Goal: Task Accomplishment & Management: Manage account settings

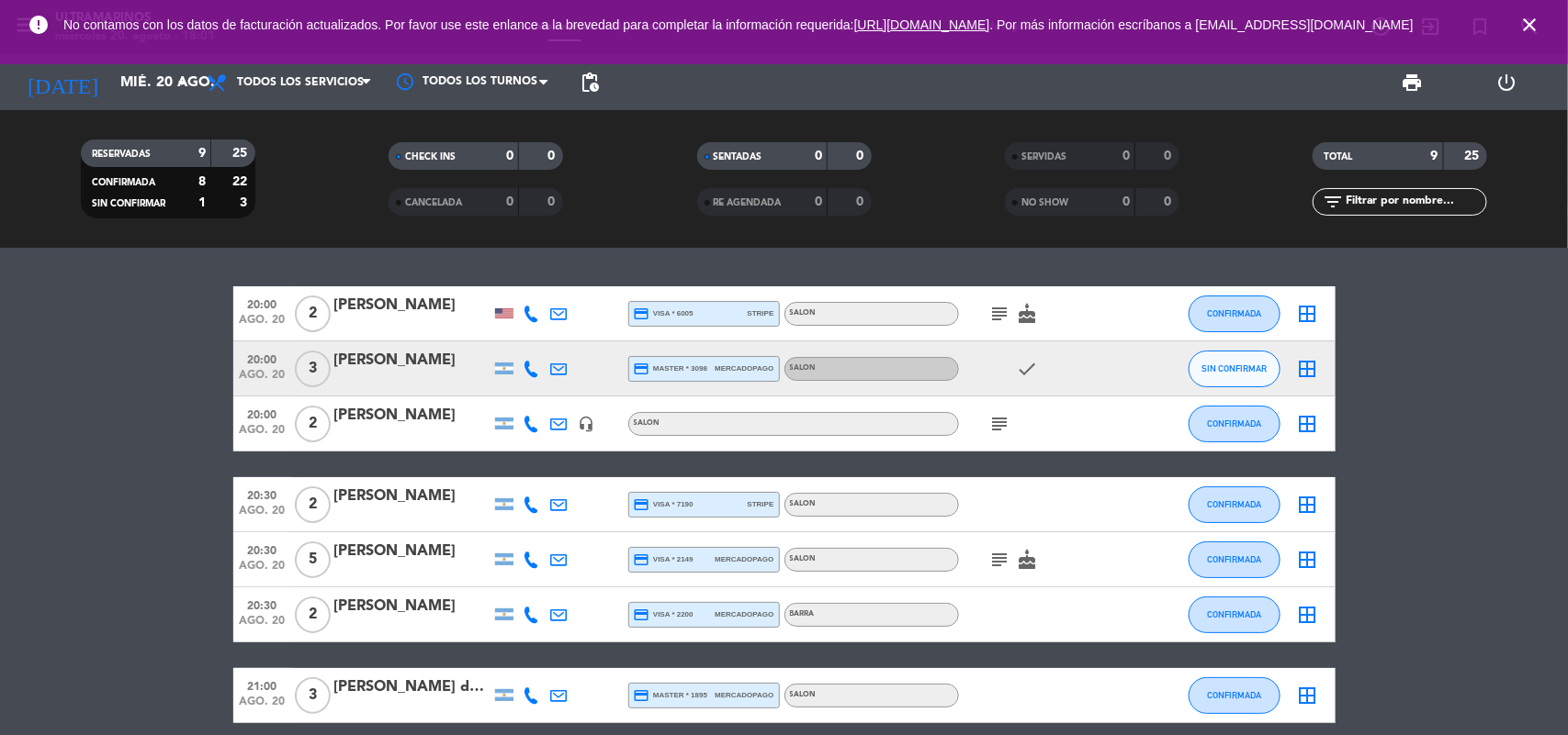
click at [998, 559] on icon "subject" at bounding box center [1000, 560] width 22 height 22
click at [1035, 556] on icon "cake" at bounding box center [1027, 560] width 22 height 22
click at [1003, 418] on icon "subject" at bounding box center [1000, 423] width 22 height 22
click at [1034, 372] on icon "check" at bounding box center [1027, 369] width 22 height 22
click at [1021, 327] on div "subject cake" at bounding box center [1041, 313] width 165 height 54
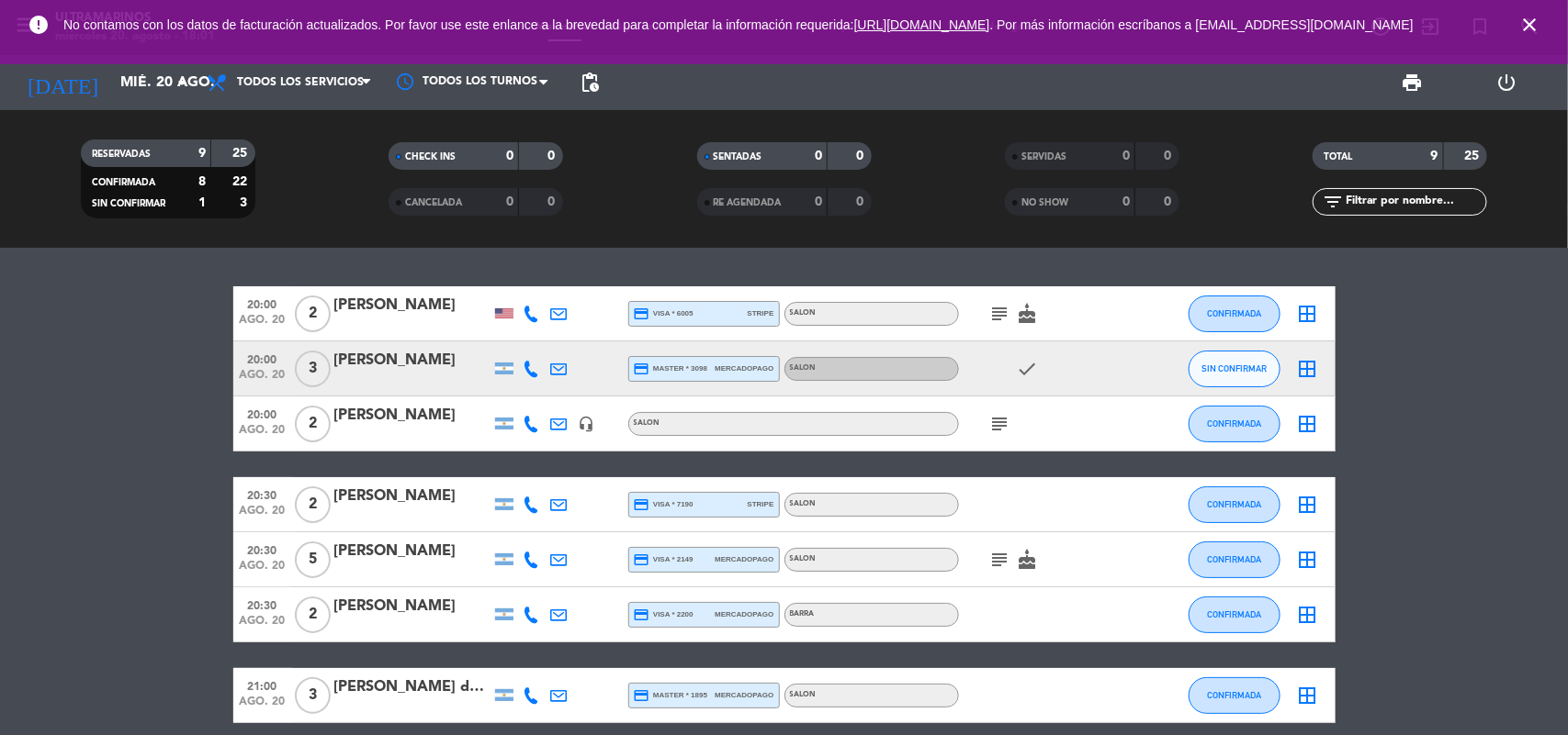
click at [1021, 326] on div "subject cake" at bounding box center [1041, 313] width 165 height 54
click at [1007, 311] on icon "subject" at bounding box center [1000, 314] width 22 height 22
click at [1227, 378] on button "SIN CONFIRMAR" at bounding box center [1234, 369] width 92 height 37
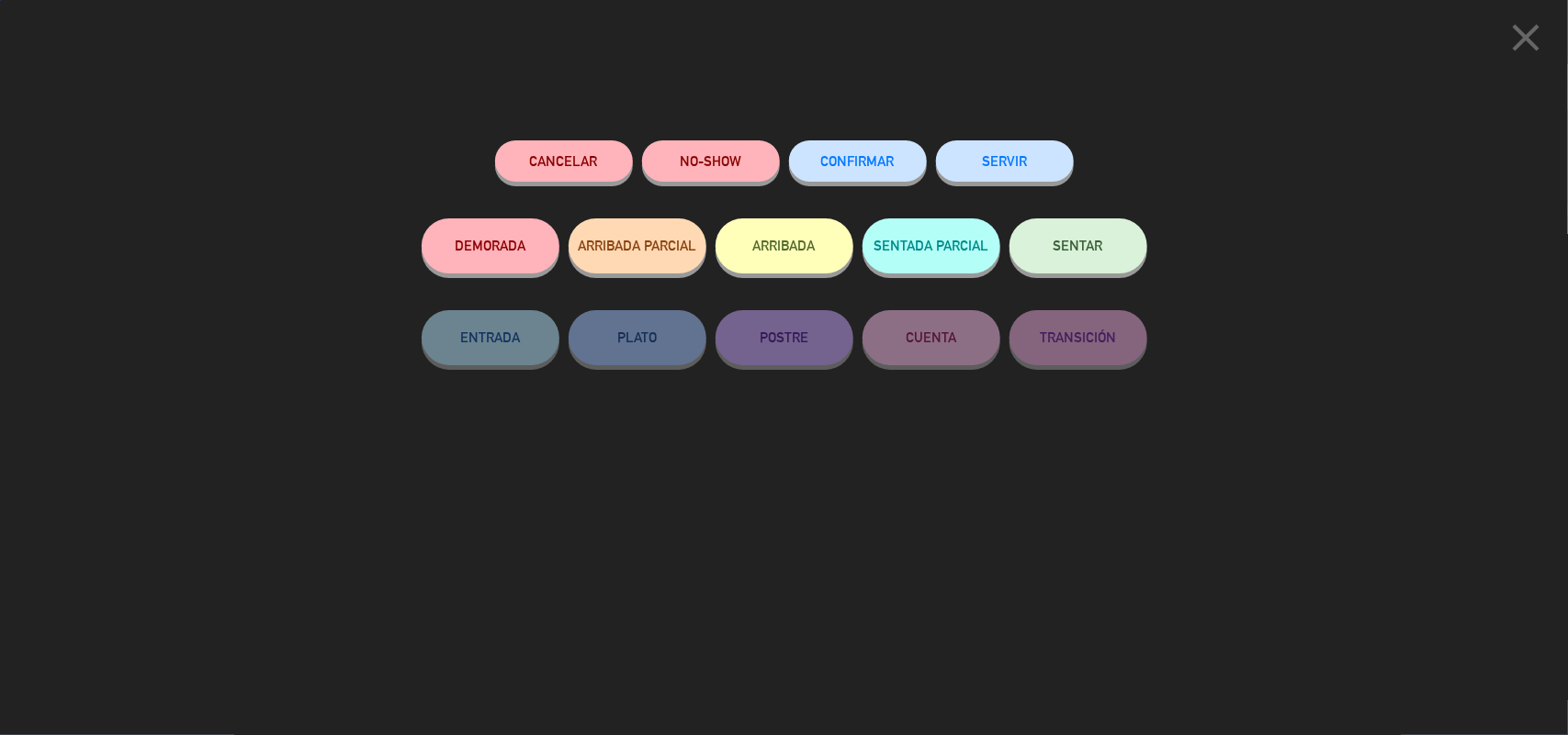
click at [870, 154] on span "CONFIRMAR" at bounding box center [857, 161] width 73 height 15
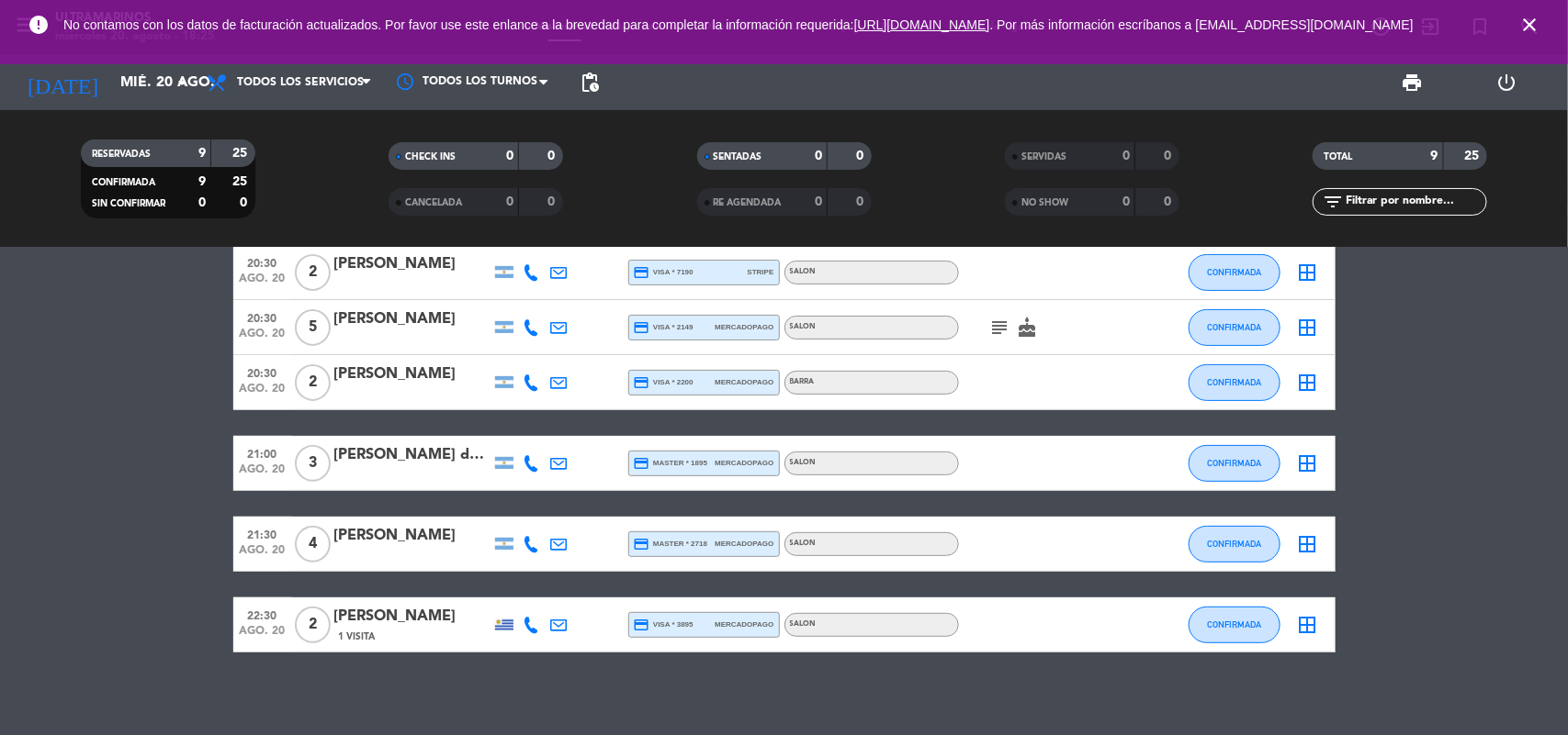
scroll to position [240, 0]
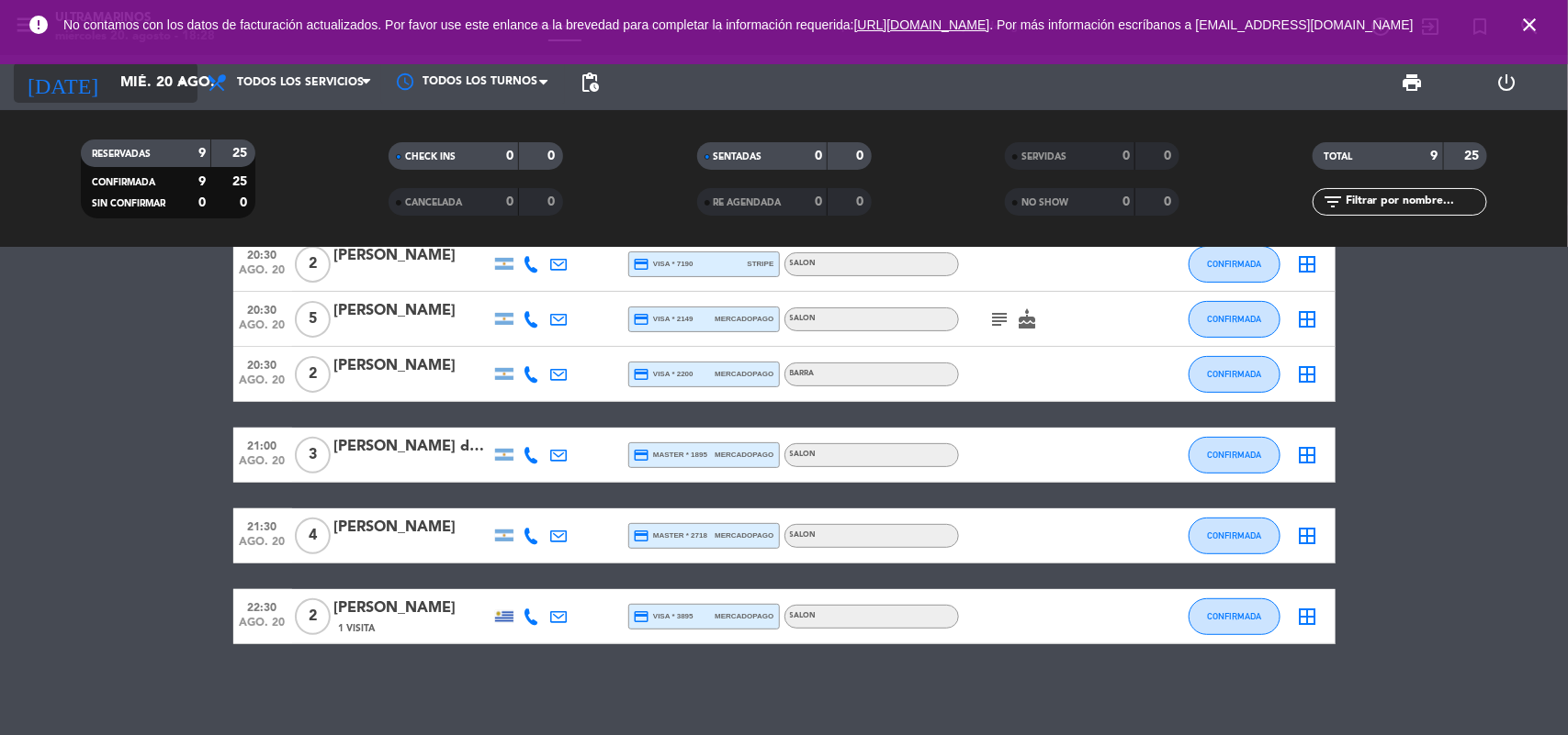
click at [112, 98] on input "mié. 20 ago." at bounding box center [208, 83] width 194 height 36
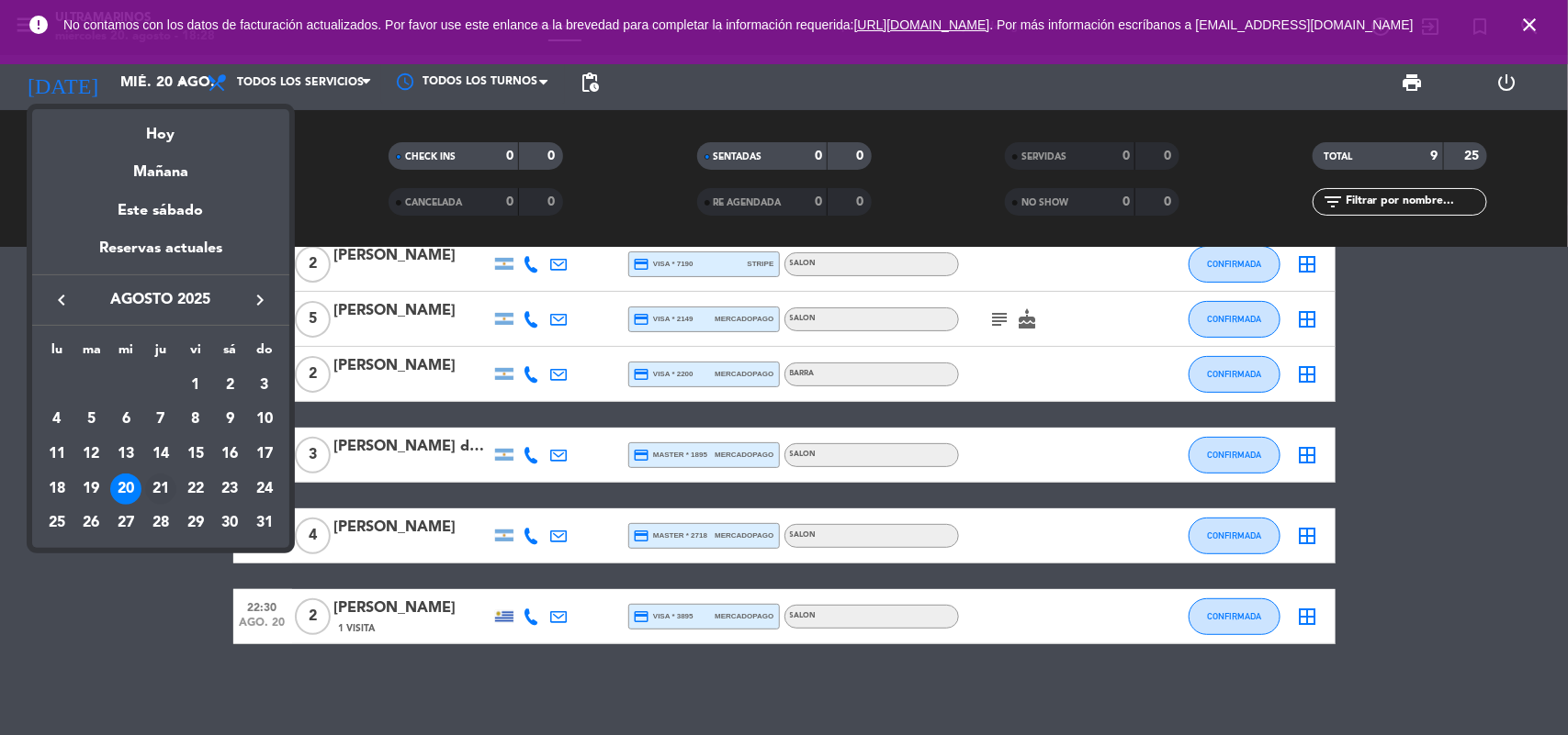
click at [158, 480] on div "21" at bounding box center [160, 489] width 31 height 31
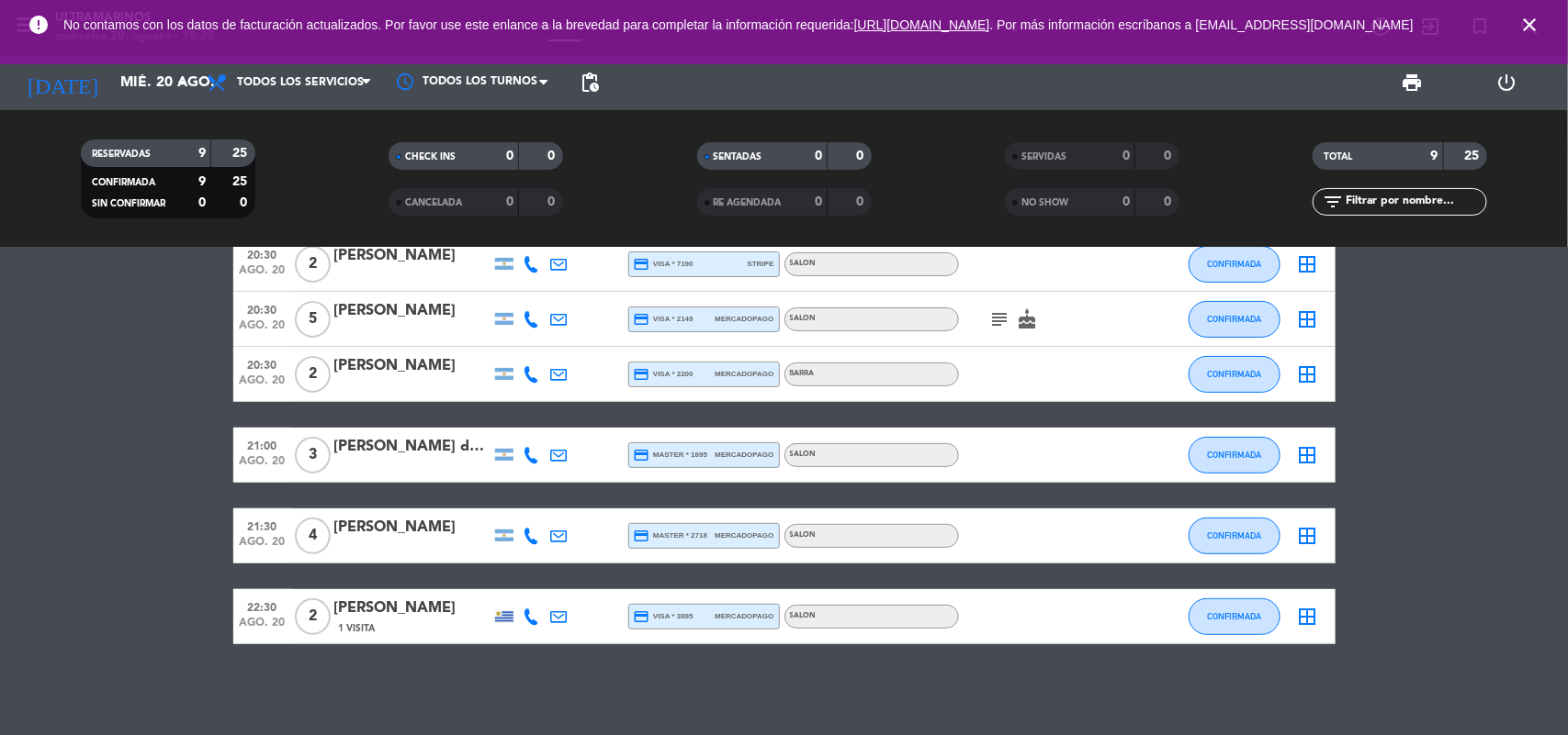
type input "jue. 21 ago."
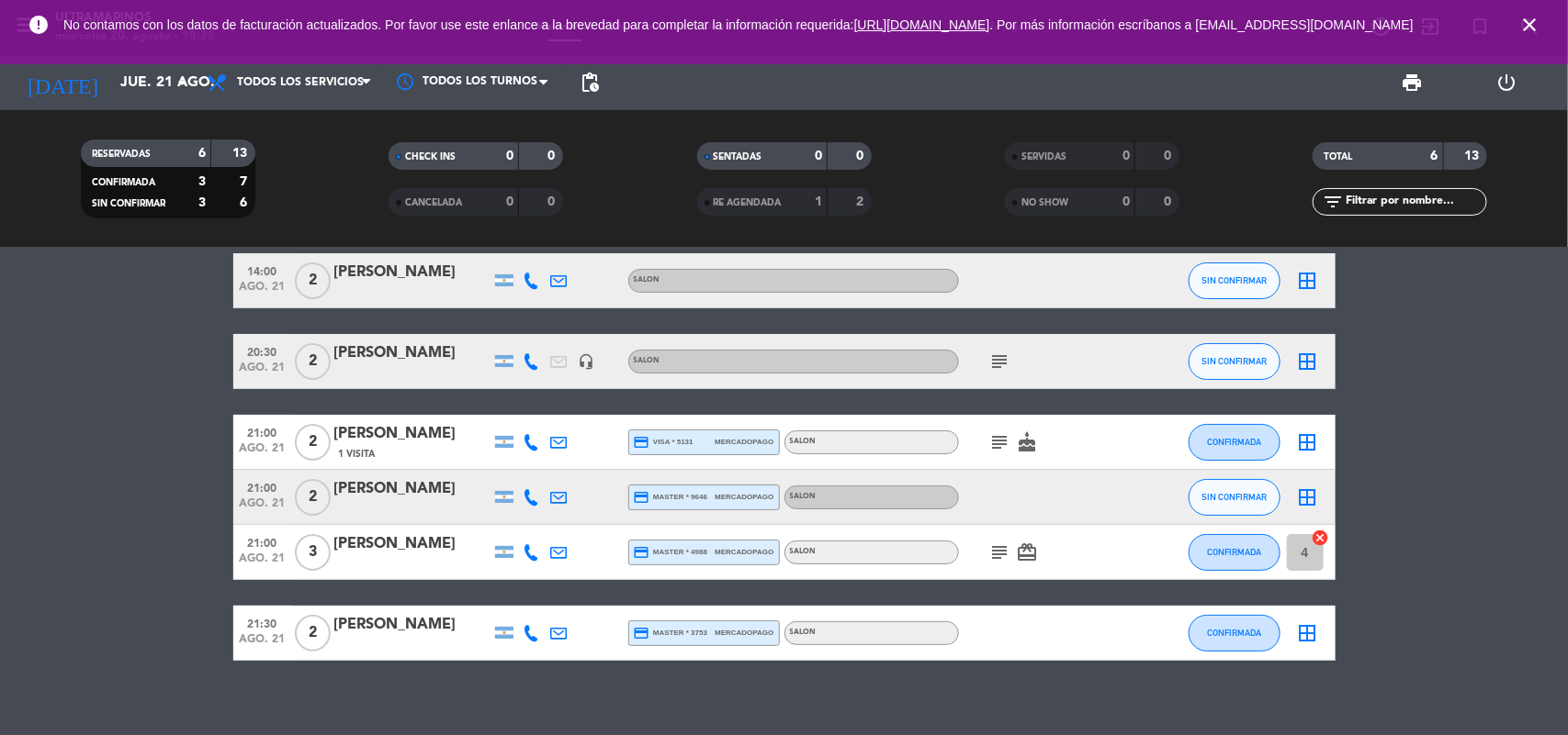
scroll to position [51, 0]
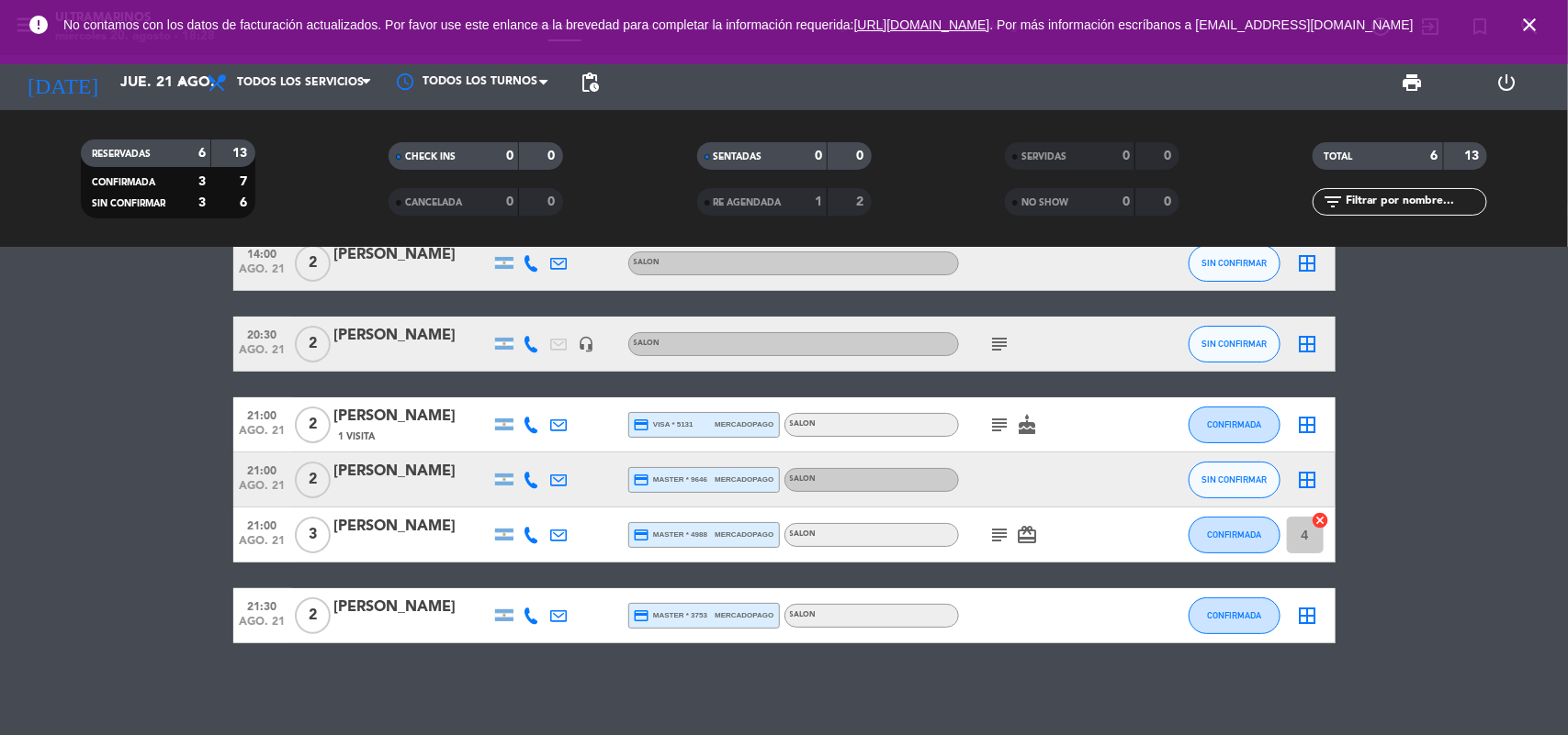
click at [1516, 33] on span "close" at bounding box center [1530, 25] width 50 height 50
click at [1525, 32] on icon "close" at bounding box center [1529, 24] width 22 height 22
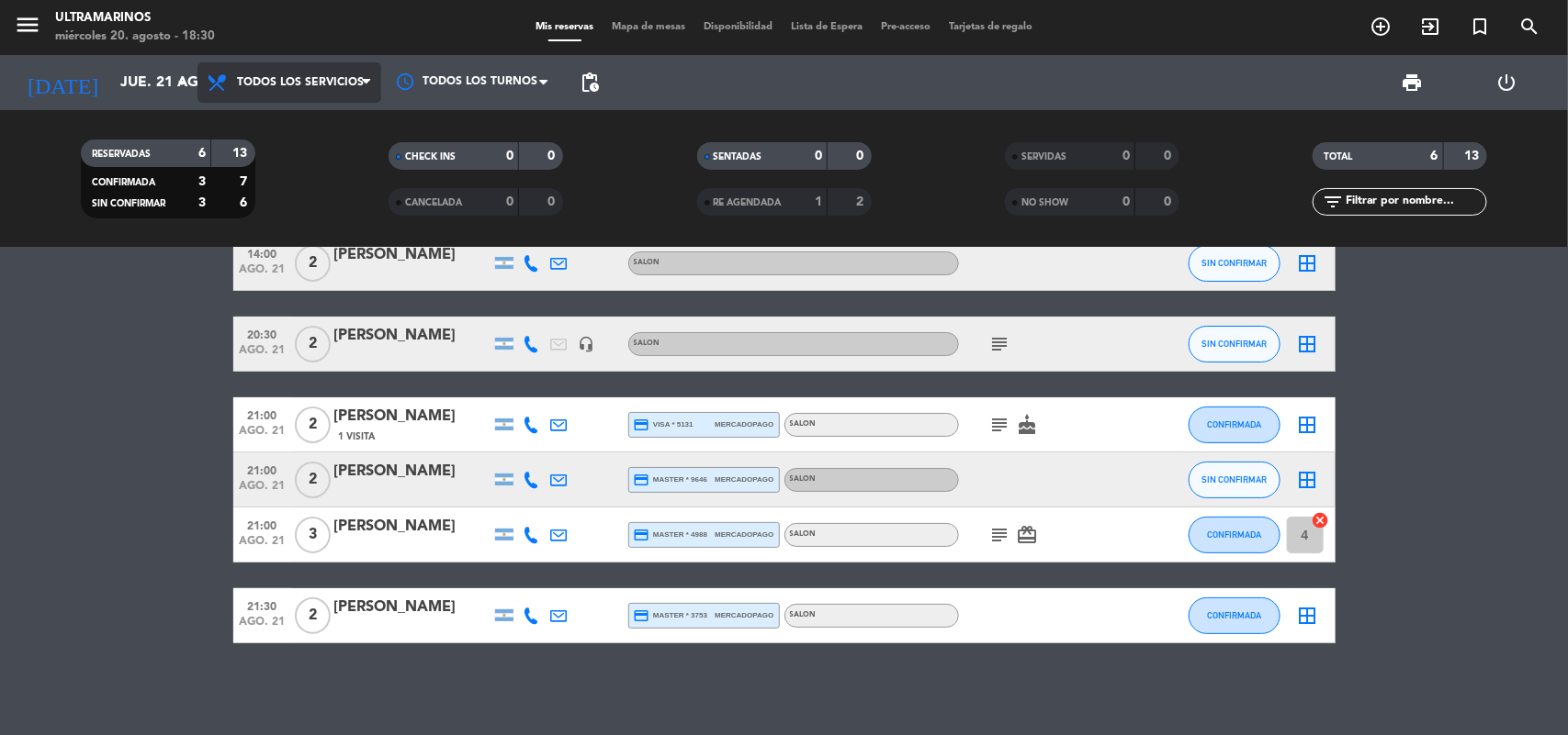
click at [292, 86] on span "Todos los servicios" at bounding box center [299, 82] width 127 height 12
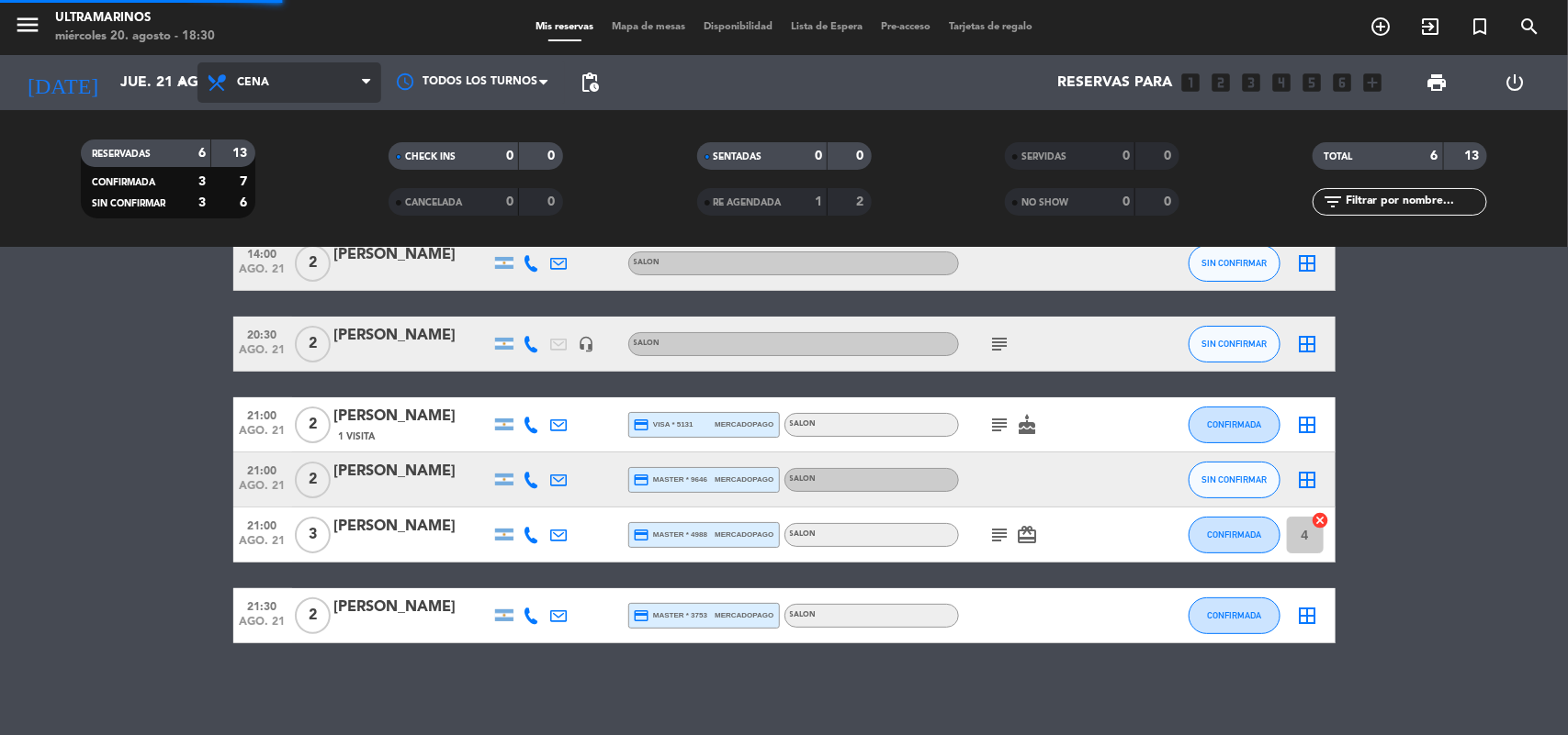
click at [279, 202] on div "menu Ultramarinos miércoles 20. agosto - 18:30 Mis reservas Mapa de mesas Dispo…" at bounding box center [784, 124] width 1568 height 248
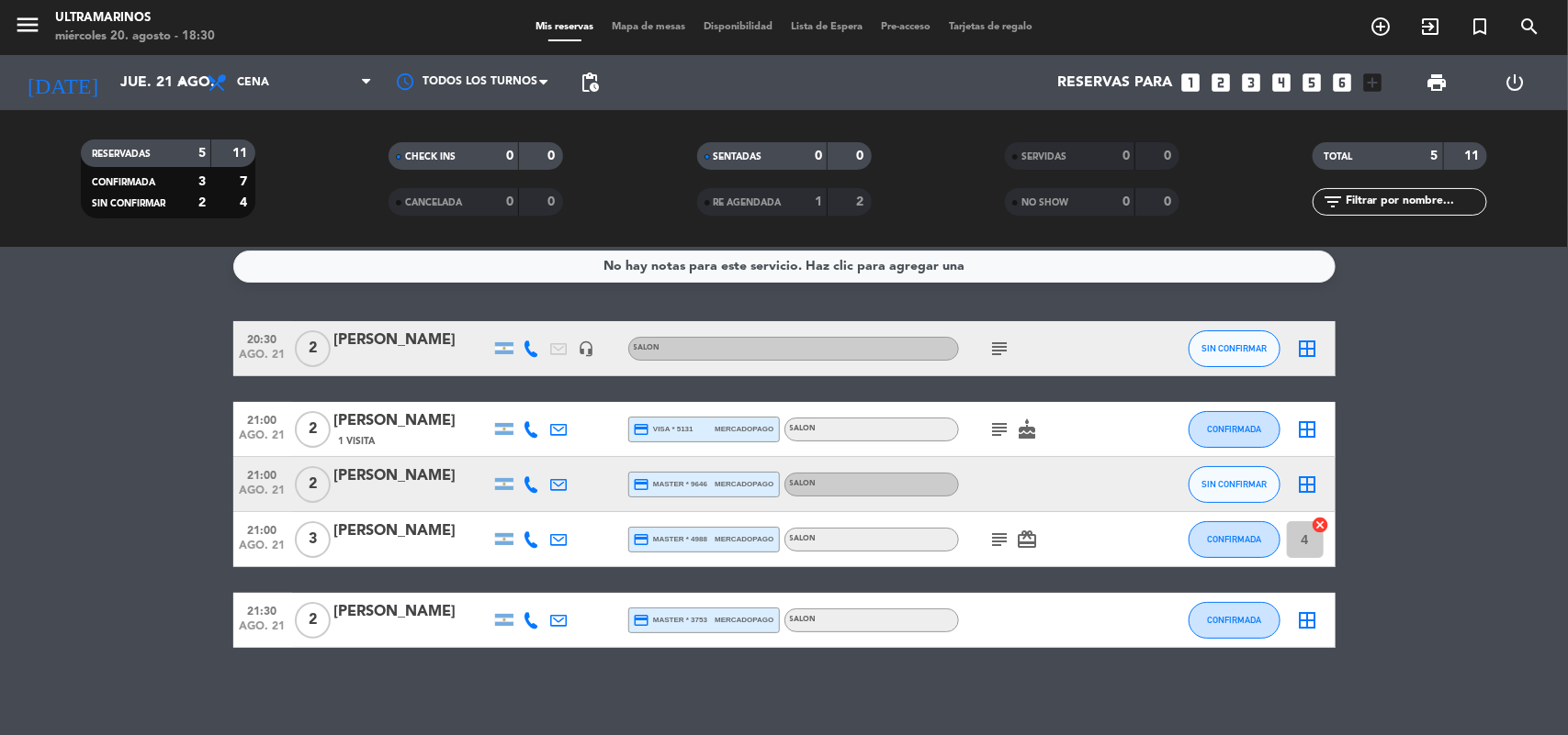
scroll to position [14, 0]
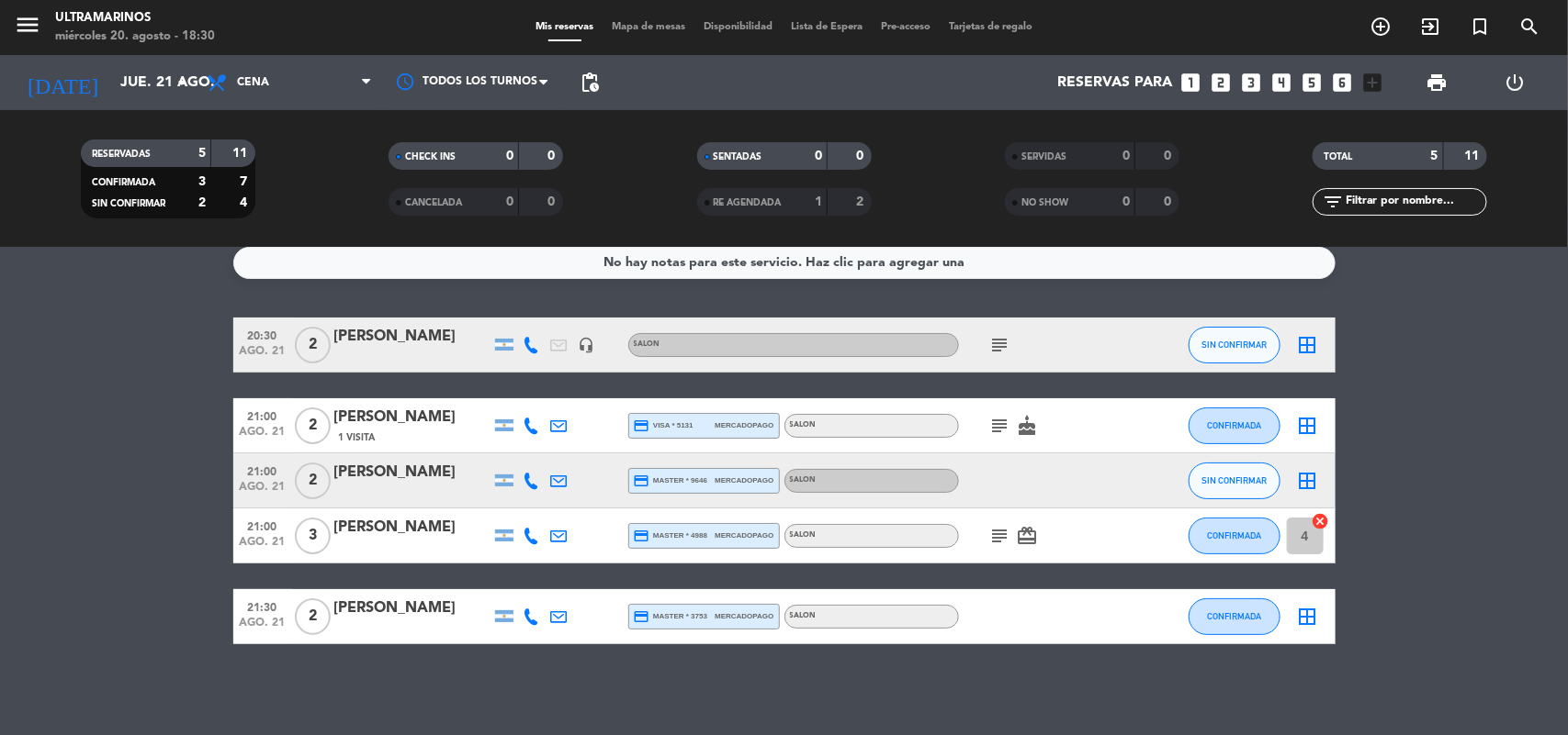
click at [1309, 81] on icon "looks_5" at bounding box center [1312, 82] width 24 height 24
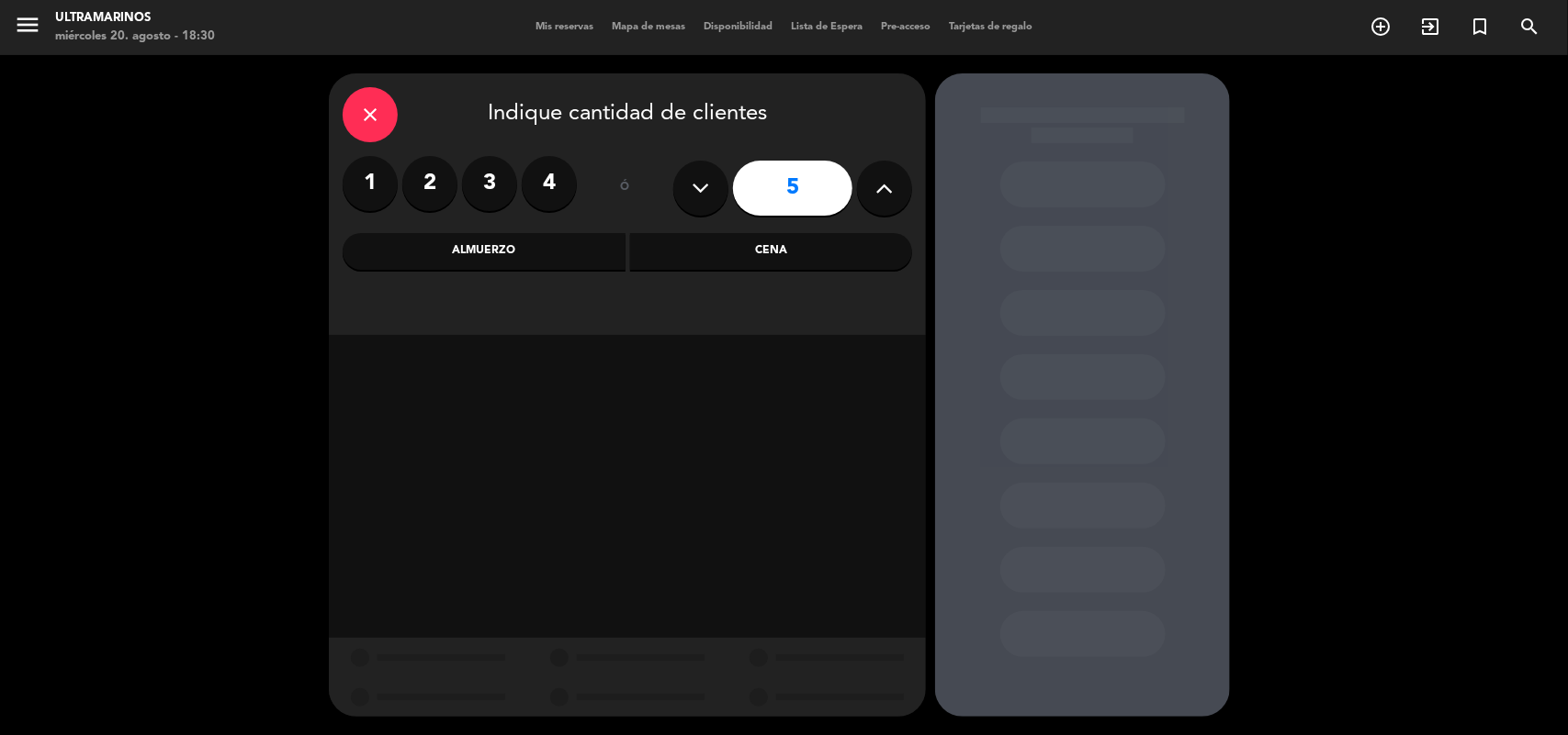
click at [704, 236] on div "Cena" at bounding box center [772, 252] width 283 height 37
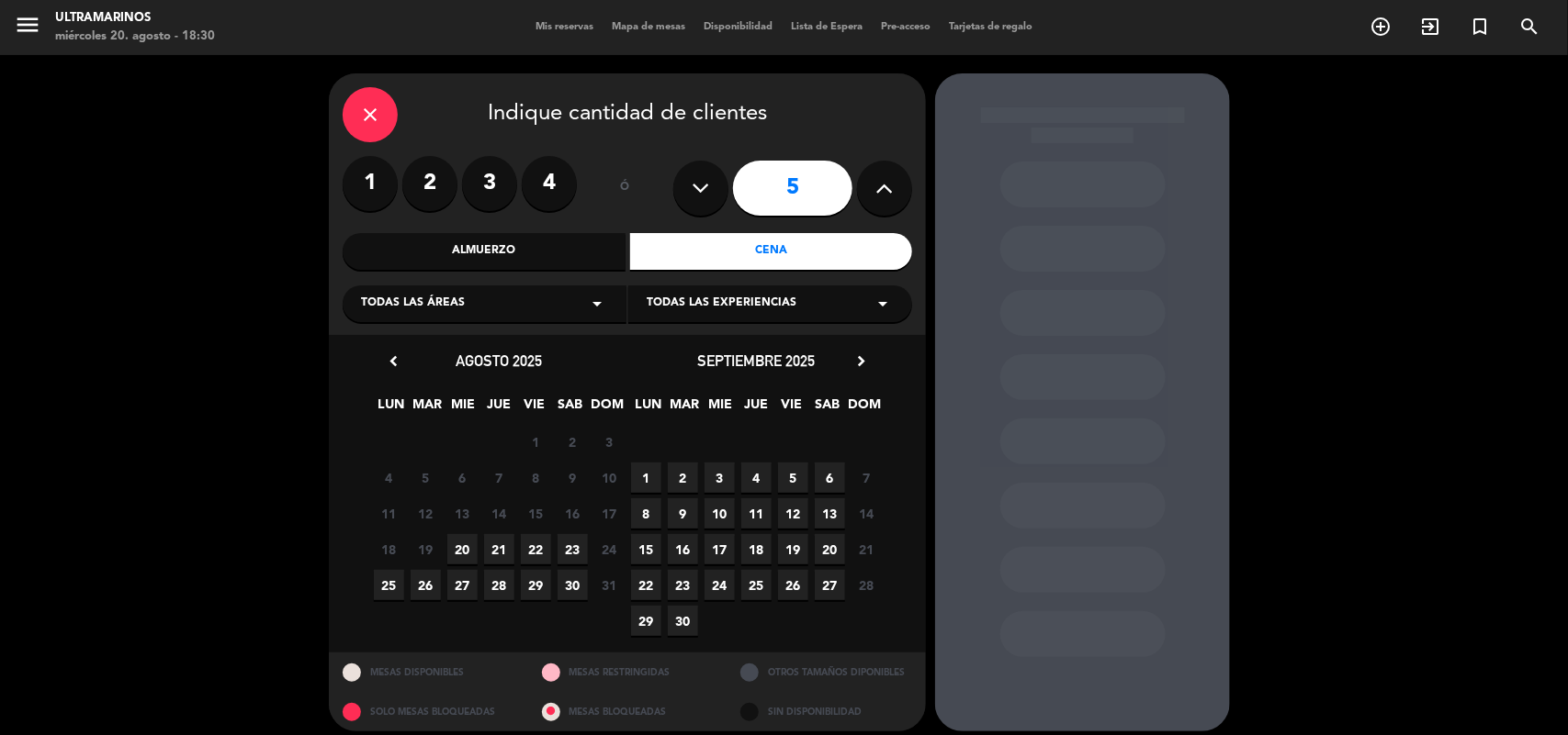
click at [497, 552] on span "21" at bounding box center [500, 550] width 31 height 31
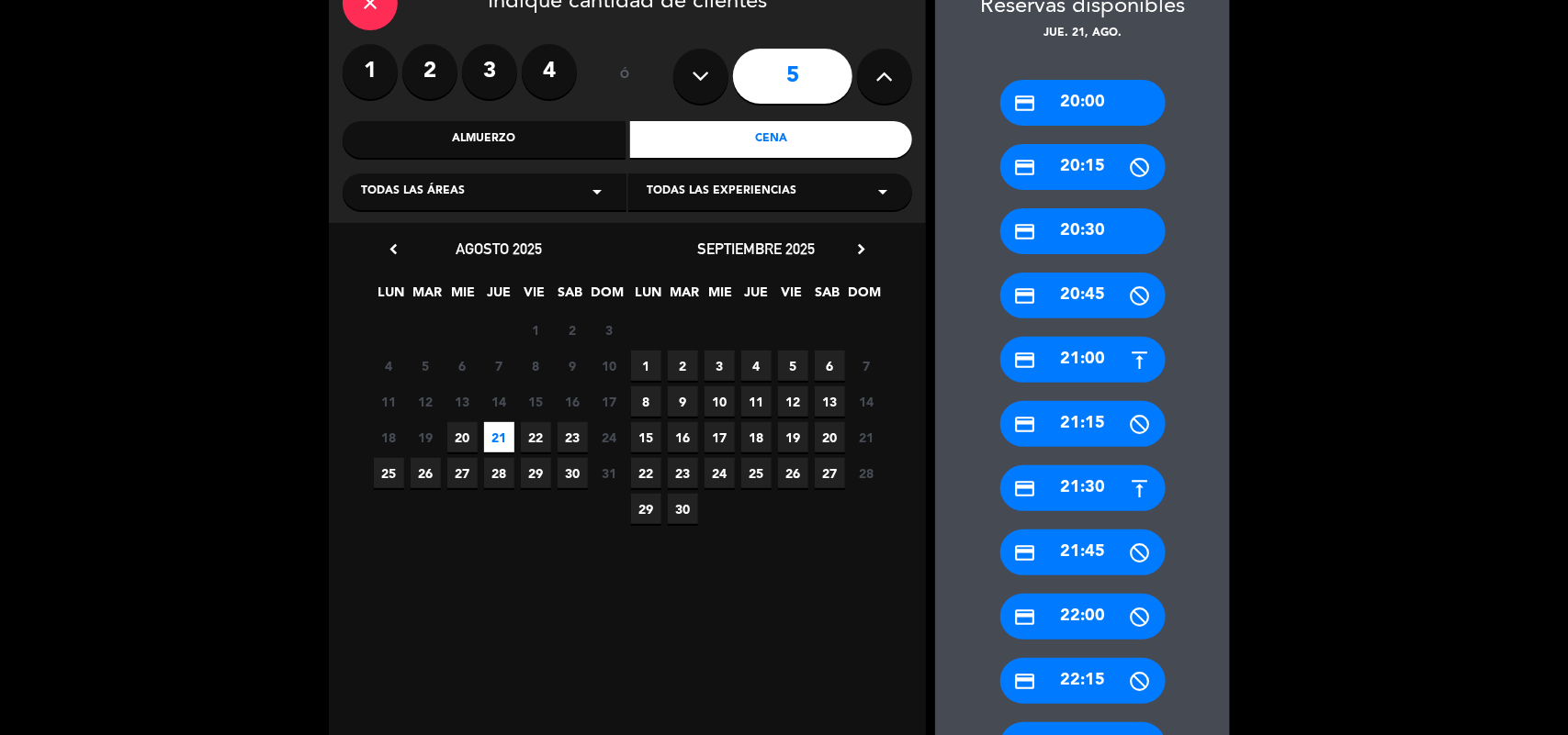
scroll to position [241, 0]
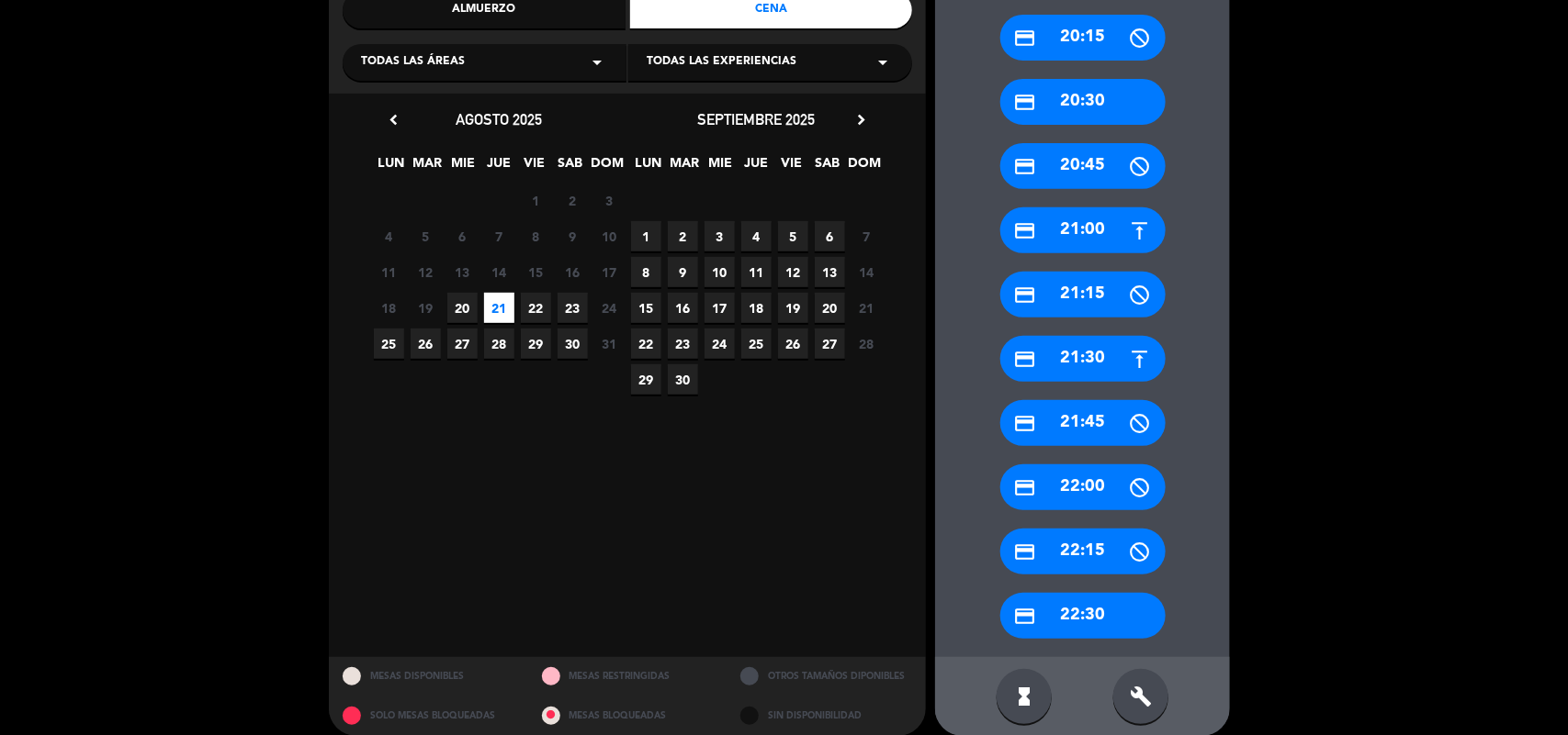
click at [1089, 622] on div "credit_card 22:30" at bounding box center [1083, 616] width 165 height 46
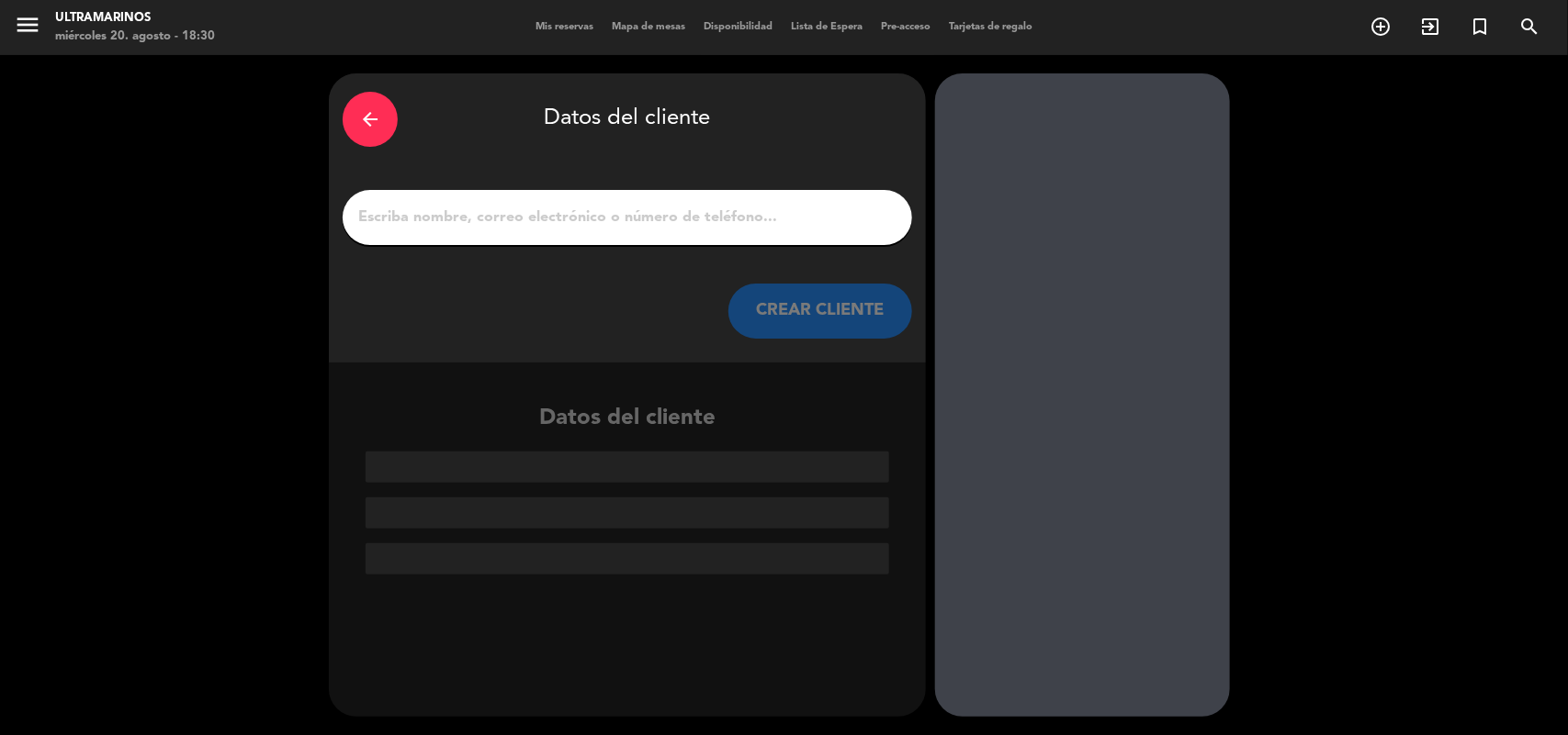
scroll to position [0, 0]
click at [588, 228] on input "1" at bounding box center [628, 217] width 542 height 26
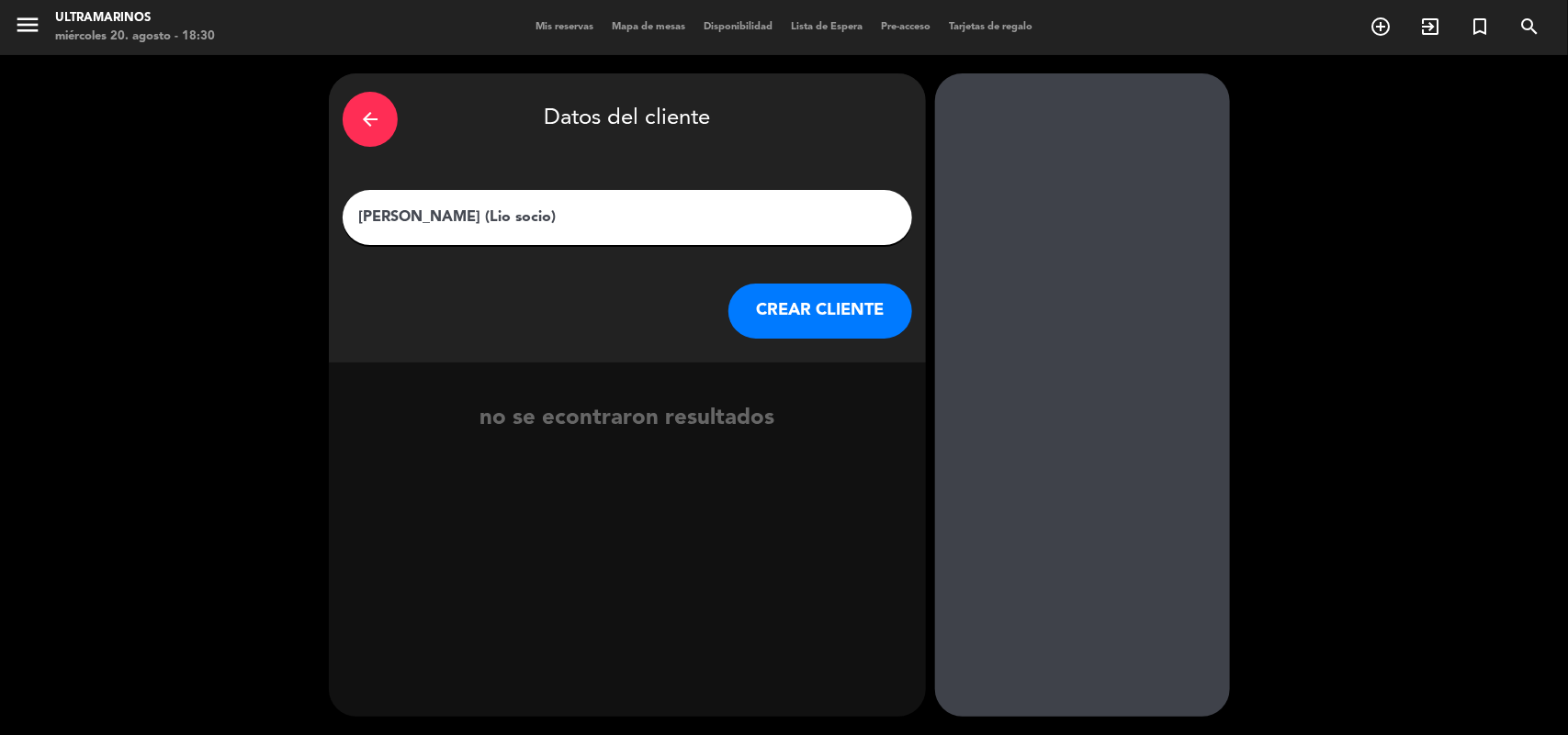
type input "[PERSON_NAME] (Lio socio)"
click at [754, 333] on button "CREAR CLIENTE" at bounding box center [820, 312] width 184 height 55
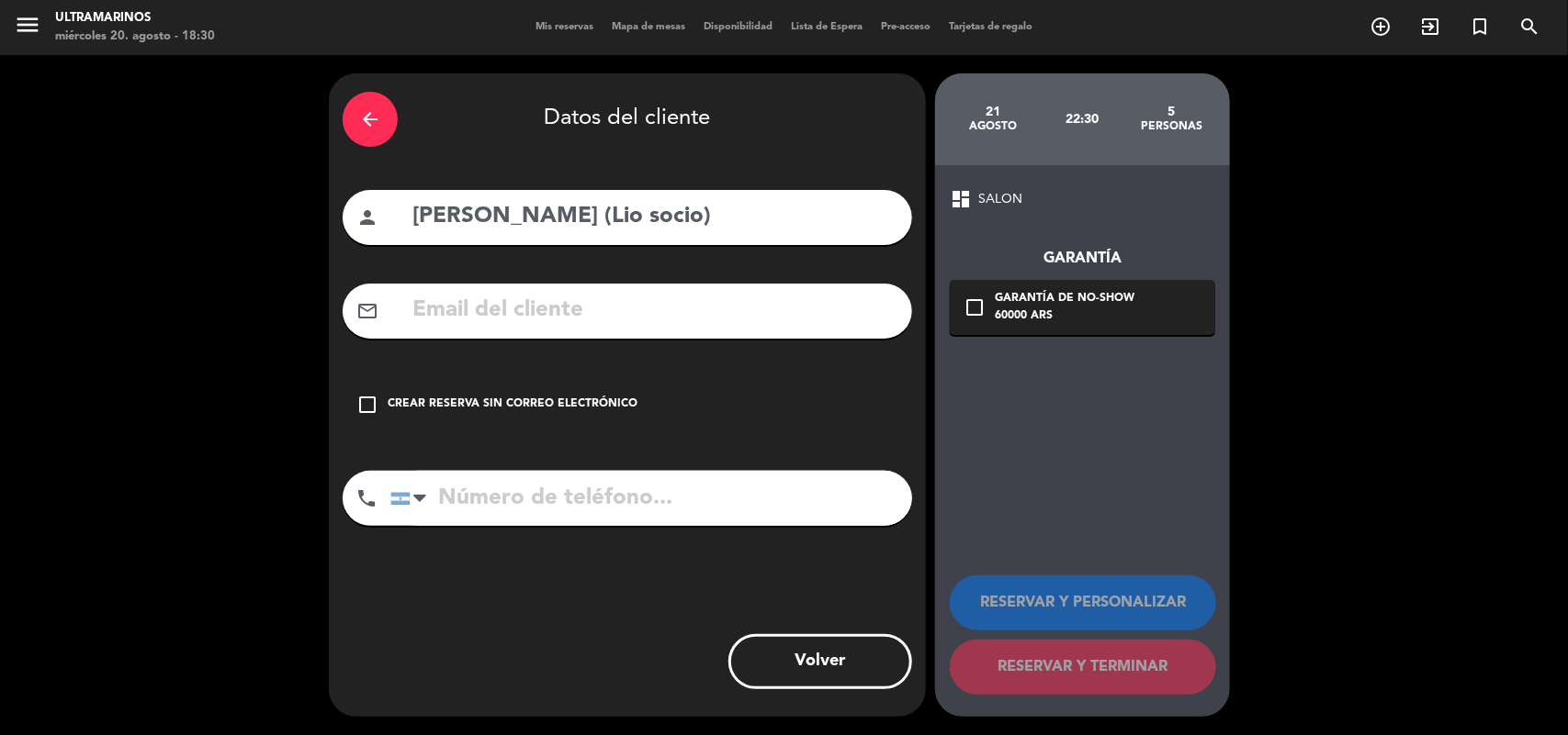
click at [483, 411] on div "Crear reserva sin correo electrónico" at bounding box center [512, 404] width 250 height 18
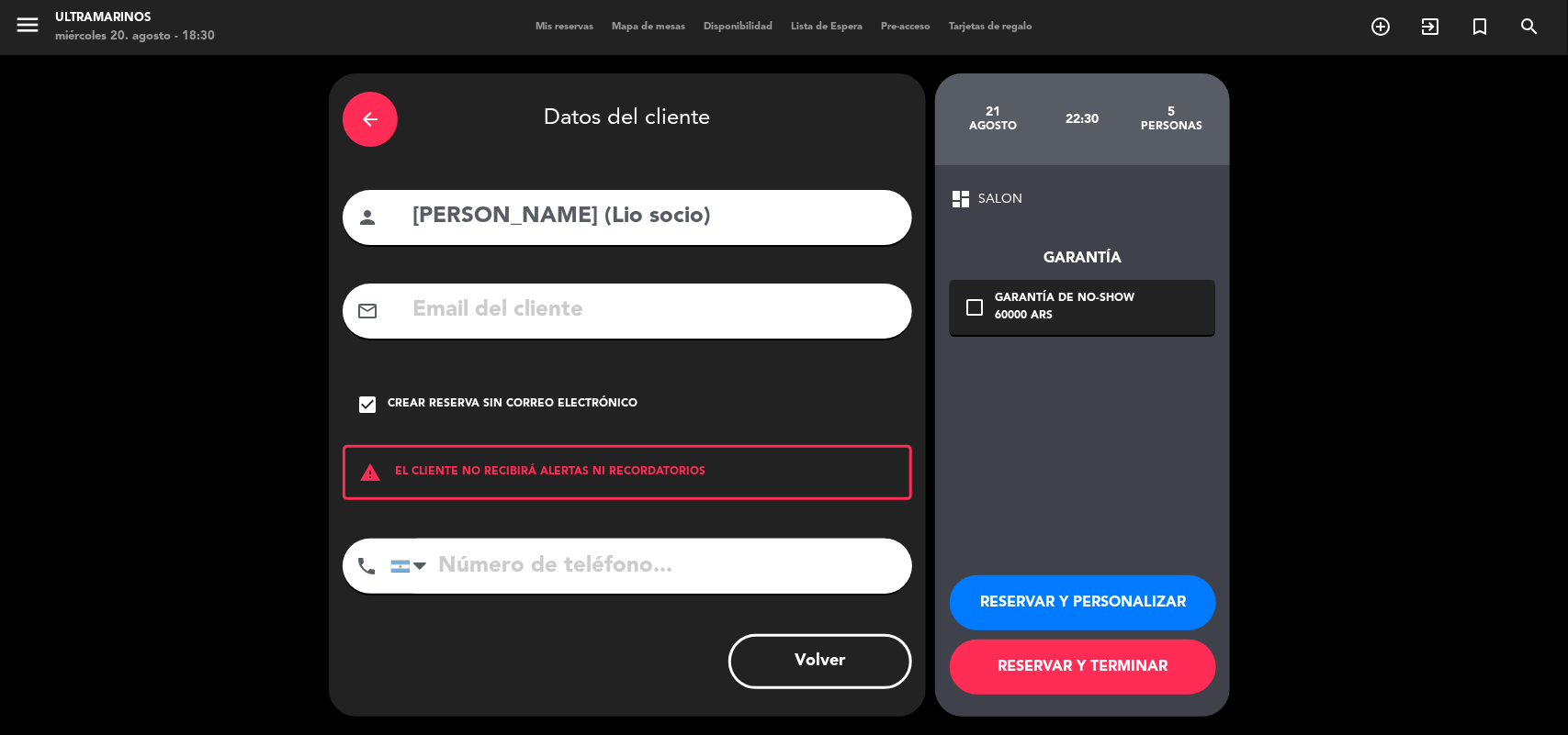
click at [993, 592] on button "RESERVAR Y PERSONALIZAR" at bounding box center [1083, 603] width 266 height 55
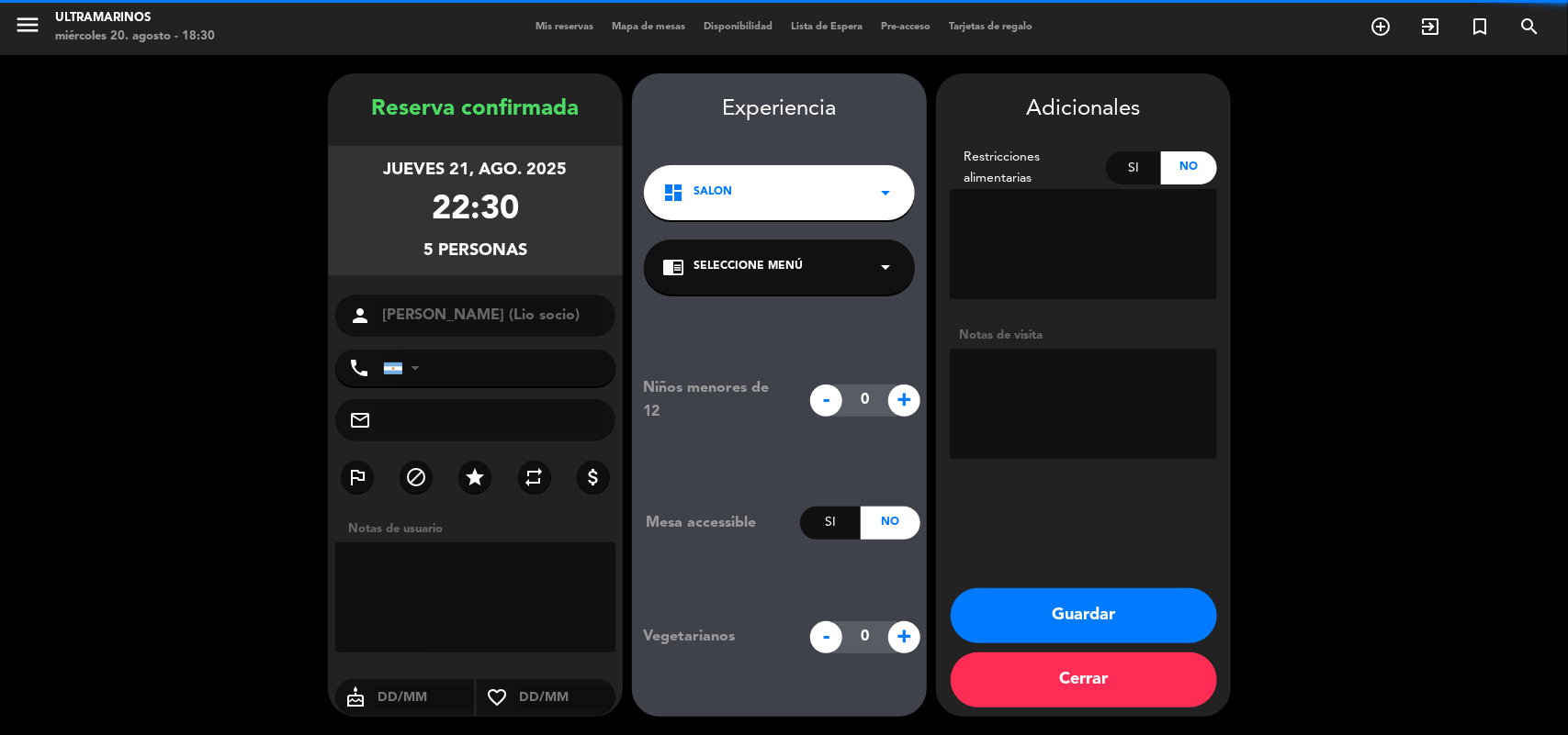
click at [787, 277] on div "chrome_reader_mode Seleccione Menú arrow_drop_down" at bounding box center [779, 267] width 271 height 55
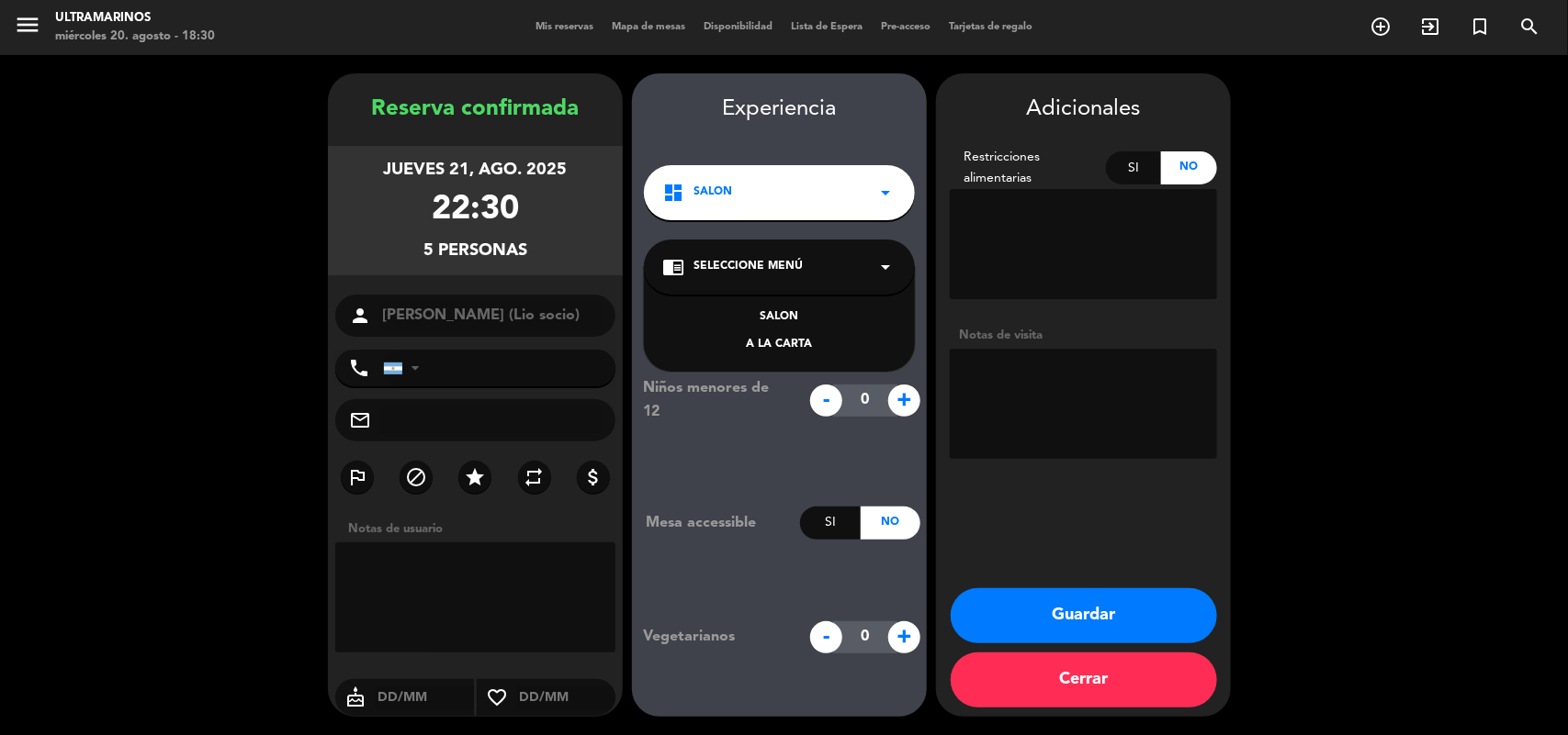
click at [782, 309] on div "SALON" at bounding box center [779, 317] width 235 height 18
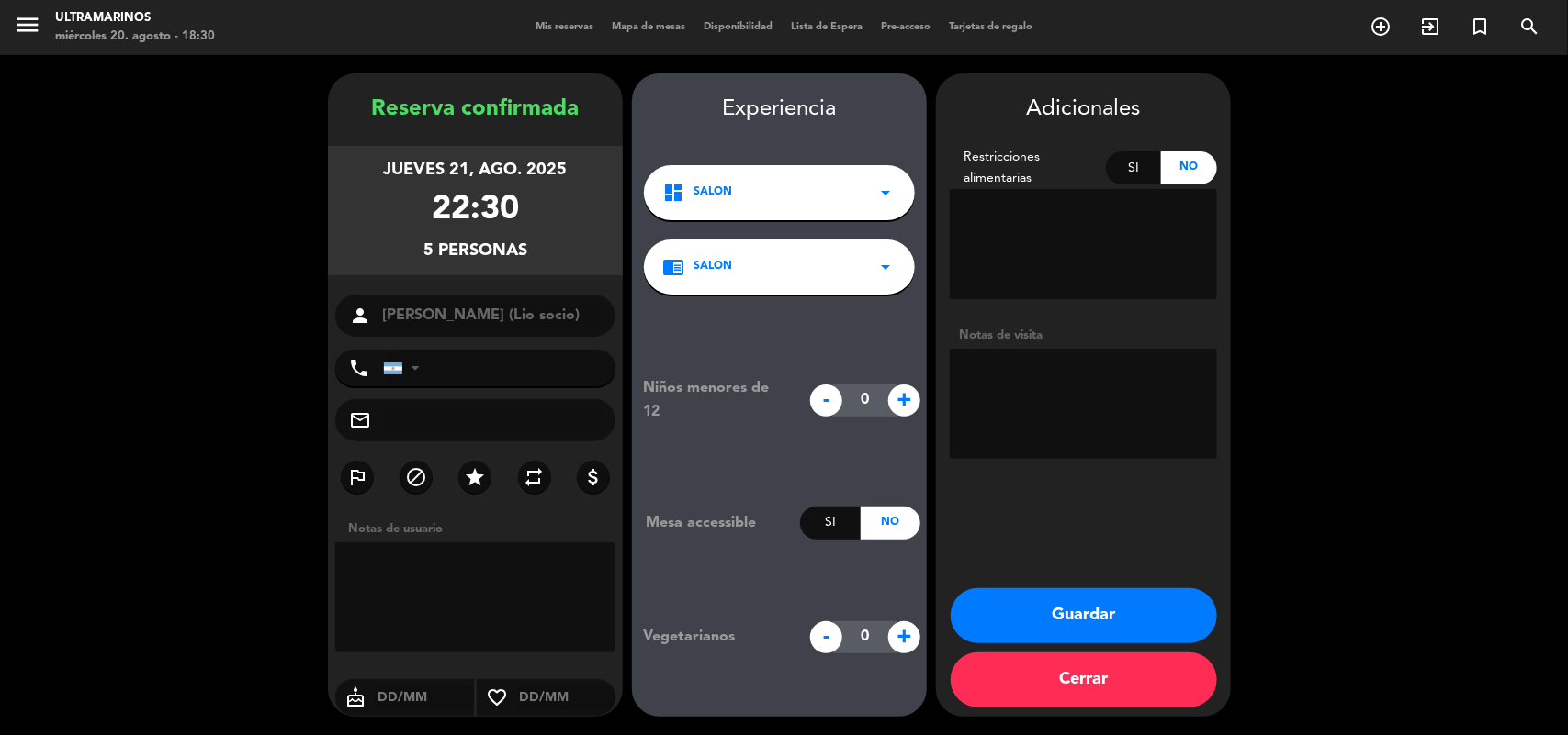
click at [1029, 372] on textarea at bounding box center [1083, 404] width 267 height 111
type textarea "Vienen a las 22:00"
click at [1080, 606] on button "Guardar" at bounding box center [1083, 616] width 266 height 55
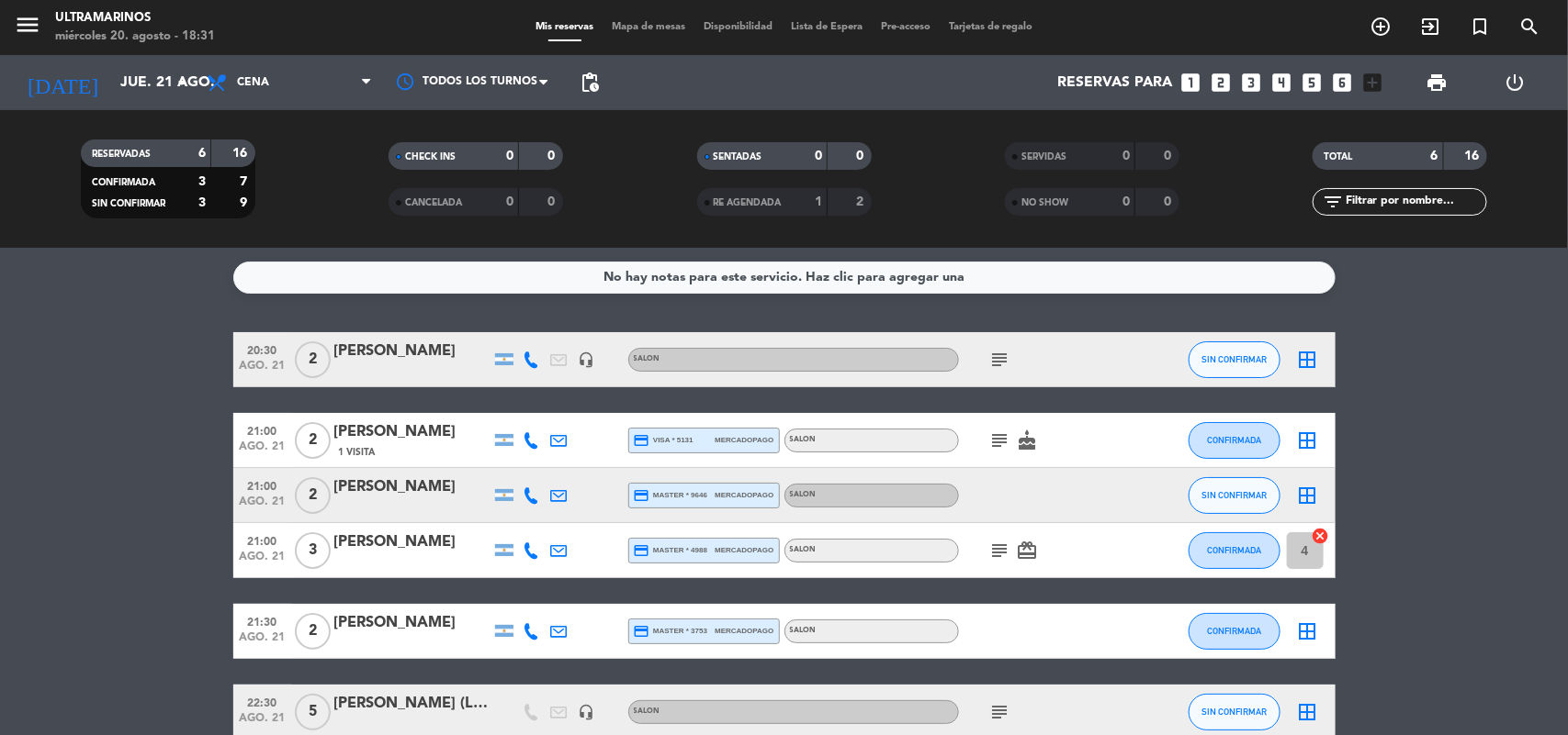
click at [1227, 78] on icon "looks_two" at bounding box center [1221, 82] width 24 height 24
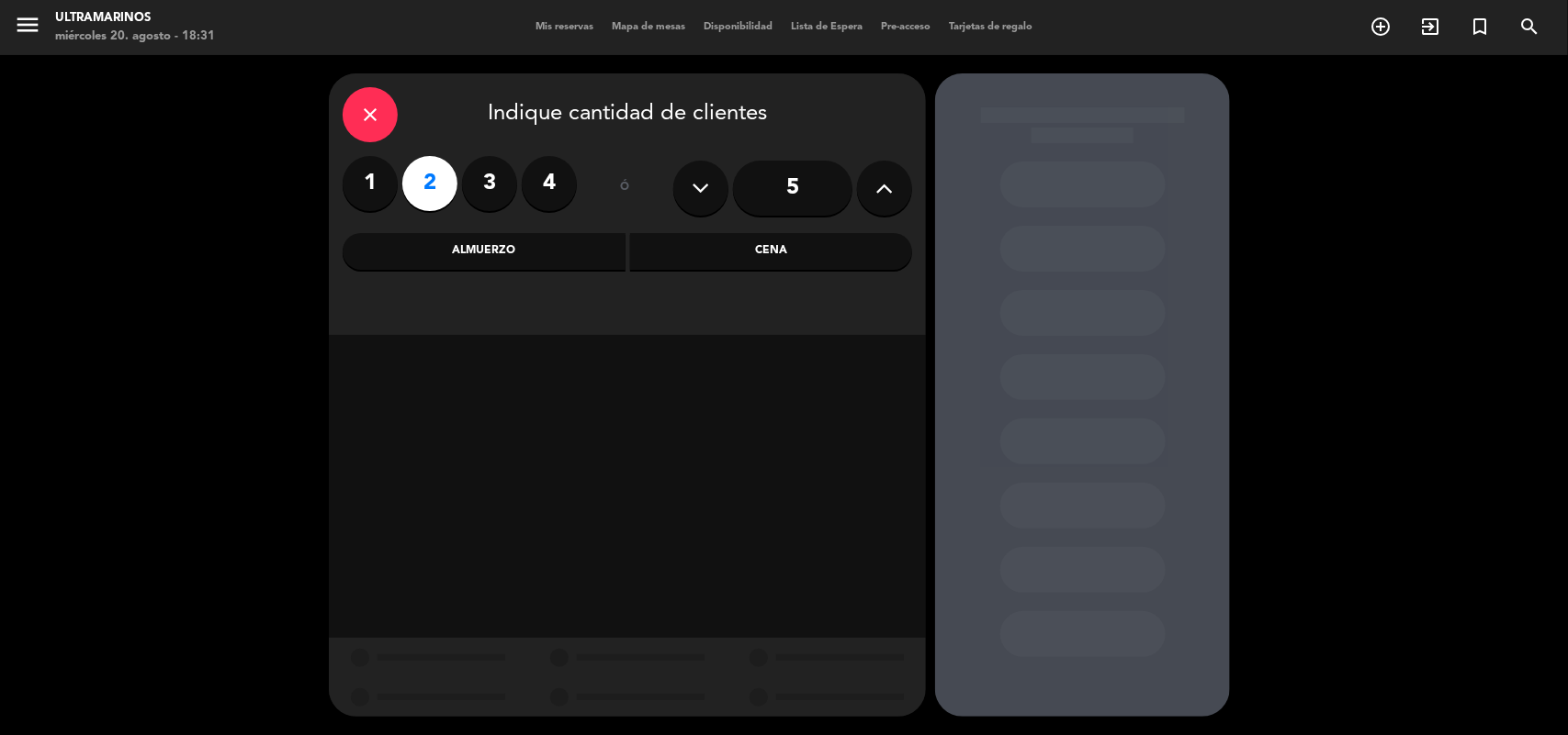
click at [786, 245] on div "Cena" at bounding box center [772, 252] width 283 height 37
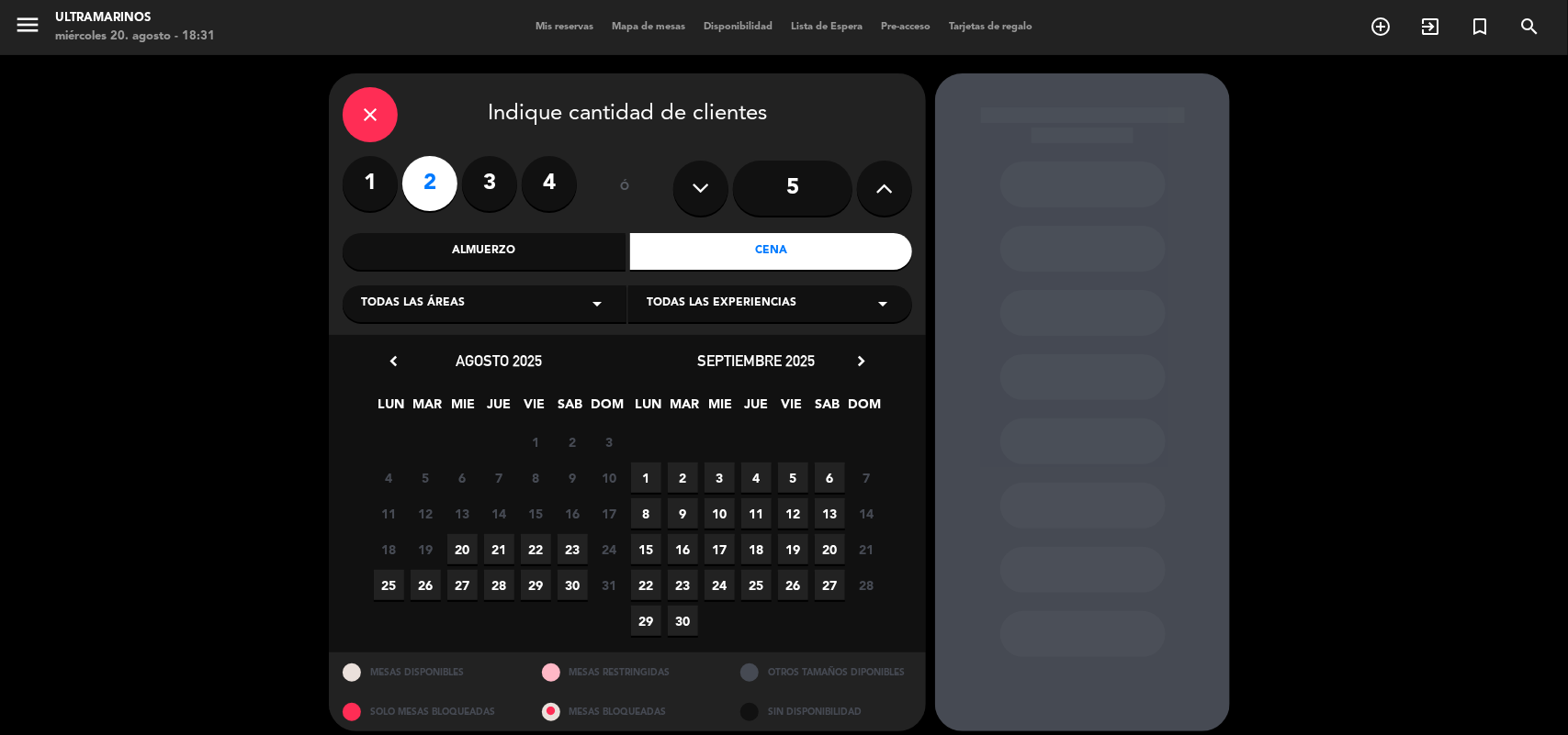
click at [457, 553] on span "20" at bounding box center [463, 550] width 31 height 31
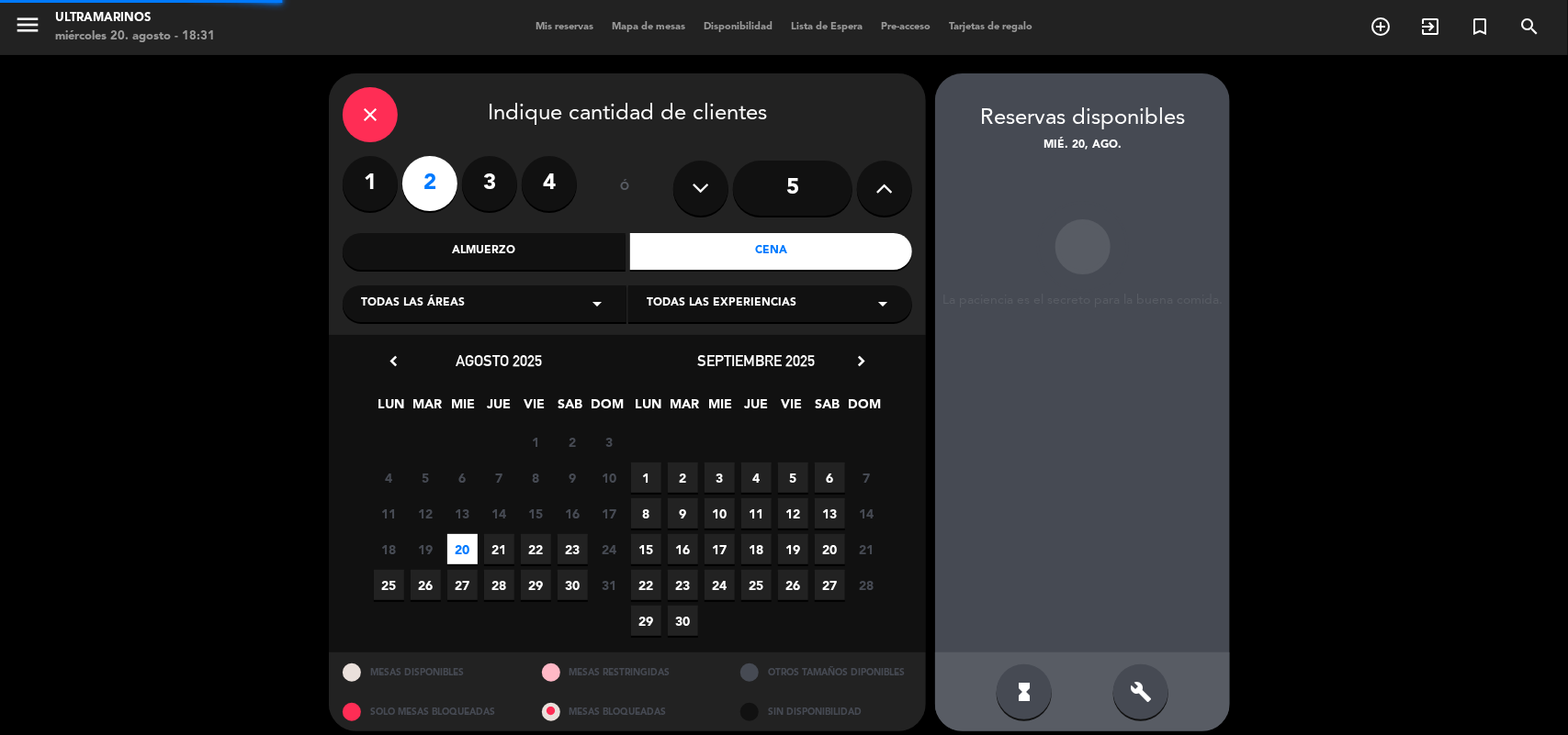
scroll to position [12, 0]
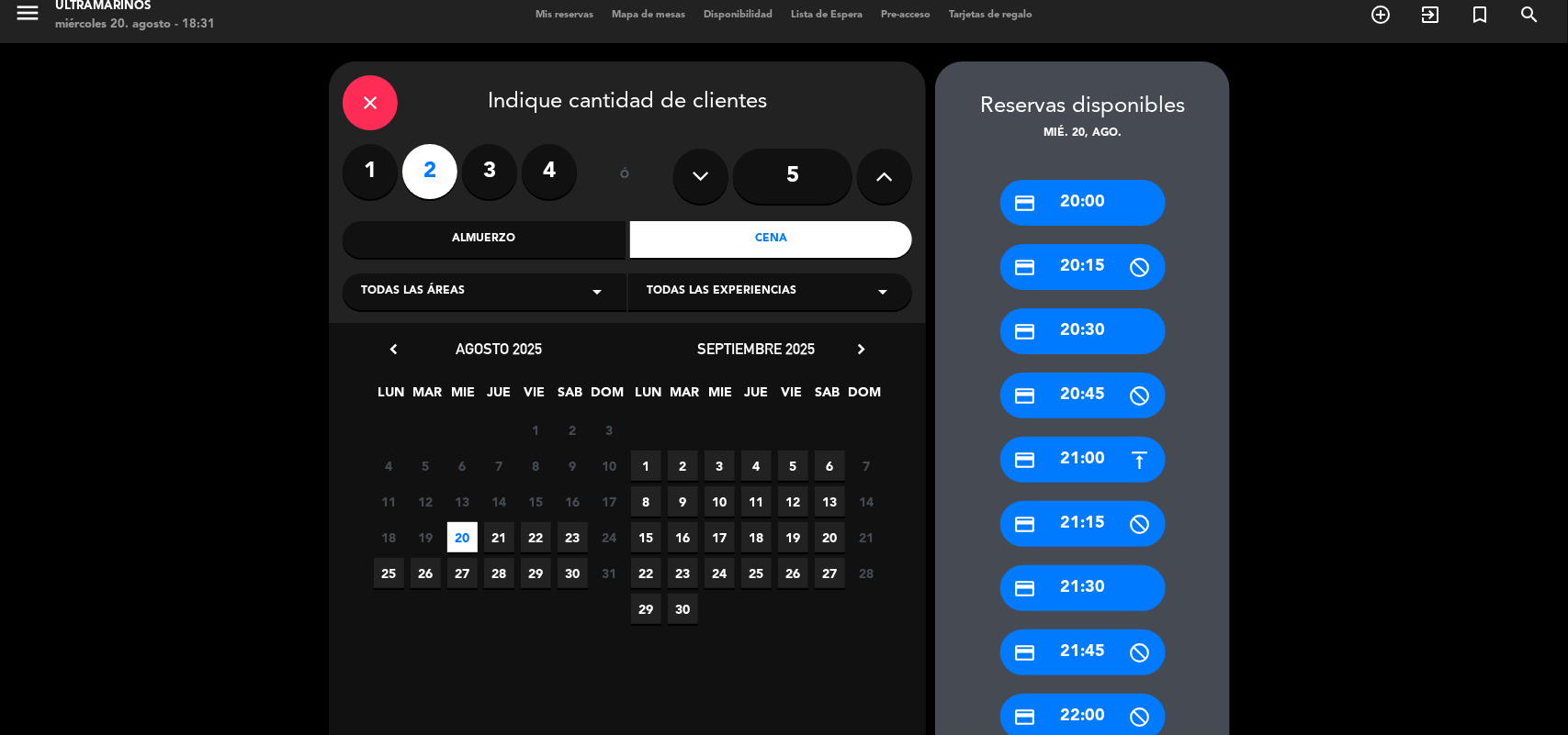
click at [1098, 336] on div "credit_card 20:30" at bounding box center [1083, 332] width 165 height 46
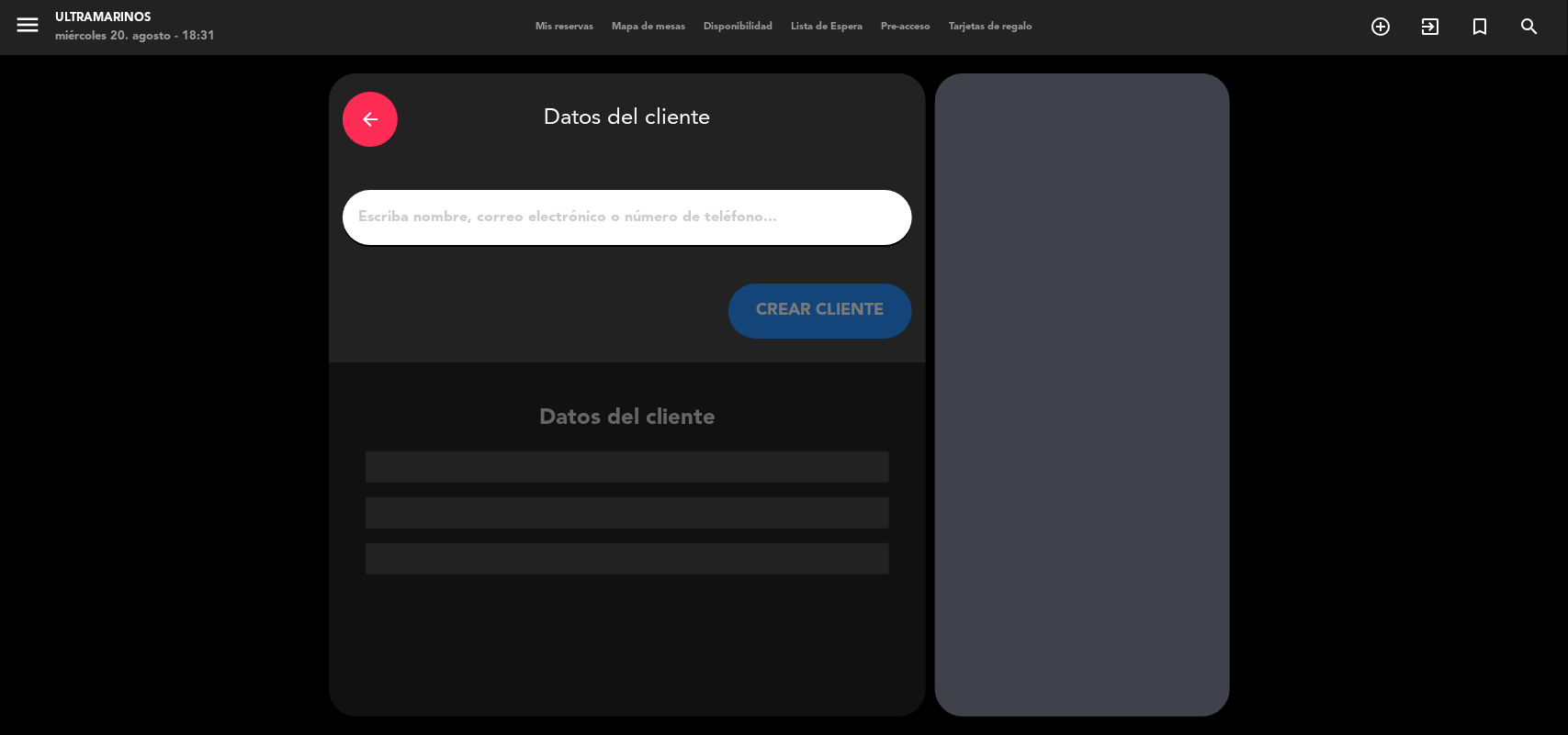
scroll to position [0, 0]
click at [432, 222] on input "1" at bounding box center [628, 217] width 542 height 26
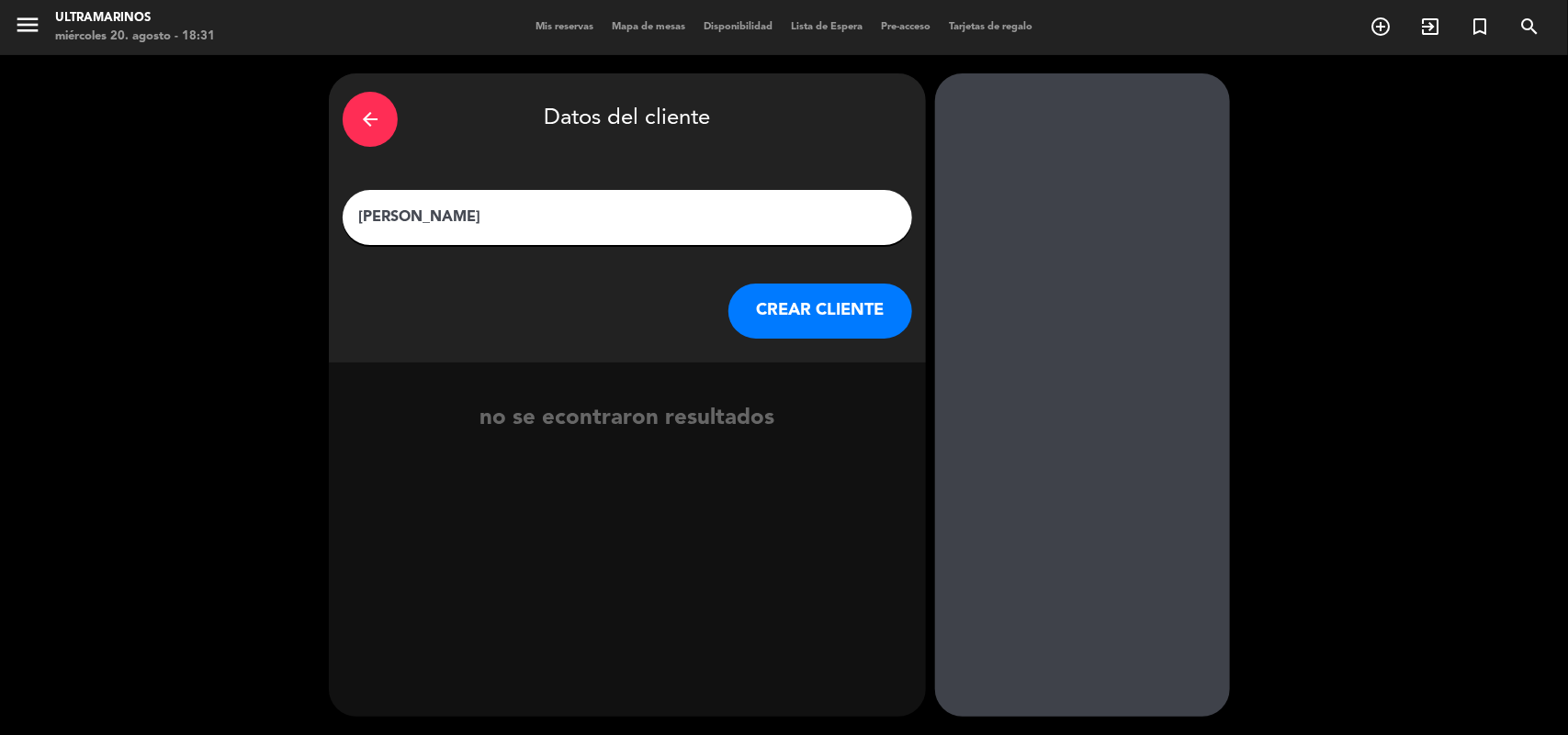
type input "[PERSON_NAME]"
click at [835, 294] on button "CREAR CLIENTE" at bounding box center [820, 312] width 184 height 55
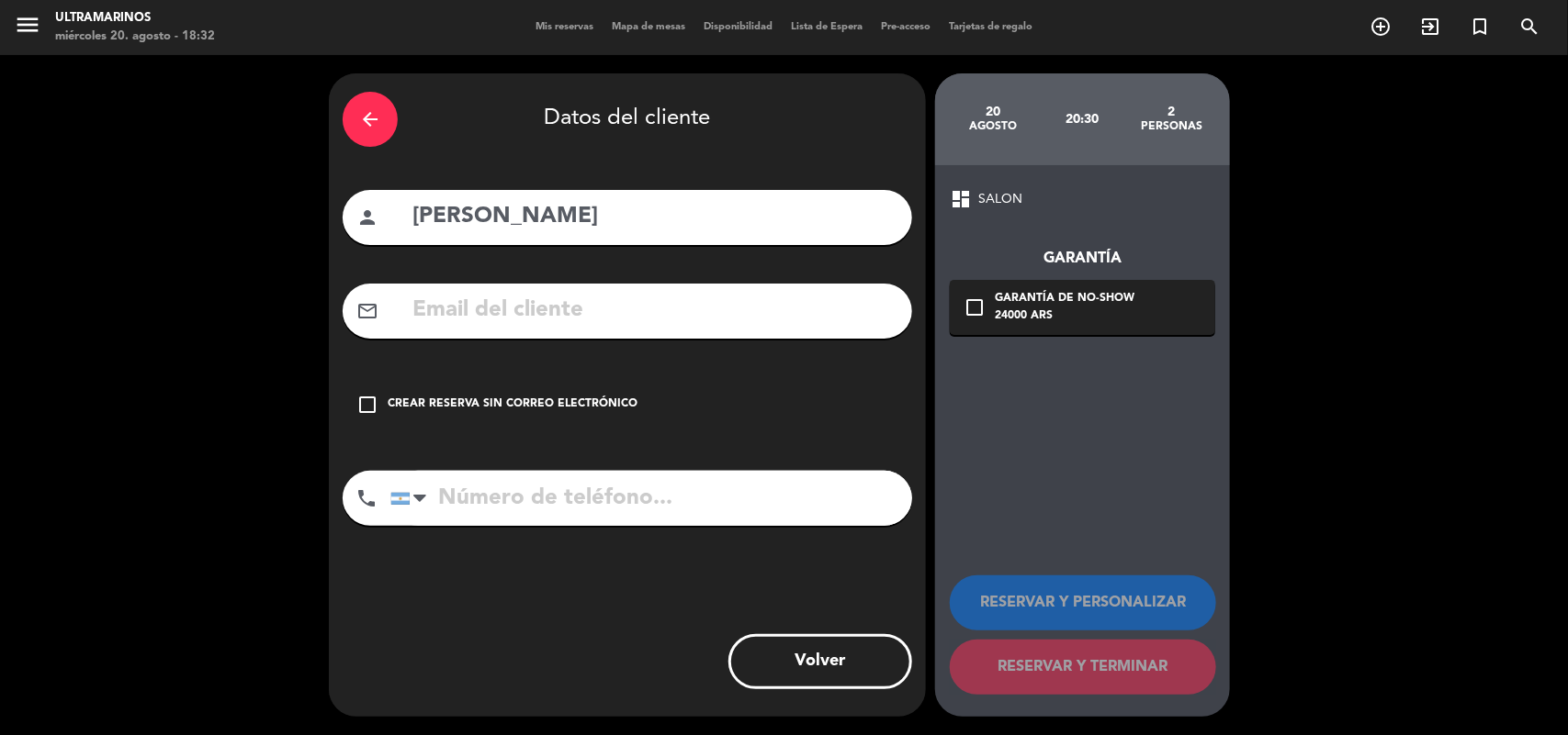
drag, startPoint x: 405, startPoint y: 387, endPoint x: 423, endPoint y: 382, distance: 18.7
click at [409, 386] on div "check_box_outline_blank Crear reserva sin correo electrónico" at bounding box center [627, 405] width 569 height 55
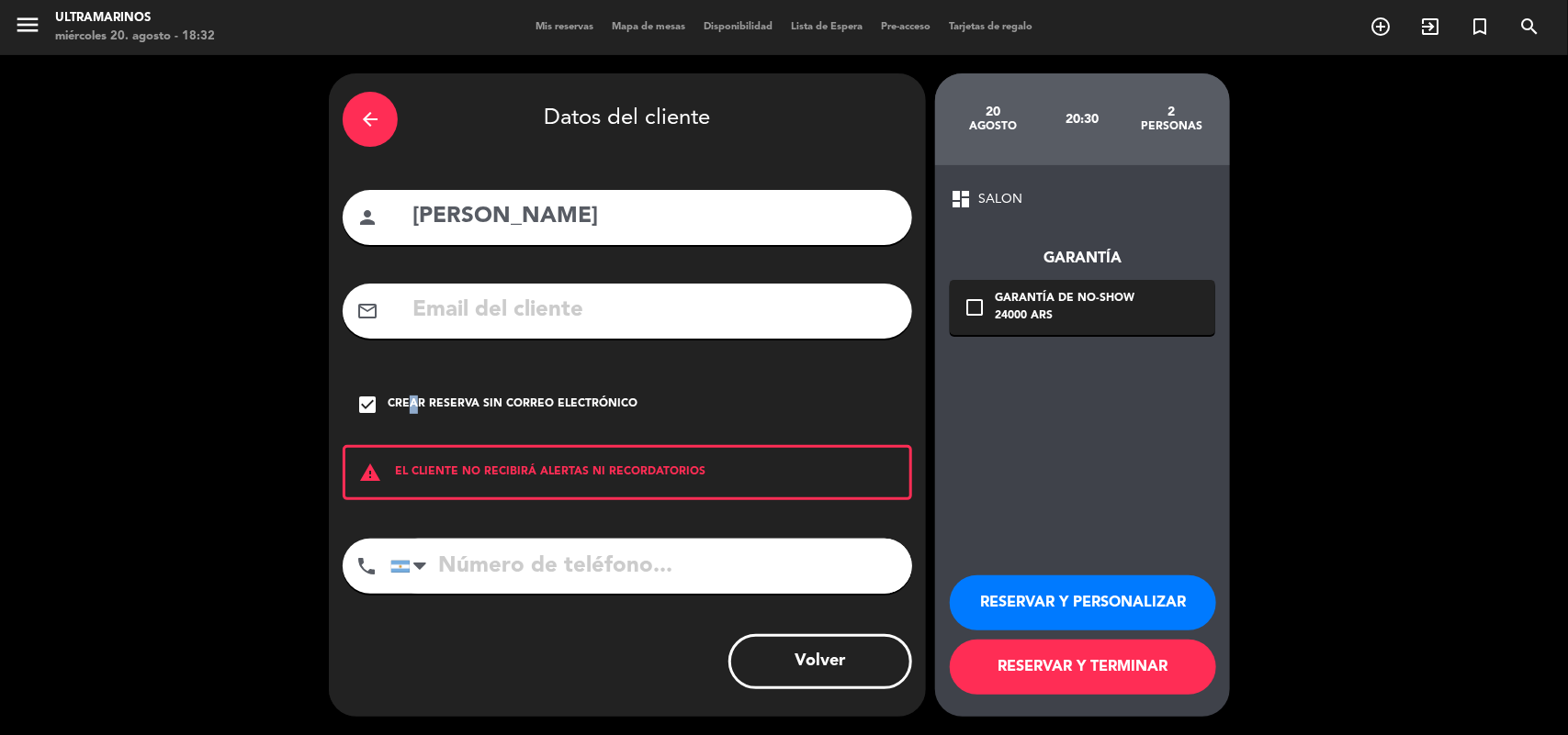
click at [1121, 603] on button "RESERVAR Y PERSONALIZAR" at bounding box center [1083, 603] width 266 height 55
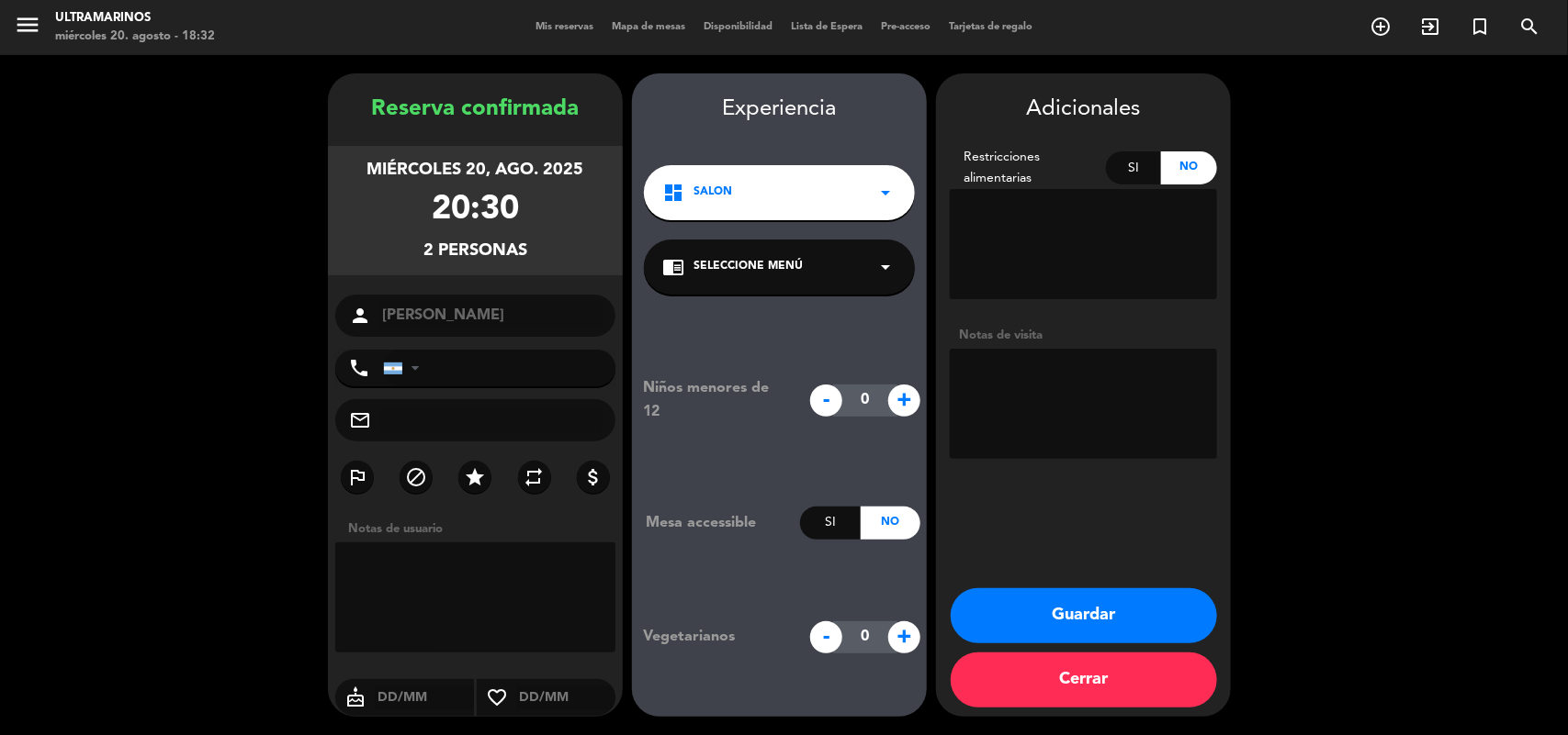
click at [875, 259] on icon "arrow_drop_down" at bounding box center [885, 267] width 22 height 22
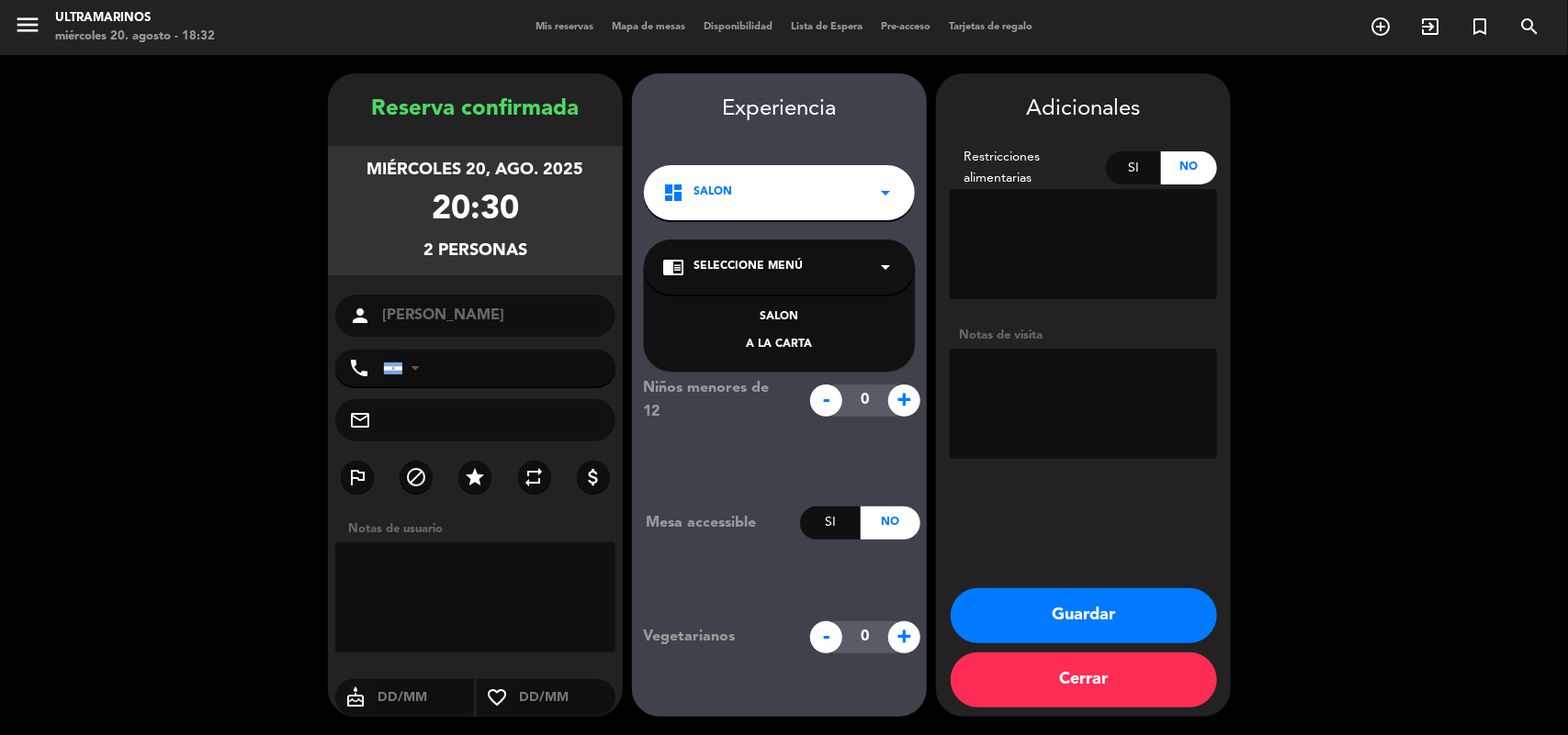
click at [793, 309] on div "SALON" at bounding box center [779, 317] width 235 height 18
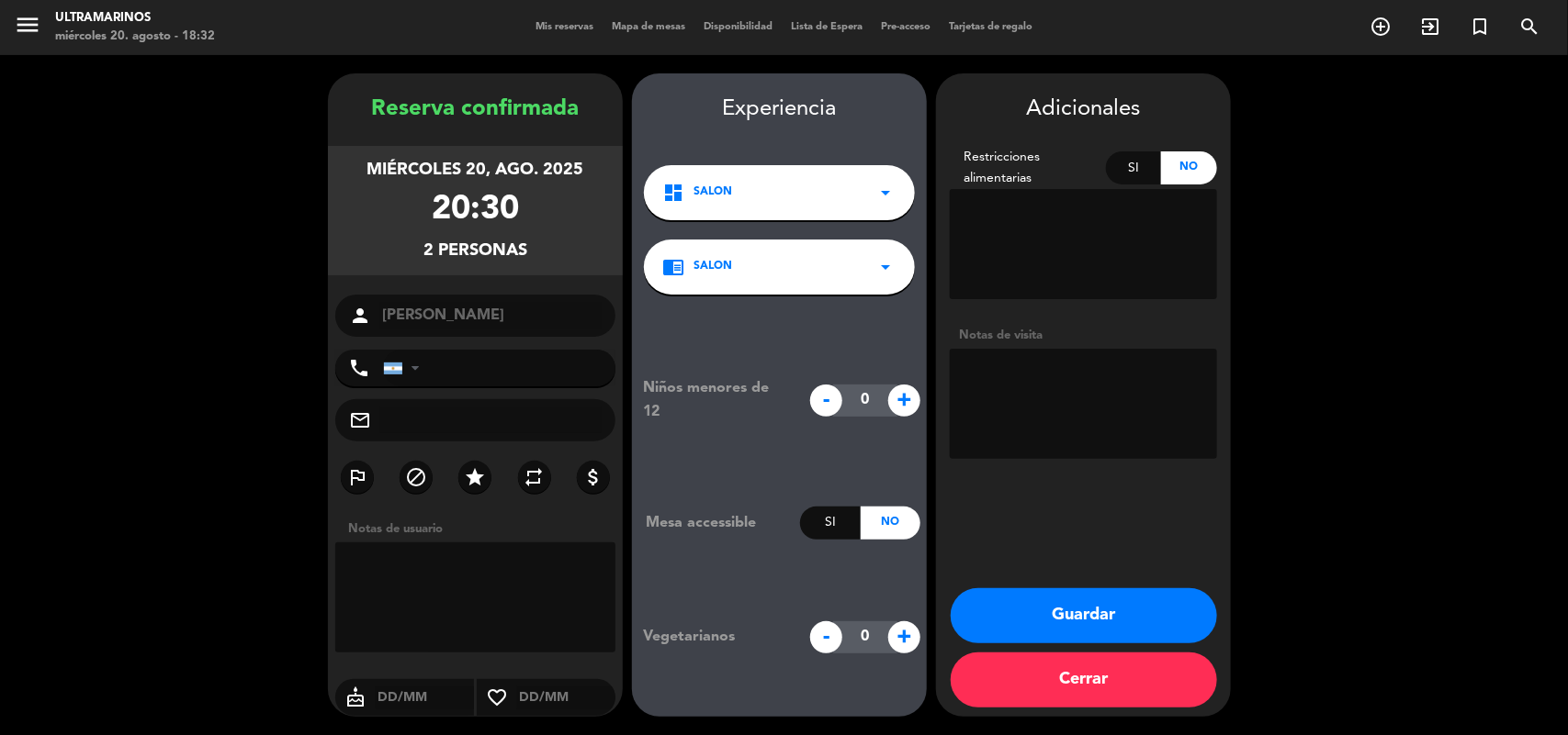
click at [1053, 626] on button "Guardar" at bounding box center [1083, 616] width 266 height 55
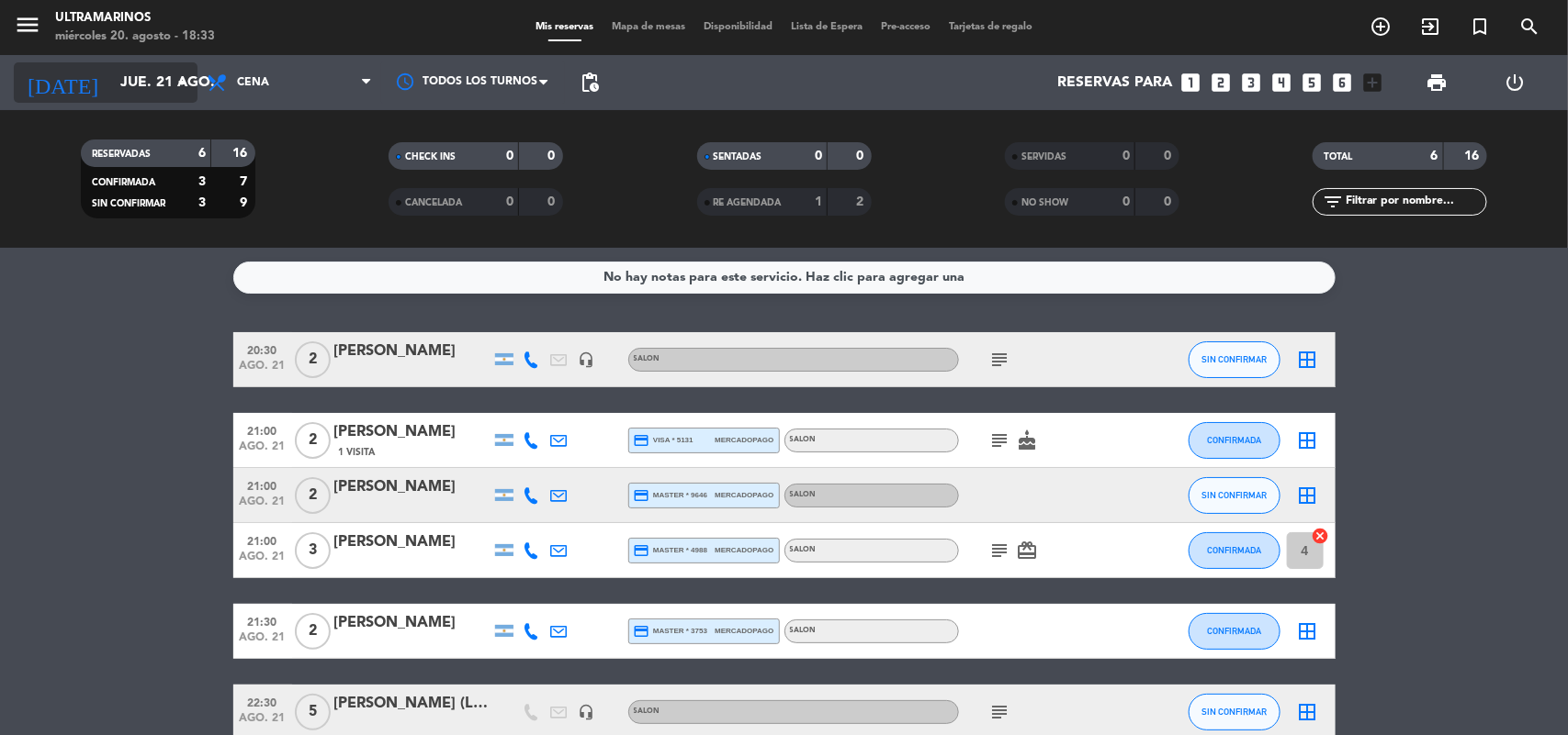
click at [171, 78] on icon "arrow_drop_down" at bounding box center [181, 82] width 22 height 22
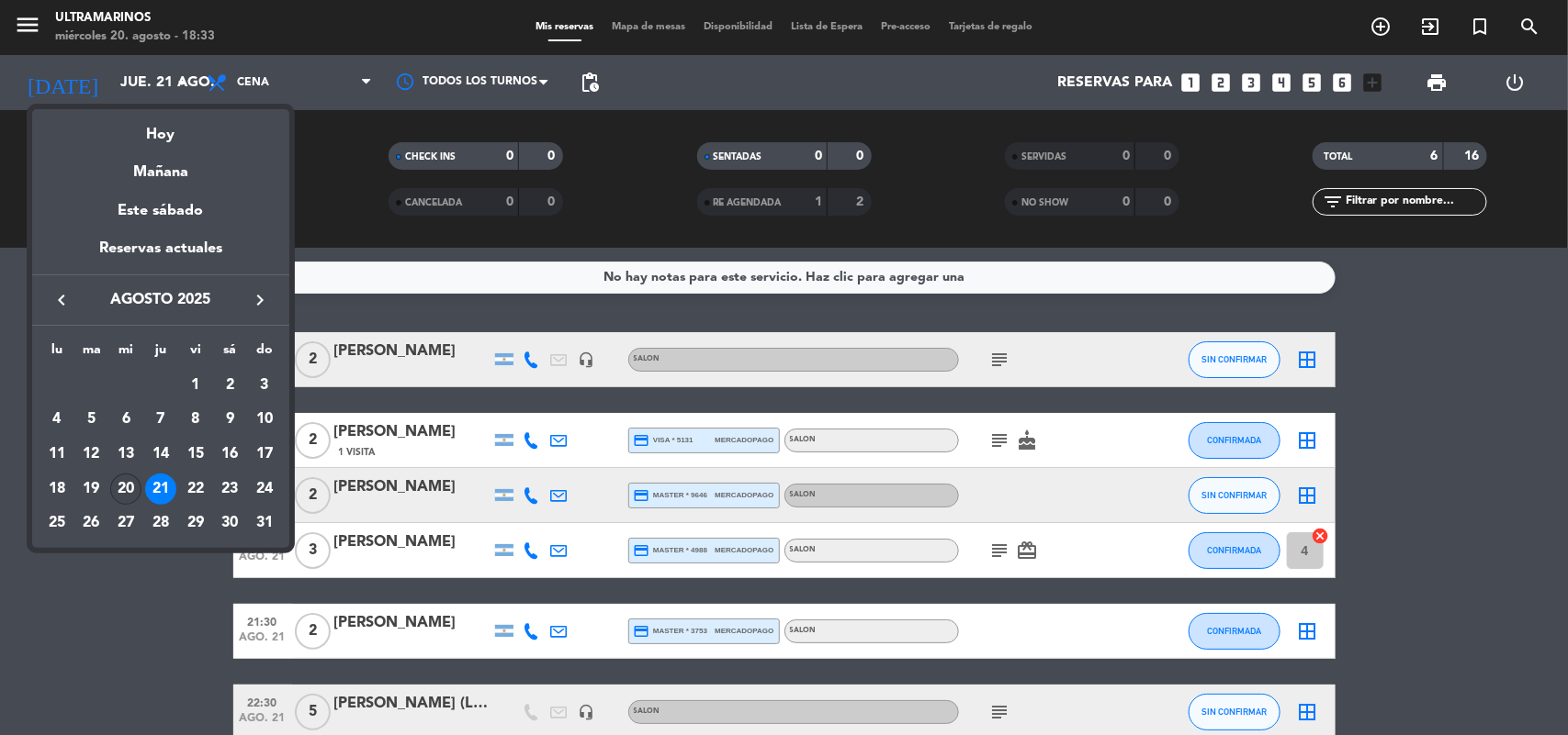
click at [114, 491] on div "20" at bounding box center [126, 489] width 31 height 31
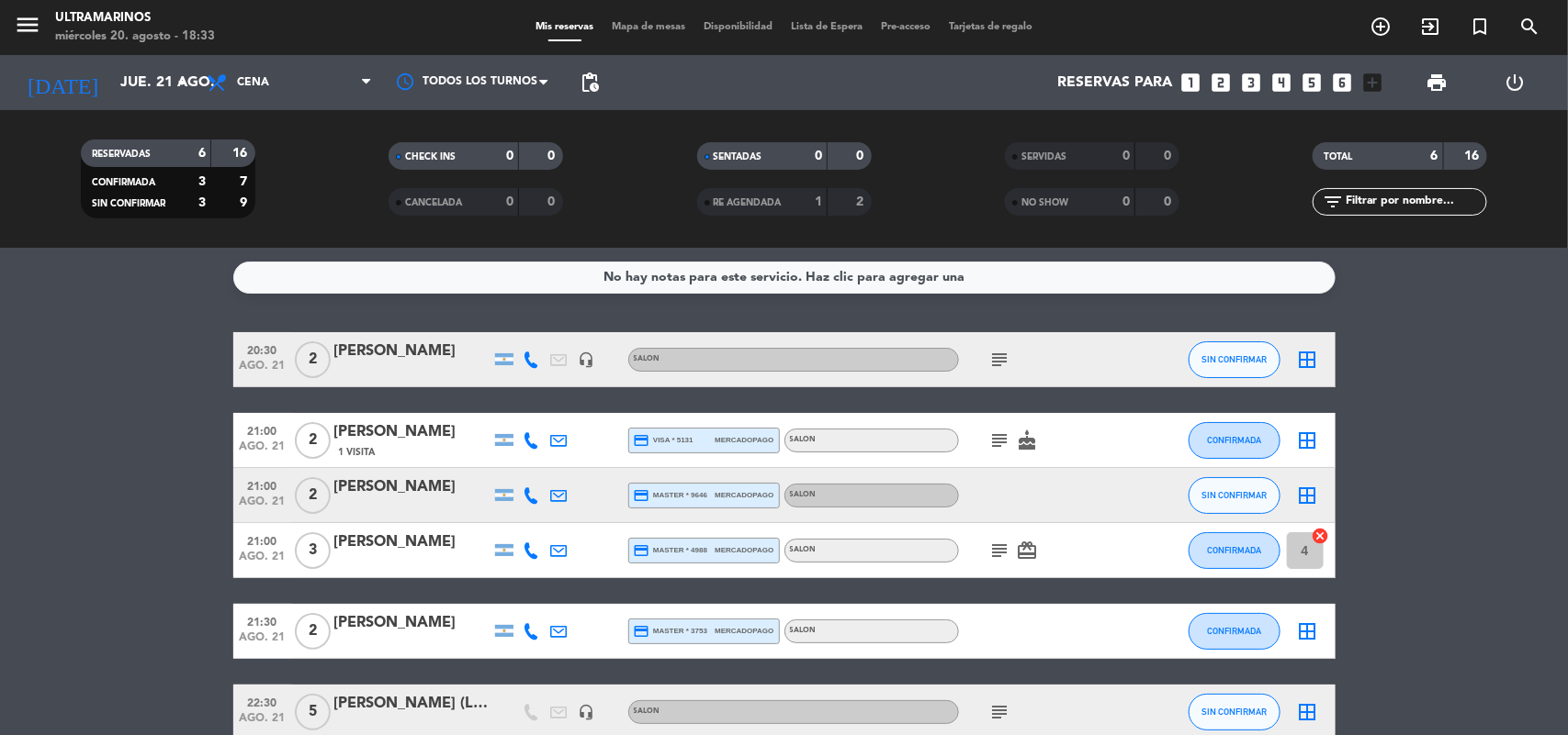
type input "mié. 20 ago."
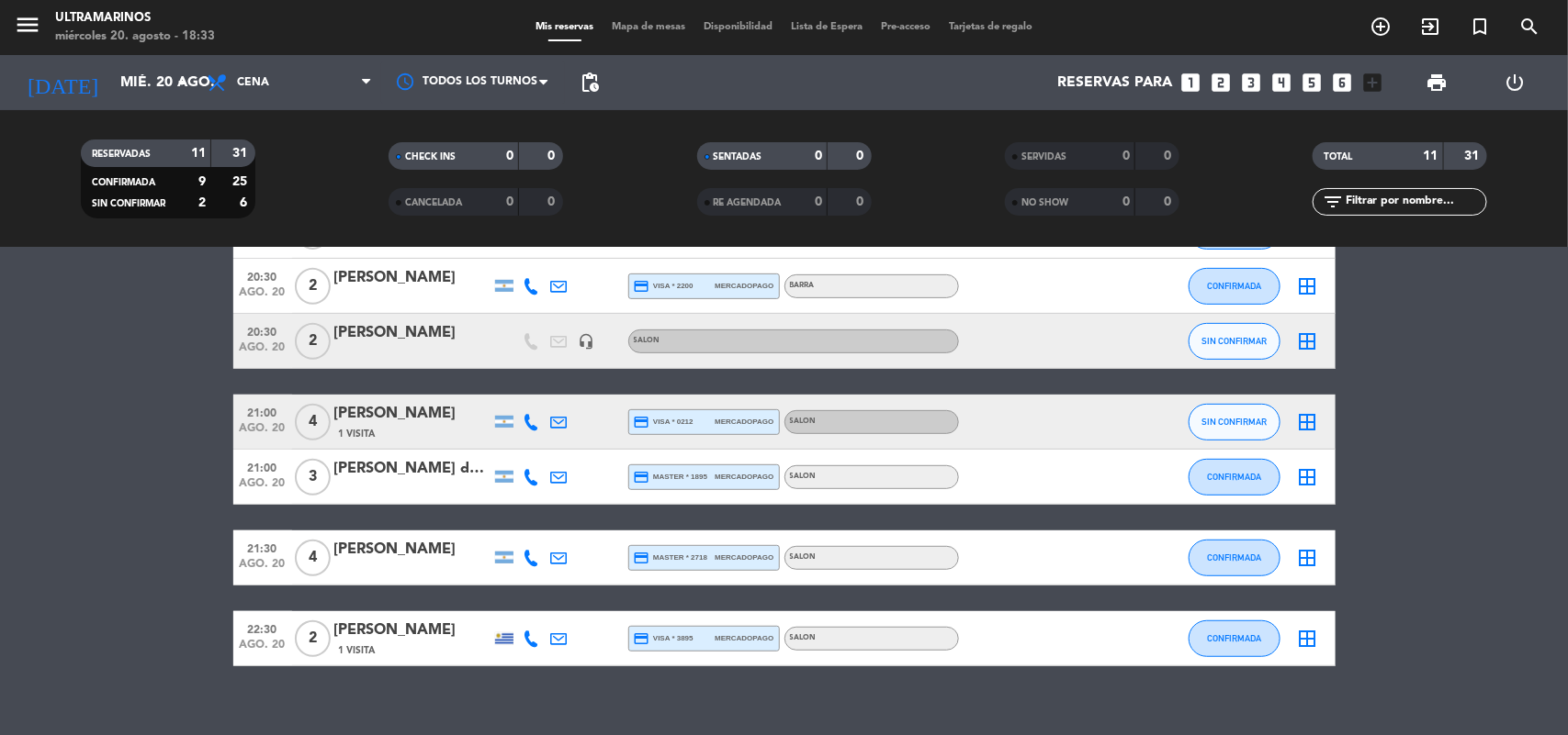
scroll to position [397, 0]
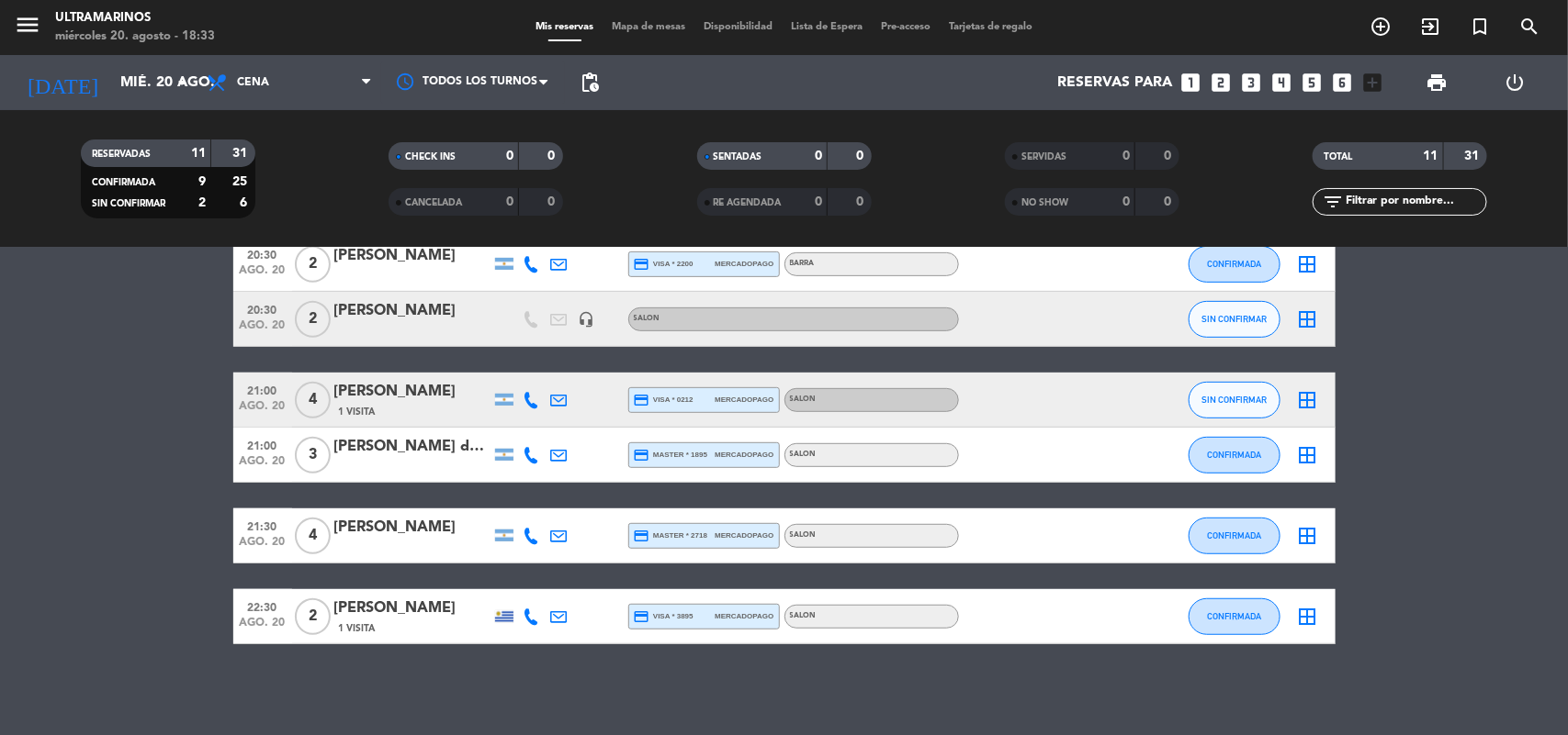
click at [538, 397] on icon at bounding box center [531, 399] width 16 height 16
click at [287, 399] on div "21:00 ago. 20" at bounding box center [263, 399] width 59 height 54
click at [239, 436] on span "21:00" at bounding box center [262, 445] width 46 height 21
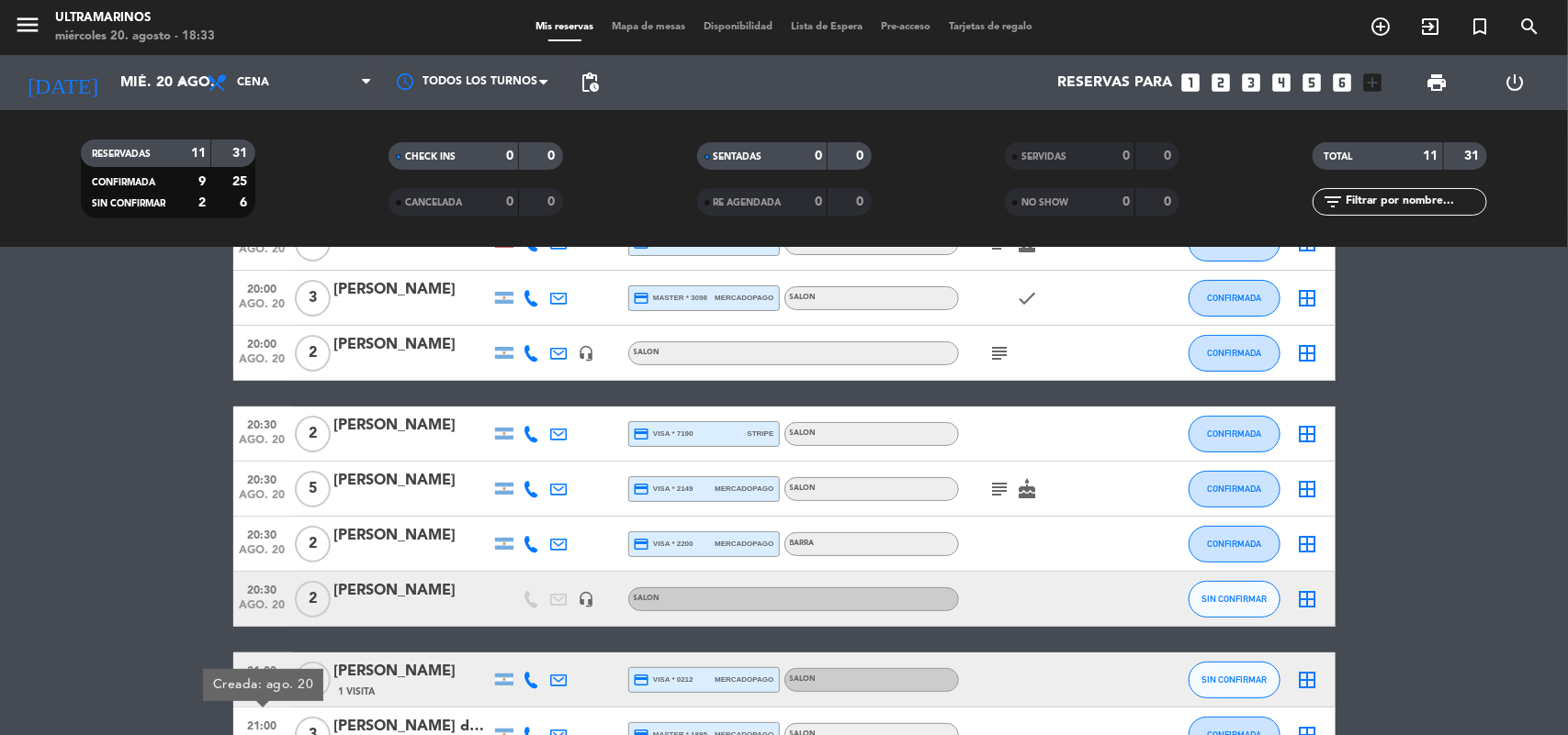
scroll to position [230, 0]
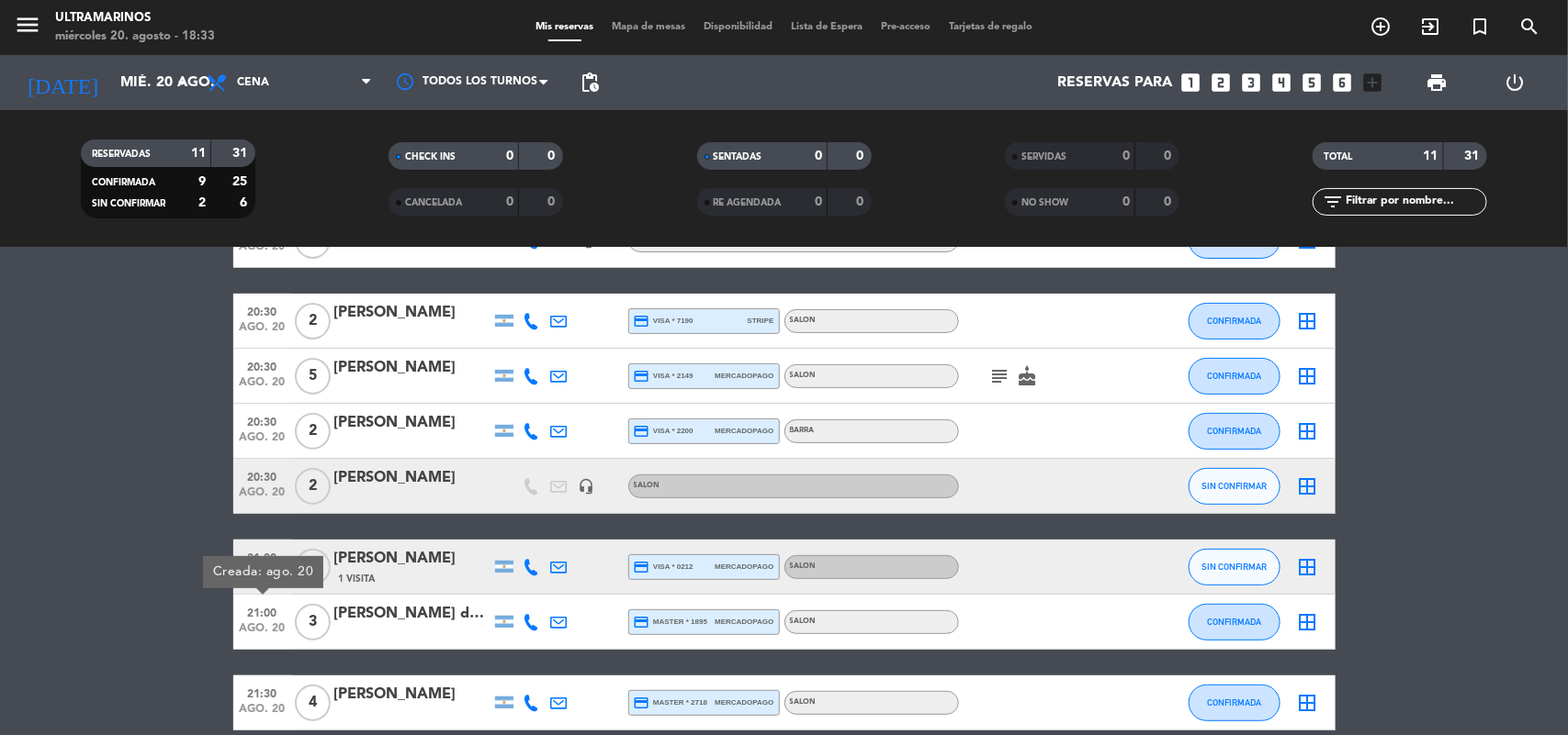
click at [538, 564] on icon at bounding box center [531, 567] width 16 height 16
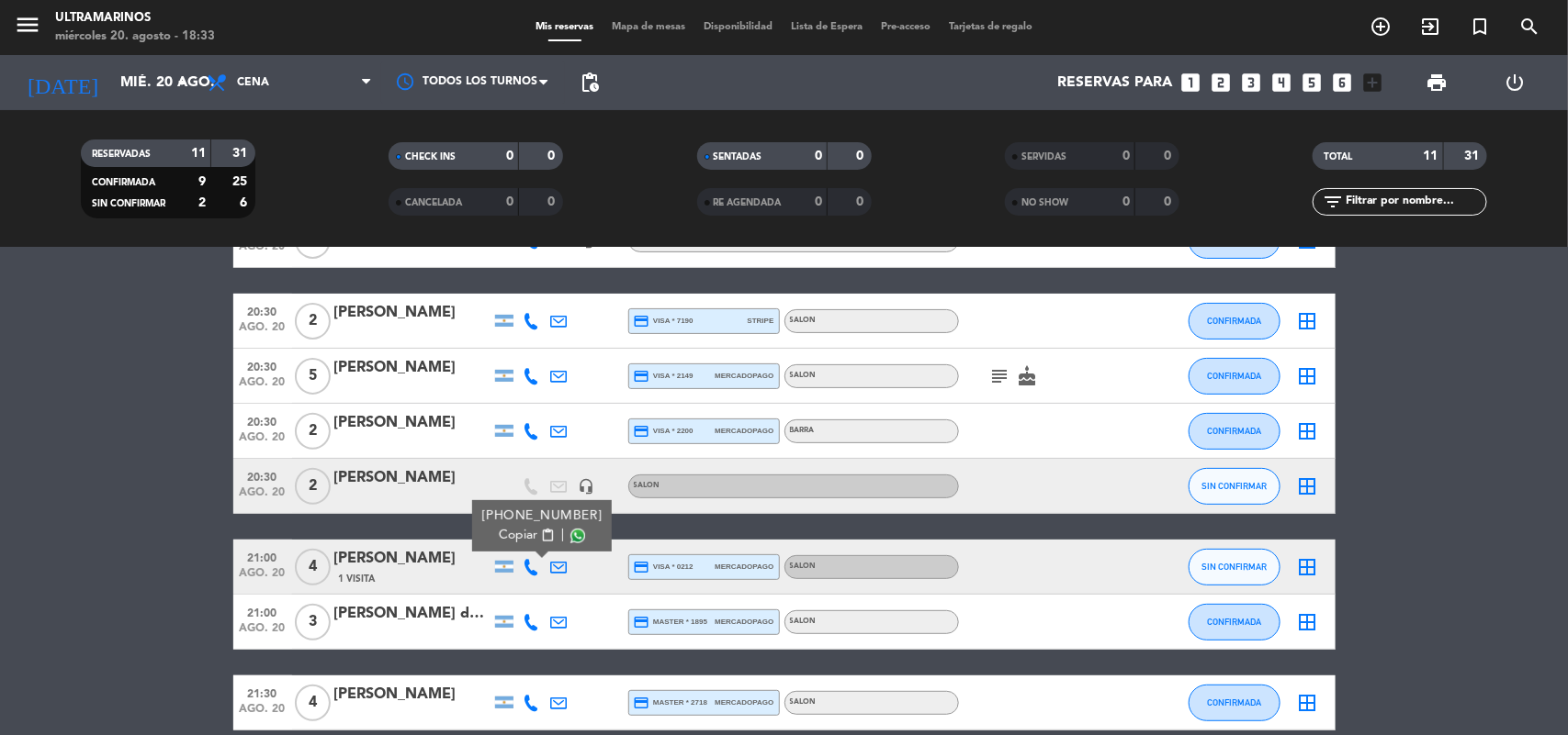
click at [529, 526] on button "Copiar content_paste" at bounding box center [526, 536] width 56 height 19
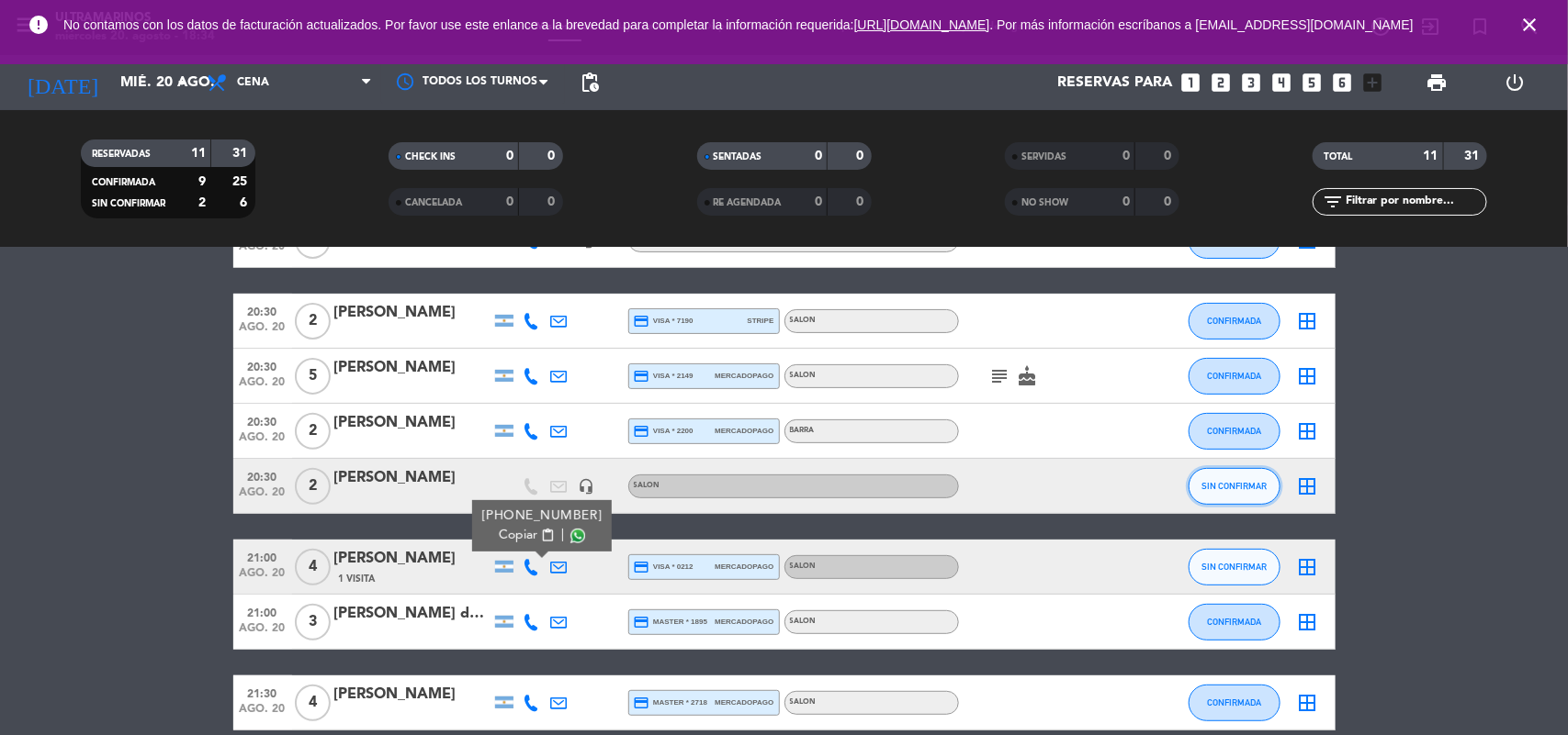
click at [1213, 476] on button "SIN CONFIRMAR" at bounding box center [1234, 486] width 92 height 37
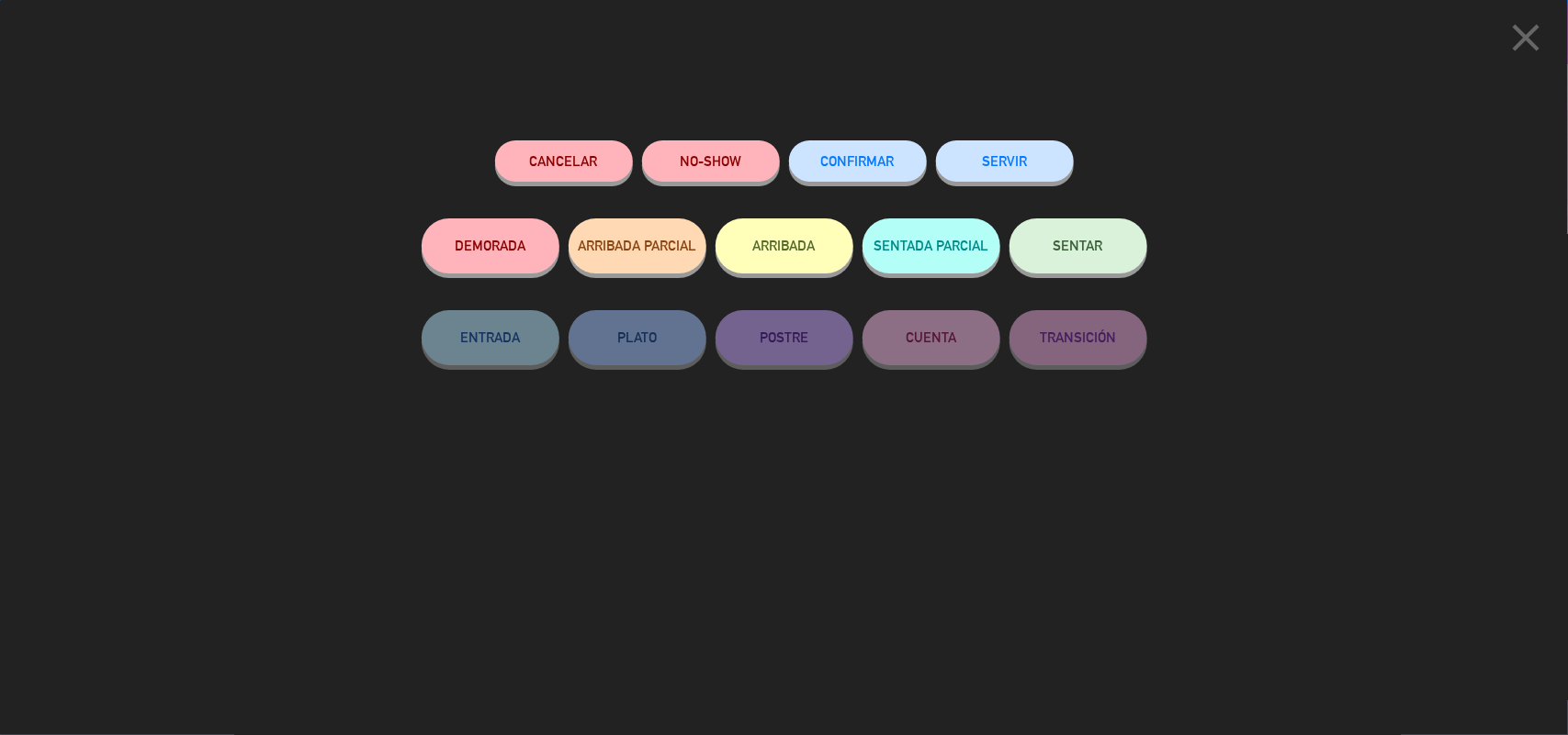
click at [833, 162] on span "CONFIRMAR" at bounding box center [857, 161] width 73 height 15
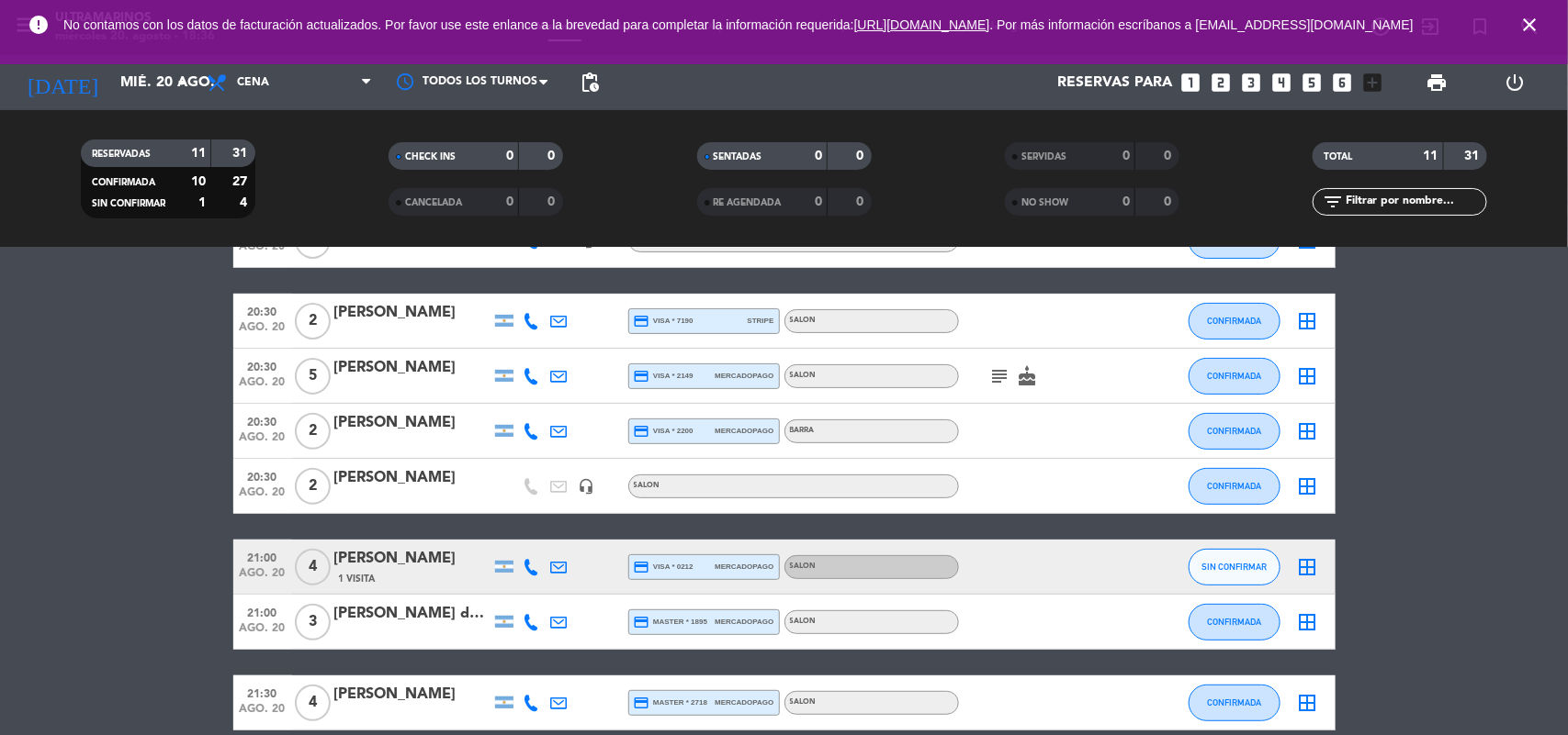
click at [992, 378] on icon "subject" at bounding box center [1000, 376] width 22 height 22
click at [1033, 387] on div "subject cumple cake" at bounding box center [1041, 376] width 165 height 54
click at [1016, 372] on span "cake" at bounding box center [1027, 376] width 28 height 22
click at [93, 584] on bookings-row "20:00 ago. 20 2 [PERSON_NAME] credit_card visa * 6005 stripe SALON subject cake…" at bounding box center [784, 458] width 1568 height 709
click at [0, 584] on bookings-row "20:00 ago. 20 2 [PERSON_NAME] credit_card visa * 6005 stripe SALON subject cake…" at bounding box center [784, 458] width 1568 height 709
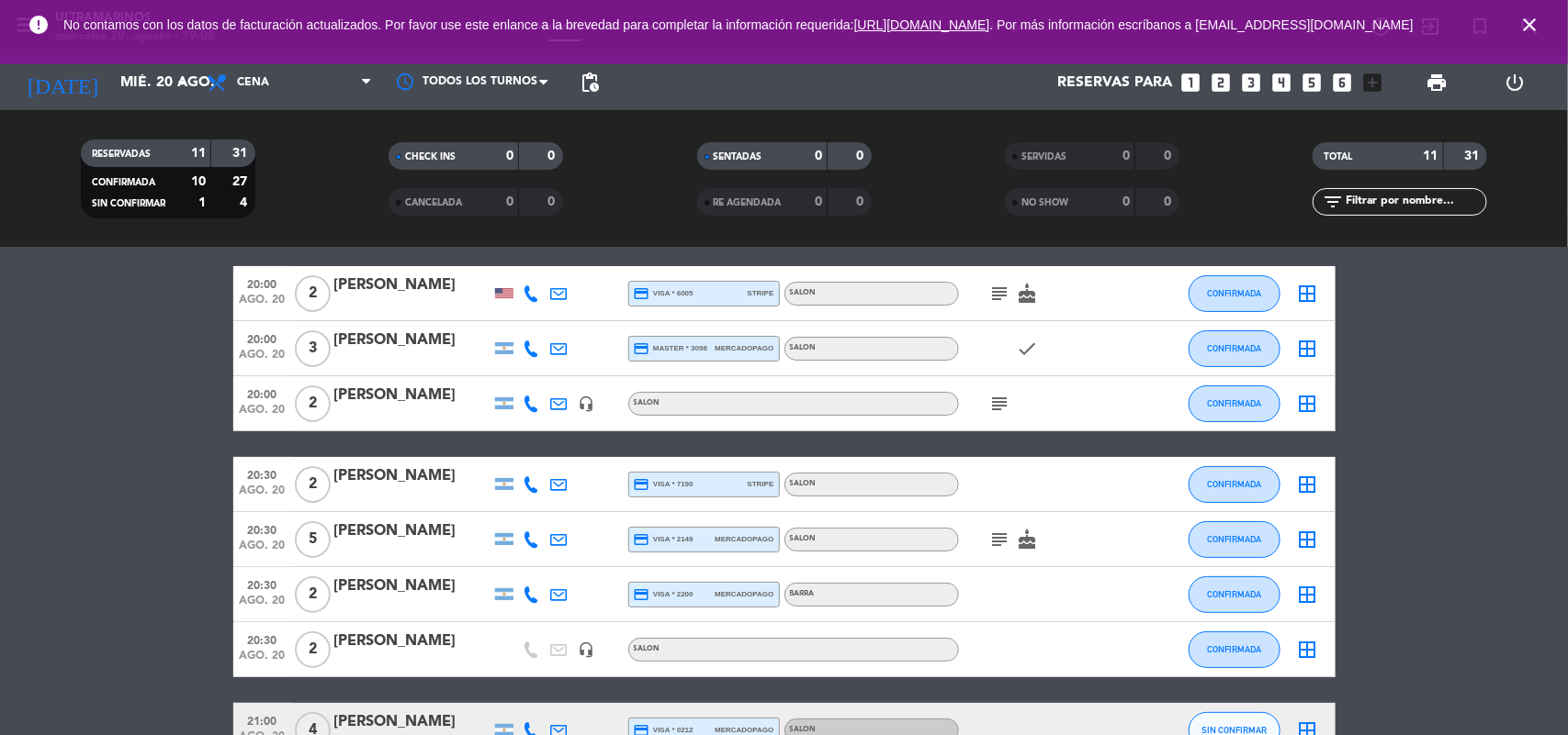
scroll to position [52, 0]
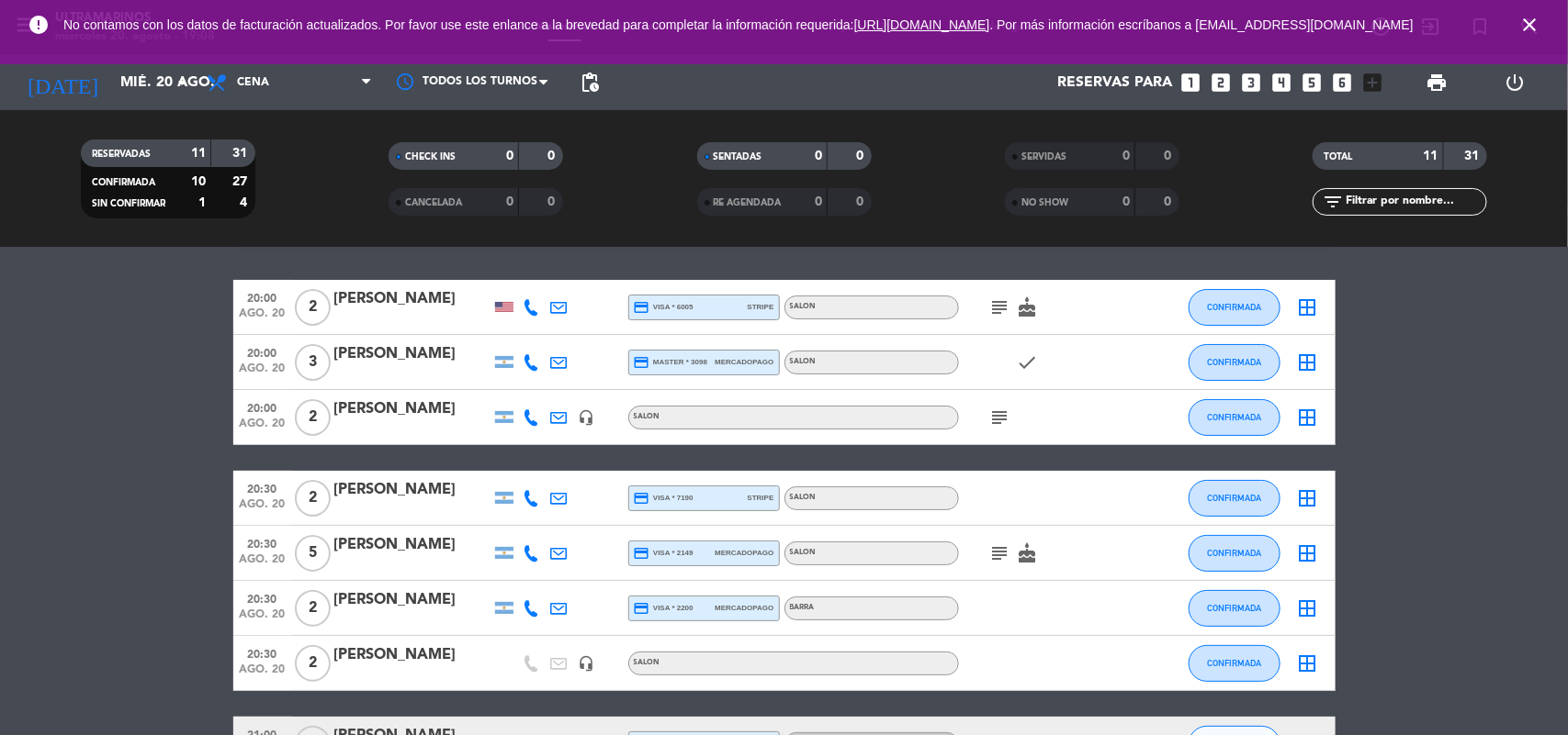
click at [1003, 554] on icon "subject" at bounding box center [1000, 553] width 22 height 22
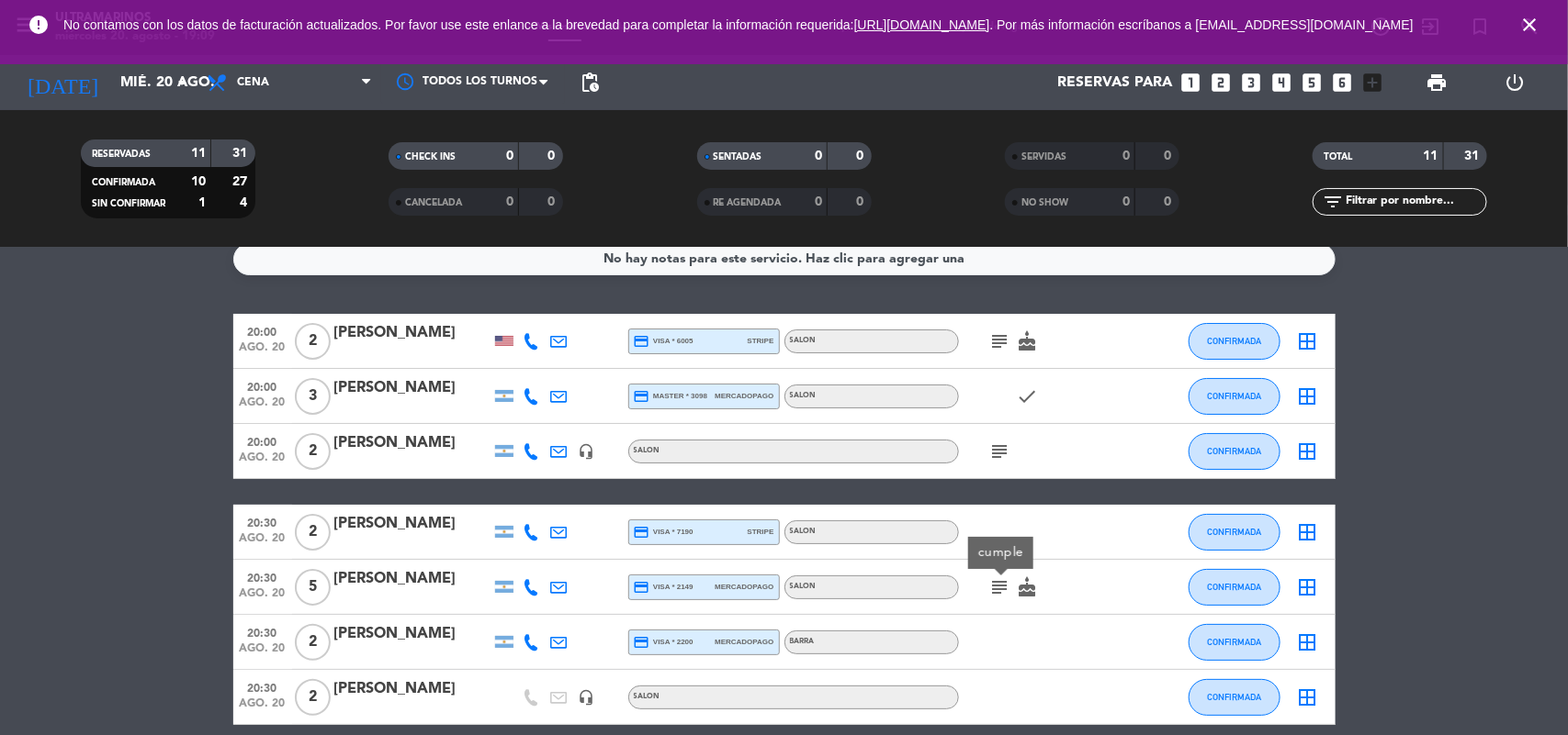
scroll to position [0, 0]
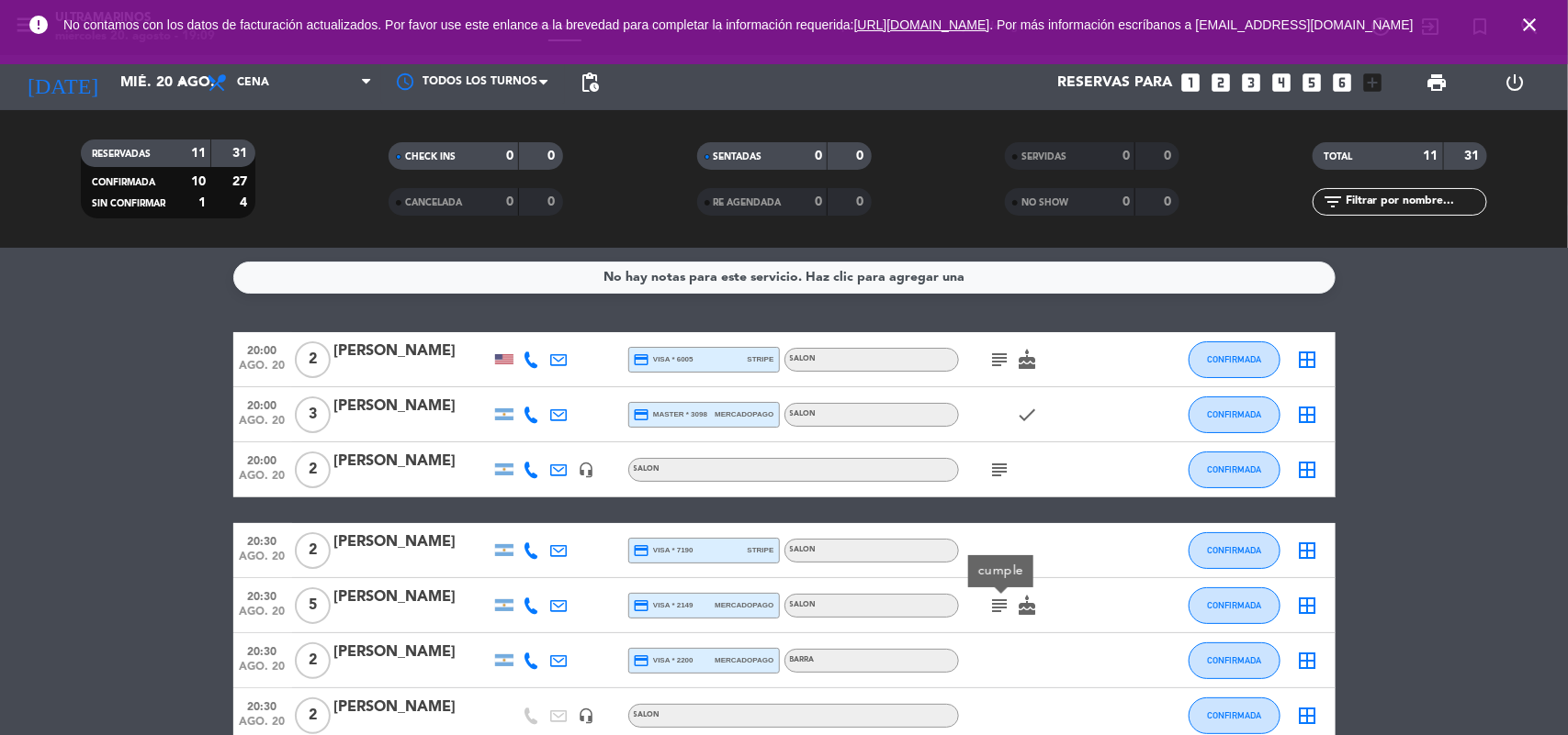
click at [1530, 28] on icon "close" at bounding box center [1529, 24] width 22 height 22
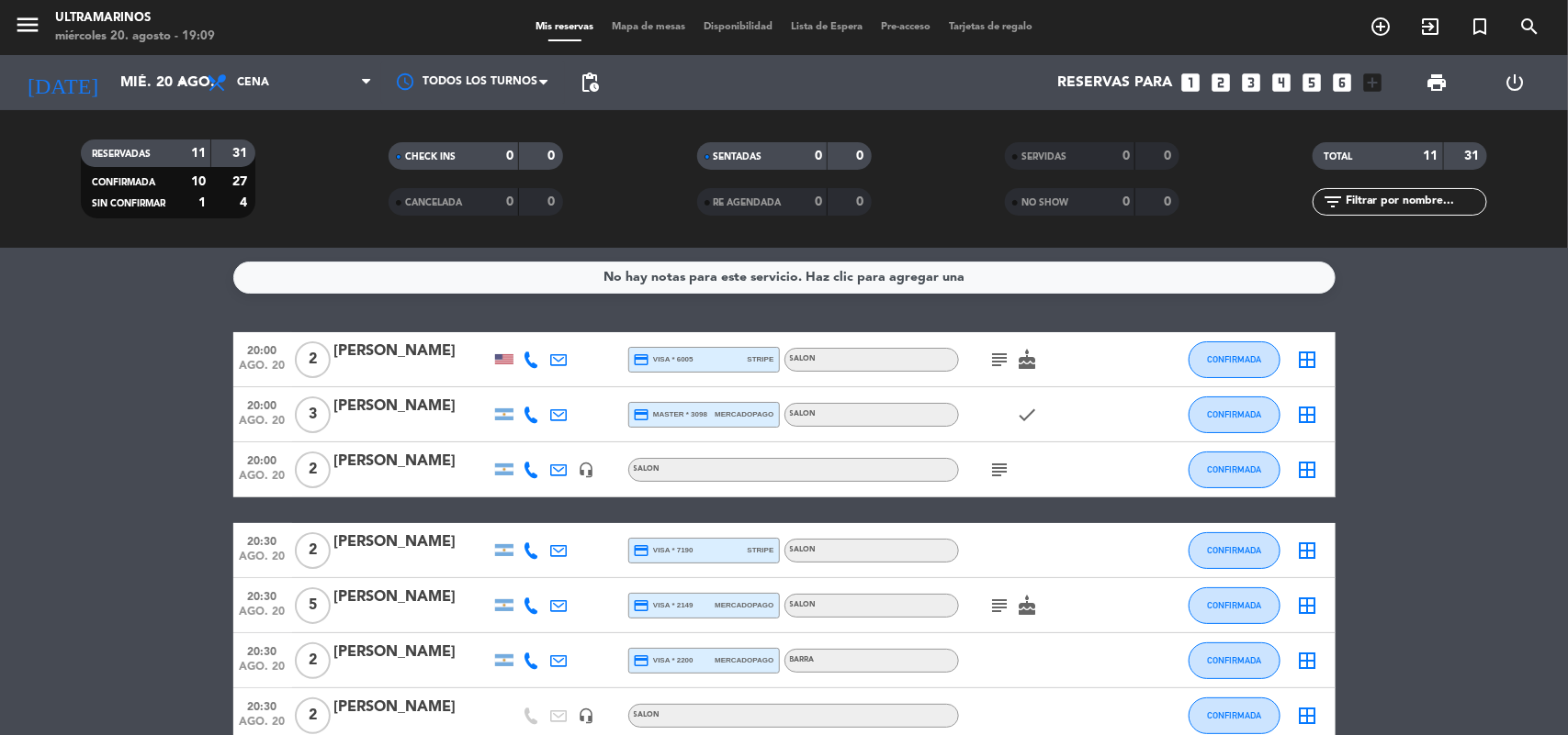
click at [1308, 413] on icon "border_all" at bounding box center [1308, 415] width 22 height 22
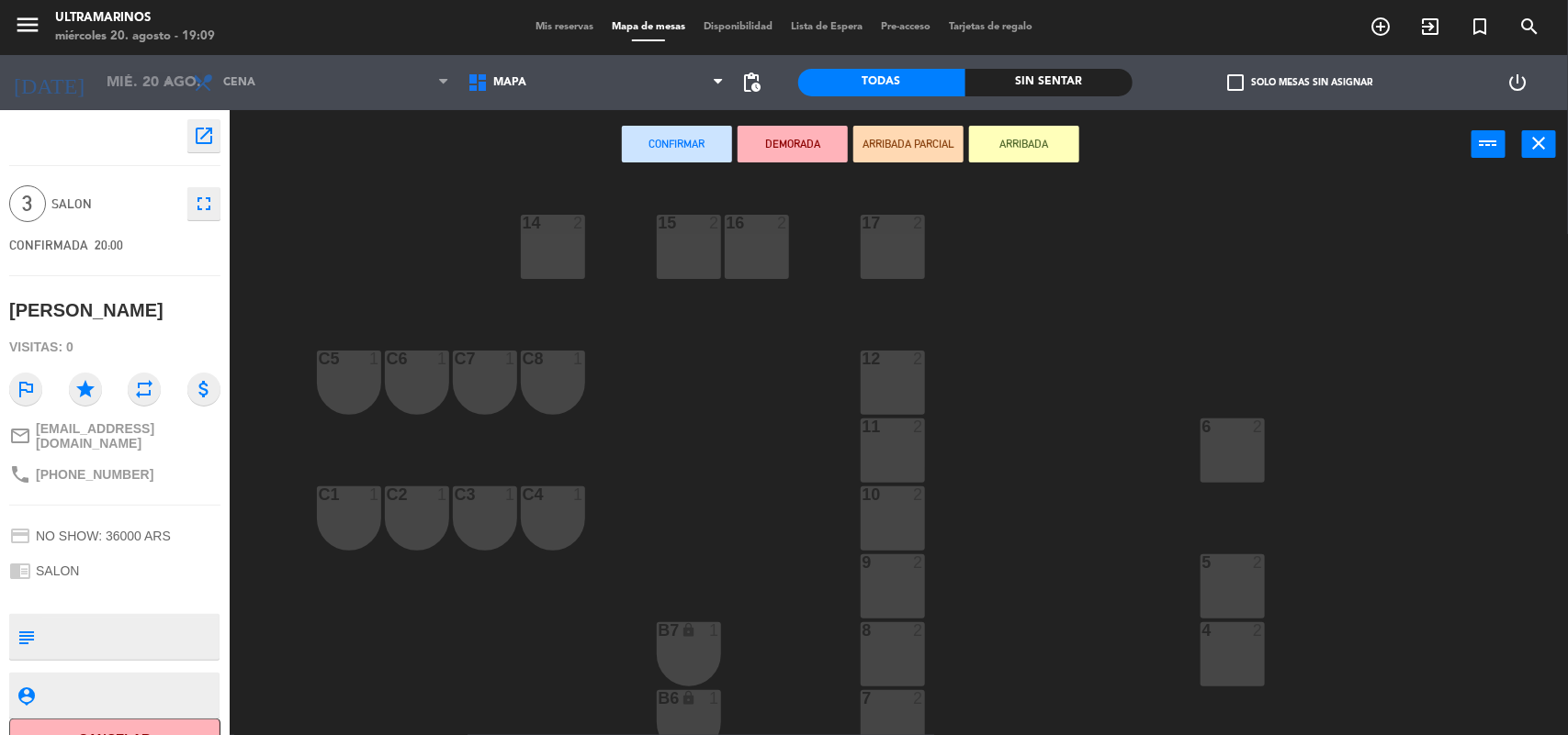
drag, startPoint x: 897, startPoint y: 507, endPoint x: 908, endPoint y: 469, distance: 39.6
click at [898, 503] on div "10 2" at bounding box center [892, 518] width 64 height 64
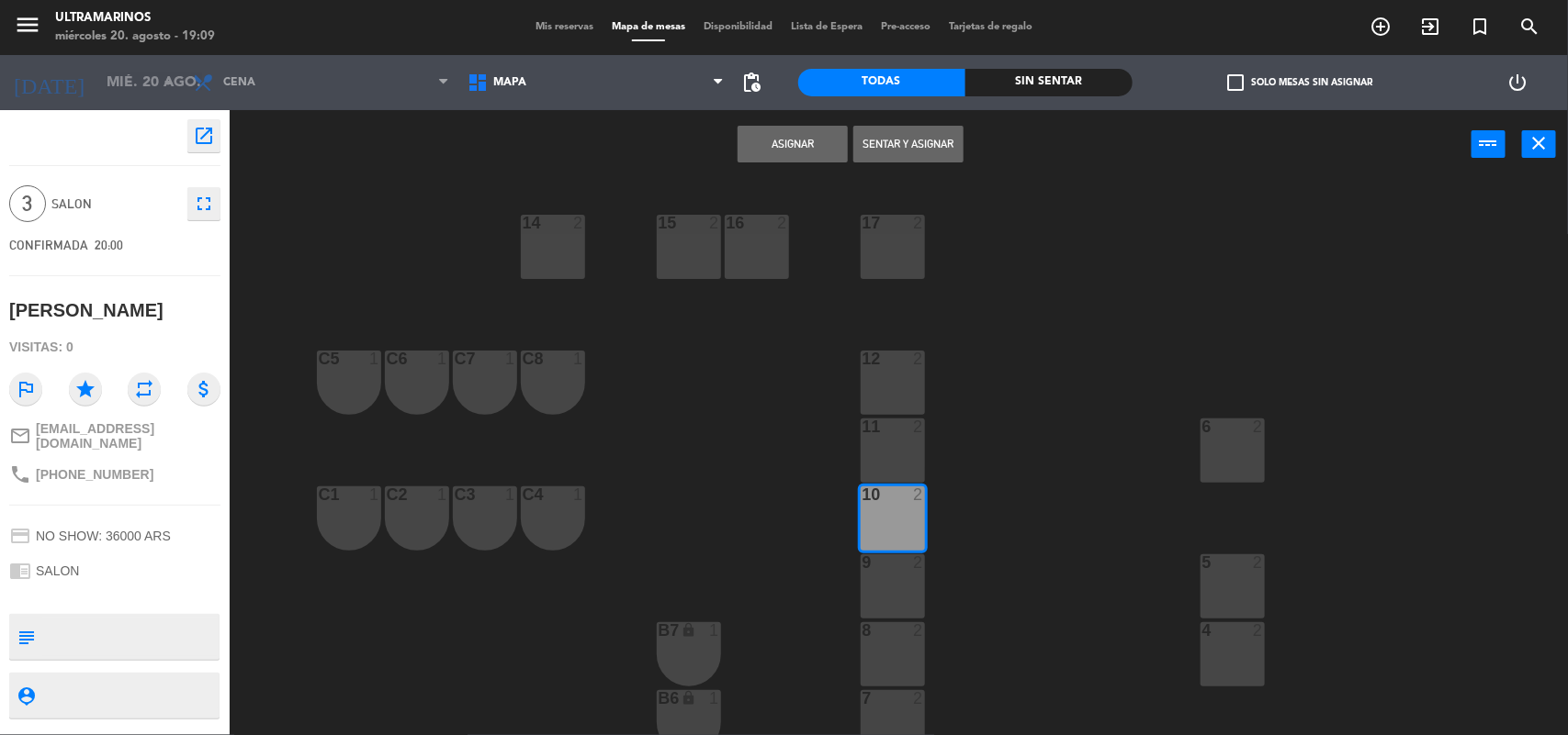
click at [910, 441] on div "11 2" at bounding box center [892, 450] width 64 height 64
click at [811, 126] on button "Asignar" at bounding box center [793, 144] width 111 height 37
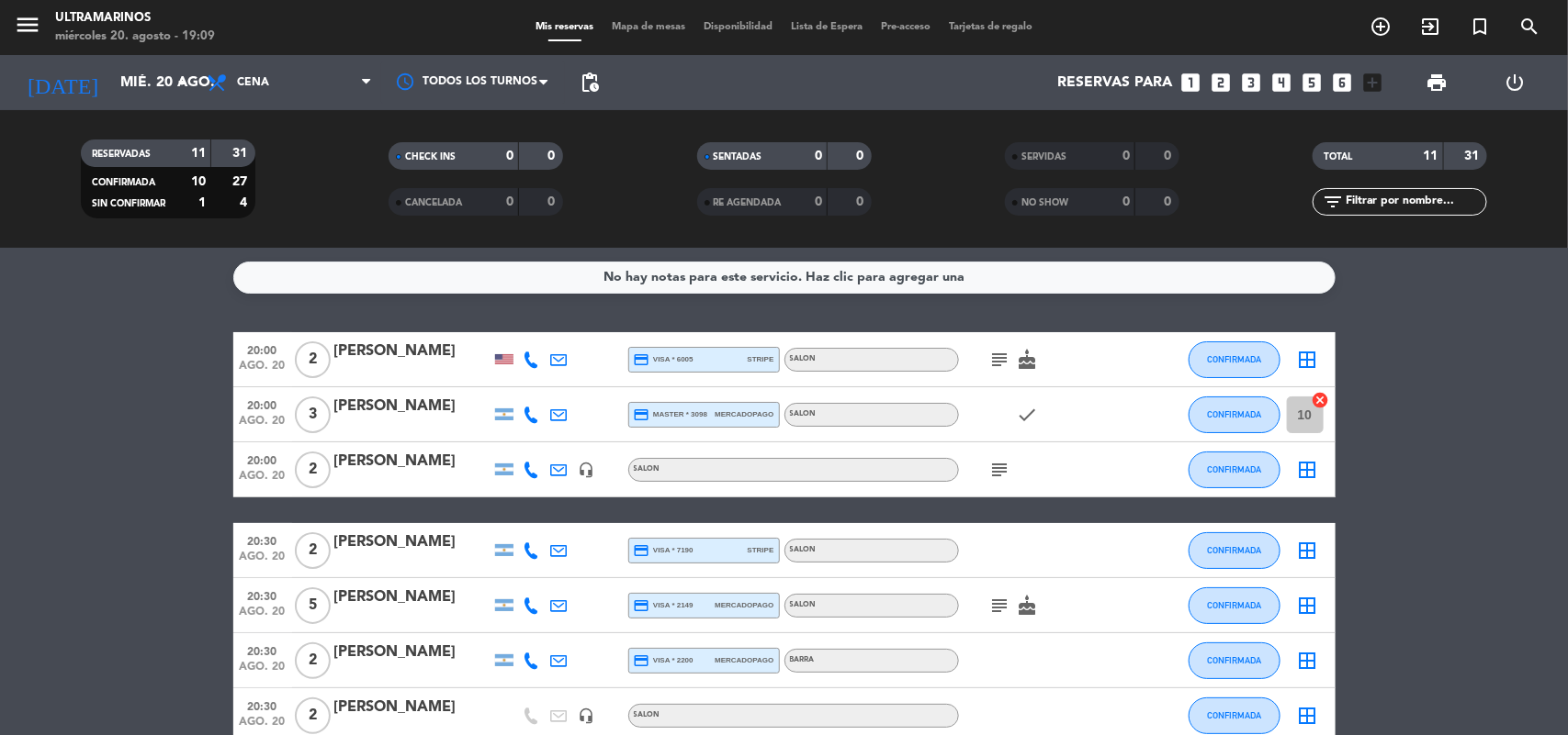
scroll to position [114, 0]
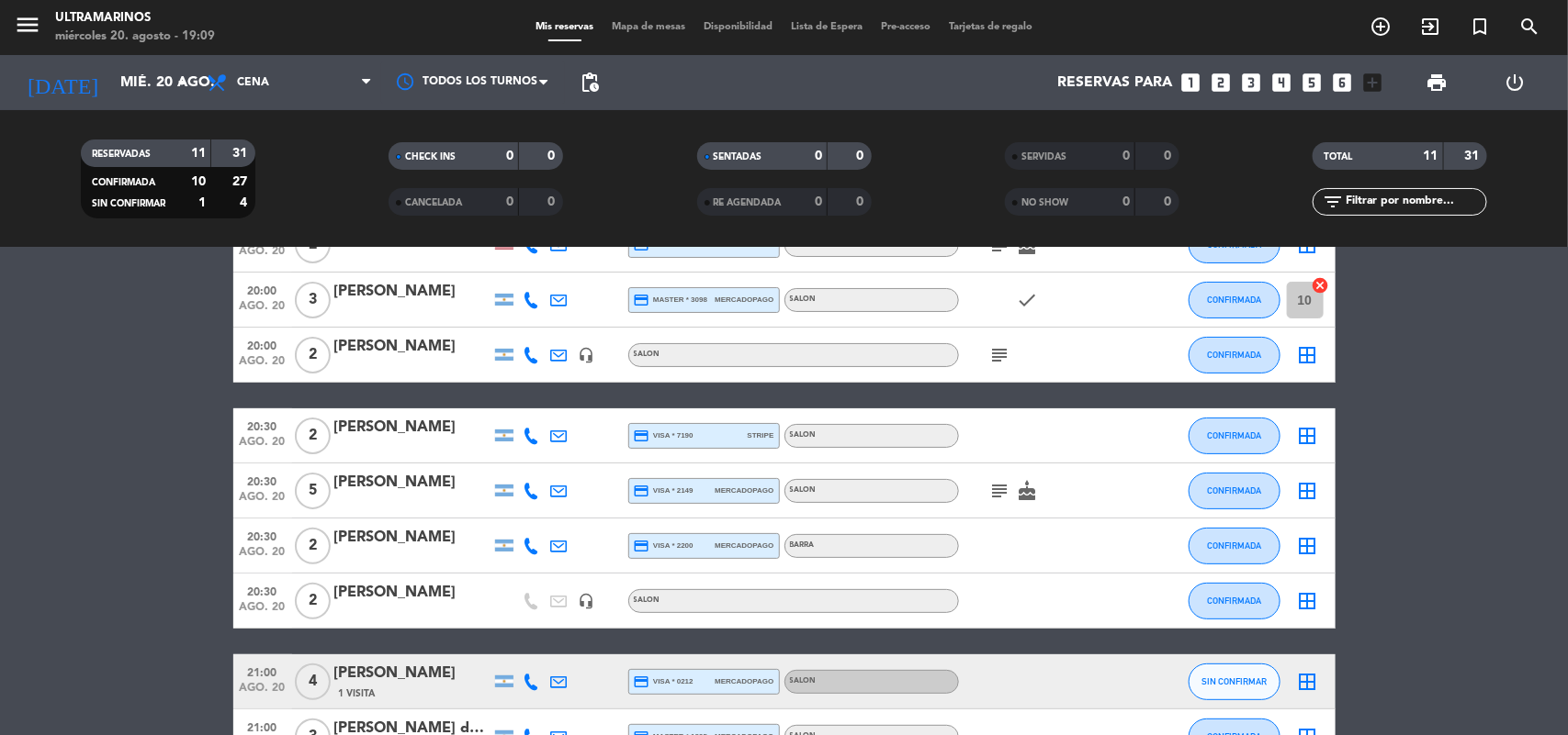
click at [1307, 485] on icon "border_all" at bounding box center [1308, 491] width 22 height 22
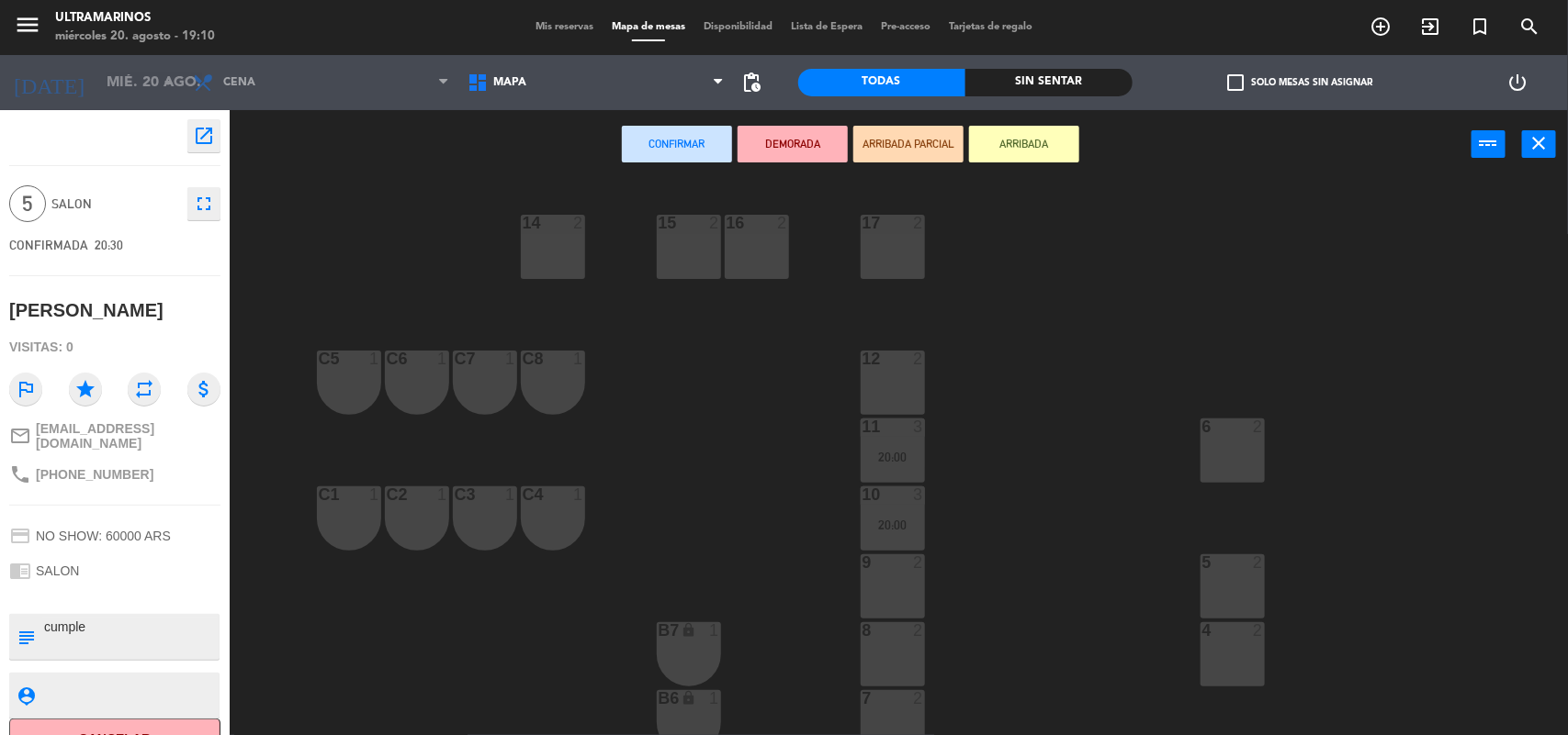
click at [750, 227] on div at bounding box center [756, 222] width 31 height 16
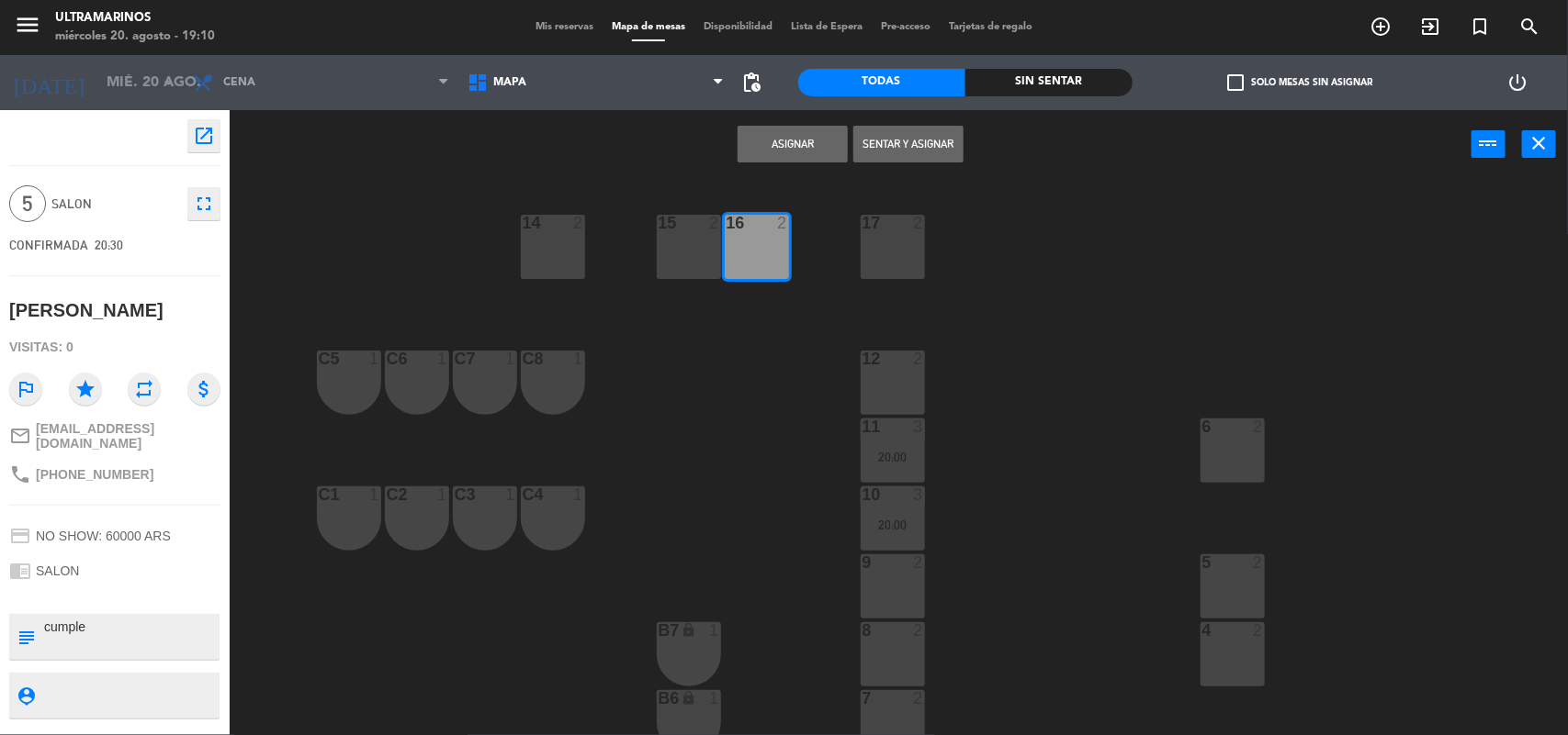
click at [891, 262] on div "17 2" at bounding box center [892, 246] width 64 height 64
click at [795, 140] on button "Asignar" at bounding box center [793, 144] width 111 height 37
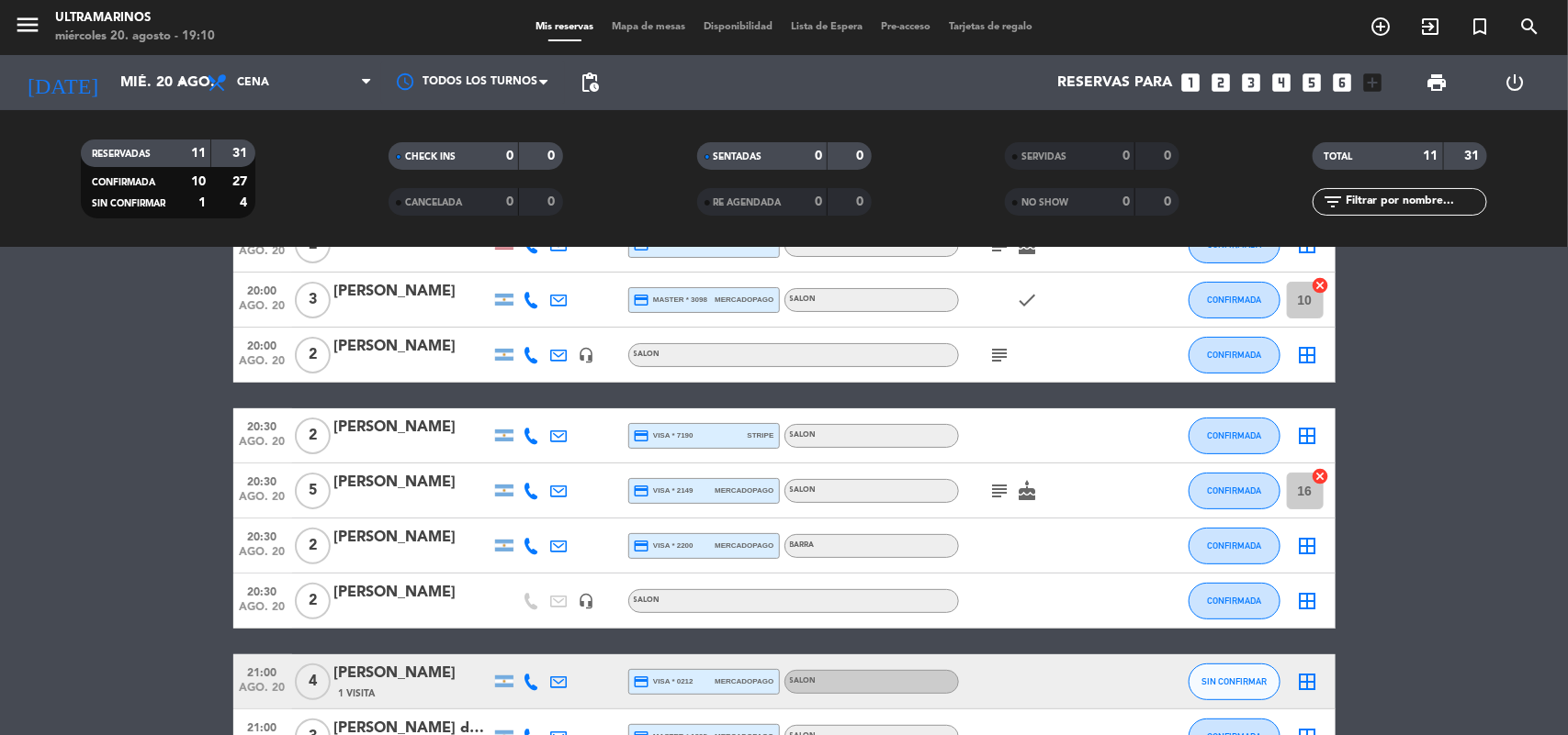
scroll to position [230, 0]
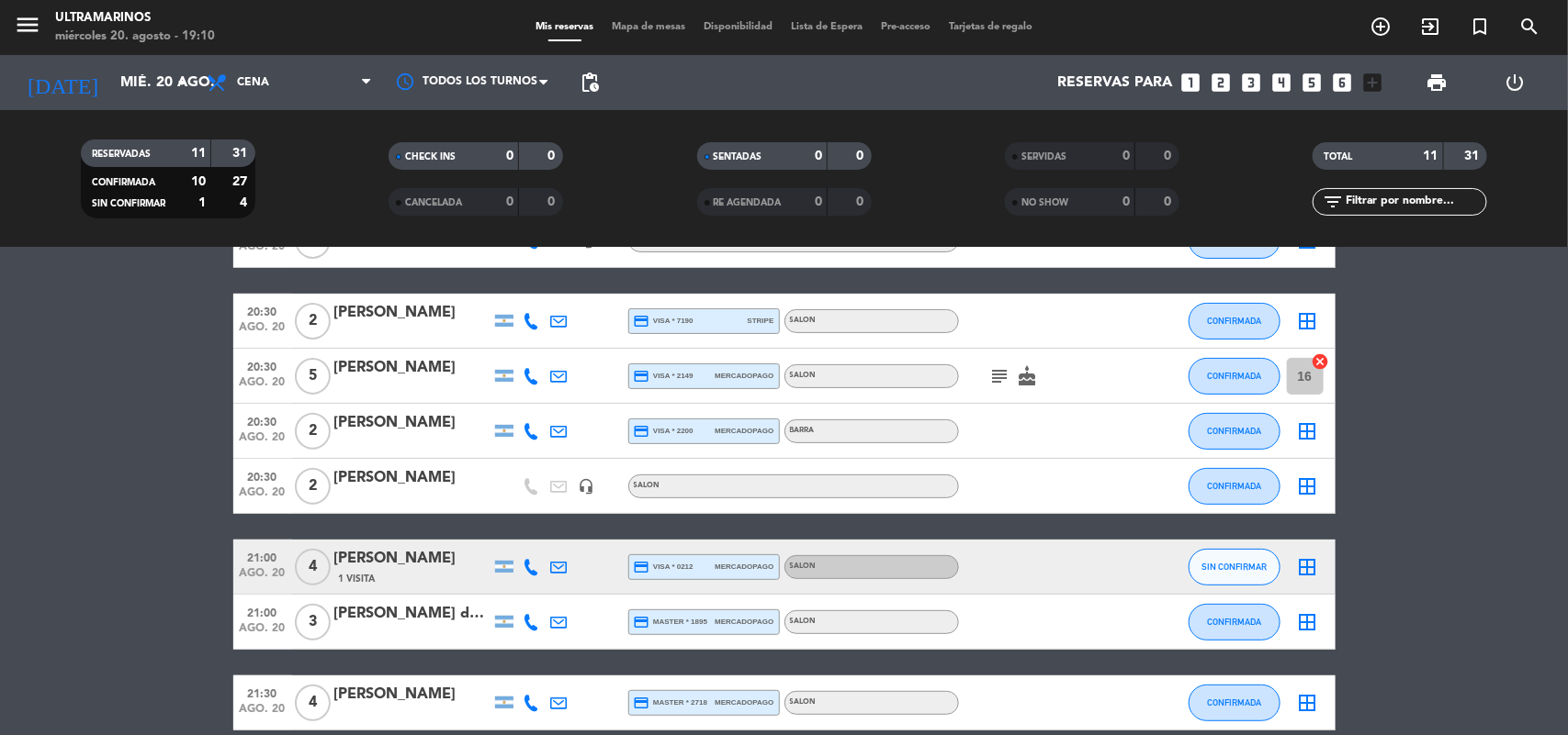
click at [1297, 430] on icon "border_all" at bounding box center [1308, 431] width 22 height 22
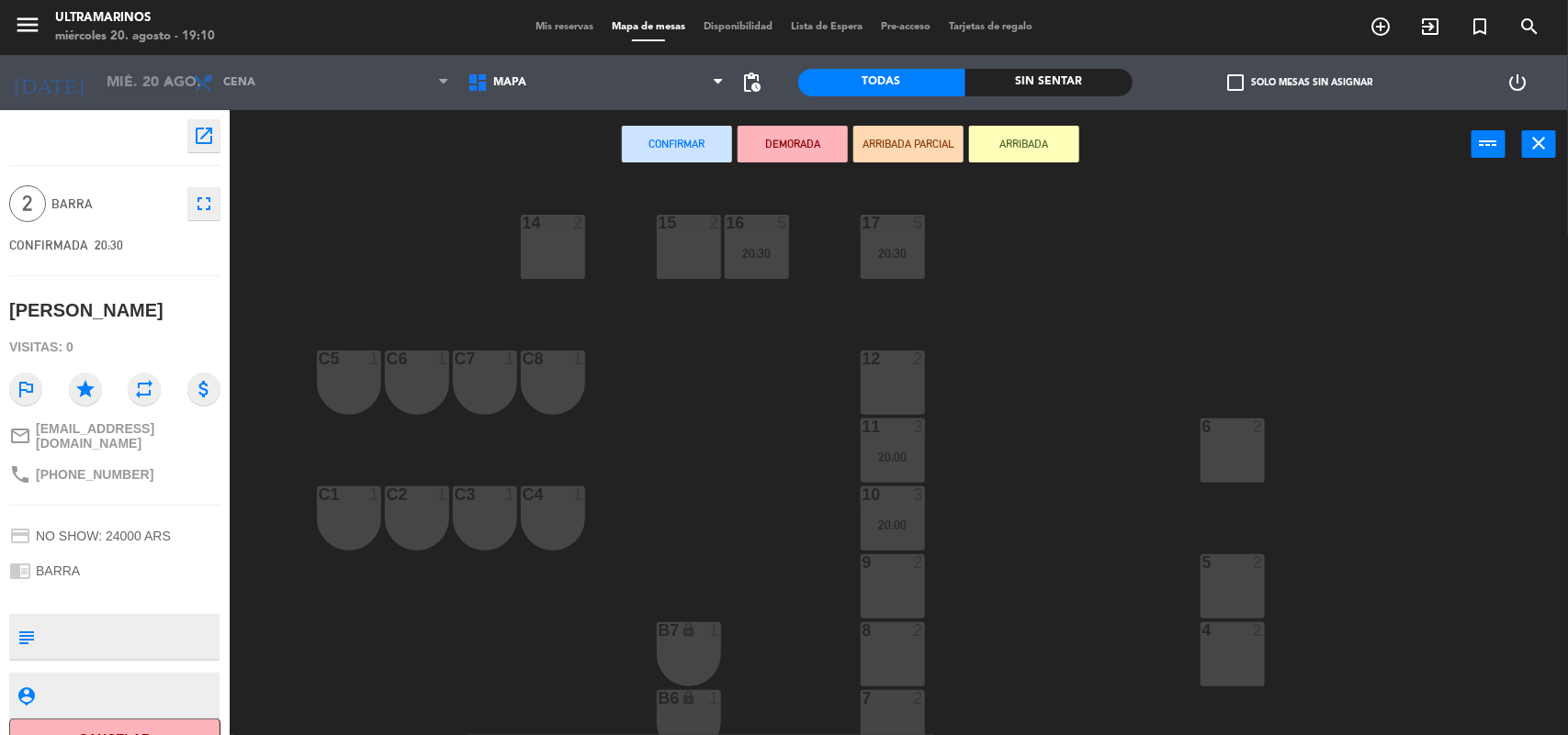
click at [340, 528] on div "C1 1" at bounding box center [348, 518] width 64 height 64
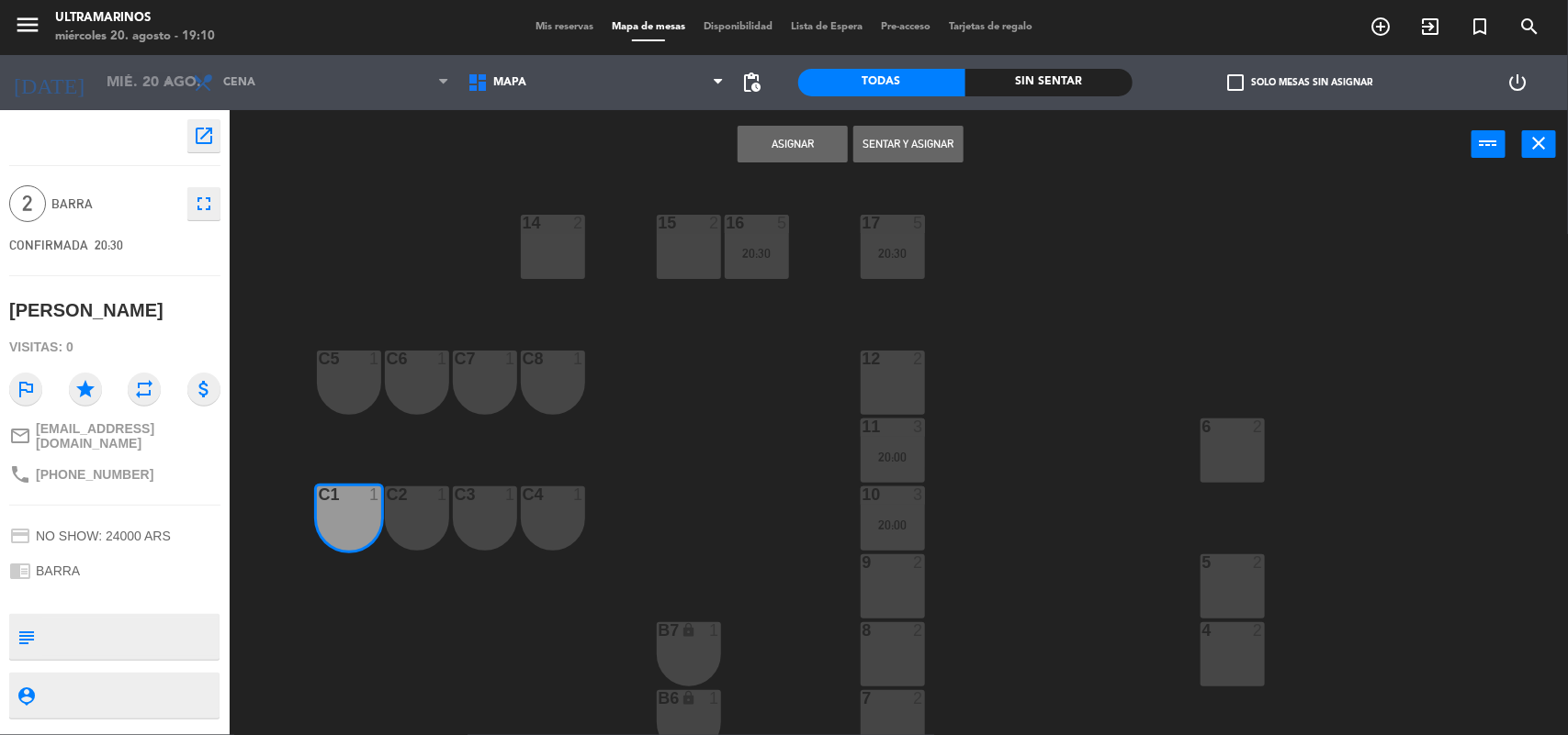
click at [387, 520] on div "C2 1" at bounding box center [417, 518] width 64 height 64
click at [337, 521] on div "C1 1" at bounding box center [348, 518] width 64 height 64
click at [346, 519] on div "C1 1" at bounding box center [348, 518] width 64 height 64
click at [811, 138] on button "Asignar" at bounding box center [793, 144] width 111 height 37
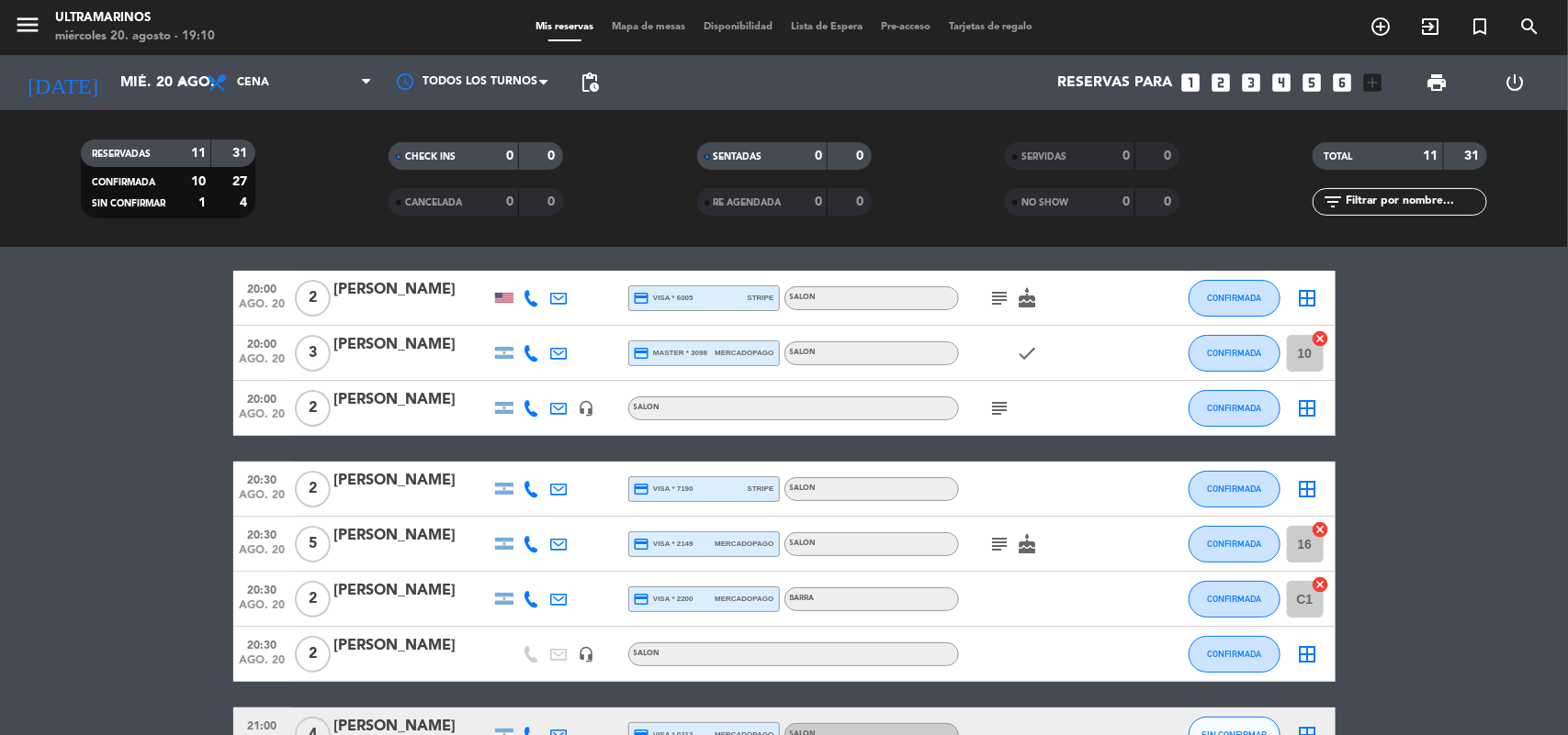
scroll to position [114, 0]
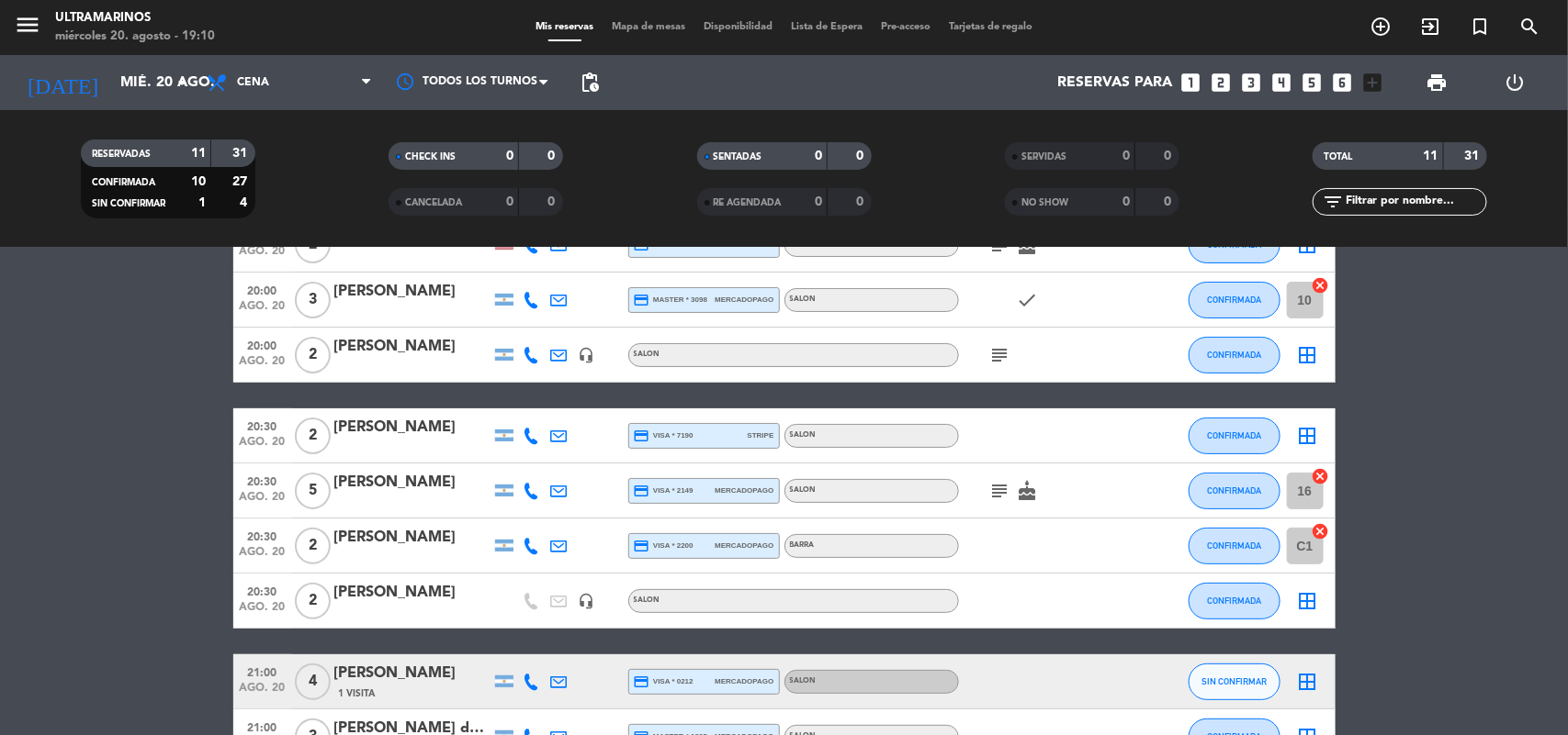
click at [1003, 357] on icon "subject" at bounding box center [1000, 355] width 22 height 22
click at [1006, 357] on icon "subject" at bounding box center [1000, 355] width 22 height 22
click at [1315, 352] on icon "border_all" at bounding box center [1308, 355] width 22 height 22
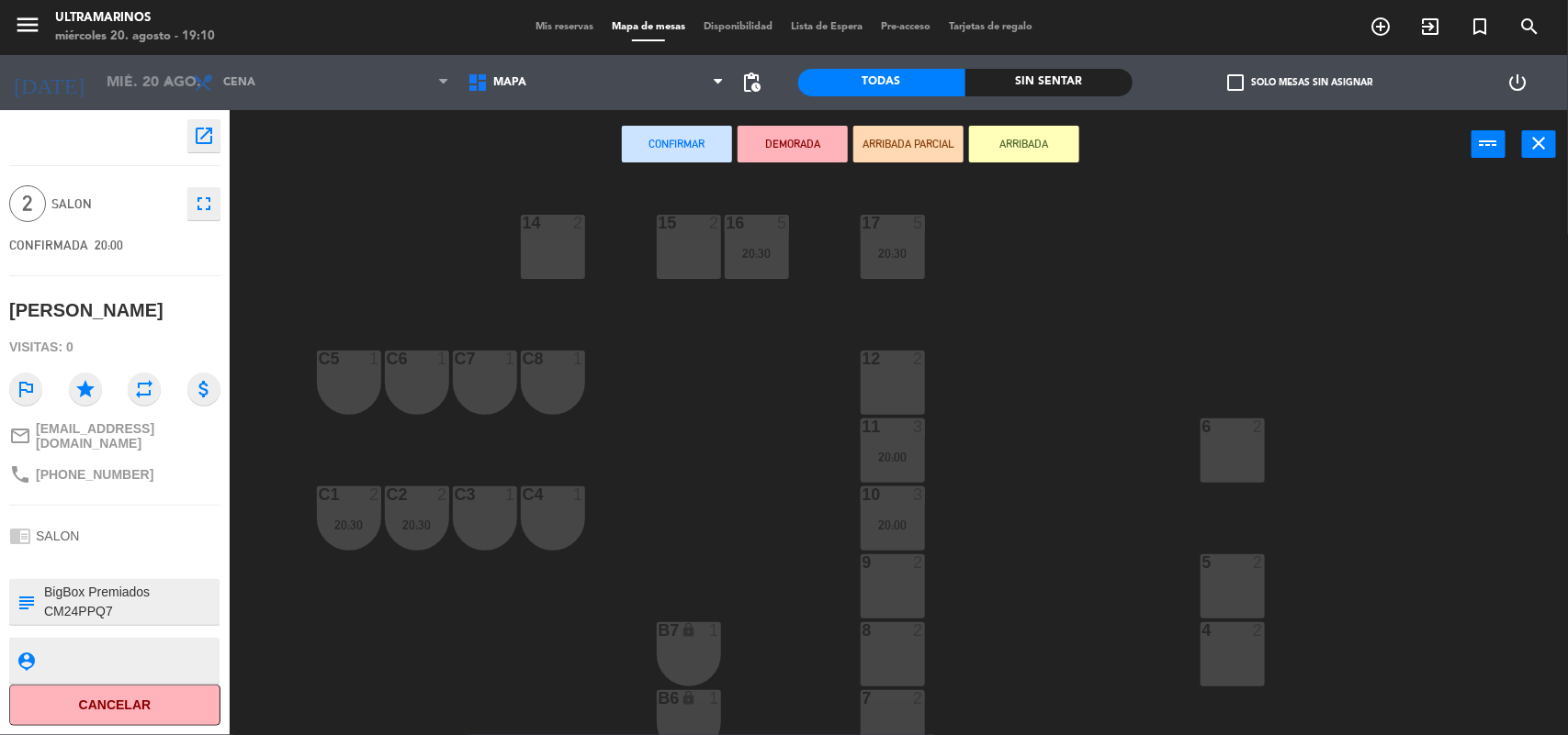
click at [894, 703] on div at bounding box center [893, 698] width 31 height 16
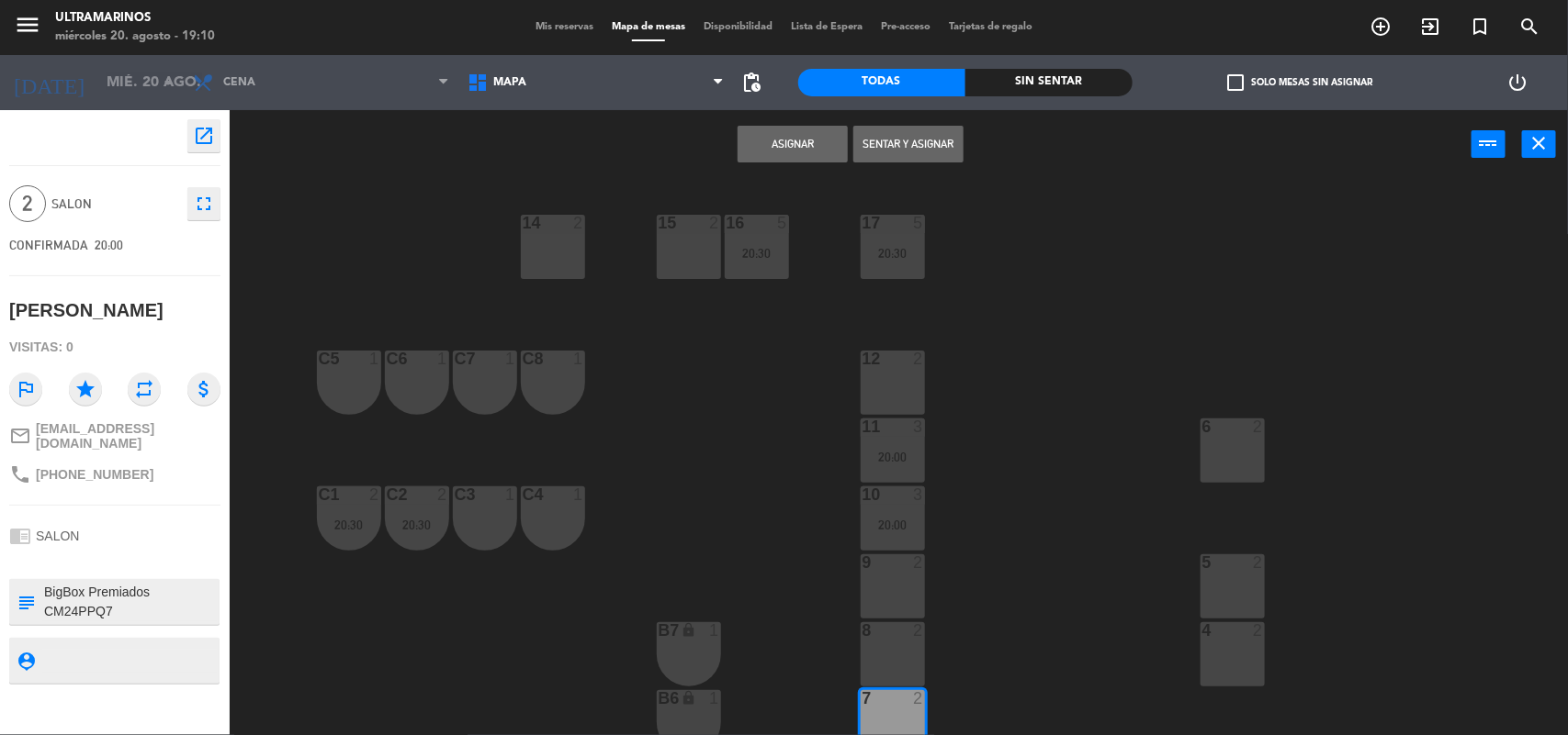
click at [796, 142] on button "Asignar" at bounding box center [793, 144] width 111 height 37
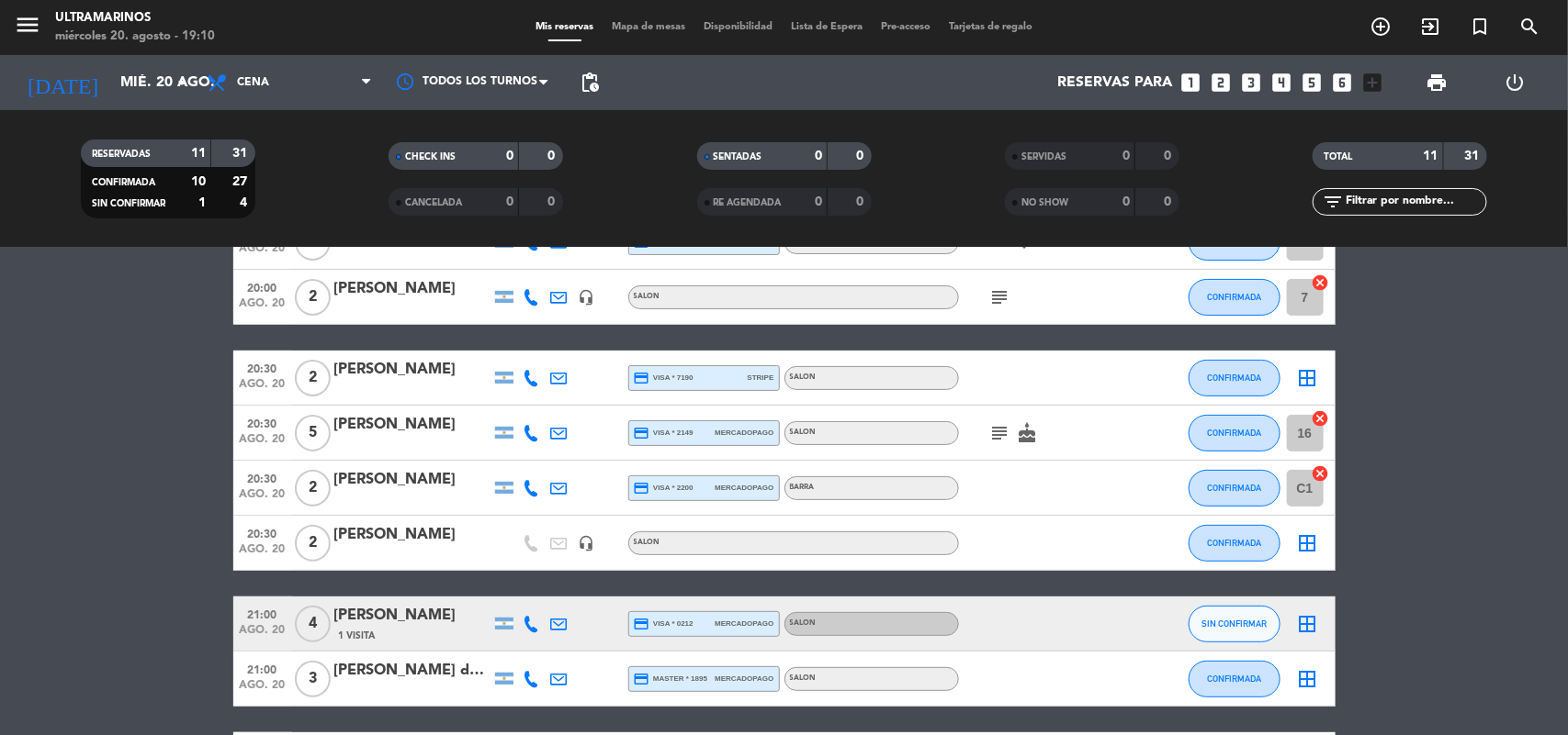
scroll to position [230, 0]
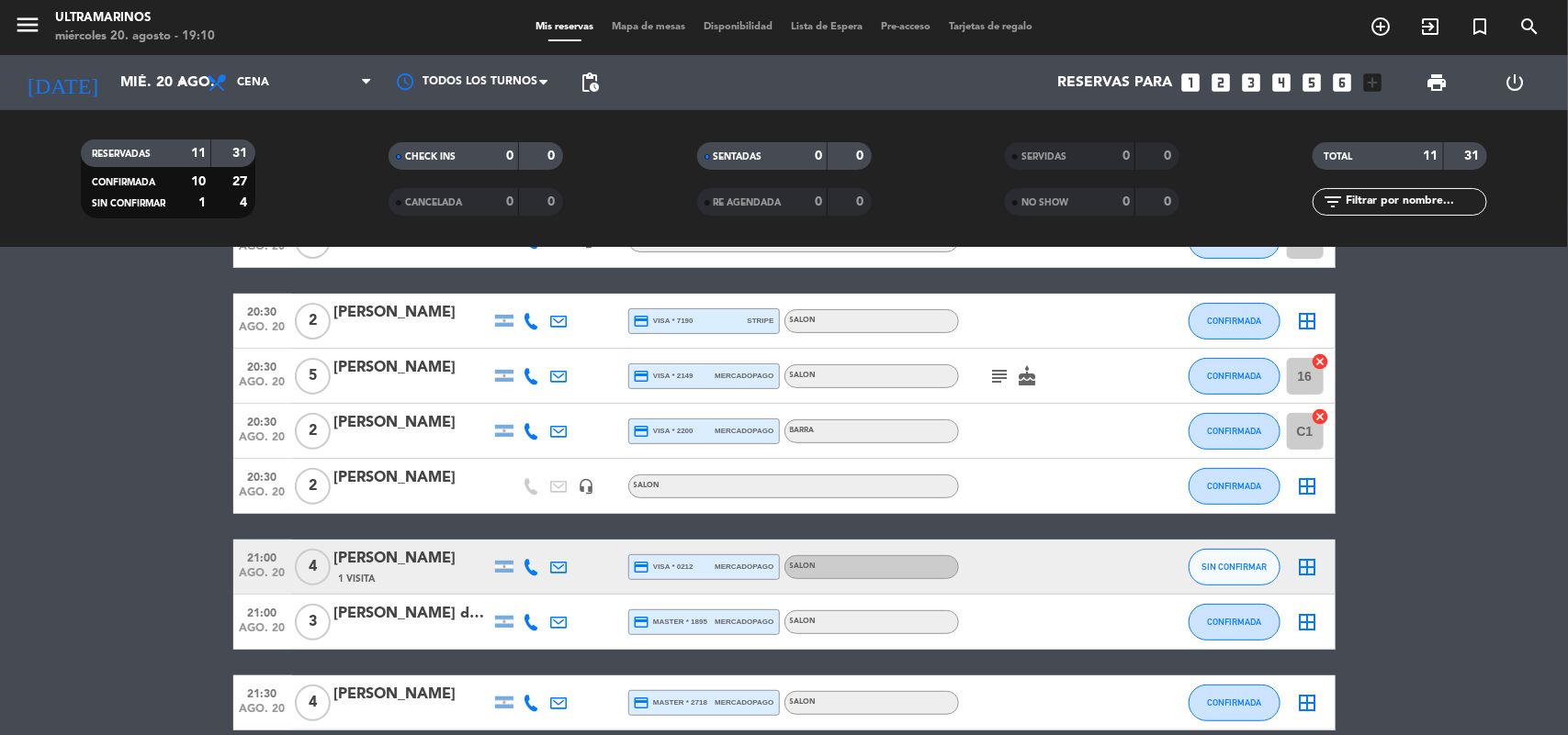
click at [1310, 562] on icon "border_all" at bounding box center [1308, 567] width 22 height 22
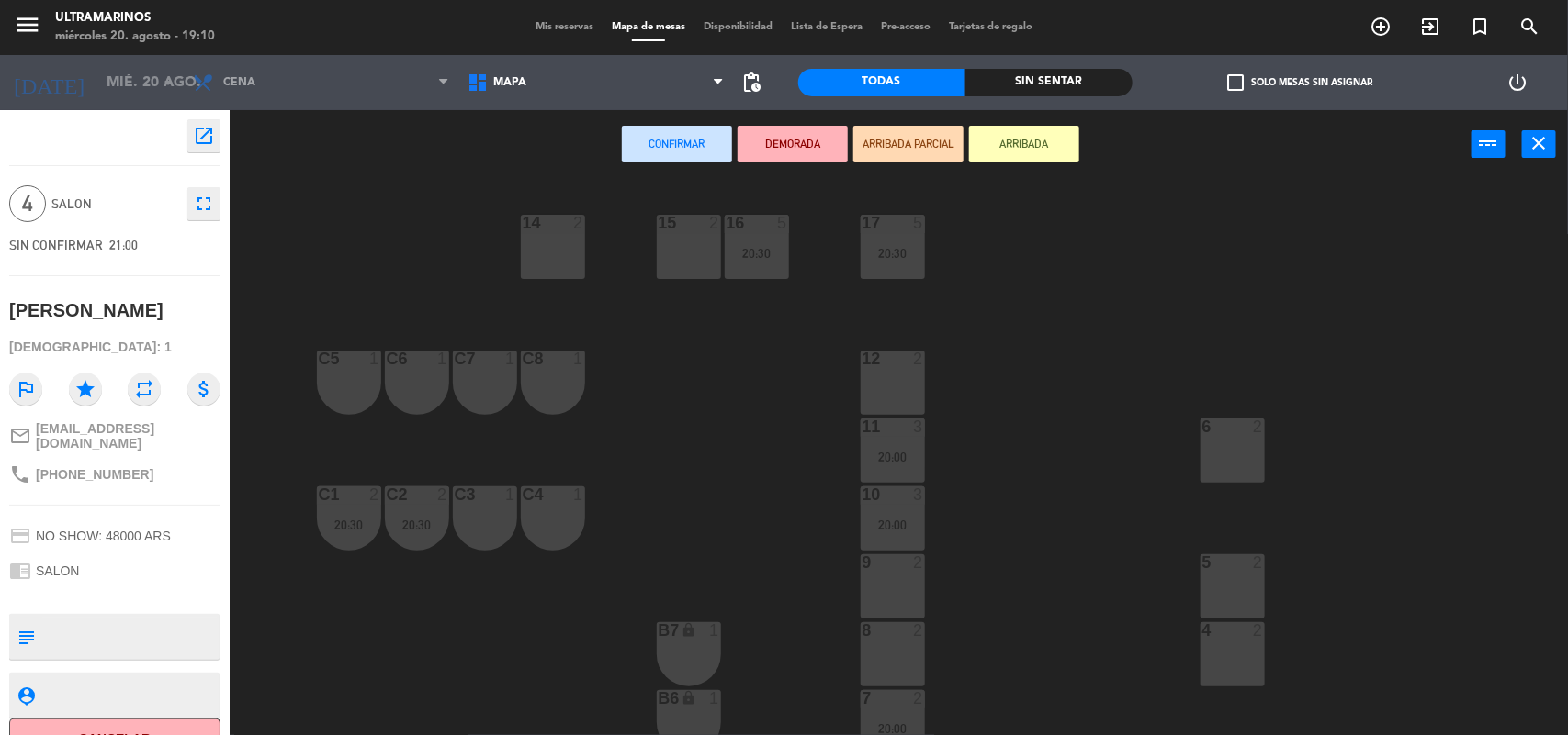
drag, startPoint x: 893, startPoint y: 645, endPoint x: 894, endPoint y: 584, distance: 61.0
click at [896, 639] on div "8 2" at bounding box center [892, 654] width 64 height 64
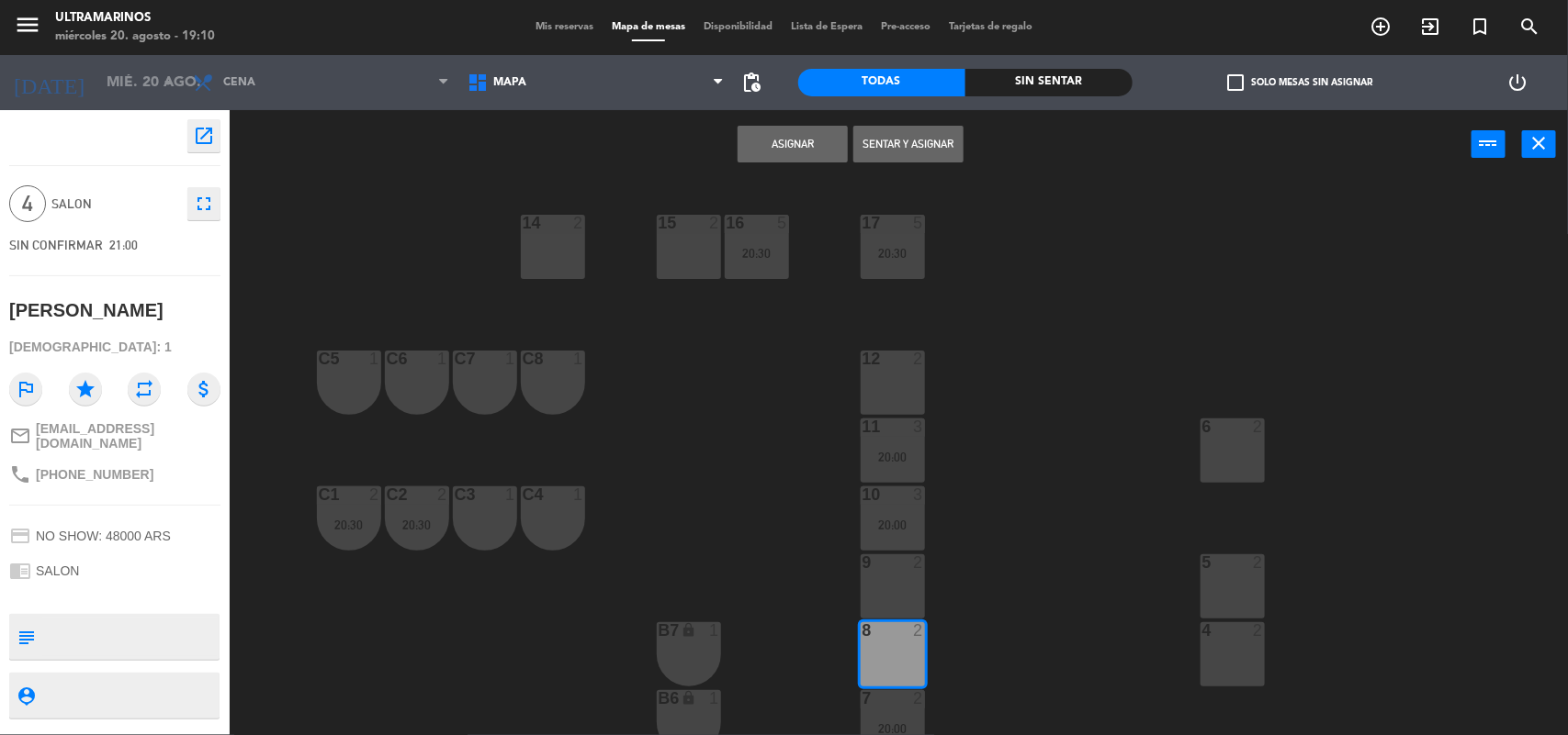
click at [894, 582] on div "9 2" at bounding box center [892, 586] width 64 height 64
click at [784, 140] on button "Asignar" at bounding box center [793, 144] width 111 height 37
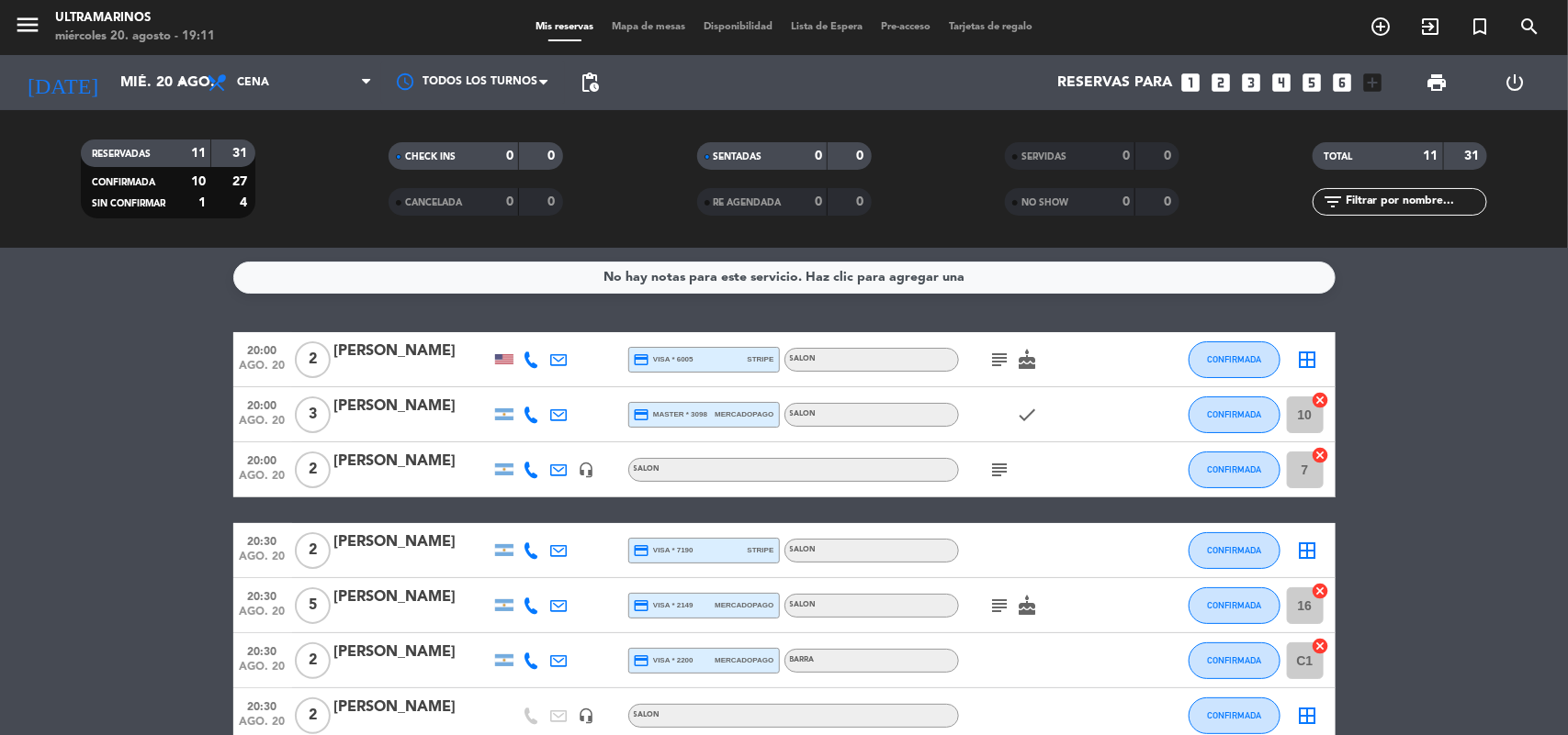
click at [1306, 359] on icon "border_all" at bounding box center [1308, 359] width 22 height 22
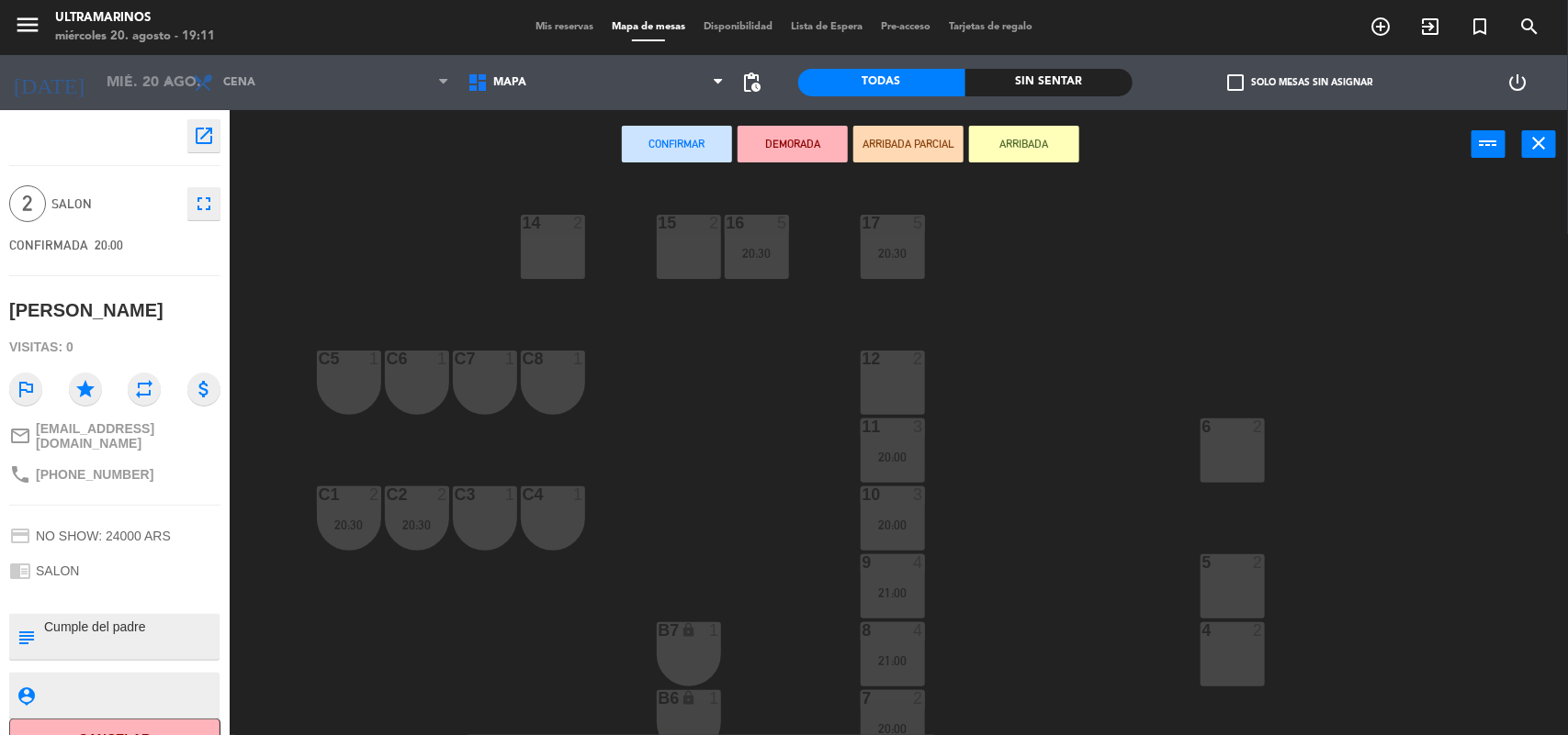
click at [566, 241] on div "14 2" at bounding box center [552, 246] width 64 height 64
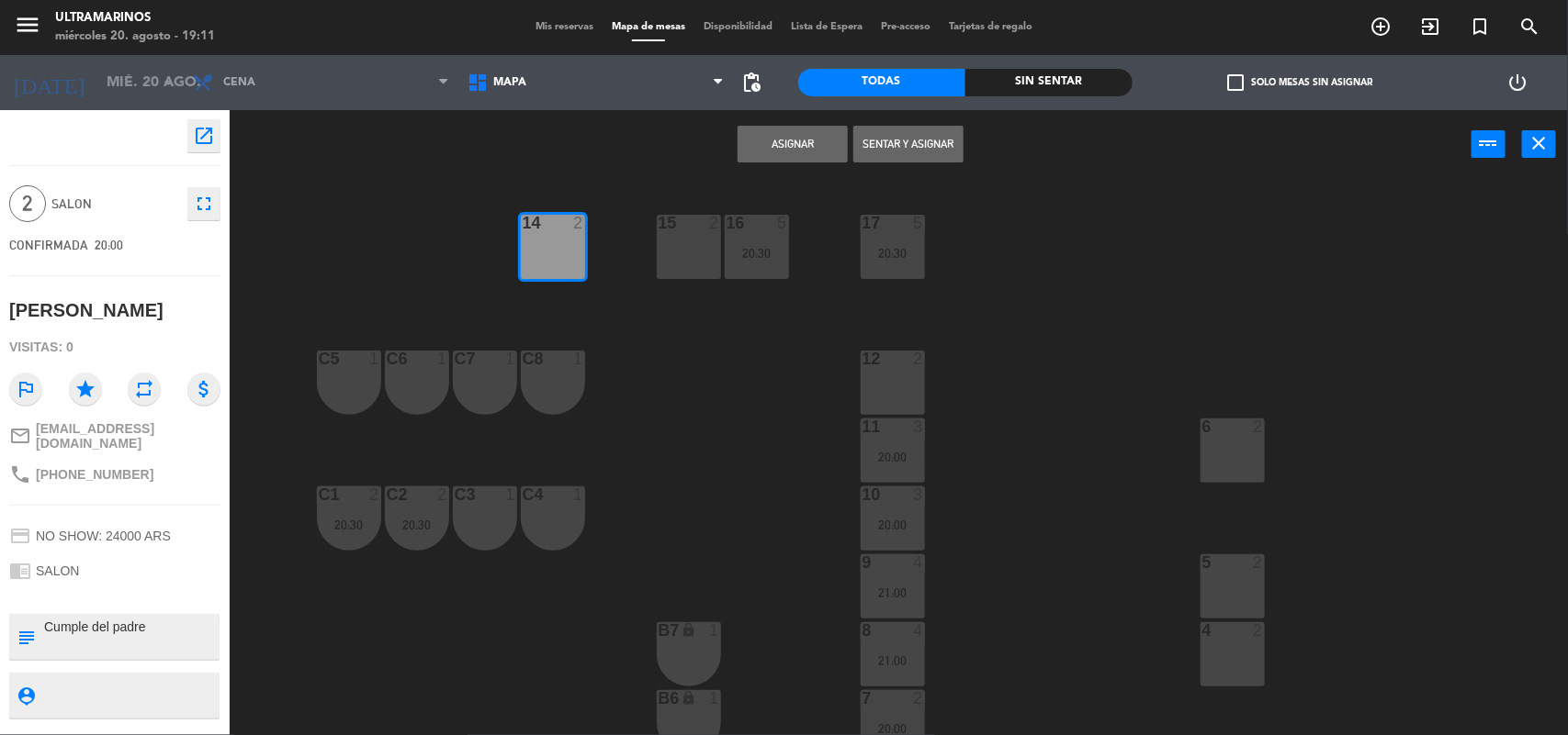
drag, startPoint x: 814, startPoint y: 185, endPoint x: 813, endPoint y: 166, distance: 19.0
click at [813, 180] on main "14 2 15 2 16 5 20:30 17 5 20:30 12 2 C5 1 C6 1 C7 1 C8 1 6 2 11 3 20:00 10 3 20…" at bounding box center [898, 452] width 1338 height 572
click at [815, 152] on button "Asignar" at bounding box center [793, 144] width 111 height 37
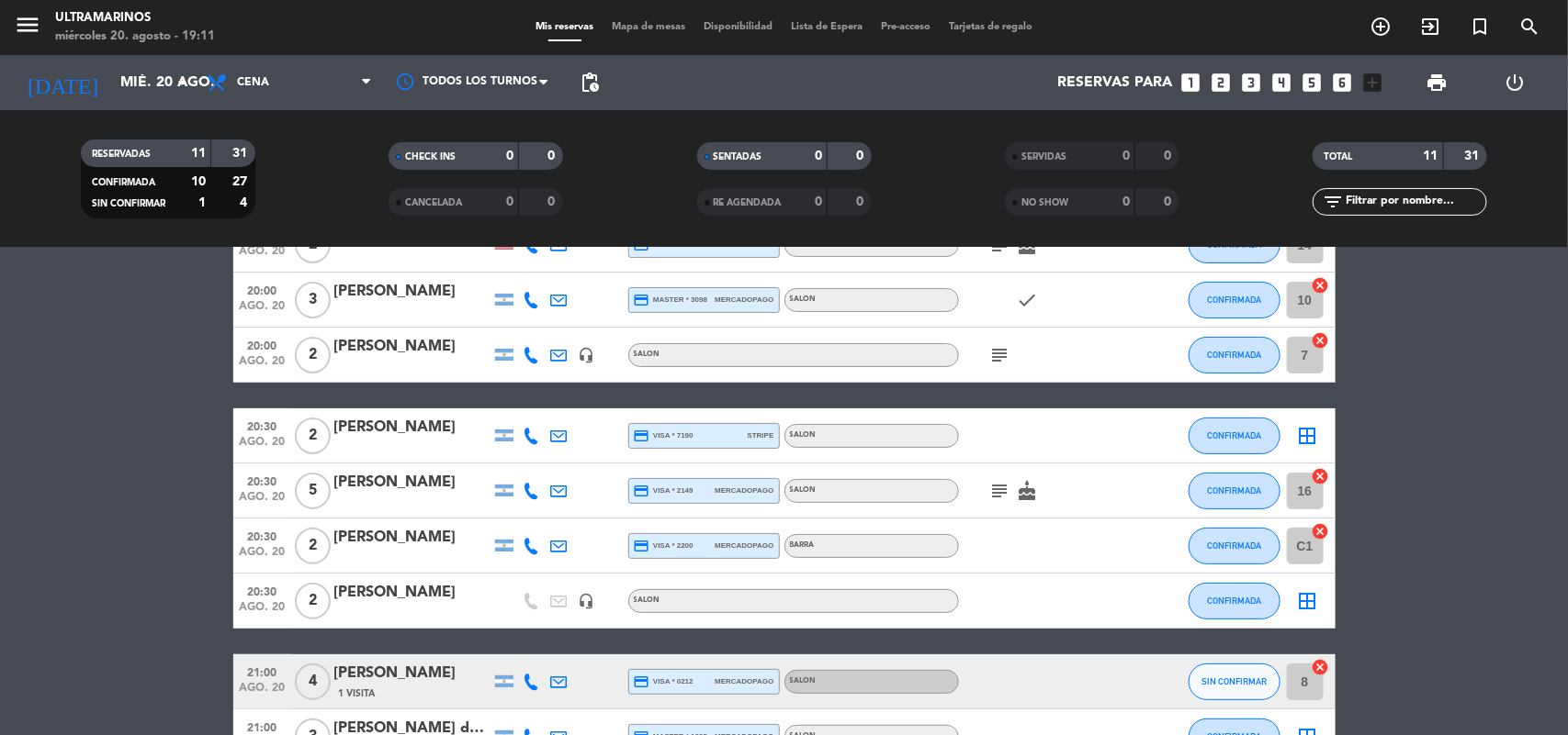
scroll to position [230, 0]
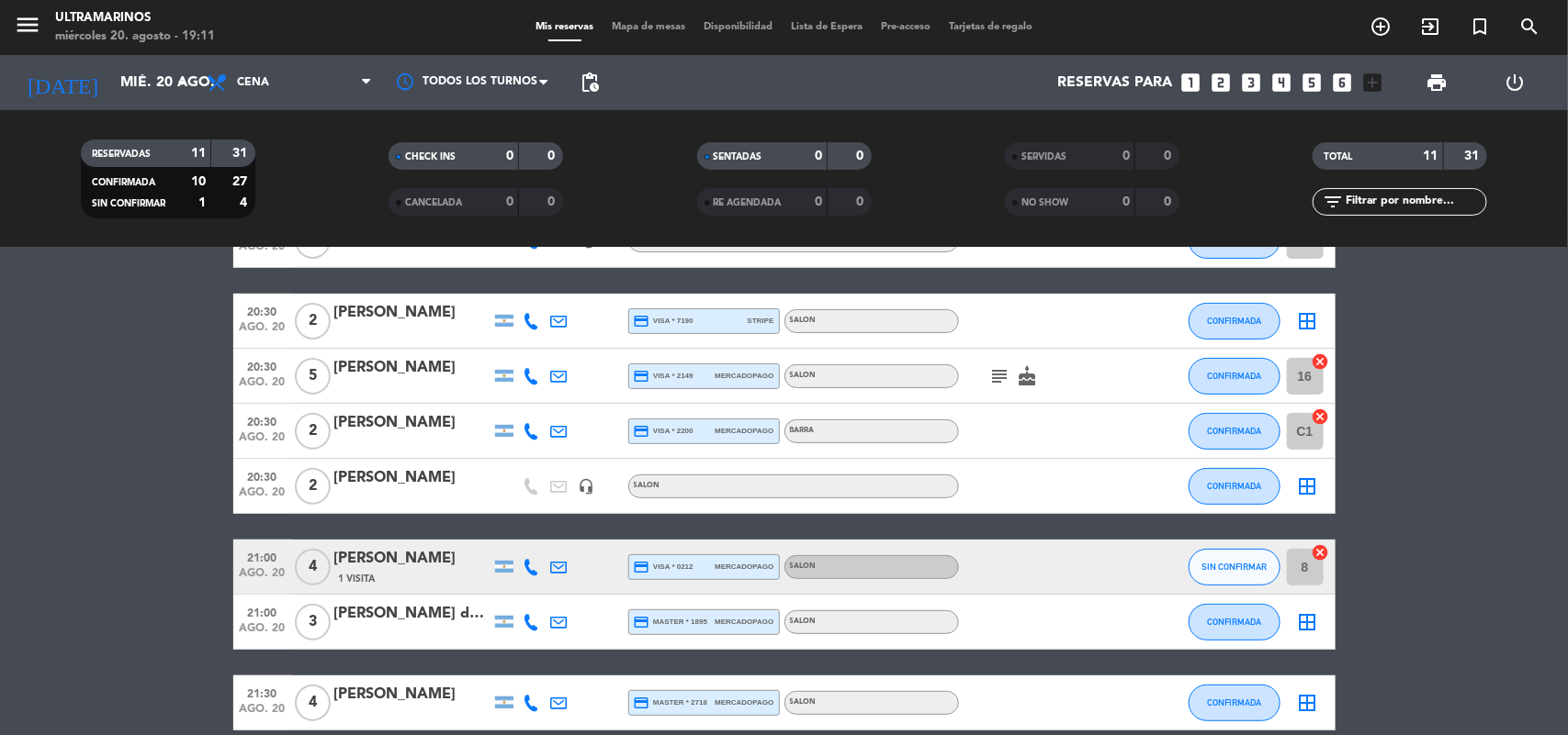
click at [1310, 321] on icon "border_all" at bounding box center [1308, 321] width 22 height 22
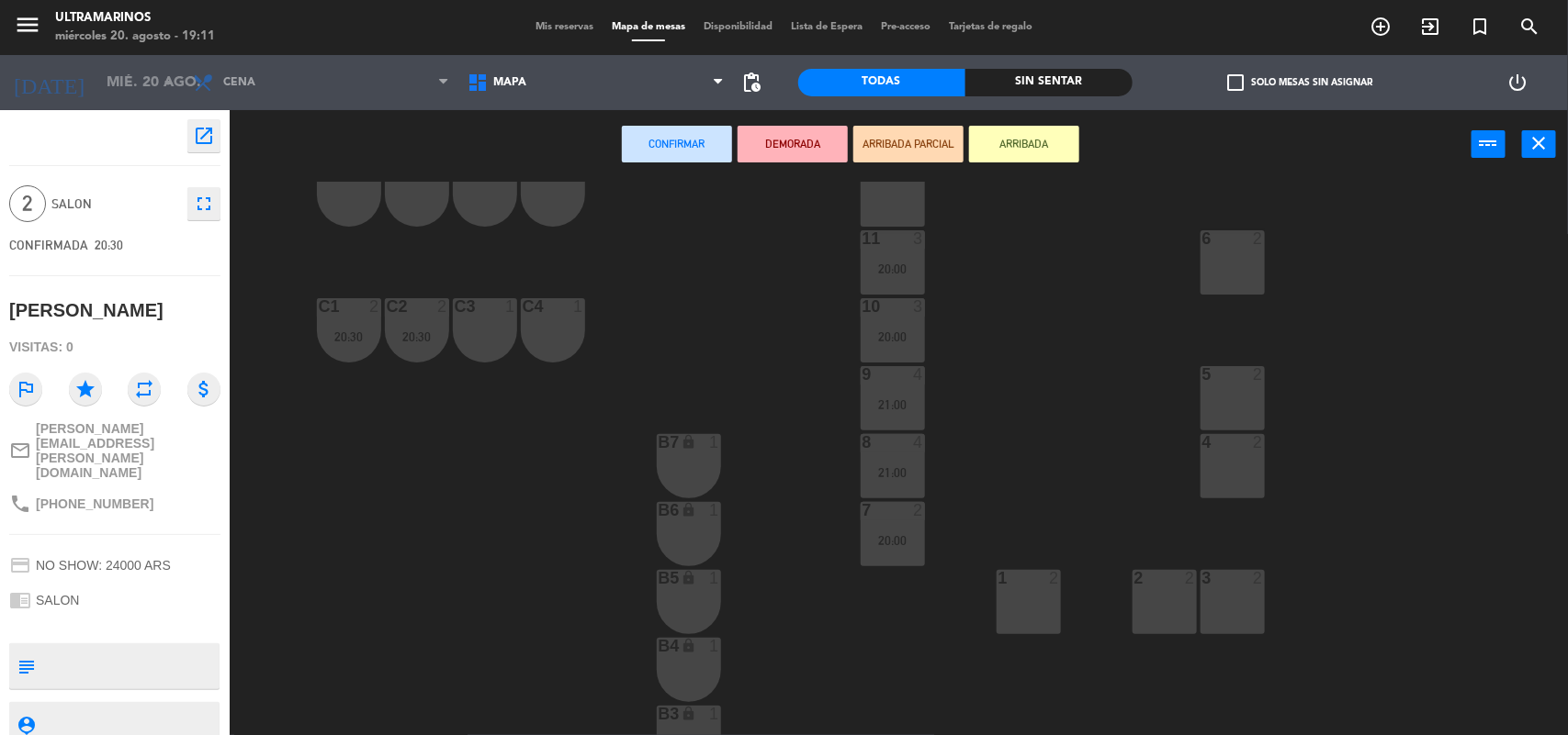
scroll to position [230, 0]
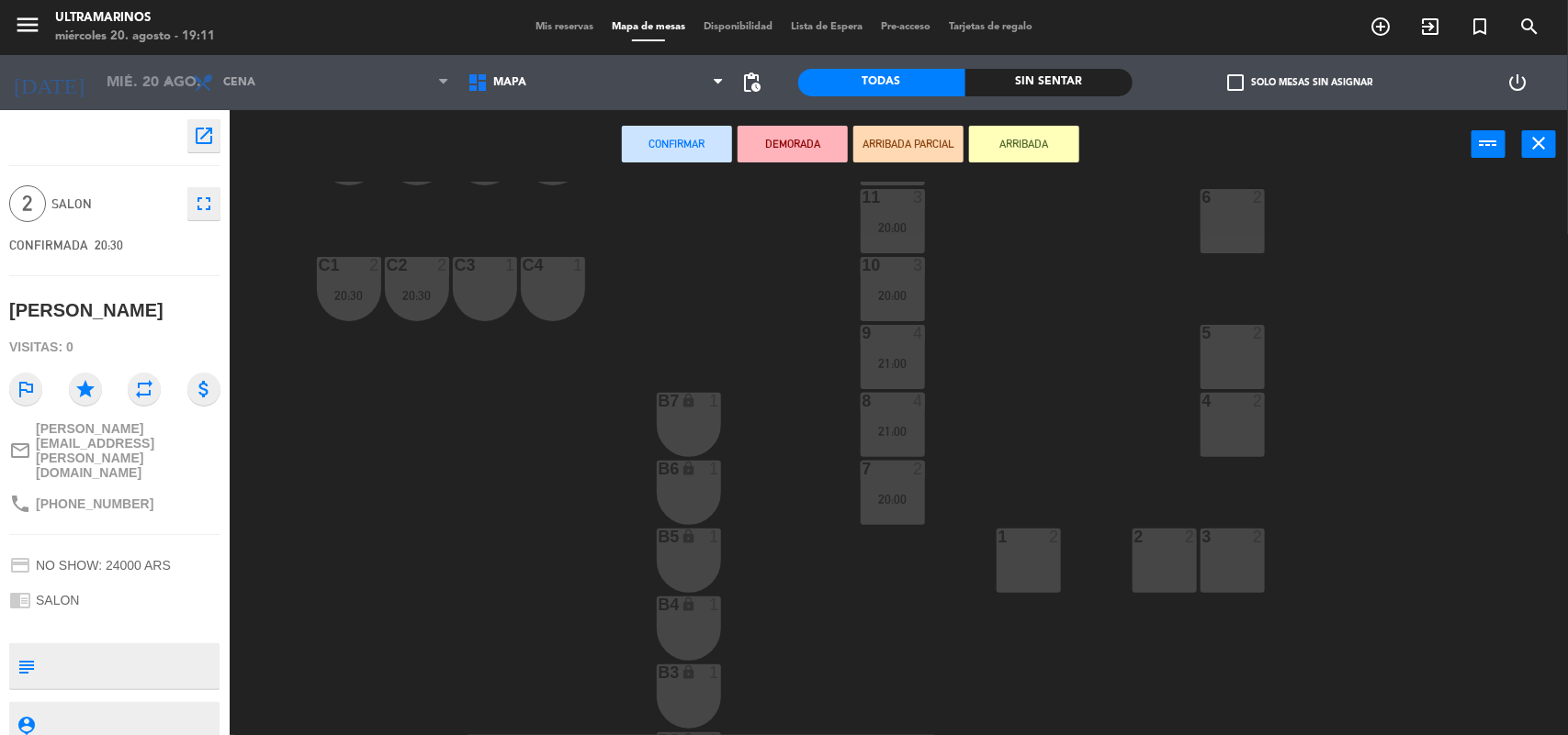
click at [1052, 564] on div "1 2" at bounding box center [1028, 561] width 64 height 64
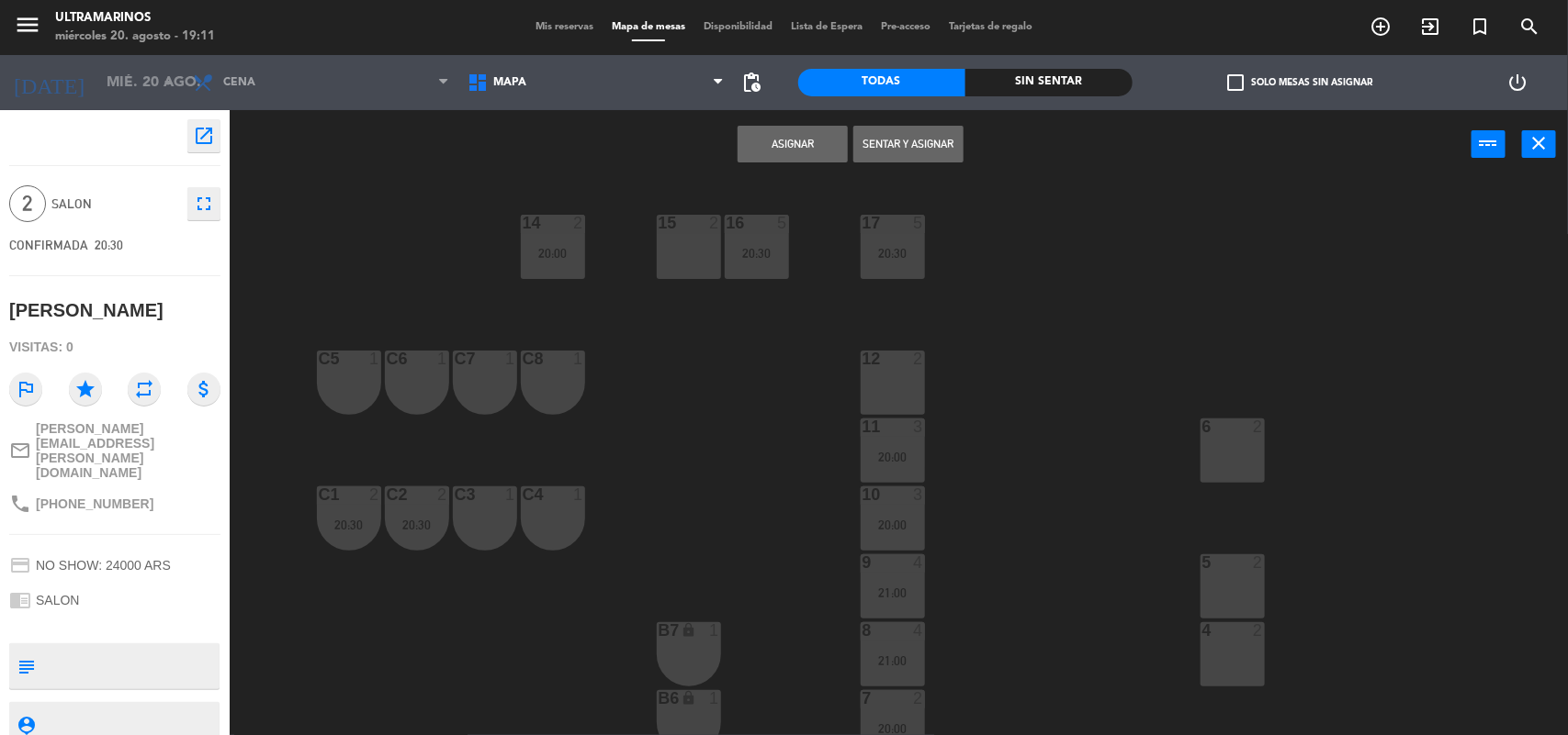
scroll to position [114, 0]
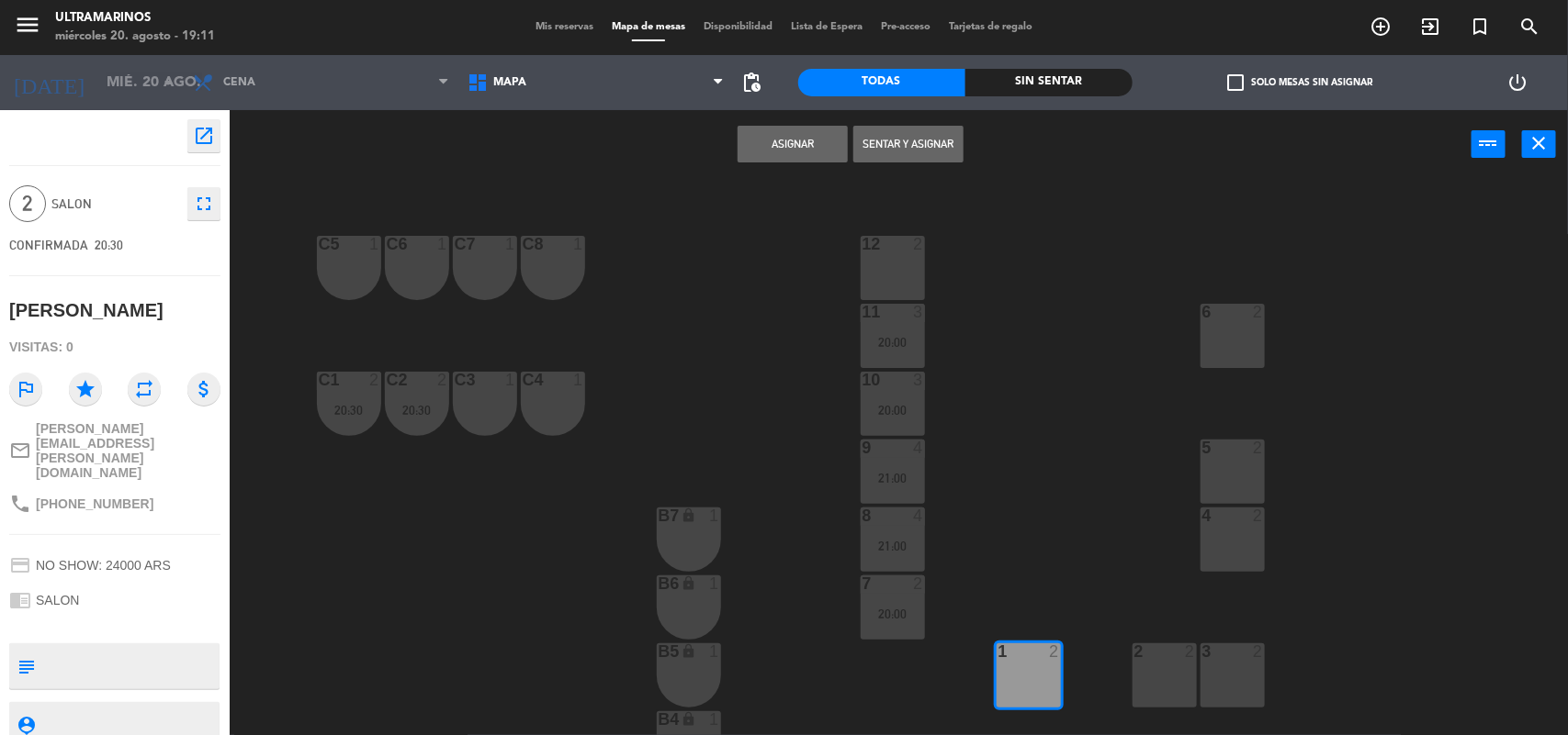
click at [997, 625] on div "14 2 20:00 15 2 16 5 20:30 17 5 20:30 12 2 C5 1 C6 1 C7 1 C8 1 6 2 11 3 20:00 1…" at bounding box center [906, 460] width 1323 height 557
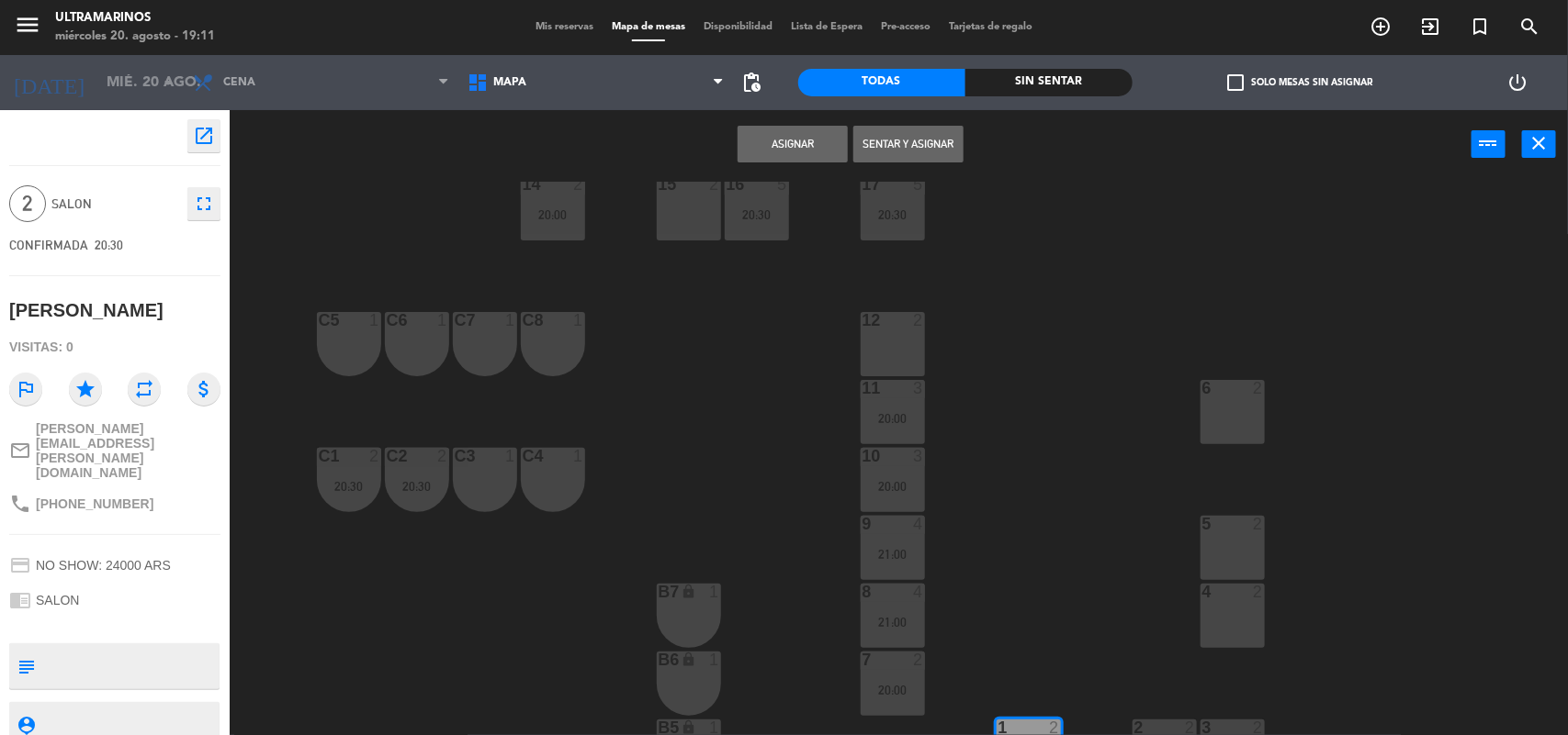
scroll to position [0, 0]
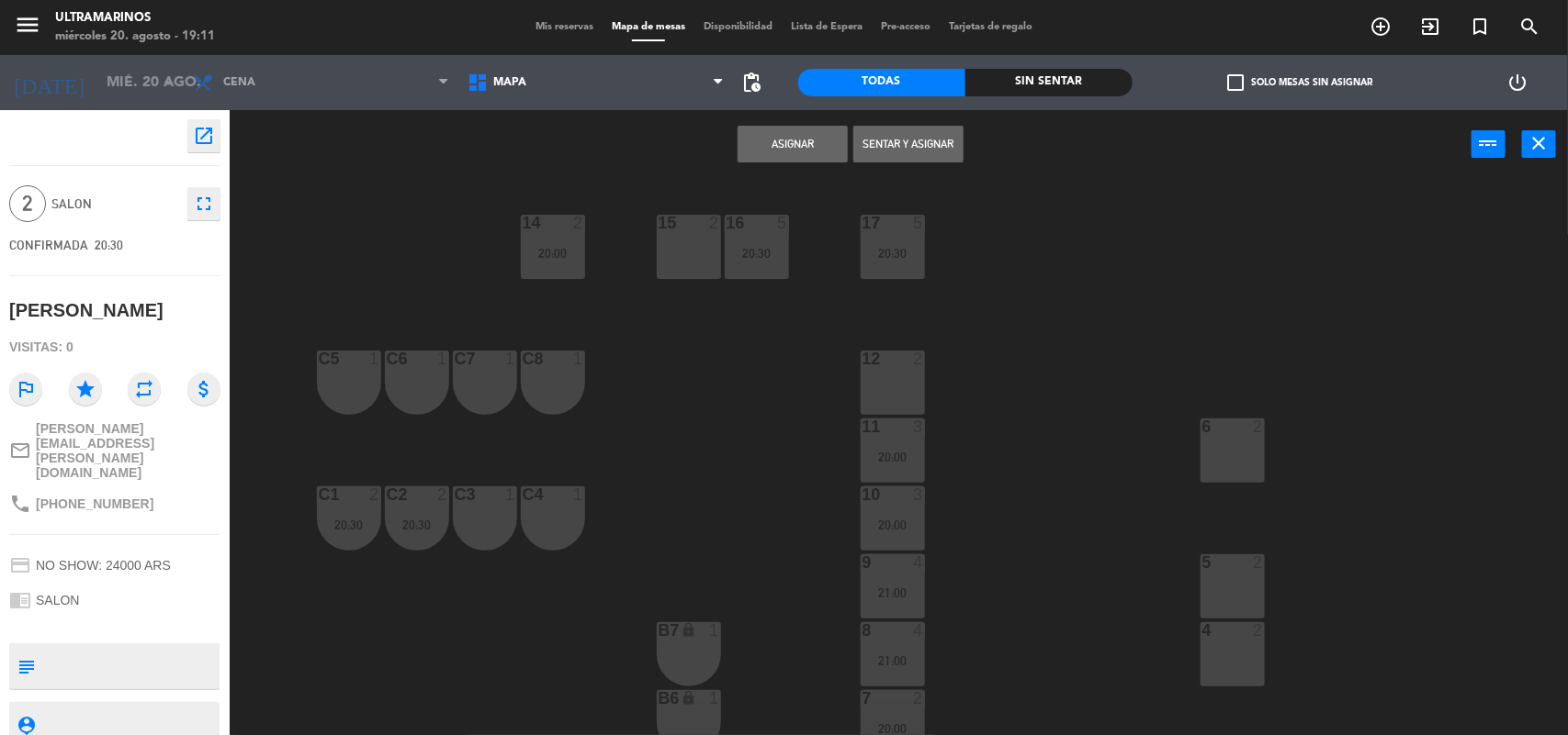
click at [1544, 126] on div "Asignar Sentar y Asignar power_input close" at bounding box center [898, 145] width 1338 height 70
click at [1543, 137] on icon "close" at bounding box center [1539, 143] width 22 height 22
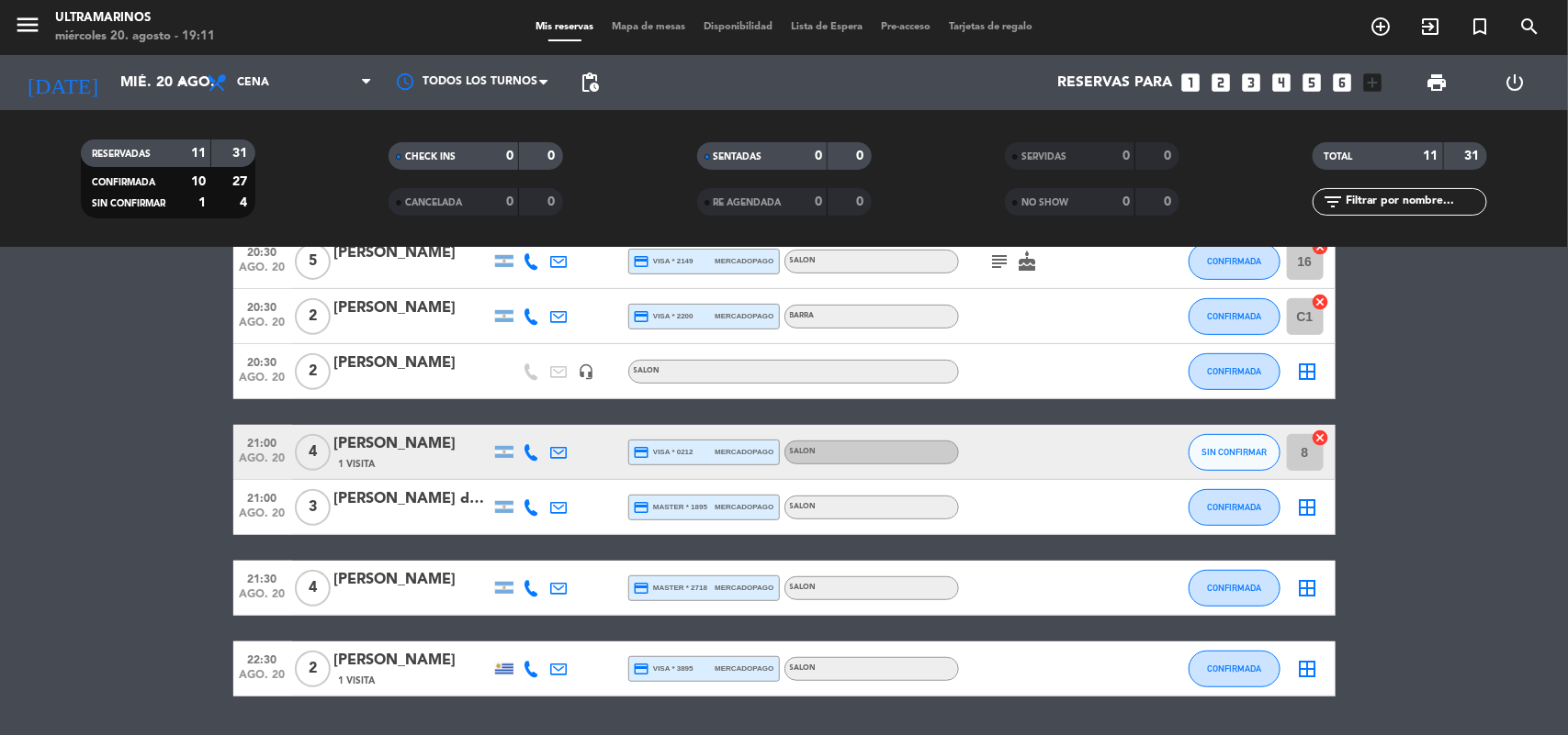
scroll to position [397, 0]
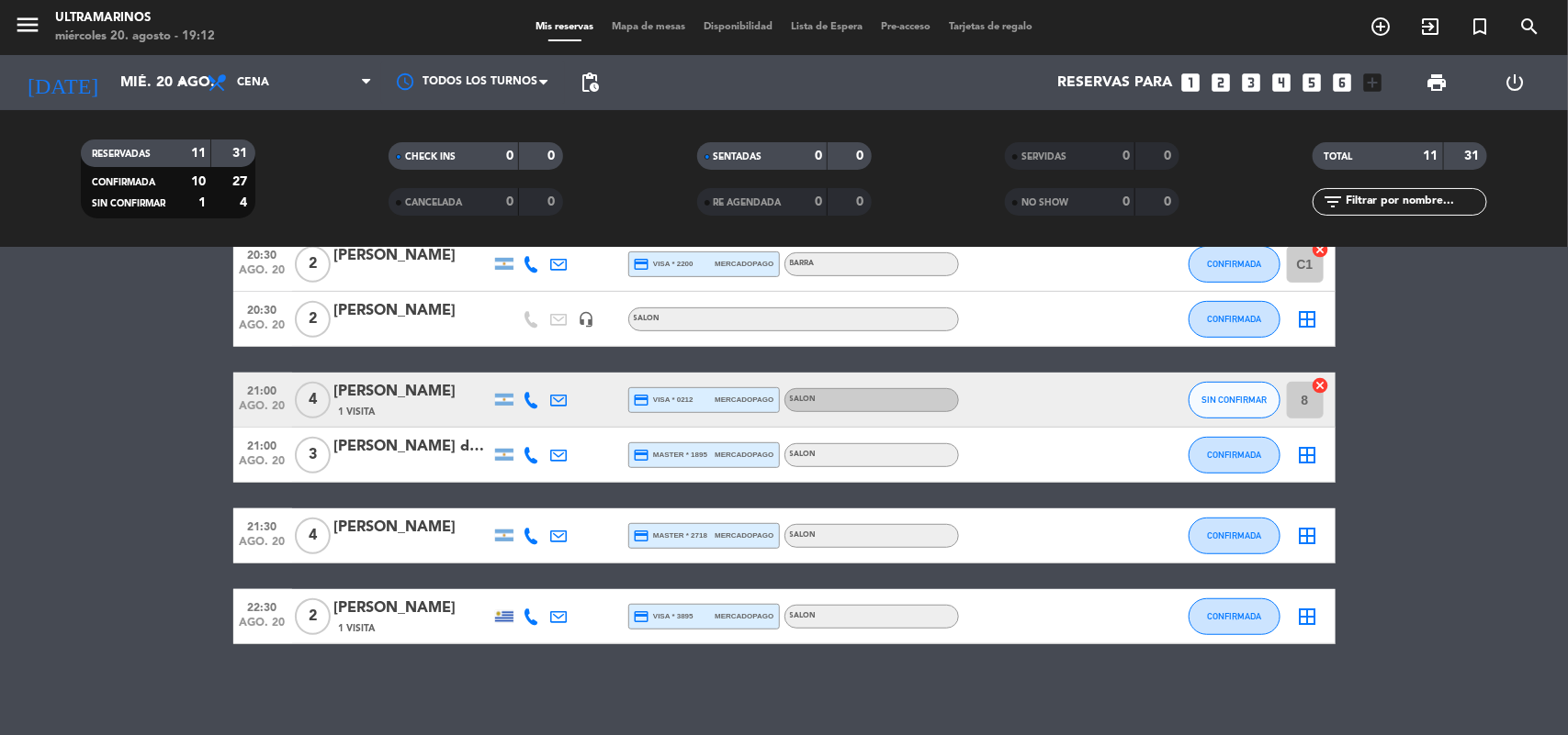
click at [1309, 458] on icon "border_all" at bounding box center [1308, 455] width 22 height 22
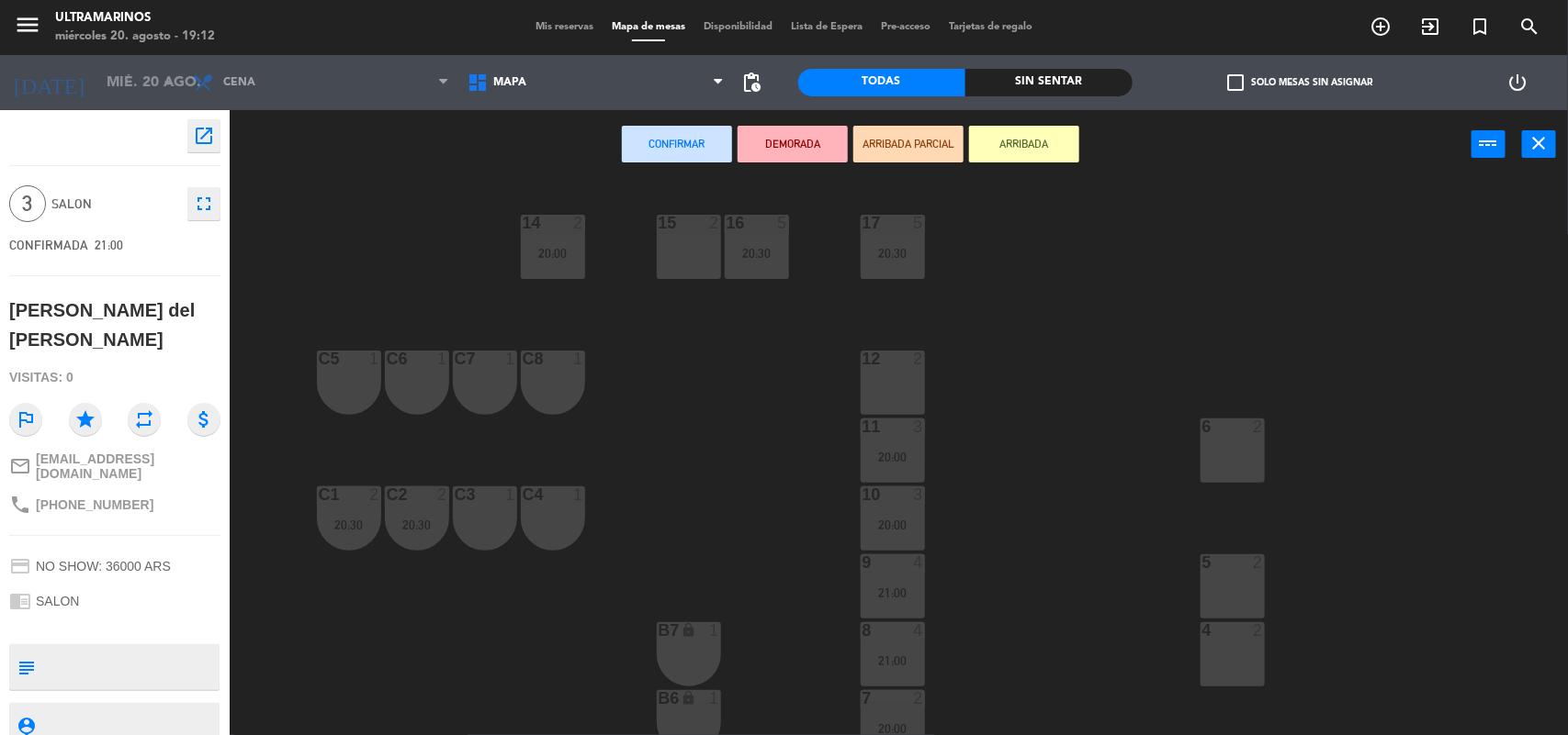
scroll to position [114, 0]
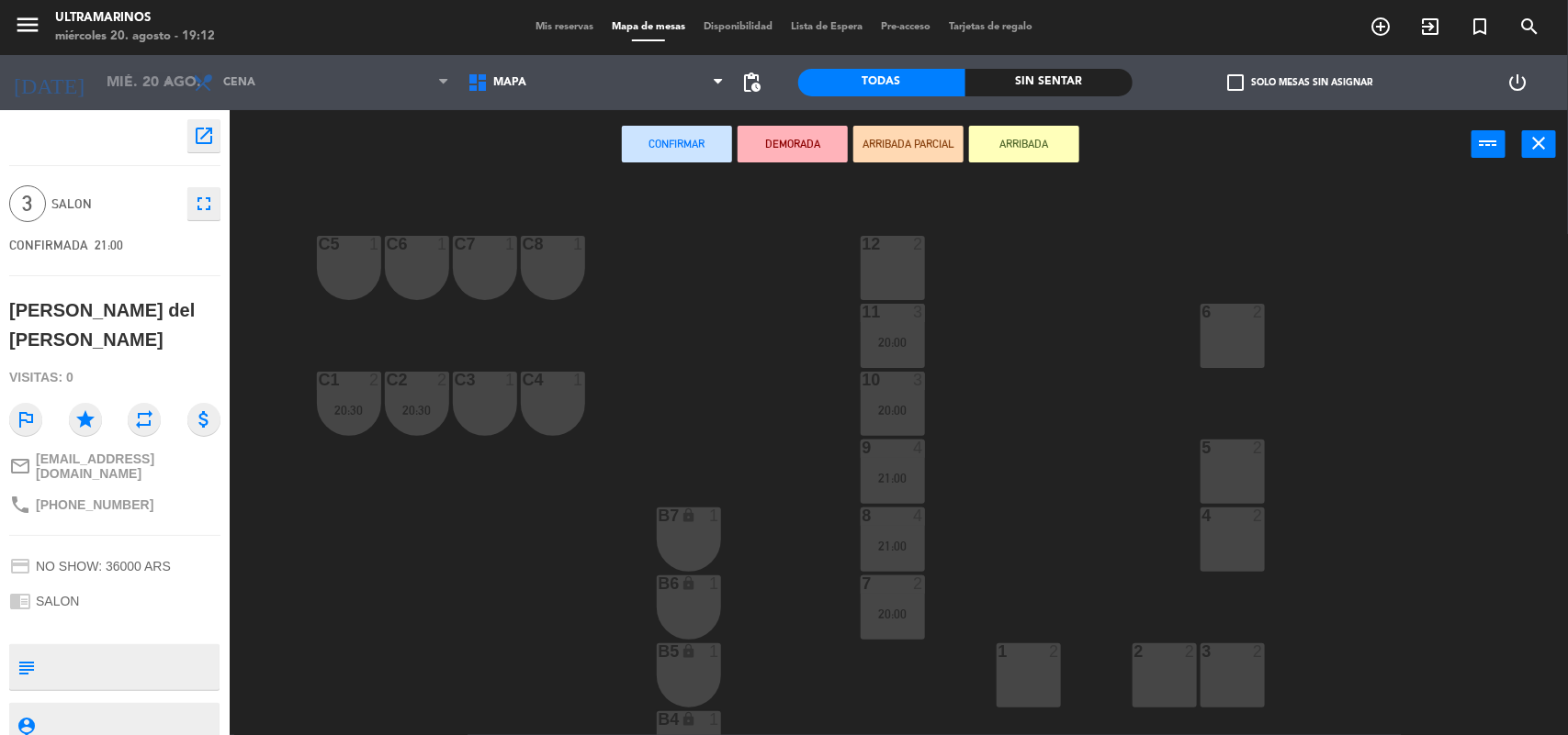
click at [1219, 557] on div "4 2" at bounding box center [1232, 540] width 64 height 64
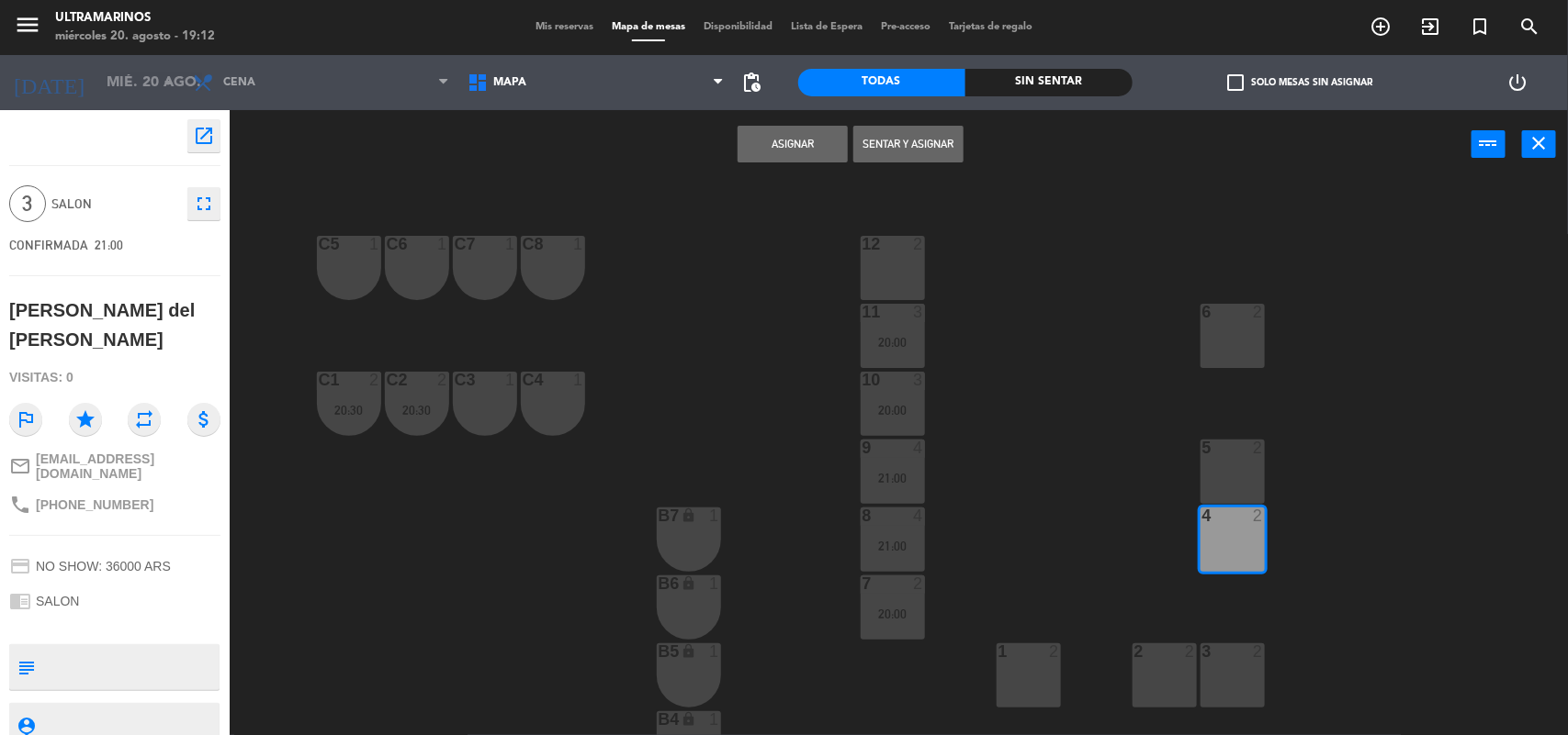
click at [1223, 485] on div "5 2" at bounding box center [1232, 471] width 64 height 64
click at [805, 154] on button "Asignar" at bounding box center [793, 144] width 111 height 37
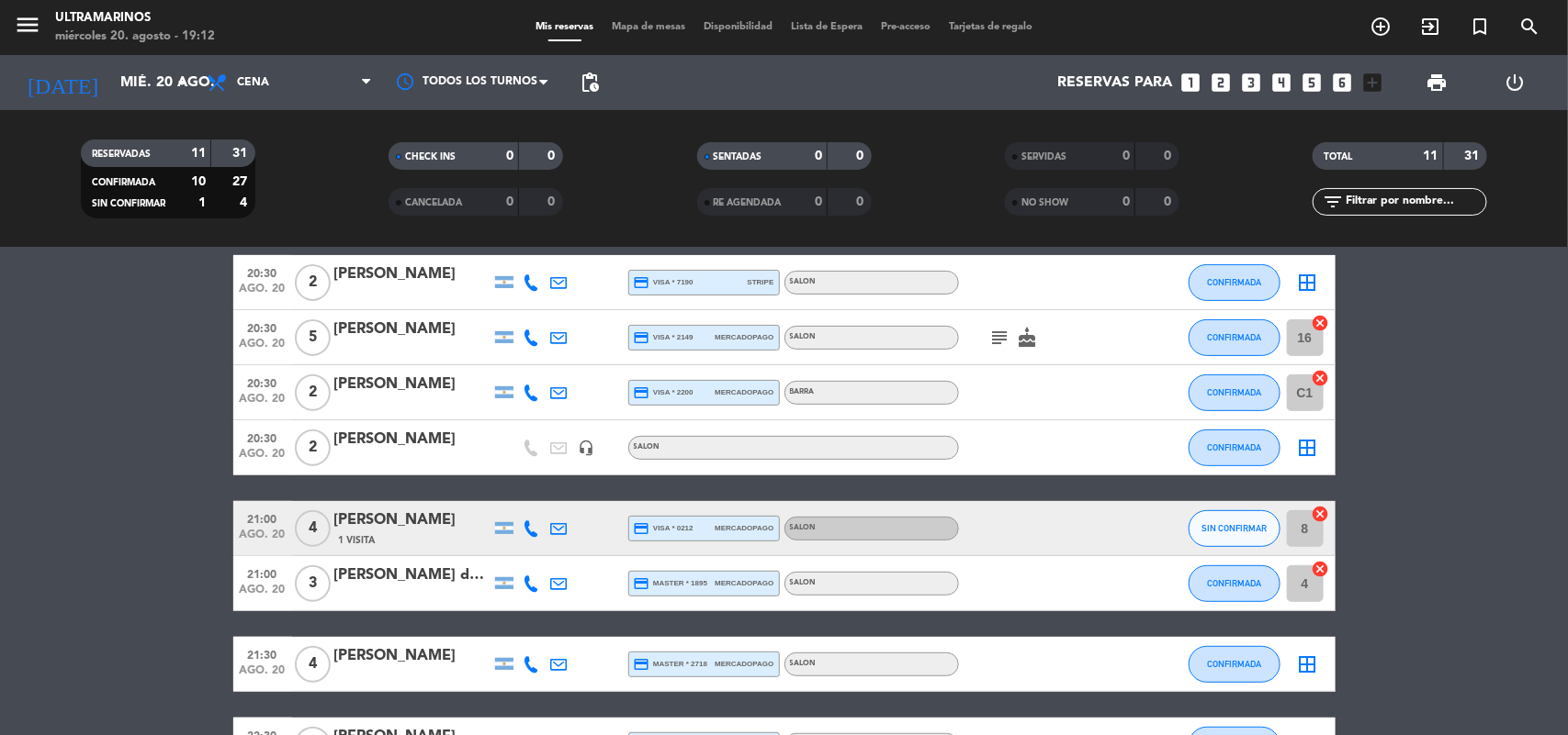
scroll to position [282, 0]
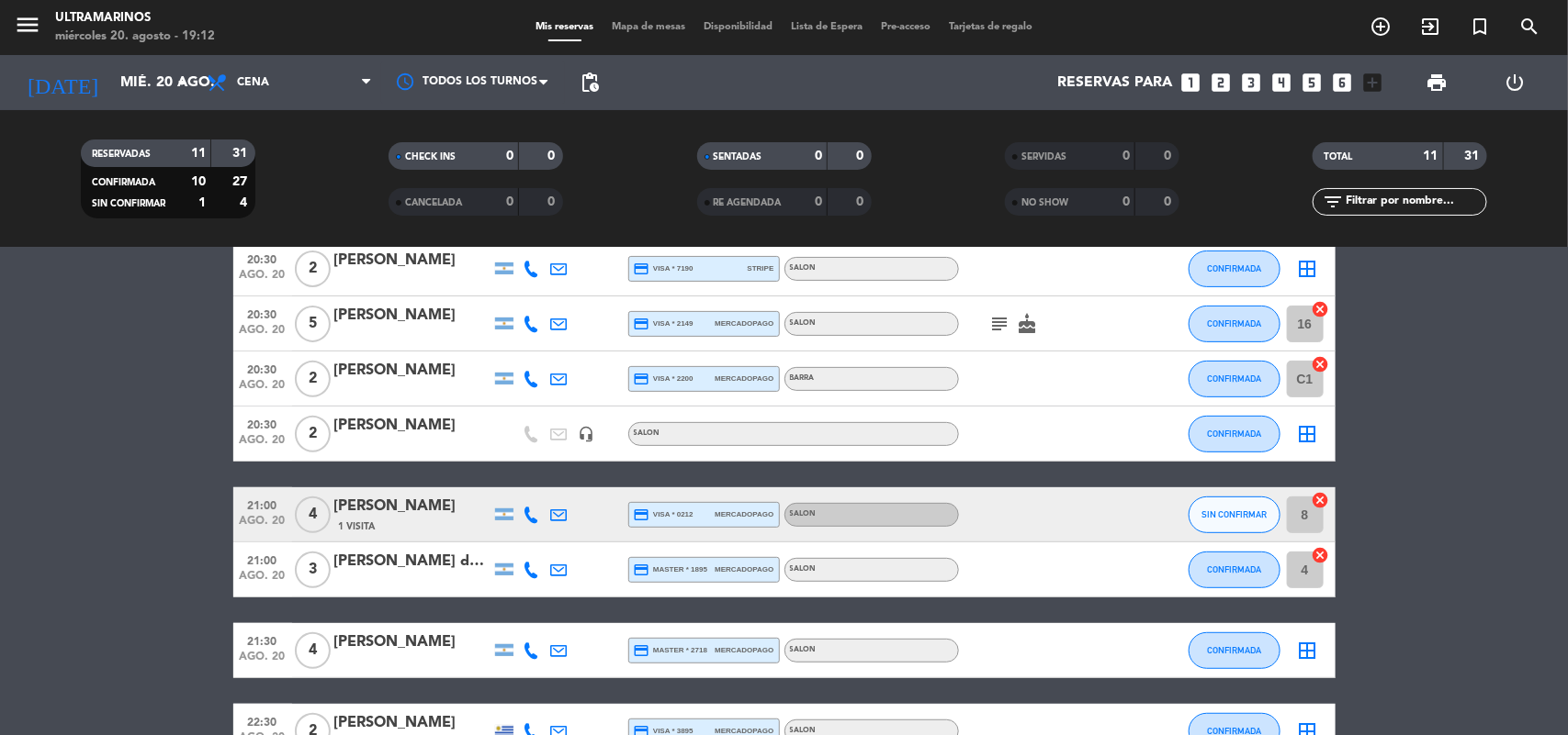
click at [1315, 657] on icon "border_all" at bounding box center [1308, 650] width 22 height 22
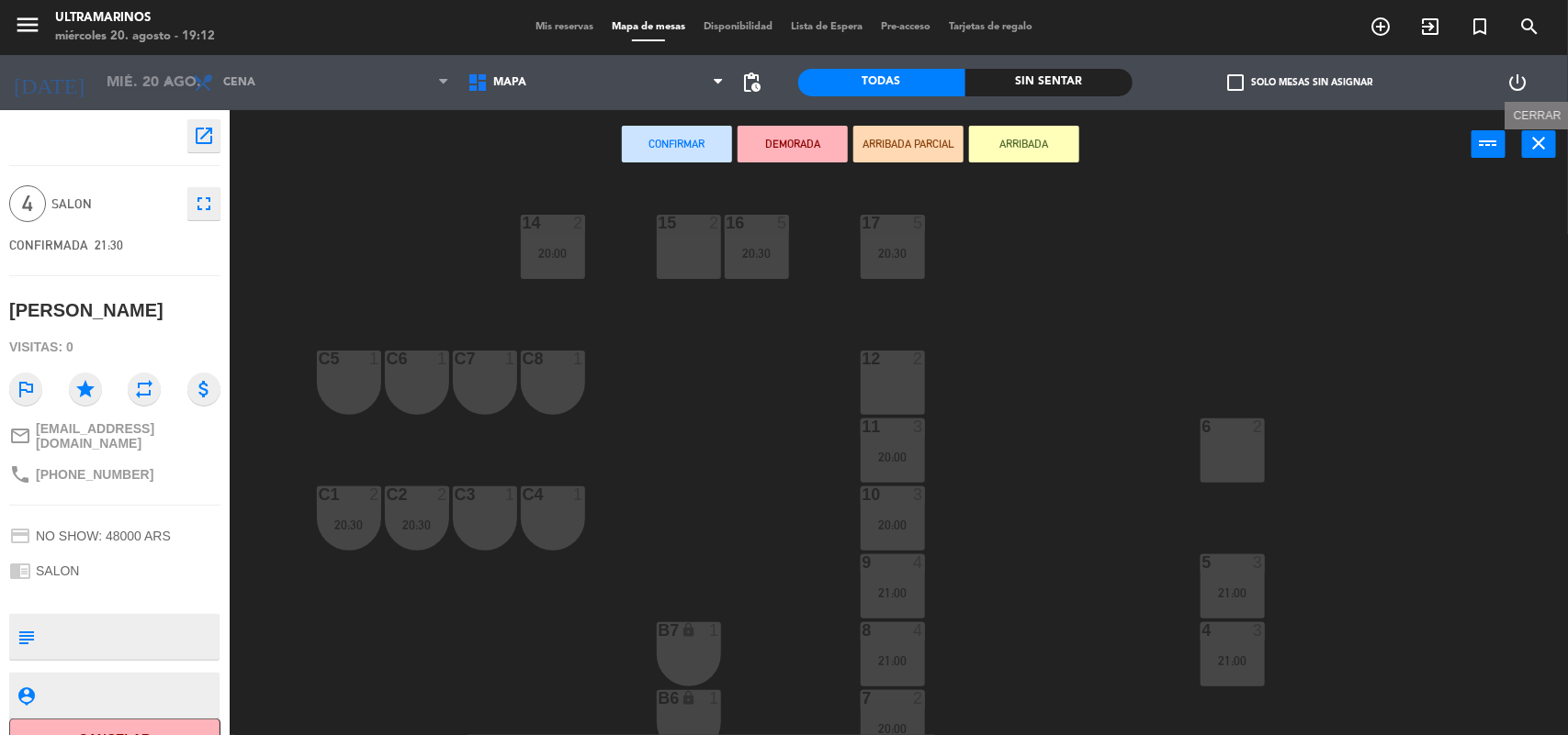
click at [1545, 153] on icon "close" at bounding box center [1539, 143] width 22 height 22
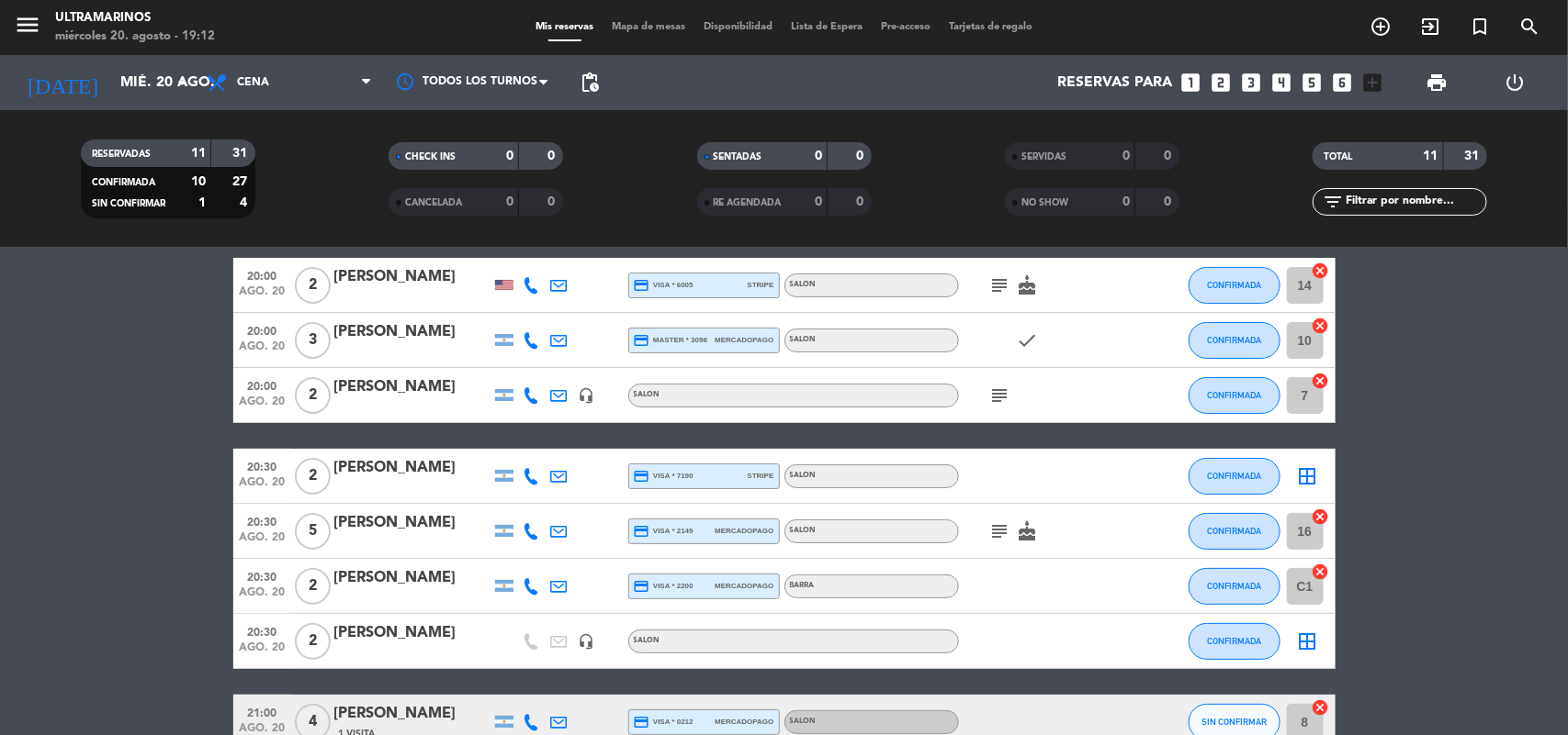
scroll to position [114, 0]
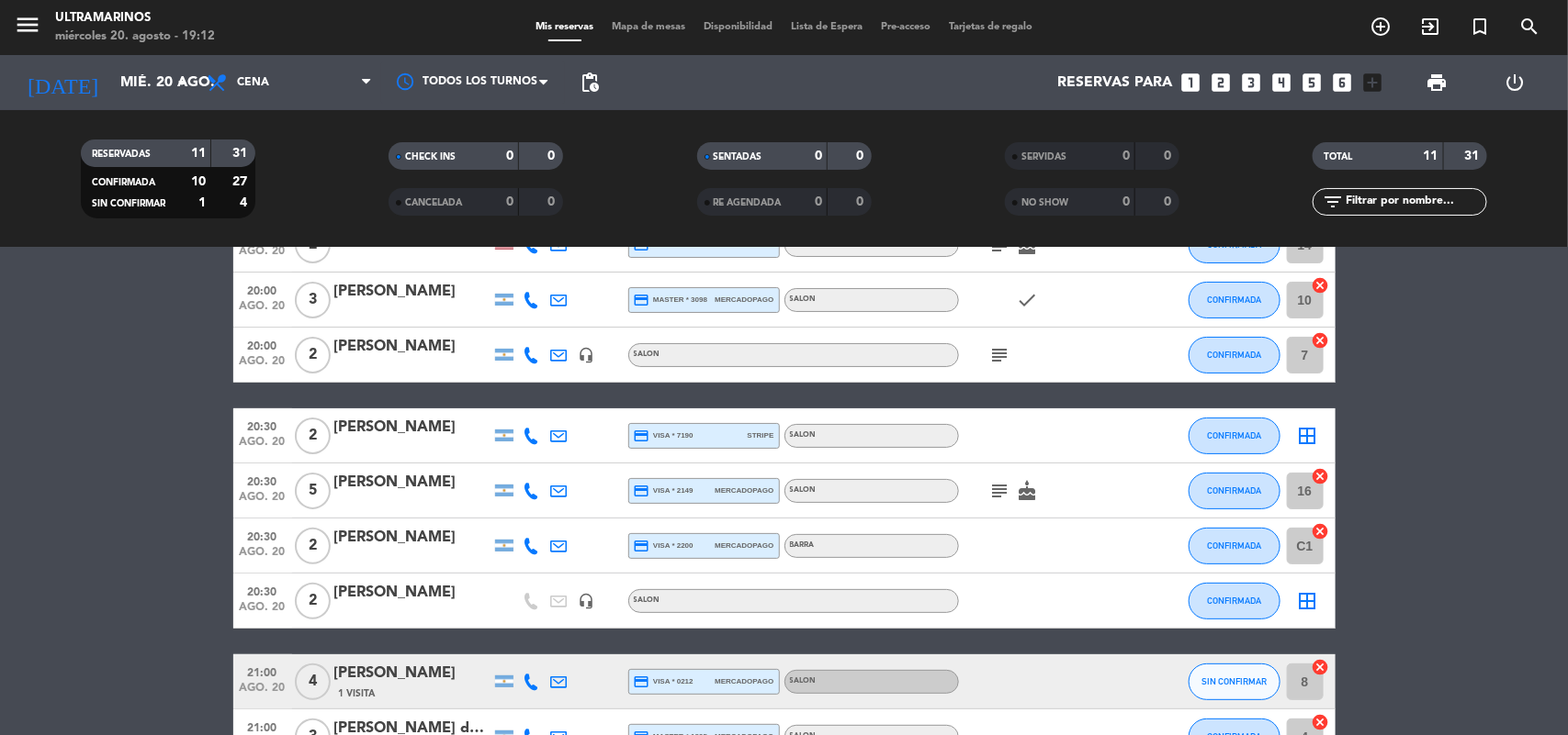
click at [1313, 430] on icon "border_all" at bounding box center [1308, 436] width 22 height 22
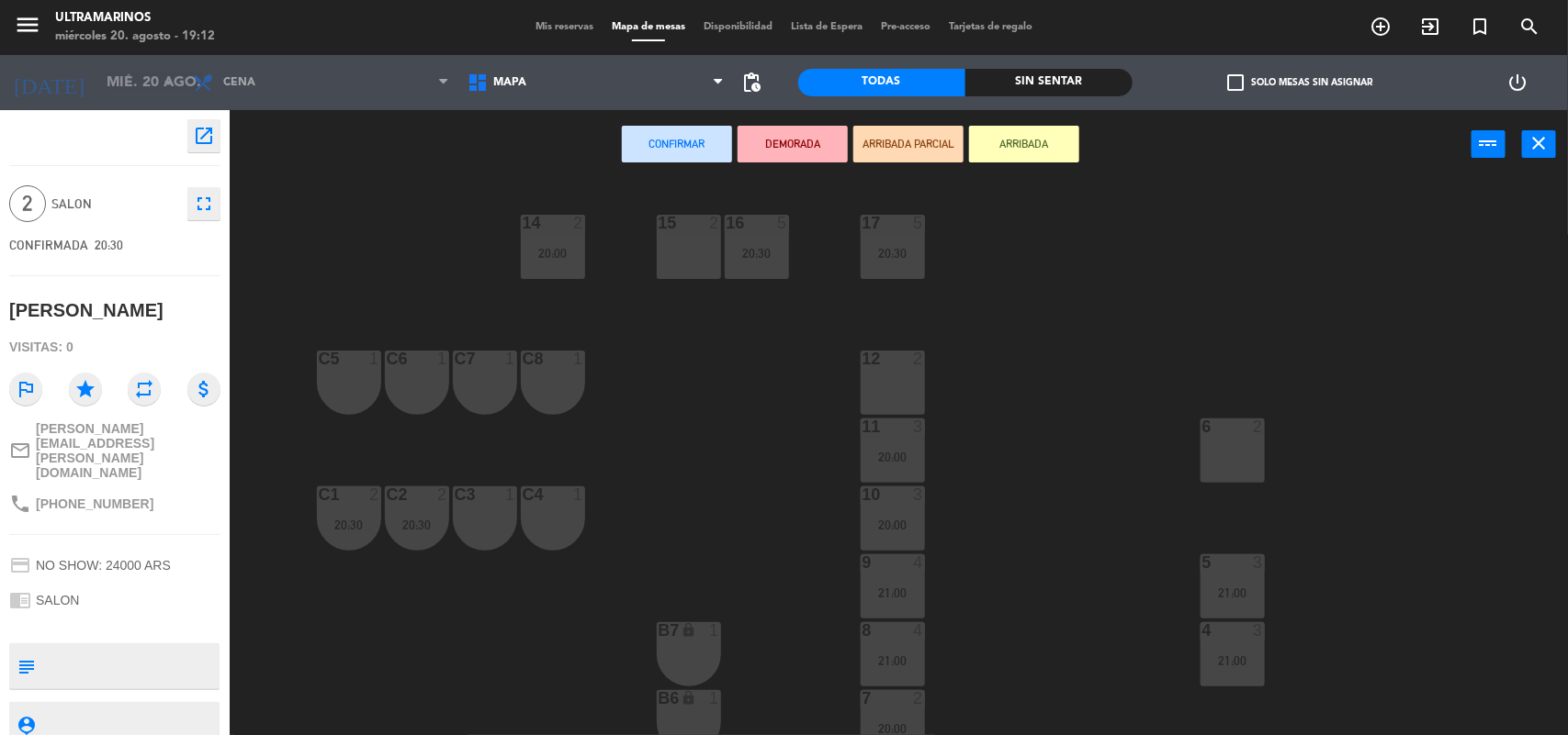
click at [1240, 460] on div "6 2" at bounding box center [1232, 450] width 64 height 64
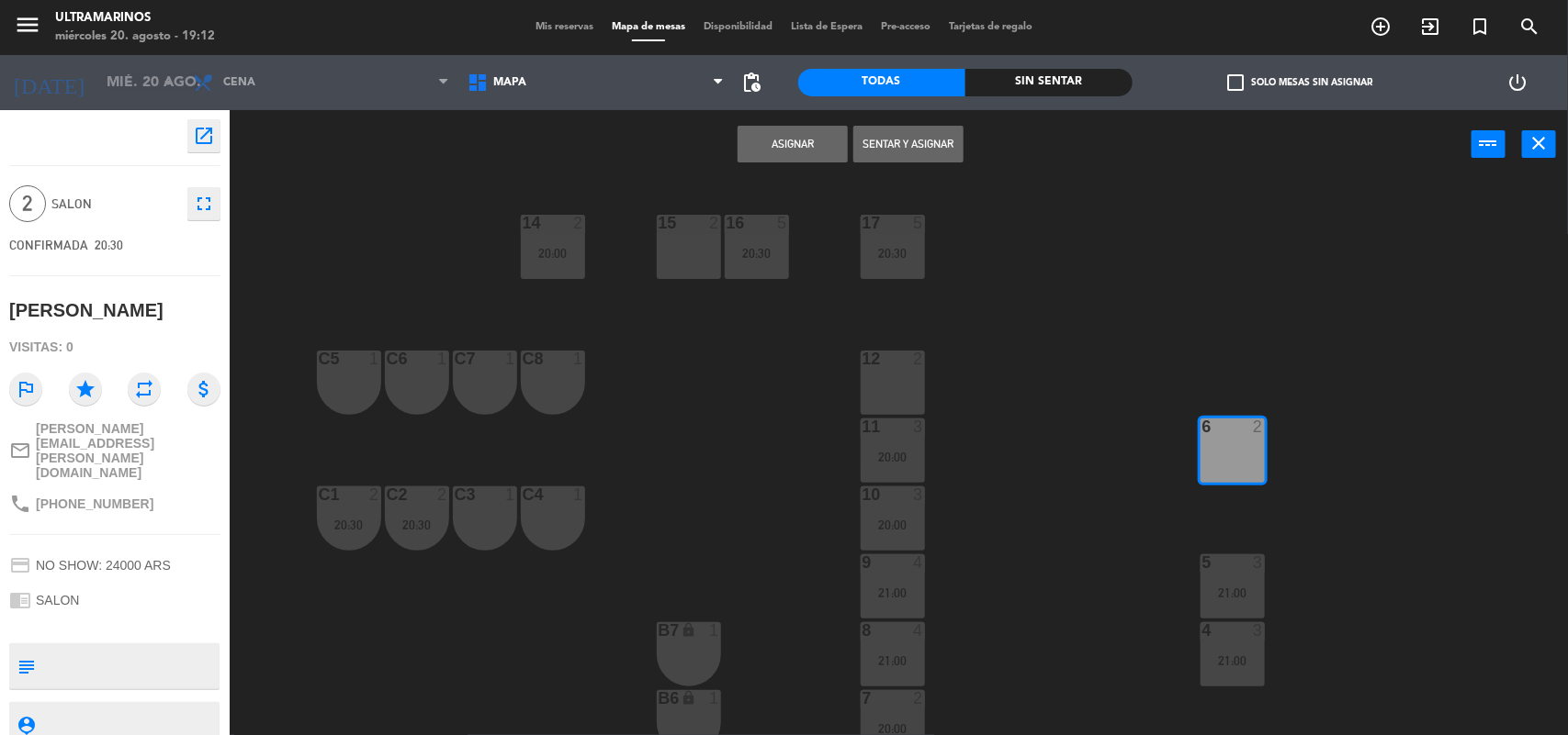
click at [797, 137] on button "Asignar" at bounding box center [793, 144] width 111 height 37
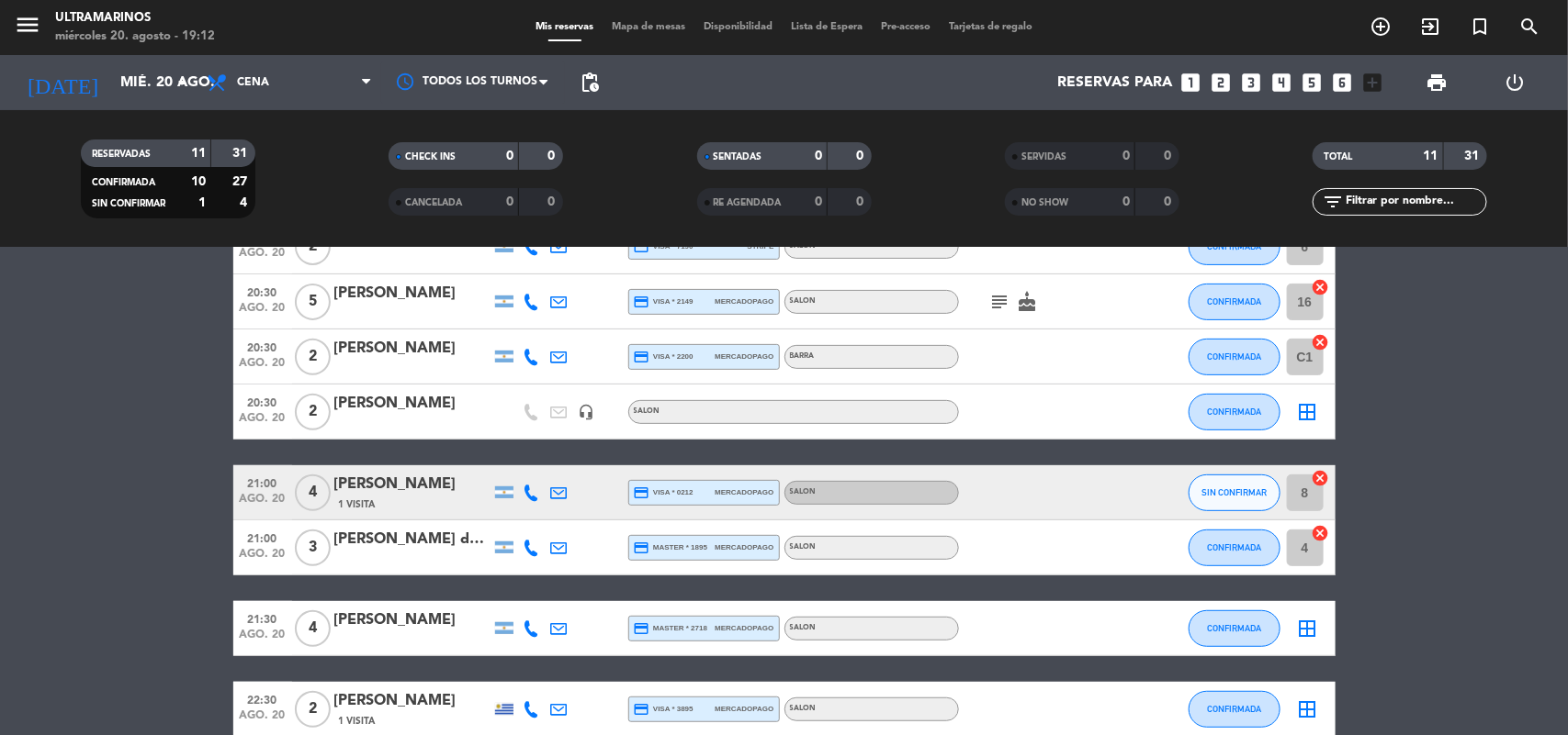
scroll to position [344, 0]
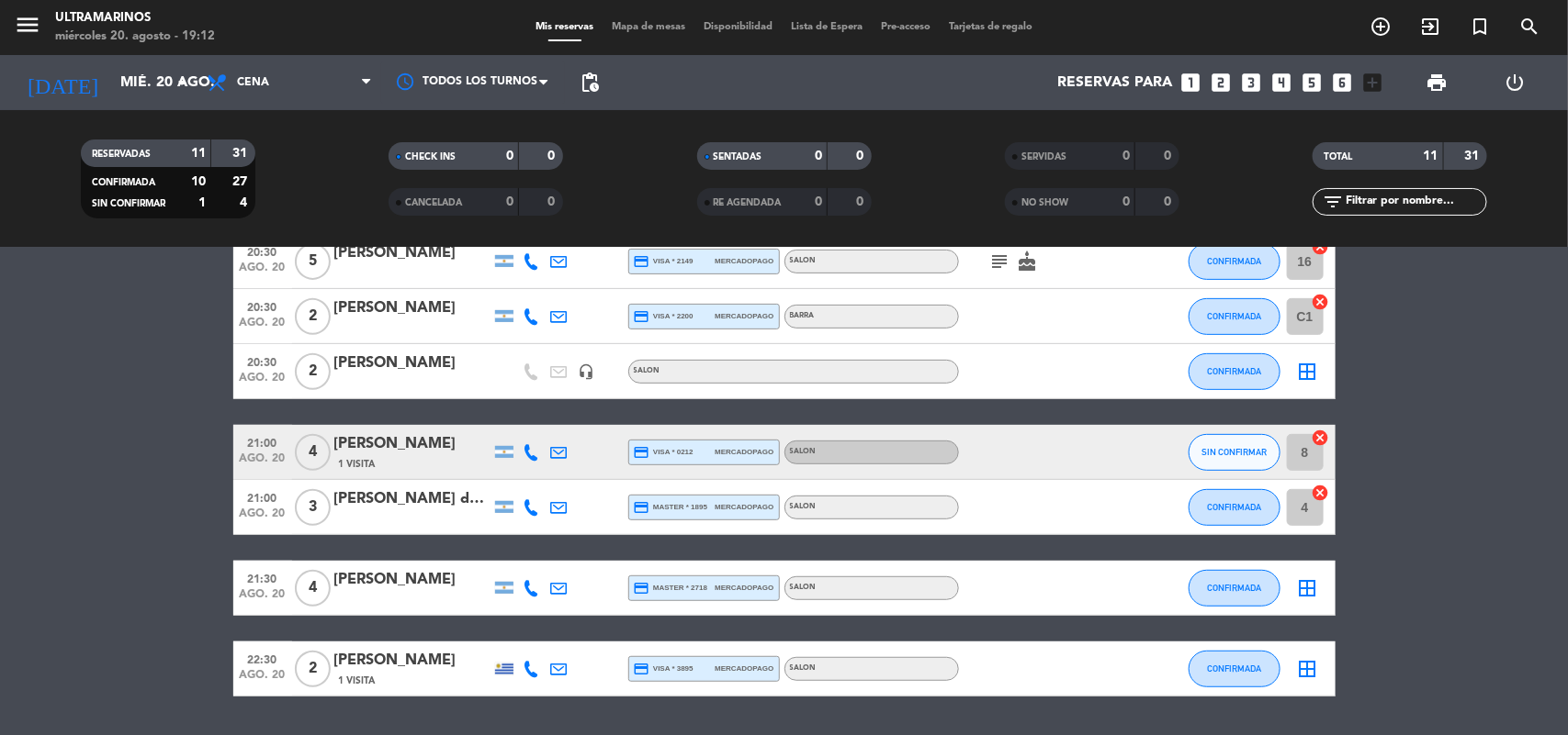
click at [1303, 374] on icon "border_all" at bounding box center [1308, 372] width 22 height 22
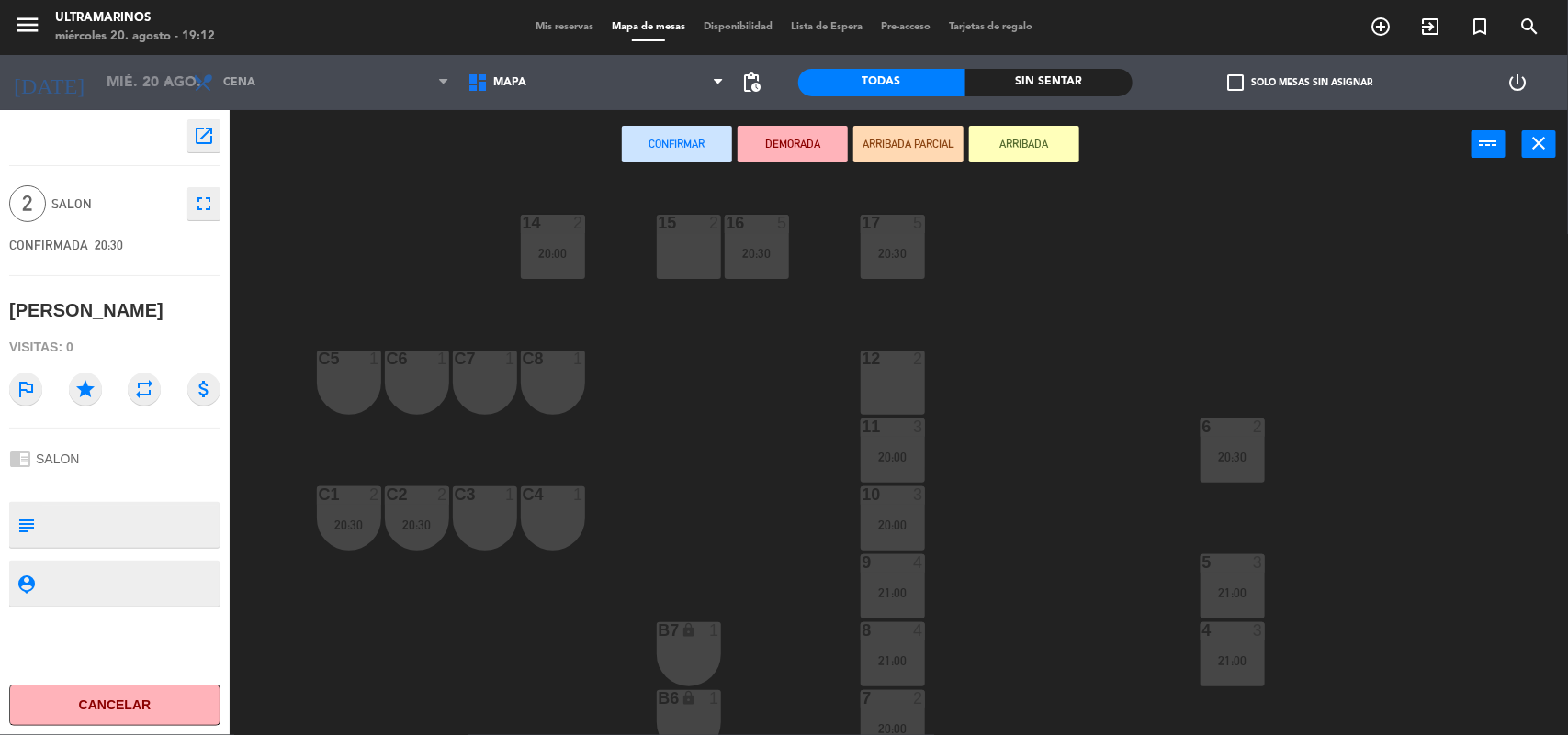
click at [909, 382] on div "12 2" at bounding box center [892, 382] width 64 height 64
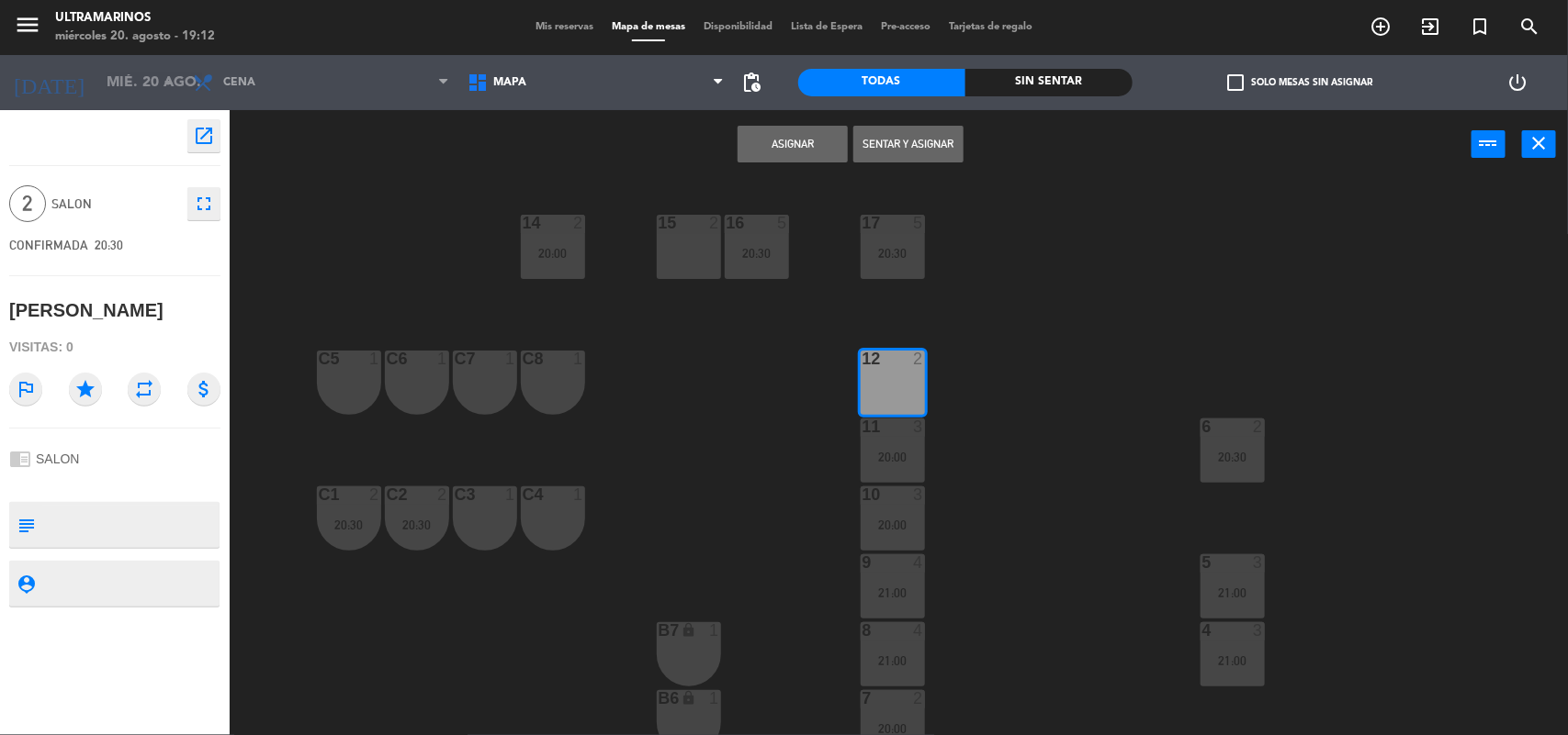
click at [787, 136] on button "Asignar" at bounding box center [793, 144] width 111 height 37
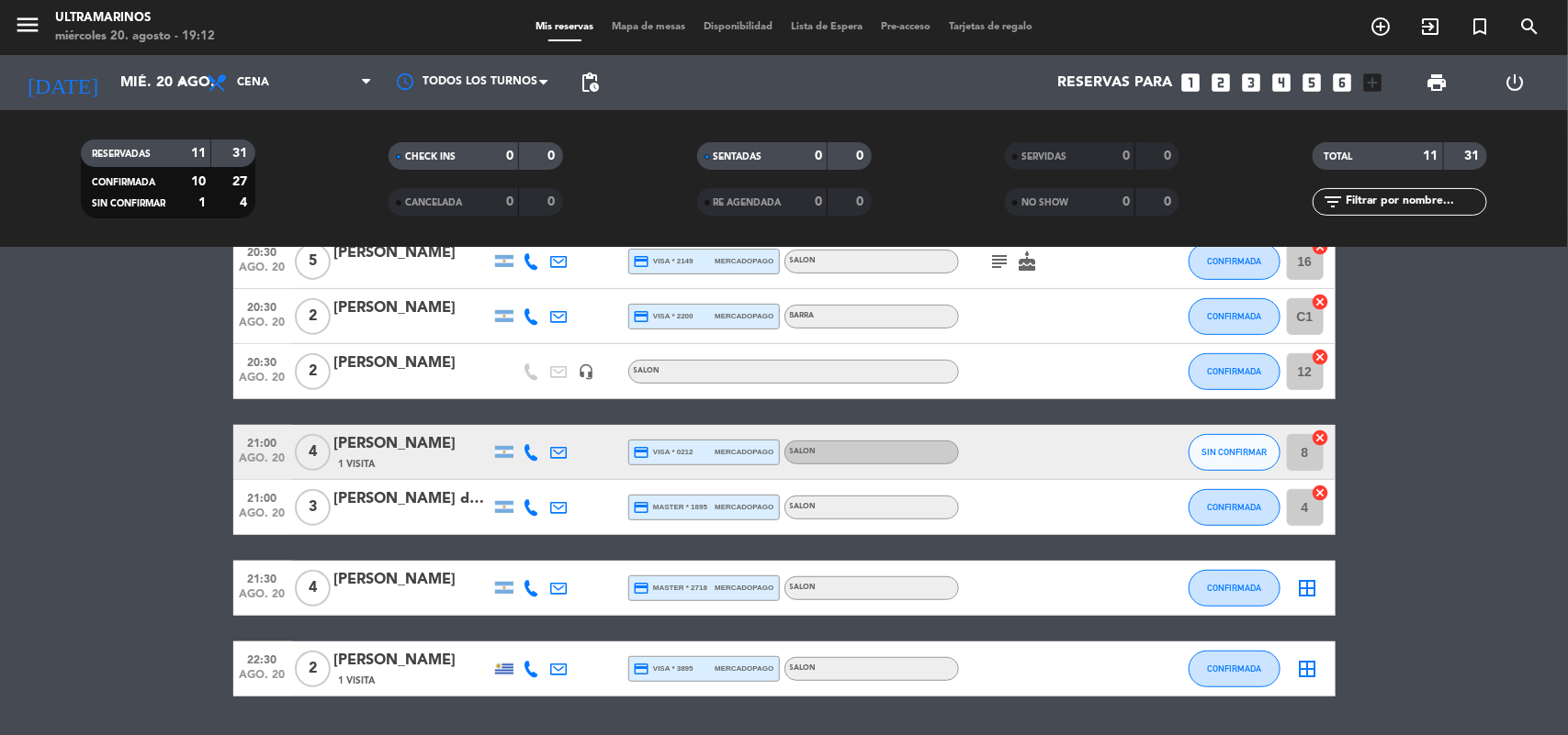
scroll to position [397, 0]
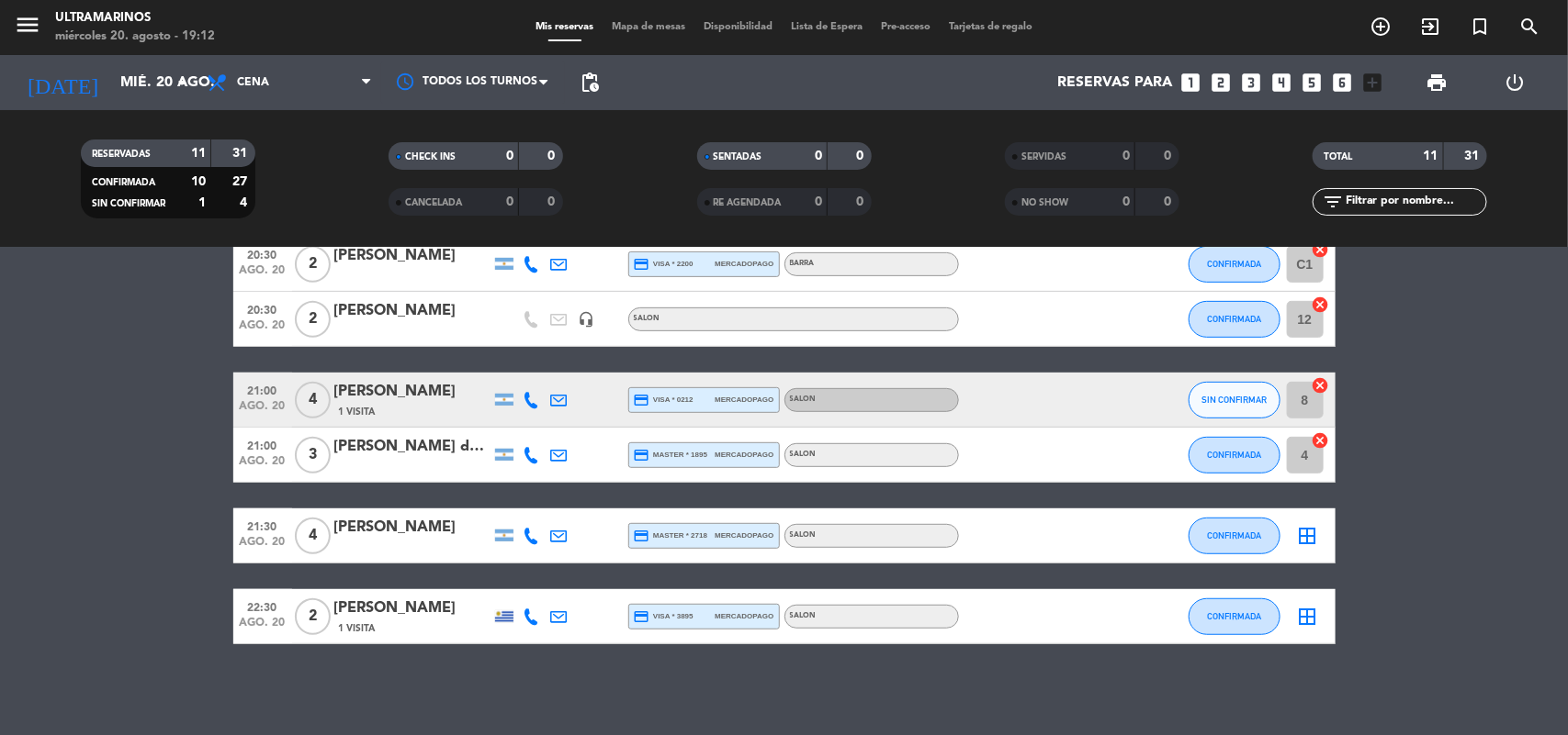
click at [1306, 533] on icon "border_all" at bounding box center [1308, 536] width 22 height 22
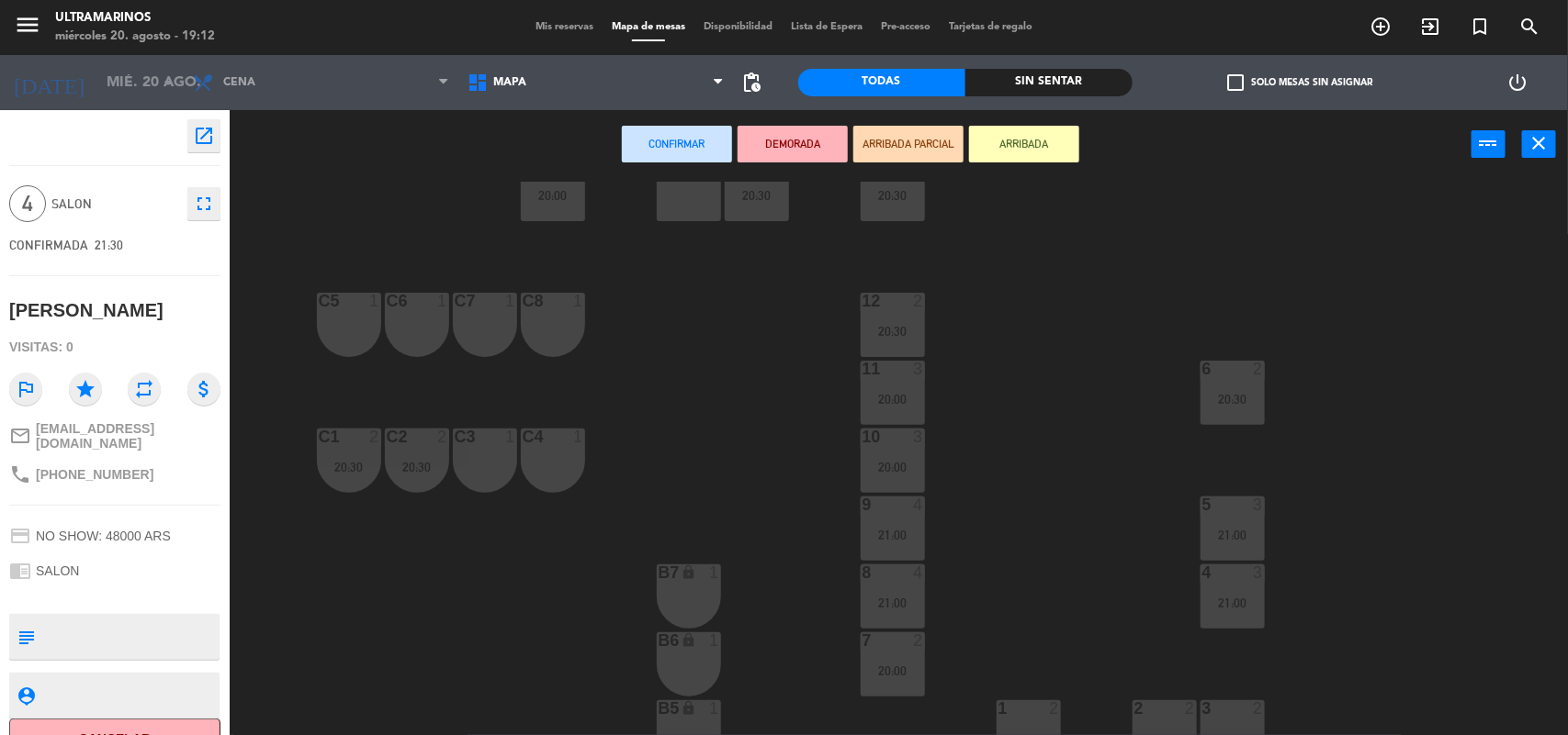
scroll to position [114, 0]
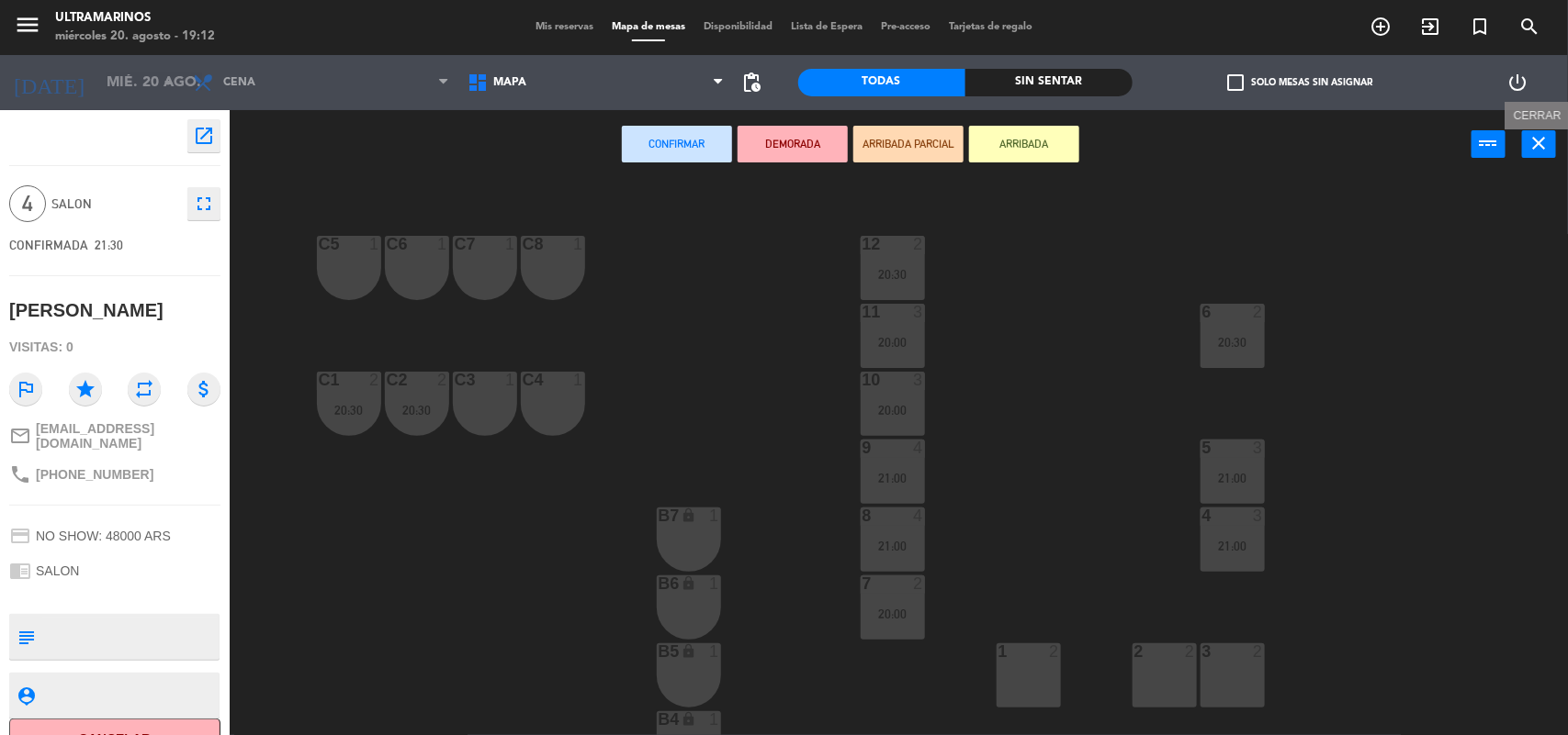
click at [1530, 136] on button "close" at bounding box center [1539, 144] width 34 height 28
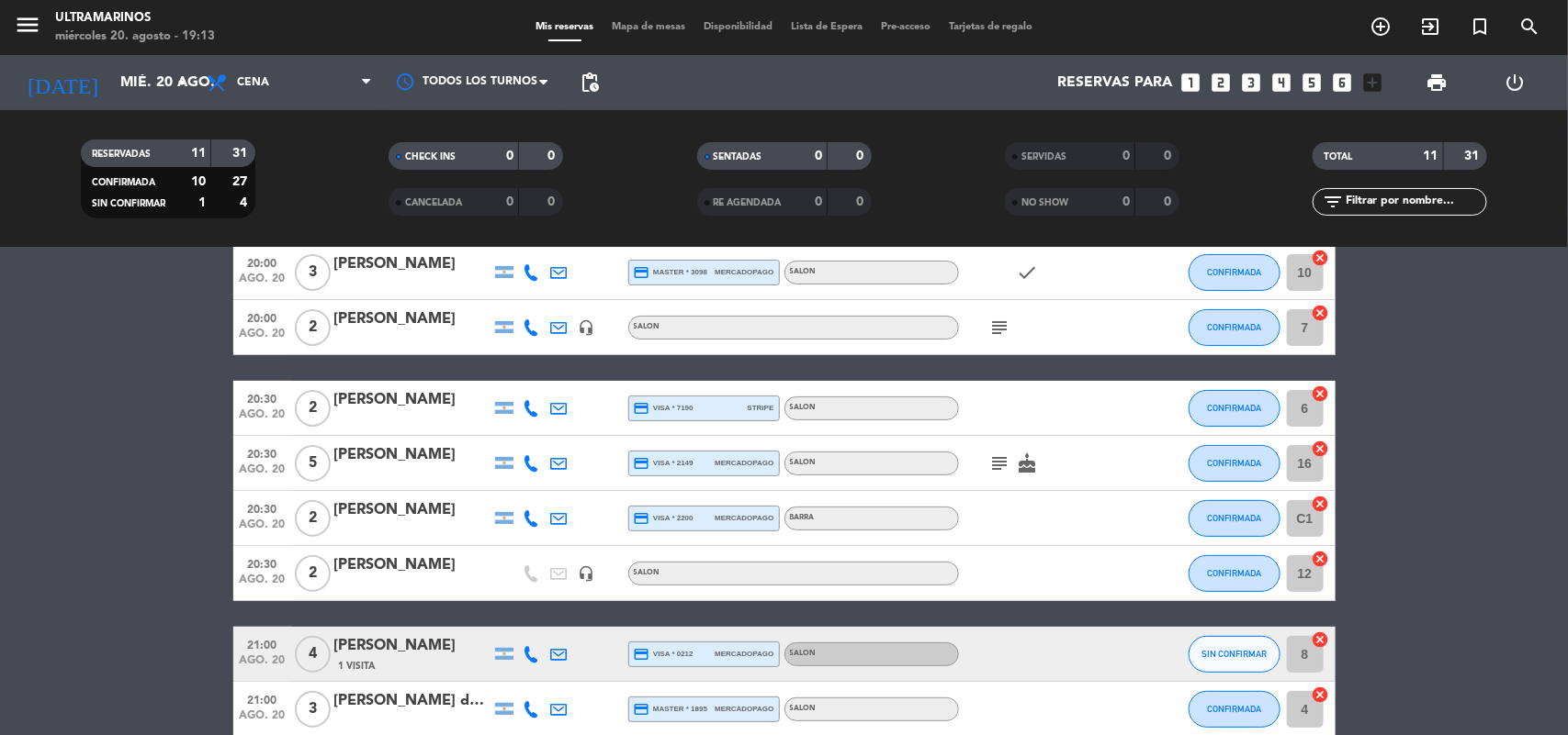
scroll to position [52, 0]
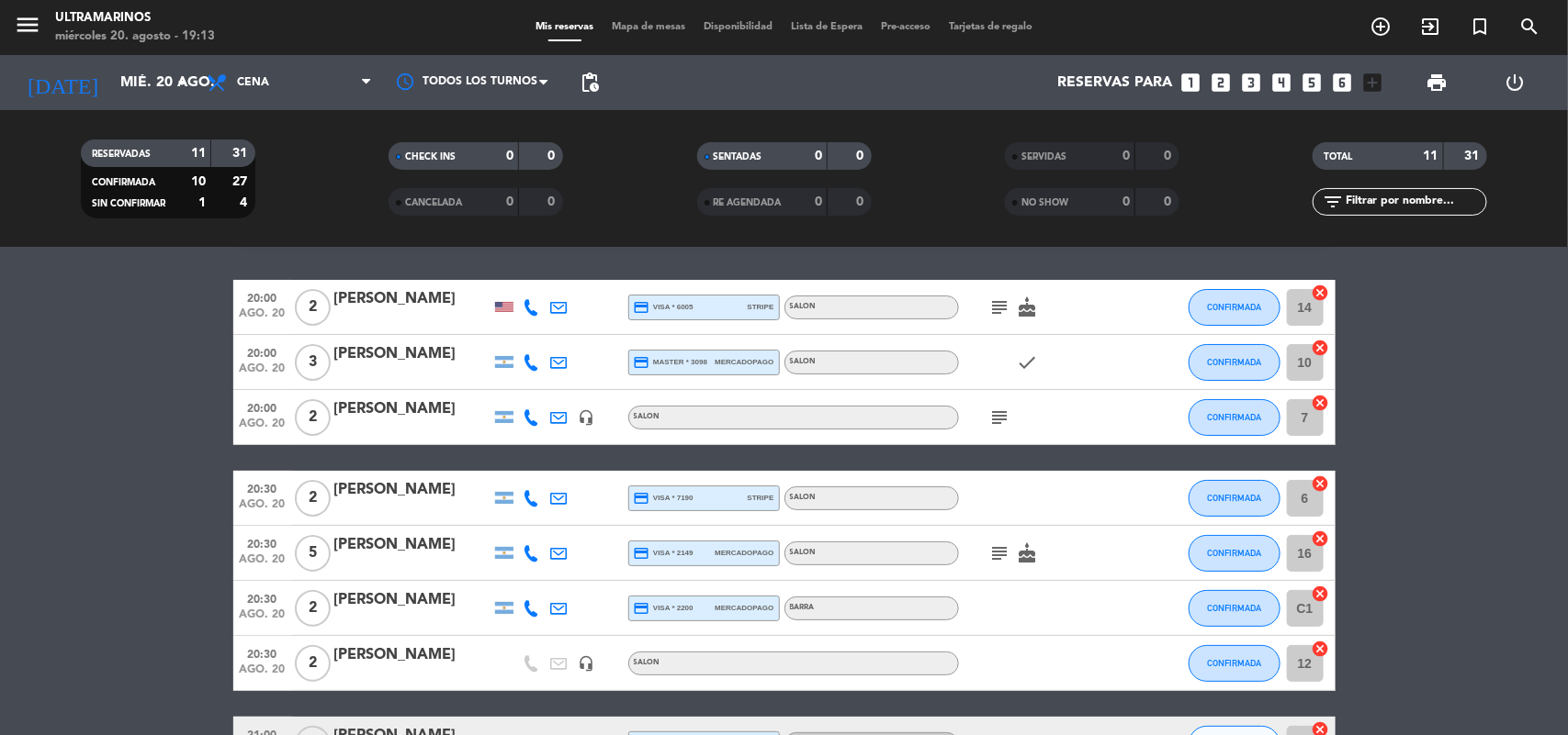
click at [1321, 346] on icon "cancel" at bounding box center [1320, 347] width 18 height 18
click at [1311, 363] on icon "border_all" at bounding box center [1308, 362] width 22 height 22
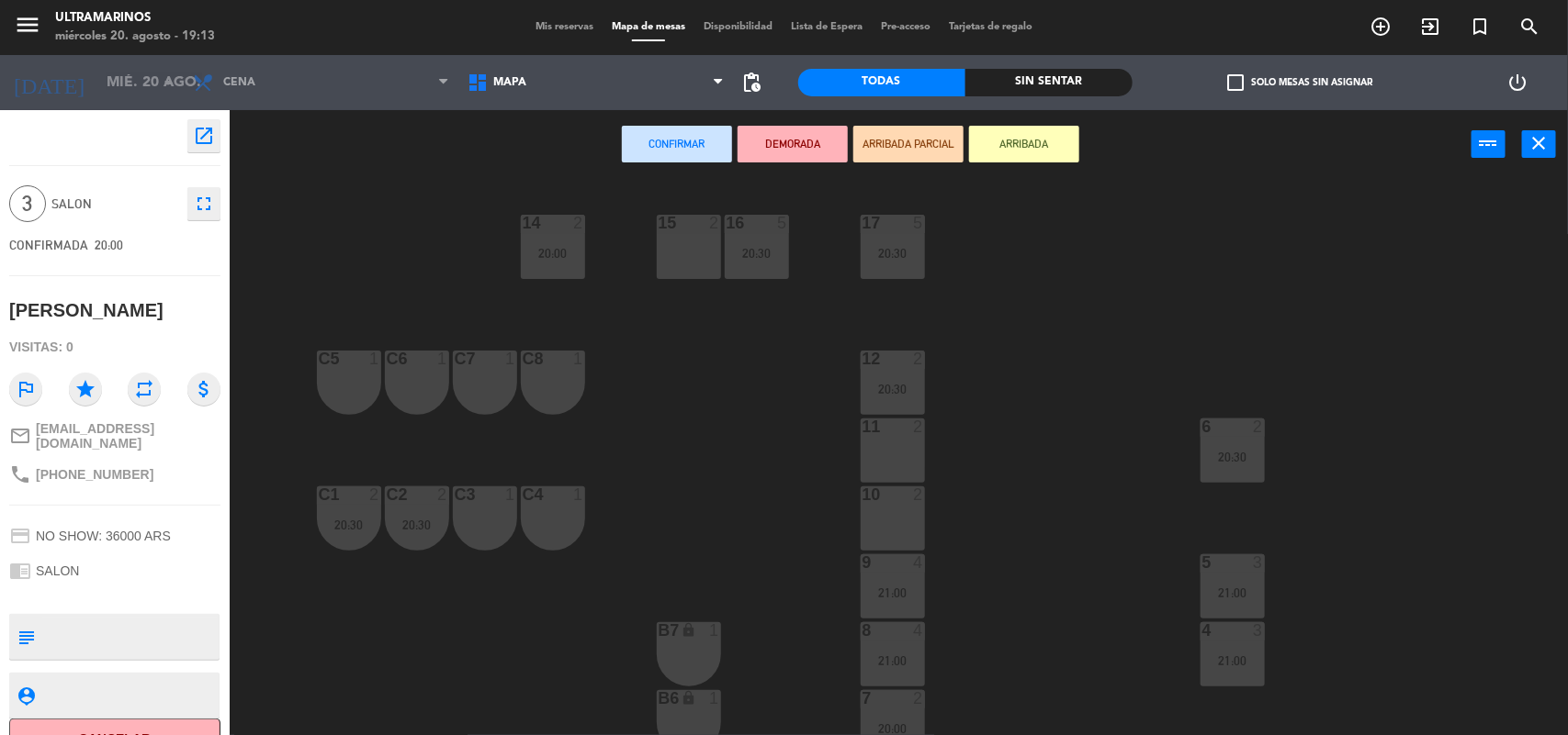
drag, startPoint x: 931, startPoint y: 500, endPoint x: 923, endPoint y: 484, distance: 17.9
click at [929, 493] on div "2" at bounding box center [923, 494] width 31 height 16
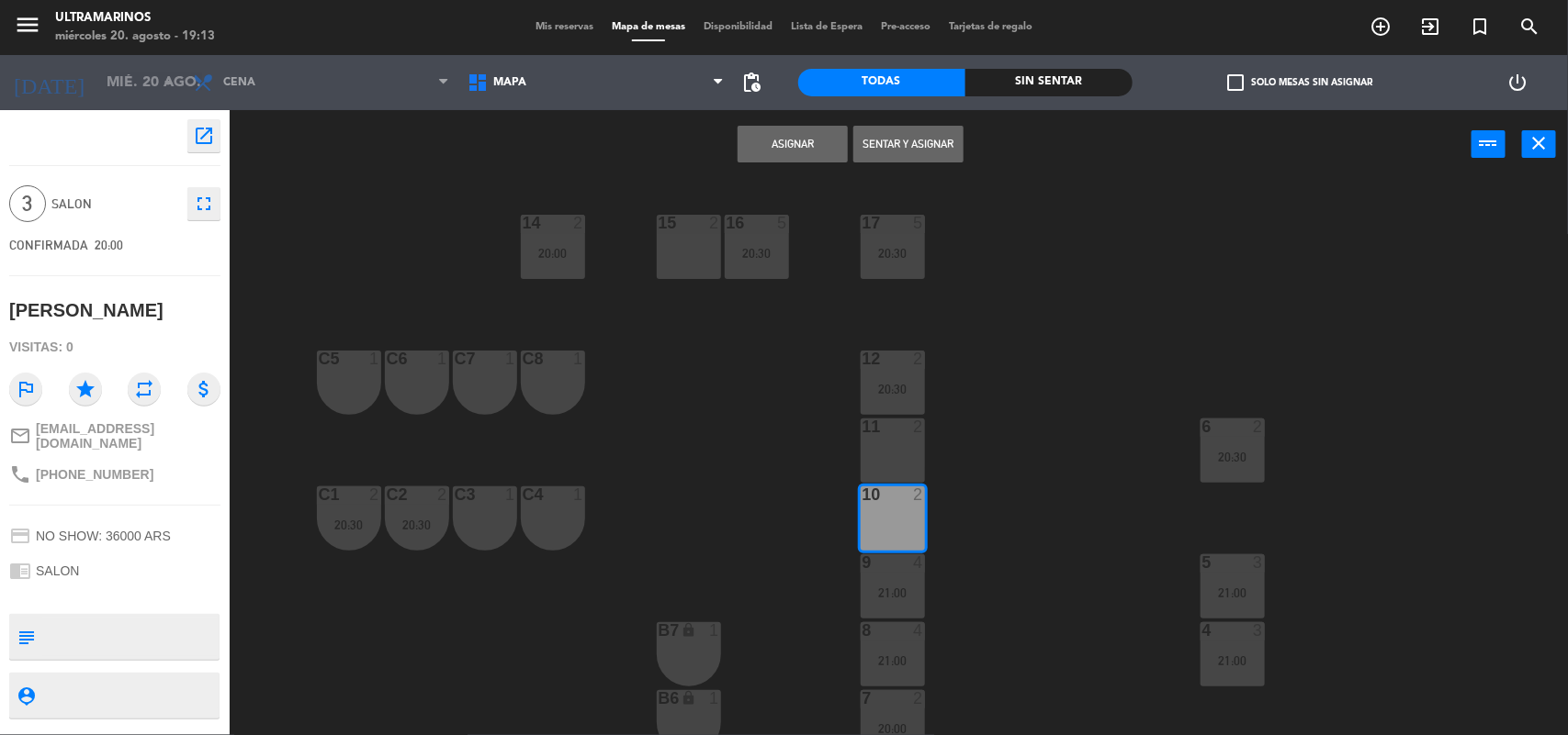
click at [906, 447] on div "11 2" at bounding box center [892, 450] width 64 height 64
click at [807, 134] on button "Asignar" at bounding box center [793, 144] width 111 height 37
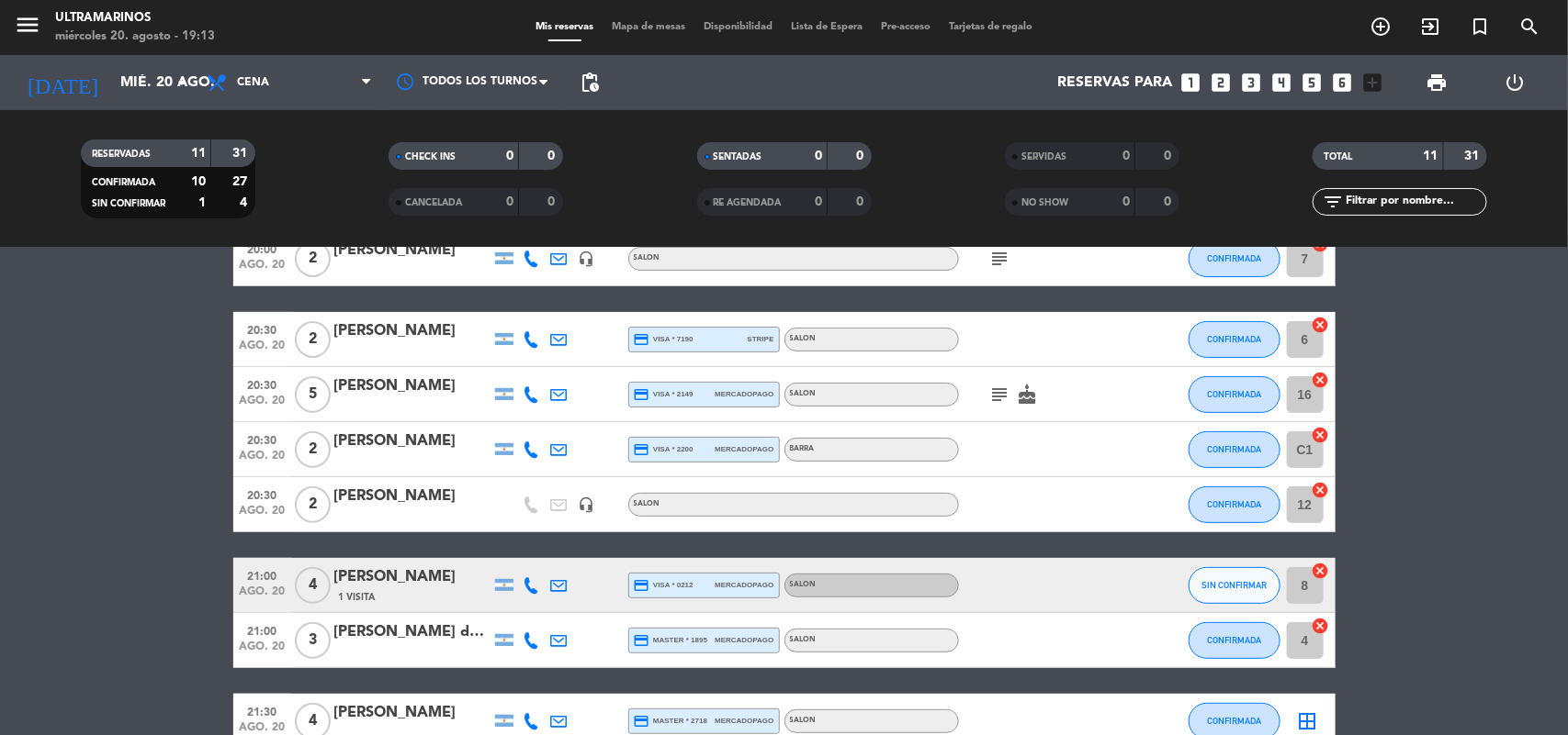
scroll to position [397, 0]
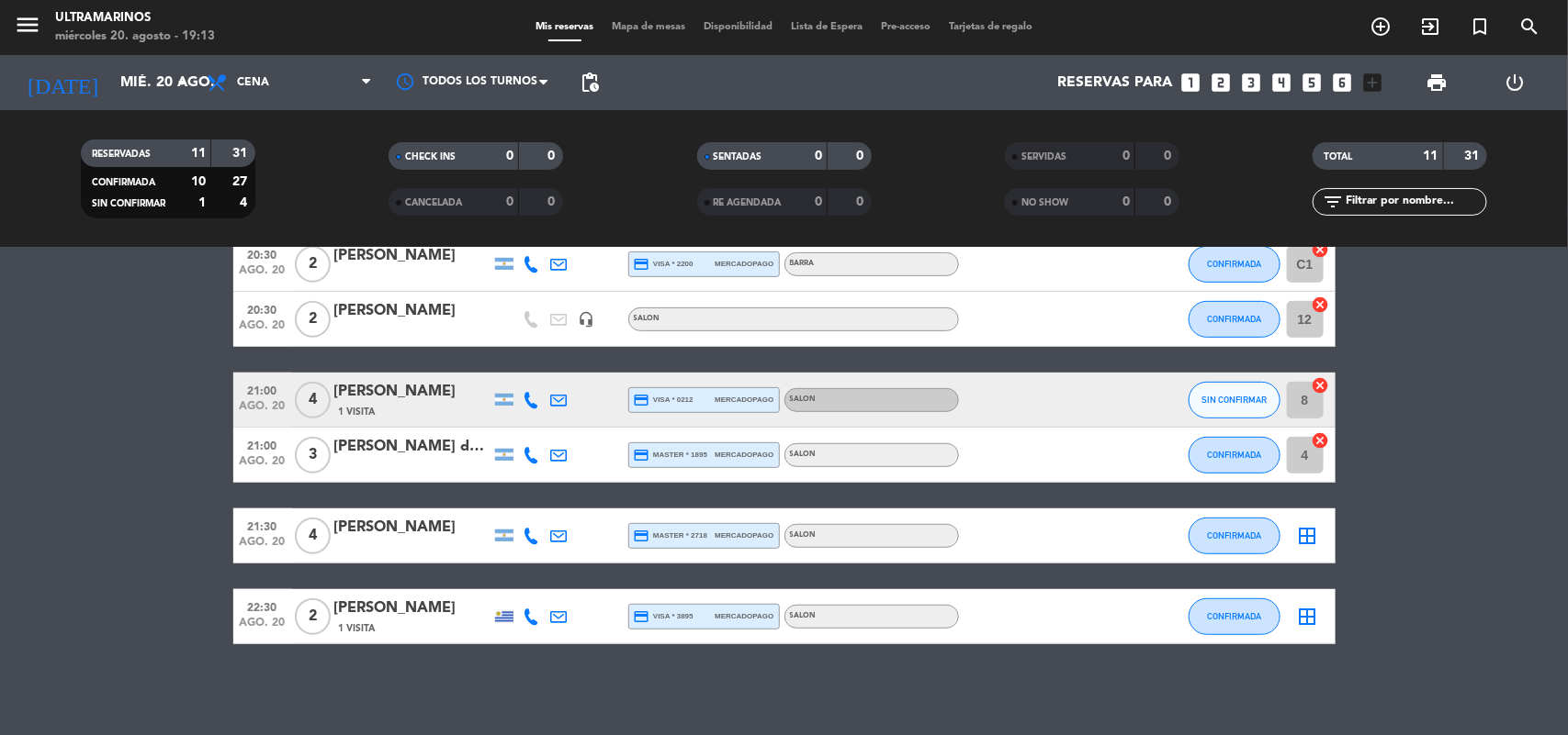
click at [1311, 531] on icon "border_all" at bounding box center [1308, 536] width 22 height 22
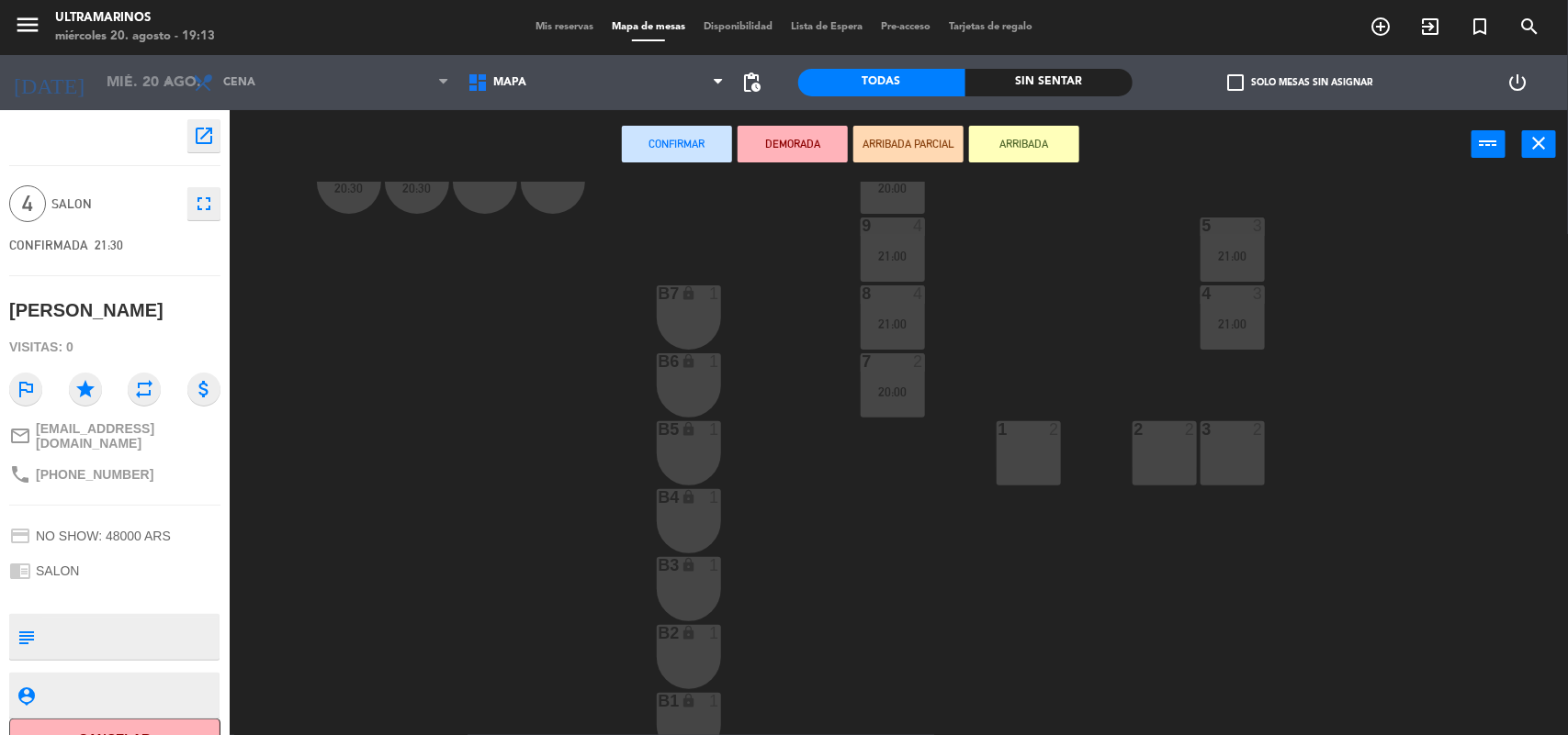
scroll to position [344, 0]
drag, startPoint x: 1031, startPoint y: 447, endPoint x: 1108, endPoint y: 448, distance: 77.0
click at [1035, 446] on div "1 2" at bounding box center [1028, 445] width 64 height 64
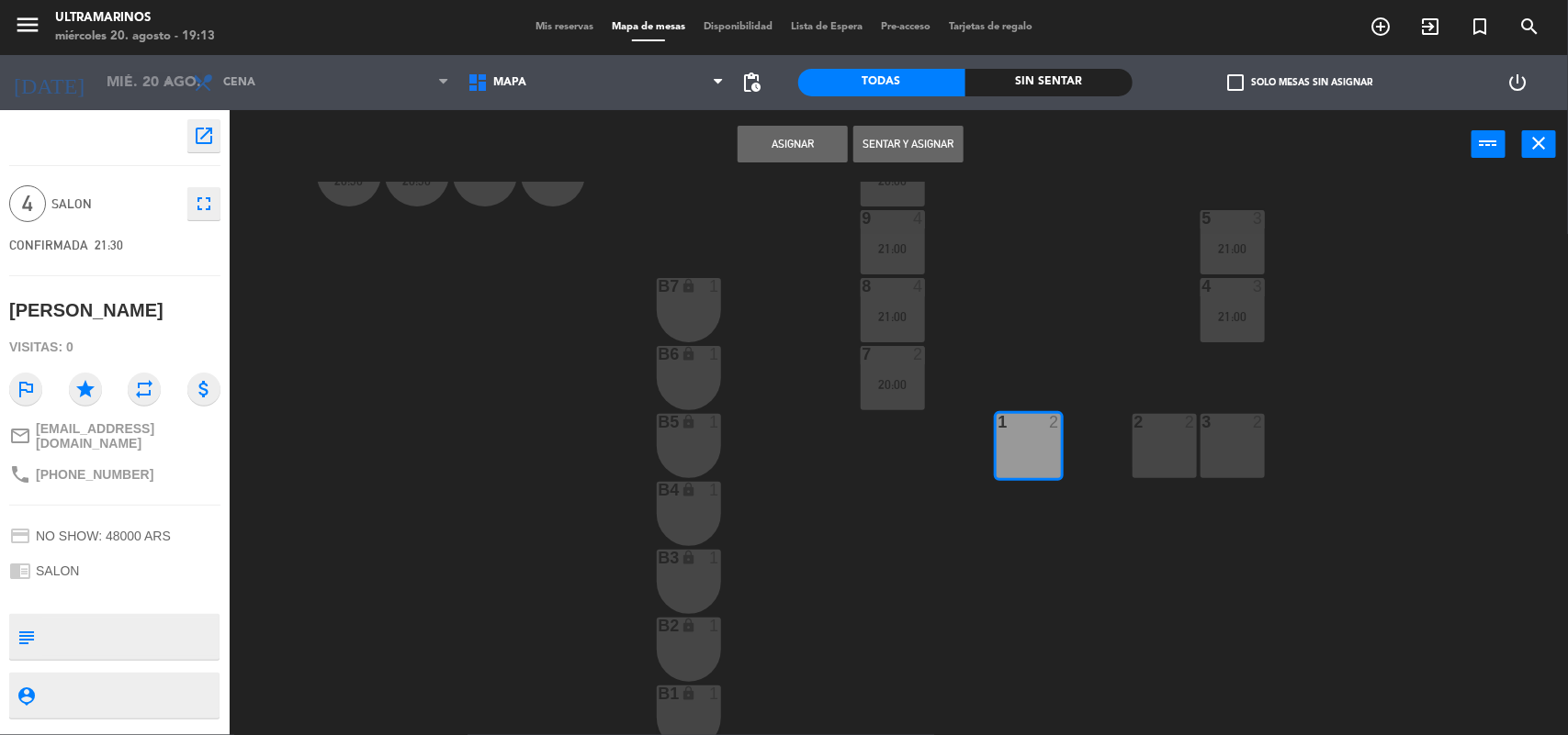
click at [1162, 460] on div "2 2" at bounding box center [1165, 445] width 64 height 64
drag, startPoint x: 1235, startPoint y: 455, endPoint x: 1058, endPoint y: 254, distance: 267.8
click at [1235, 453] on div "3 2" at bounding box center [1232, 445] width 64 height 64
click at [802, 136] on button "Asignar" at bounding box center [793, 144] width 111 height 37
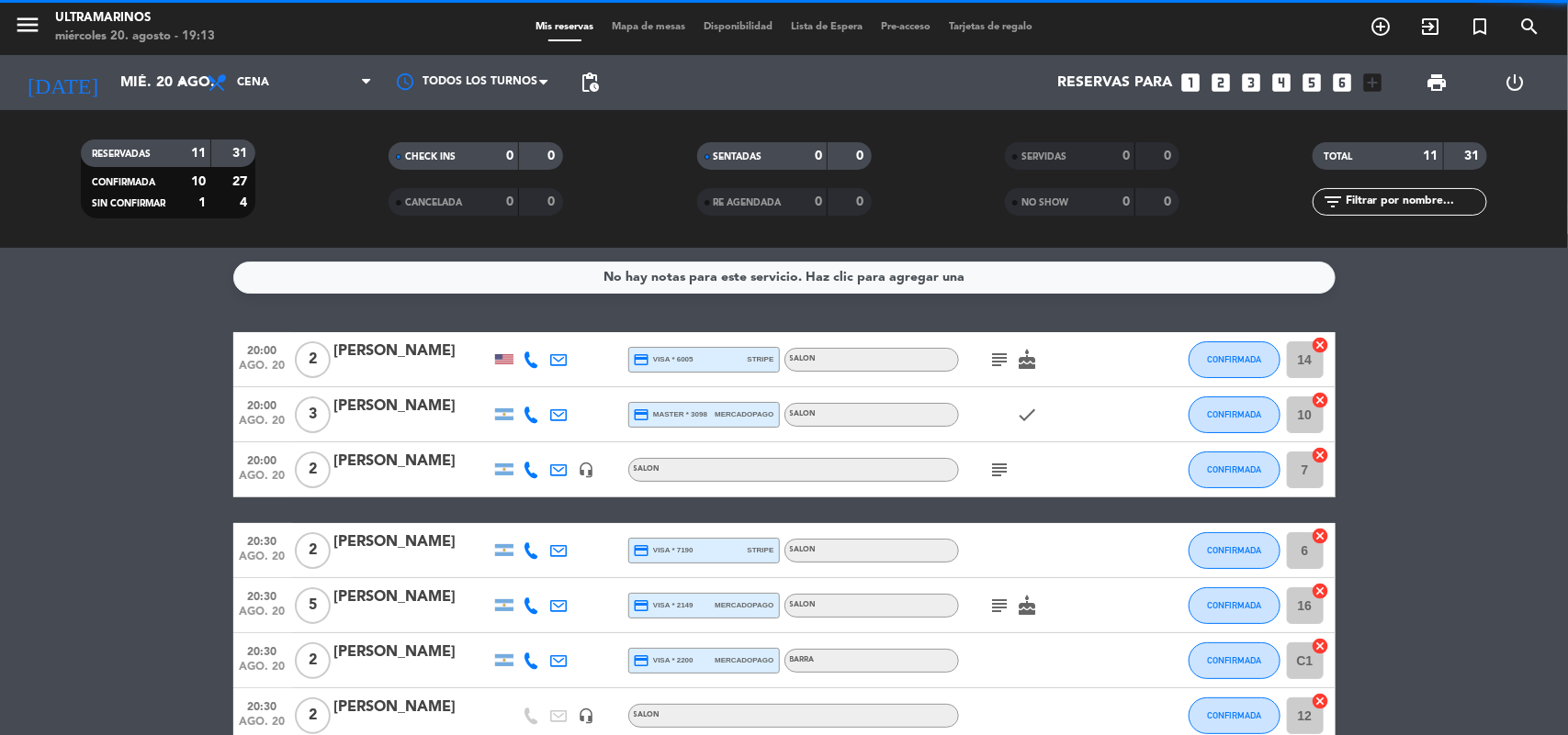
scroll to position [397, 0]
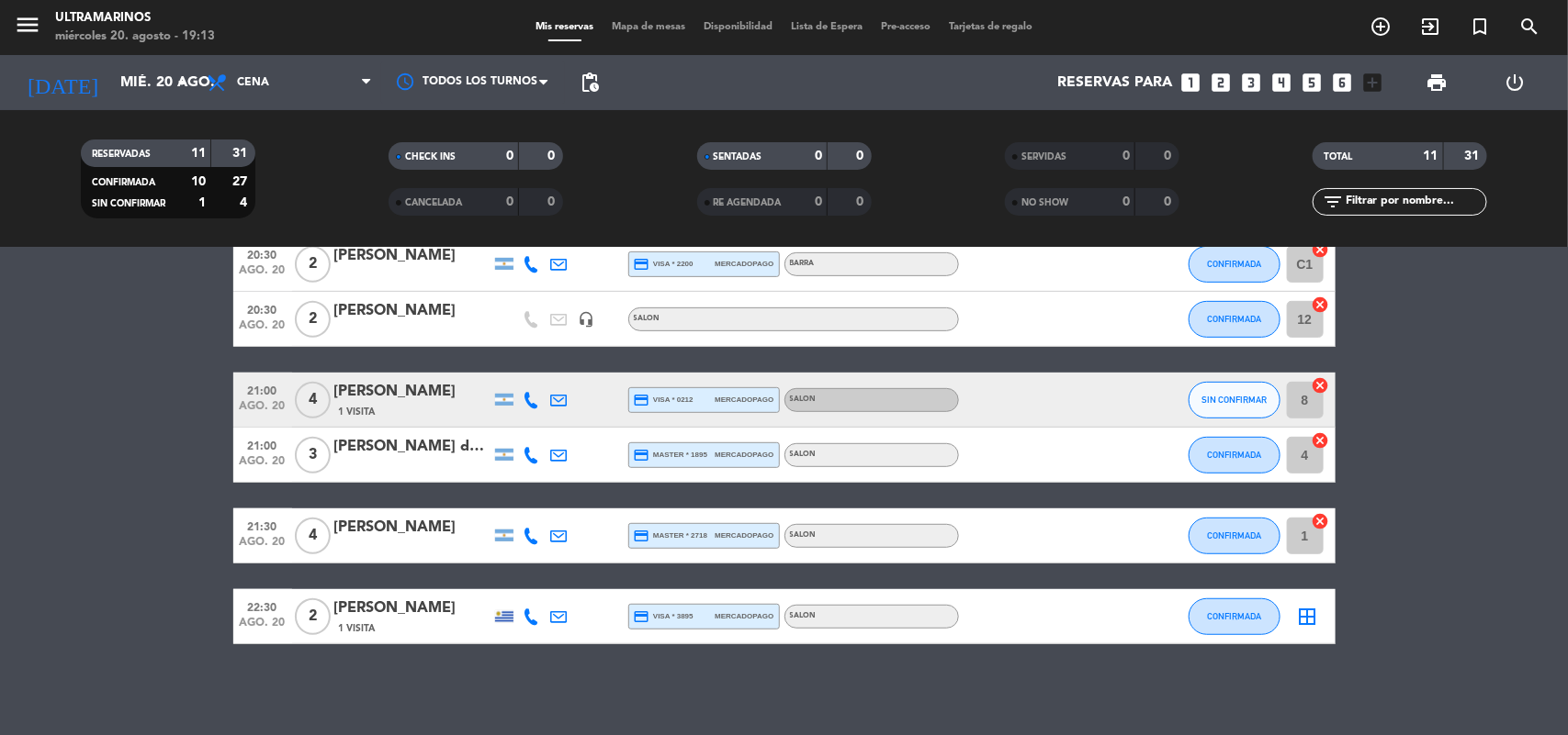
click at [1310, 606] on icon "border_all" at bounding box center [1308, 617] width 22 height 22
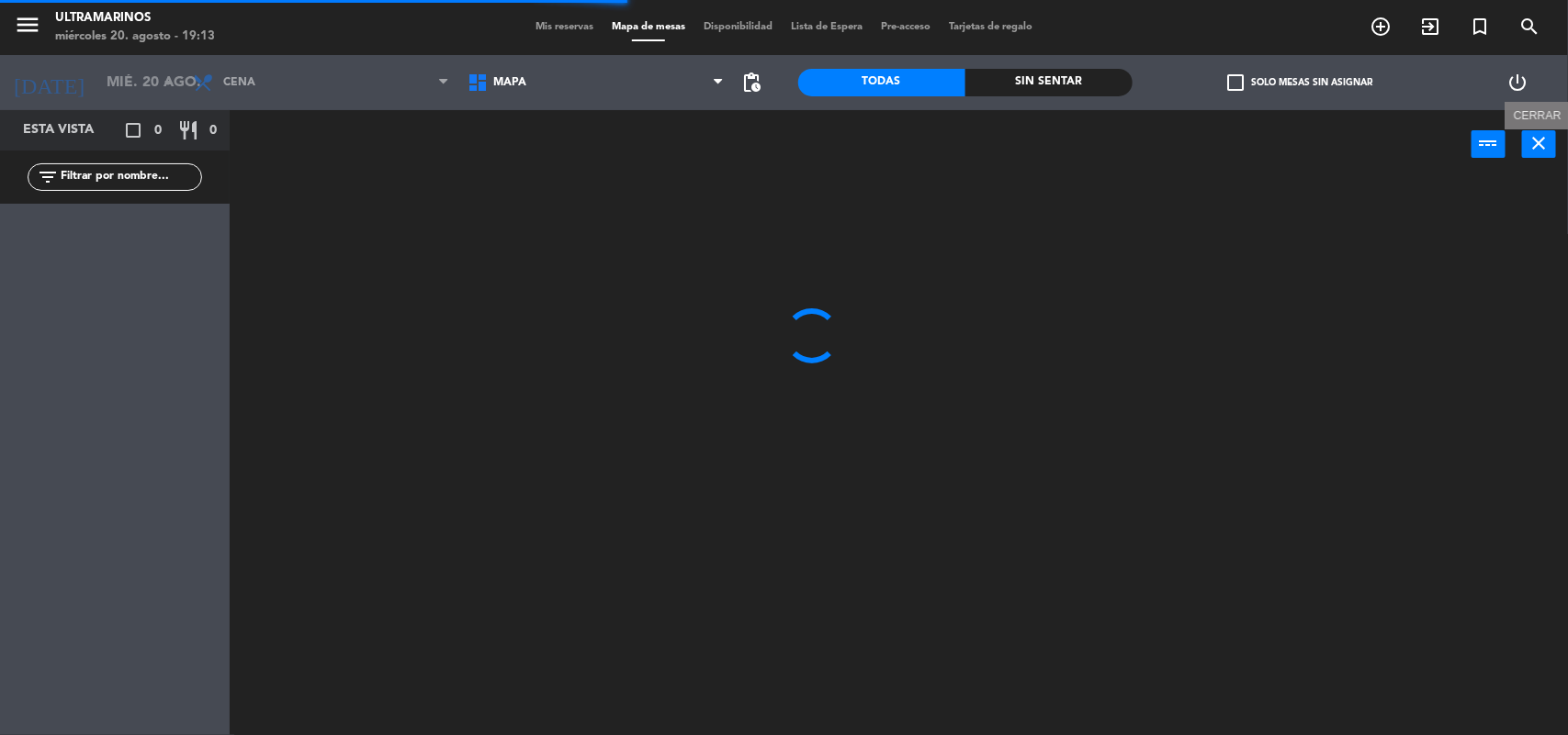
click at [1543, 143] on icon "close" at bounding box center [1539, 143] width 22 height 22
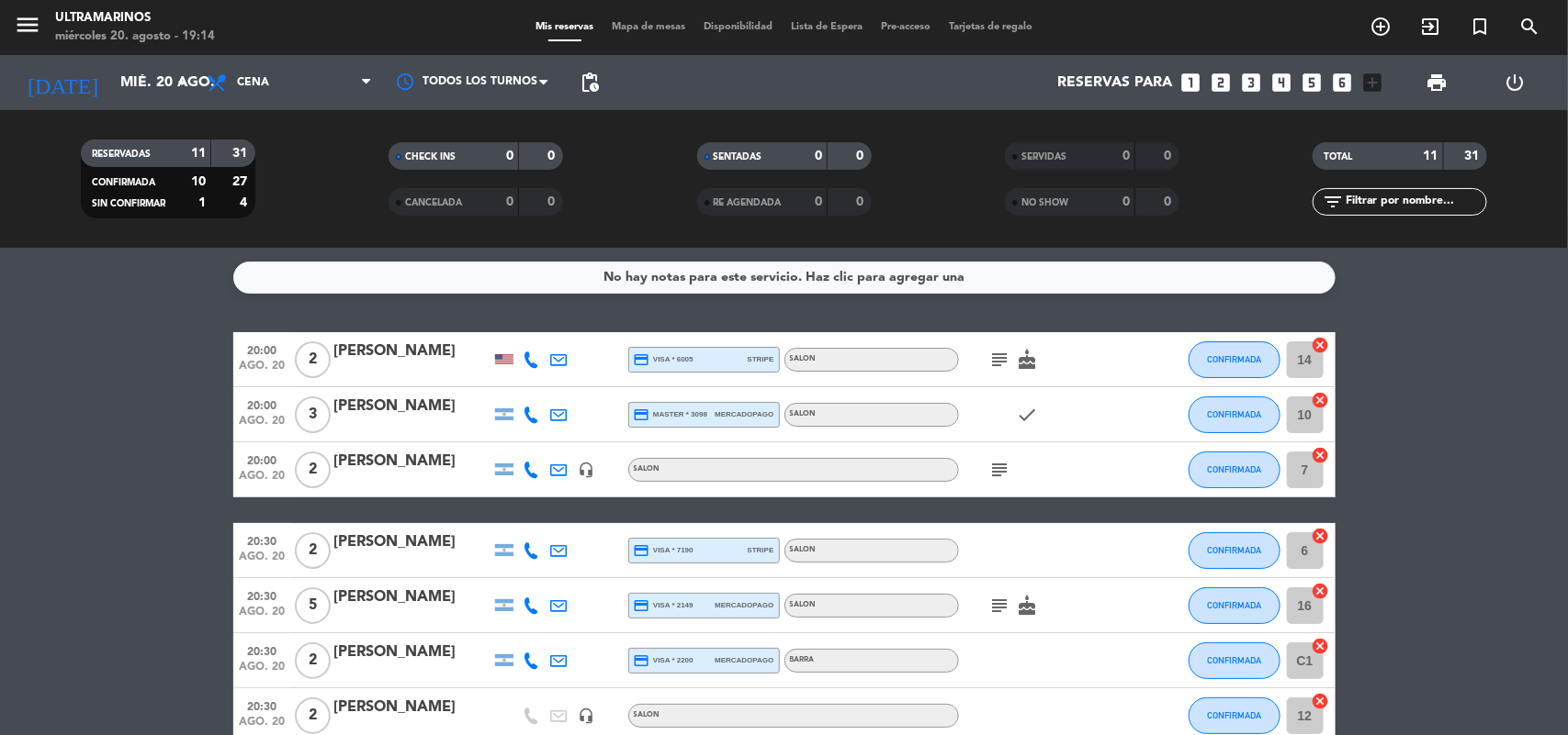
click at [1007, 471] on icon "subject" at bounding box center [1000, 470] width 22 height 22
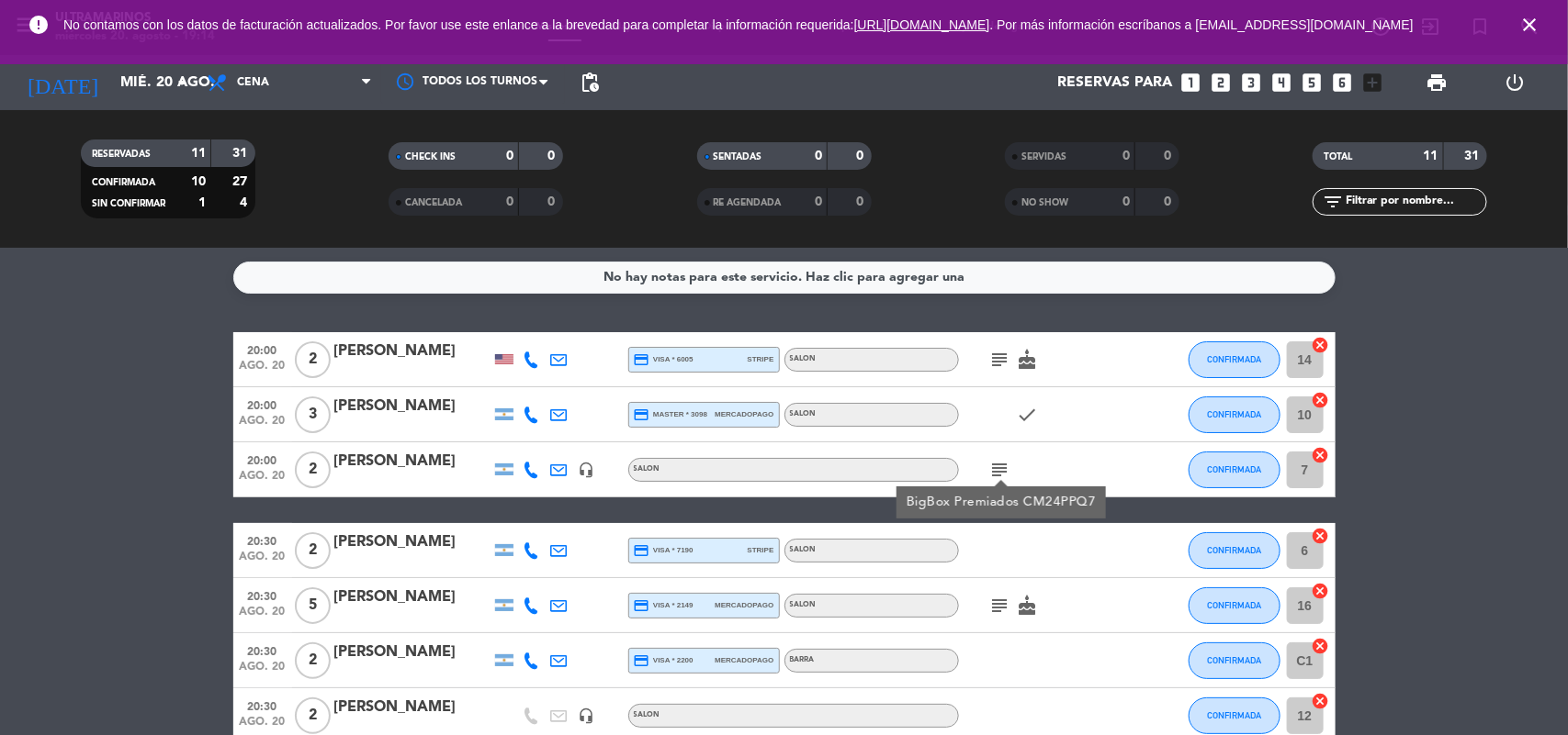
click at [432, 362] on div "[PERSON_NAME]" at bounding box center [413, 351] width 156 height 24
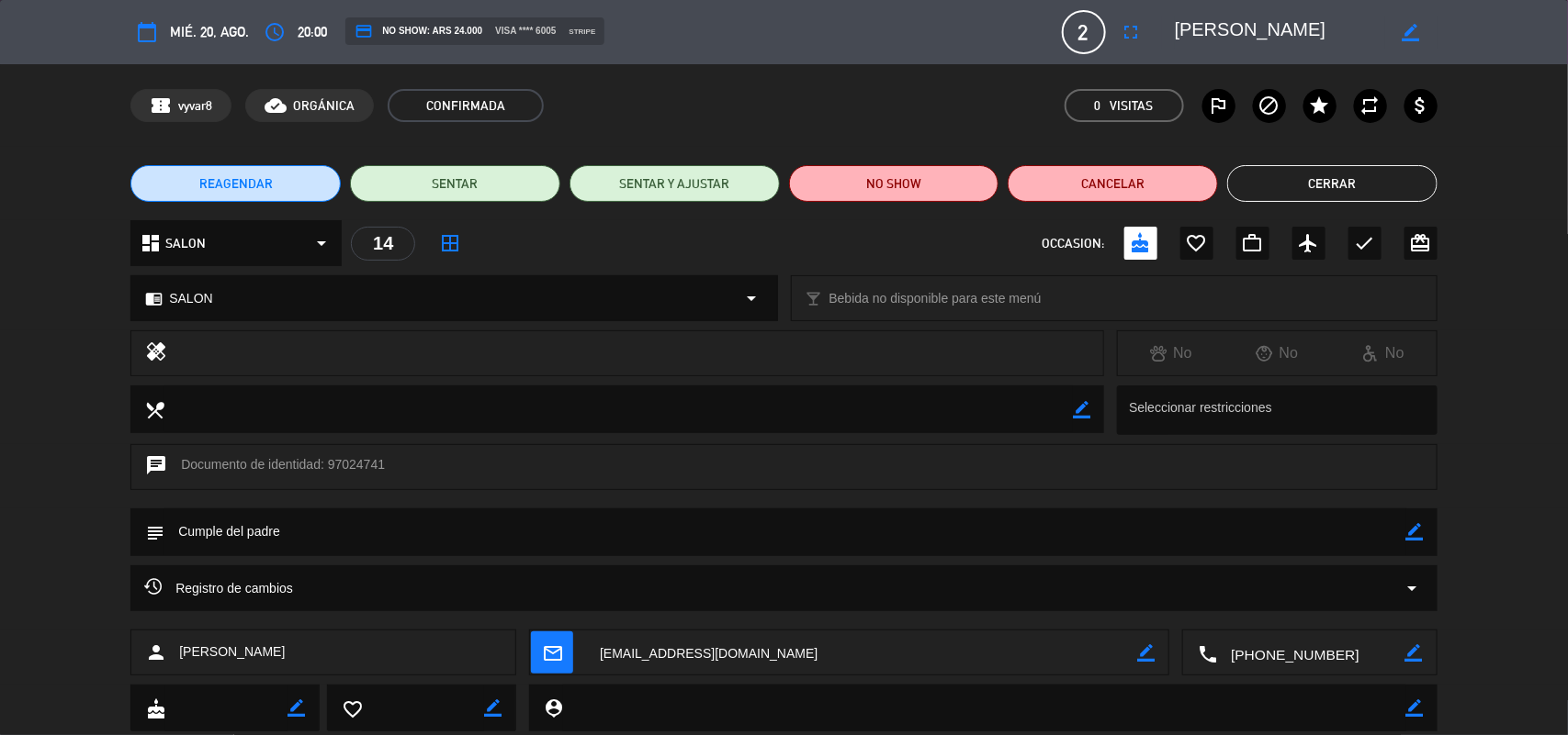
click at [1316, 177] on button "Cerrar" at bounding box center [1332, 183] width 211 height 37
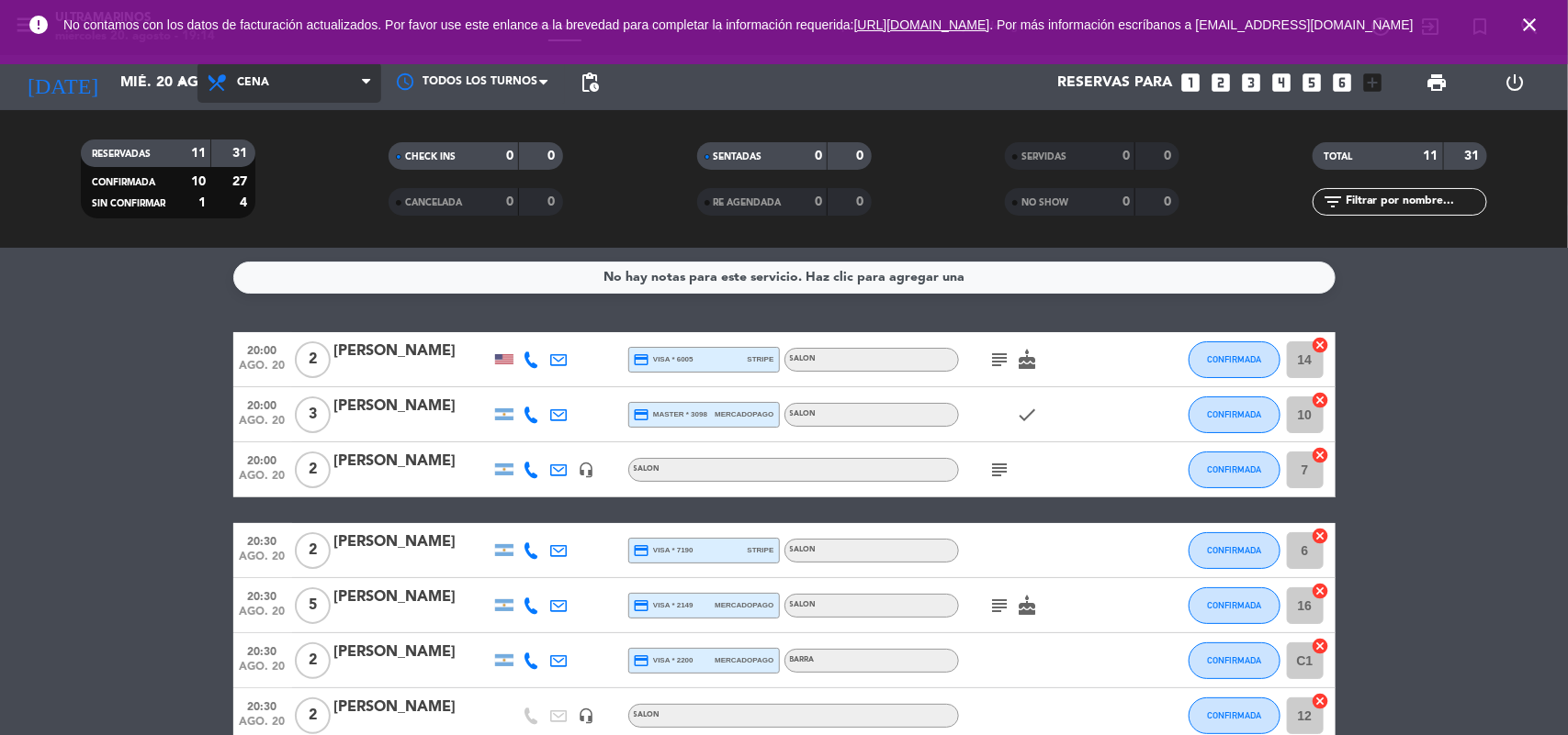
click at [290, 93] on span "Cena" at bounding box center [289, 82] width 184 height 40
click at [285, 162] on div "menu Ultramarinos miércoles 20. agosto - 19:14 Mis reservas Mapa de mesas Dispo…" at bounding box center [784, 124] width 1568 height 248
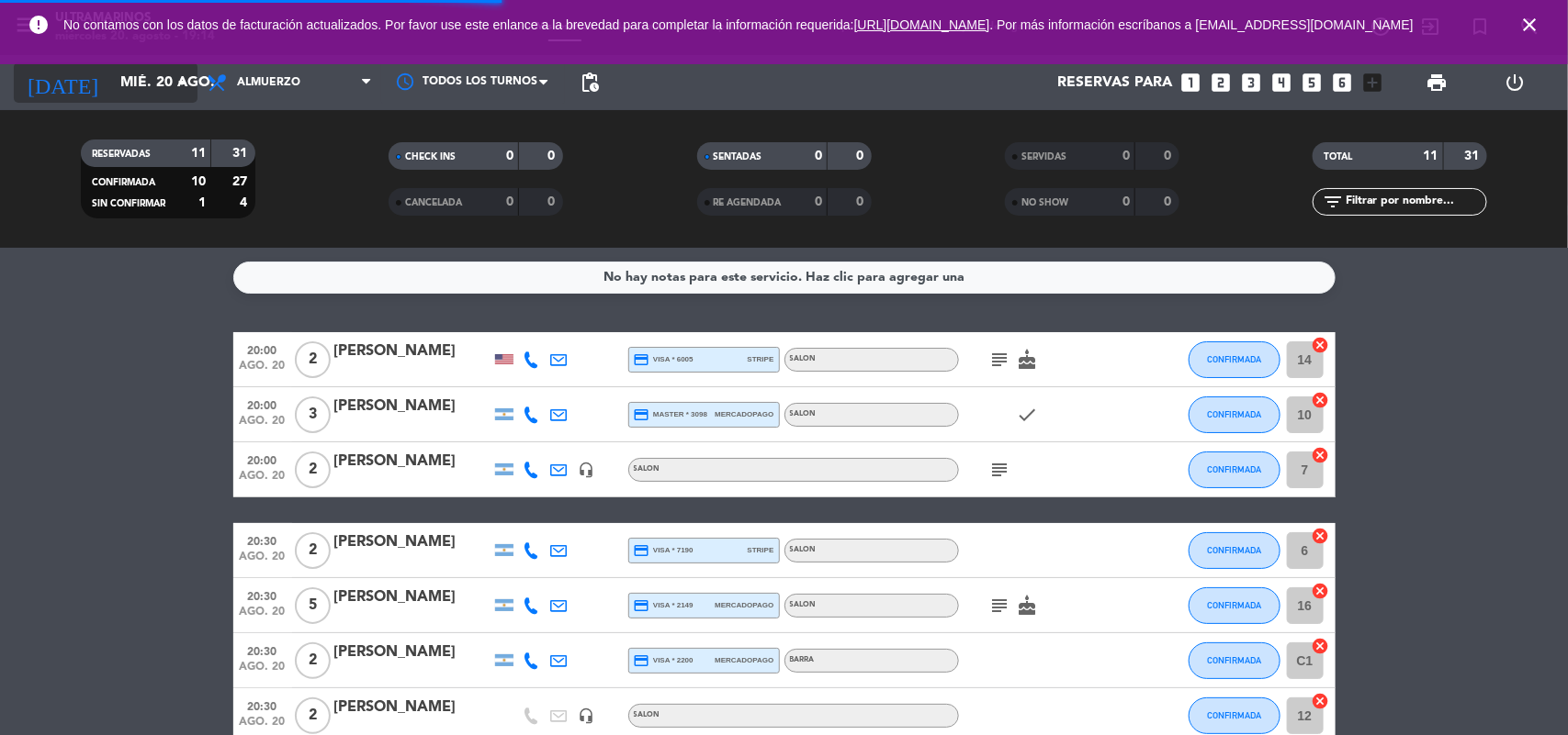
click at [159, 65] on input "mié. 20 ago." at bounding box center [208, 83] width 194 height 36
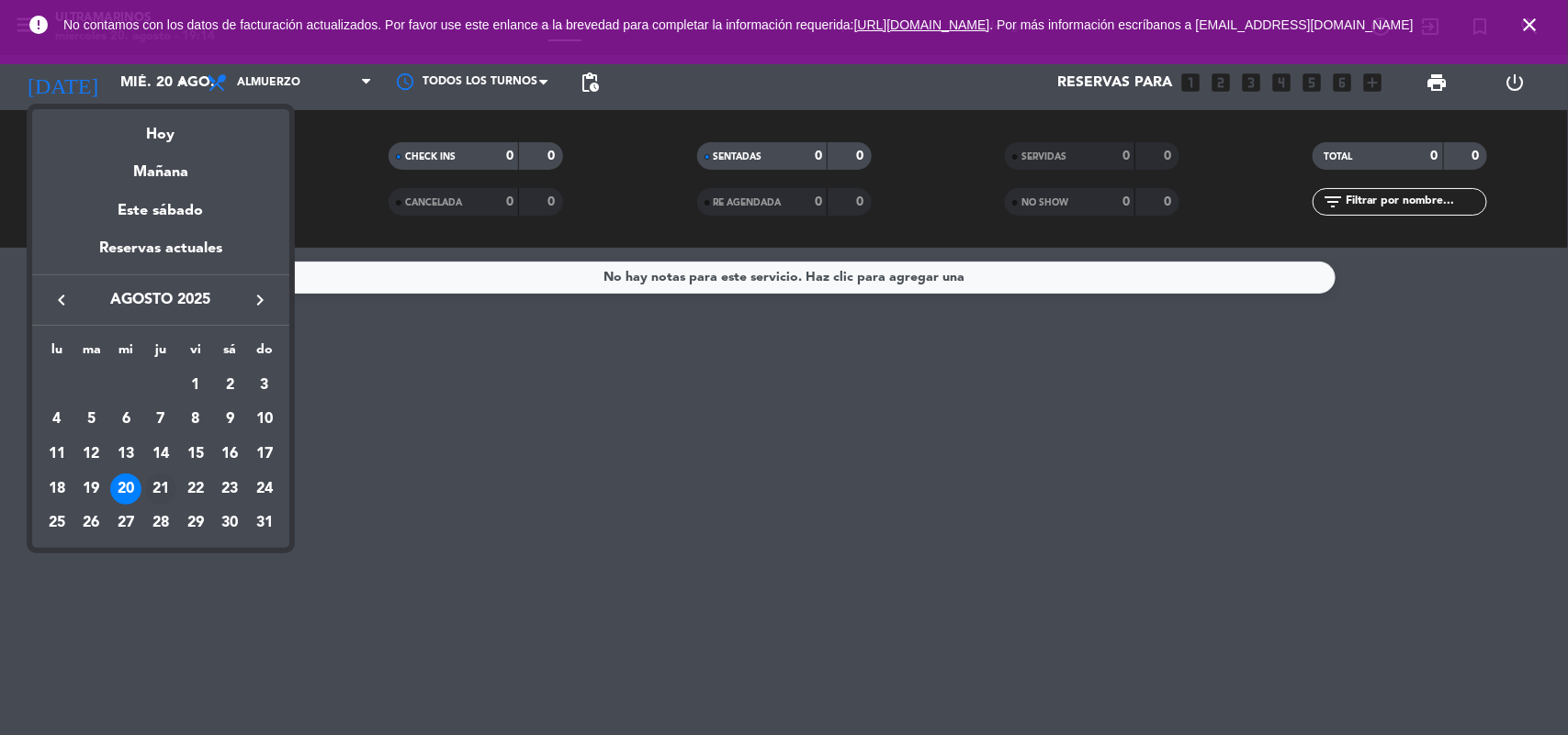
click at [163, 492] on div "21" at bounding box center [160, 489] width 31 height 31
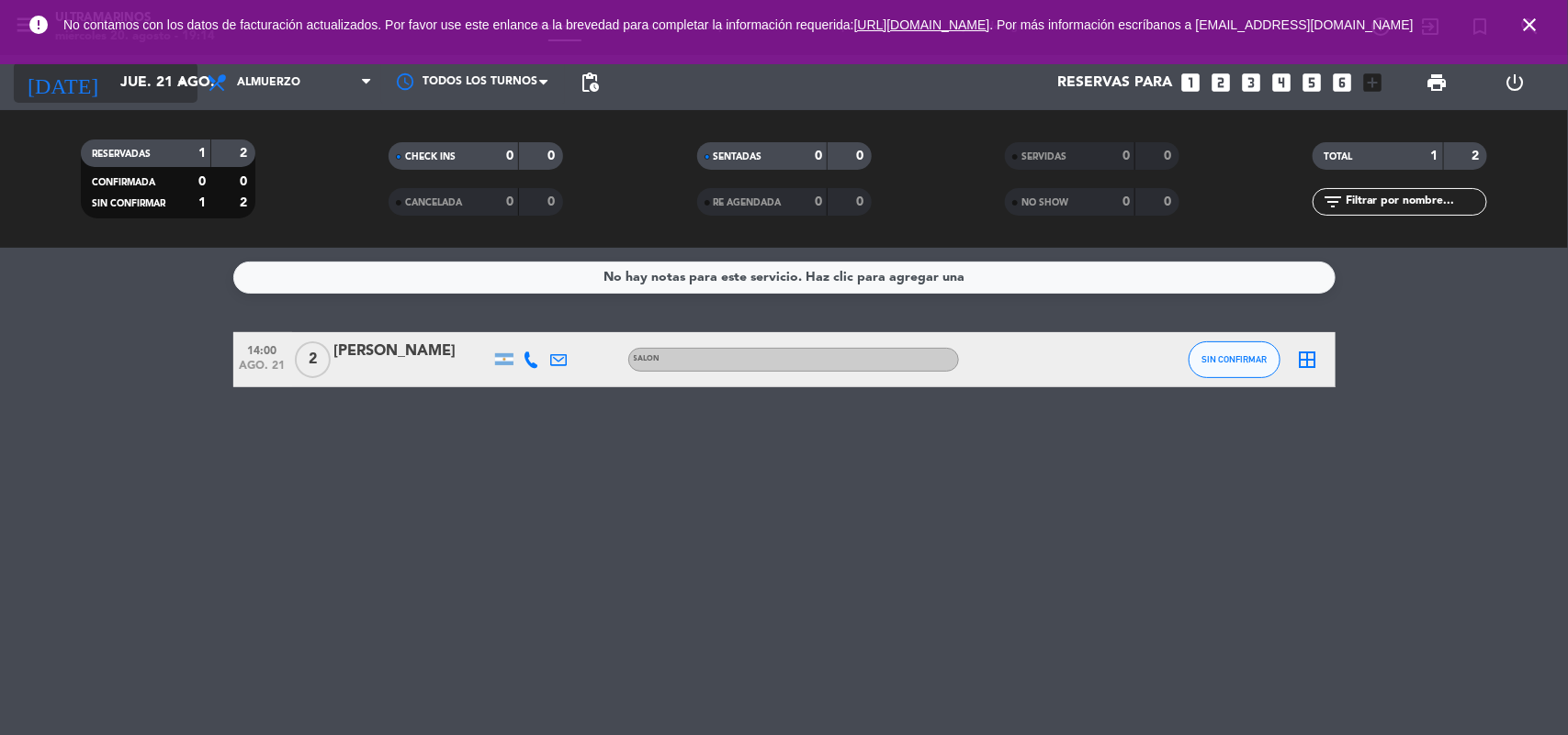
click at [194, 79] on input "jue. 21 ago." at bounding box center [208, 83] width 194 height 36
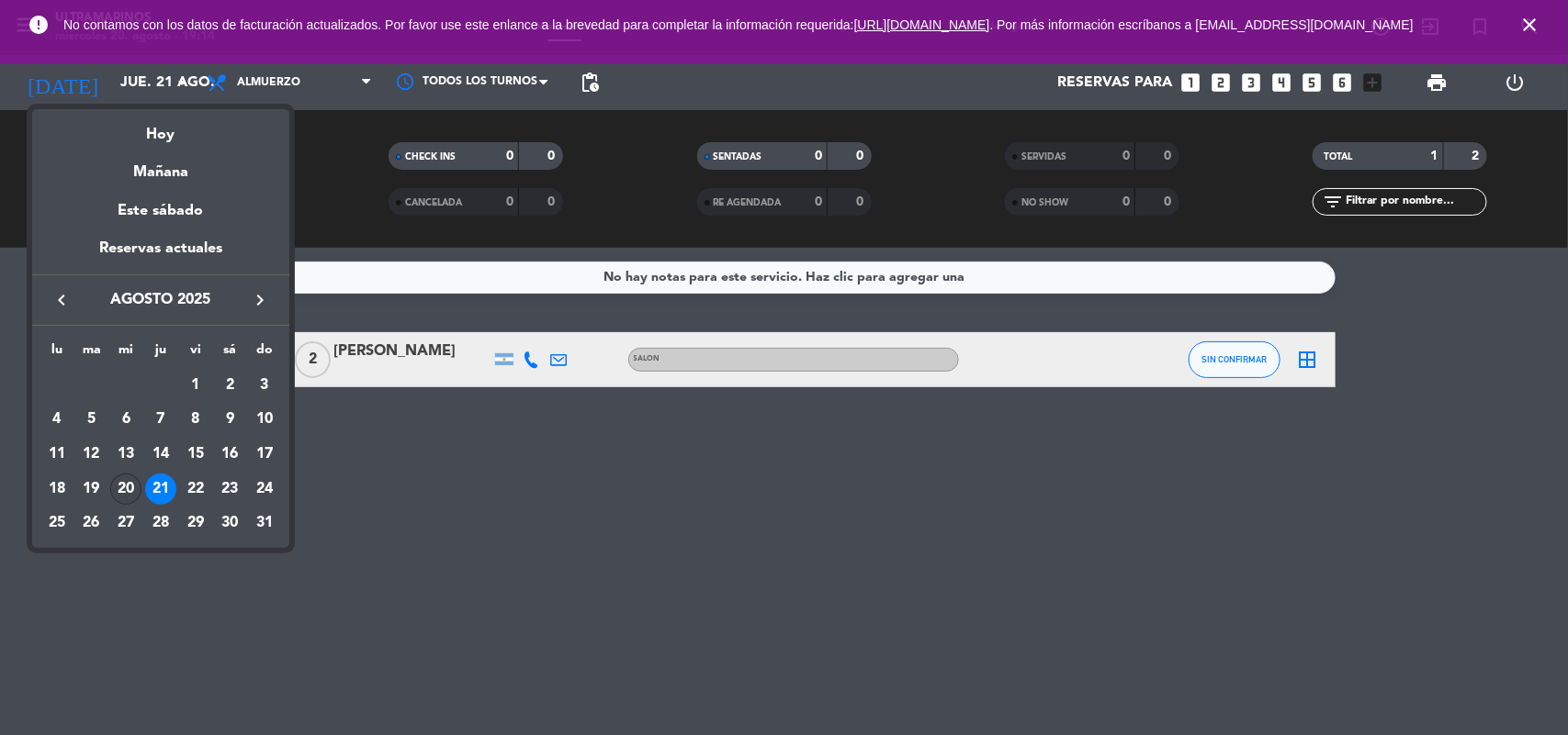
click at [124, 491] on div "20" at bounding box center [126, 489] width 31 height 31
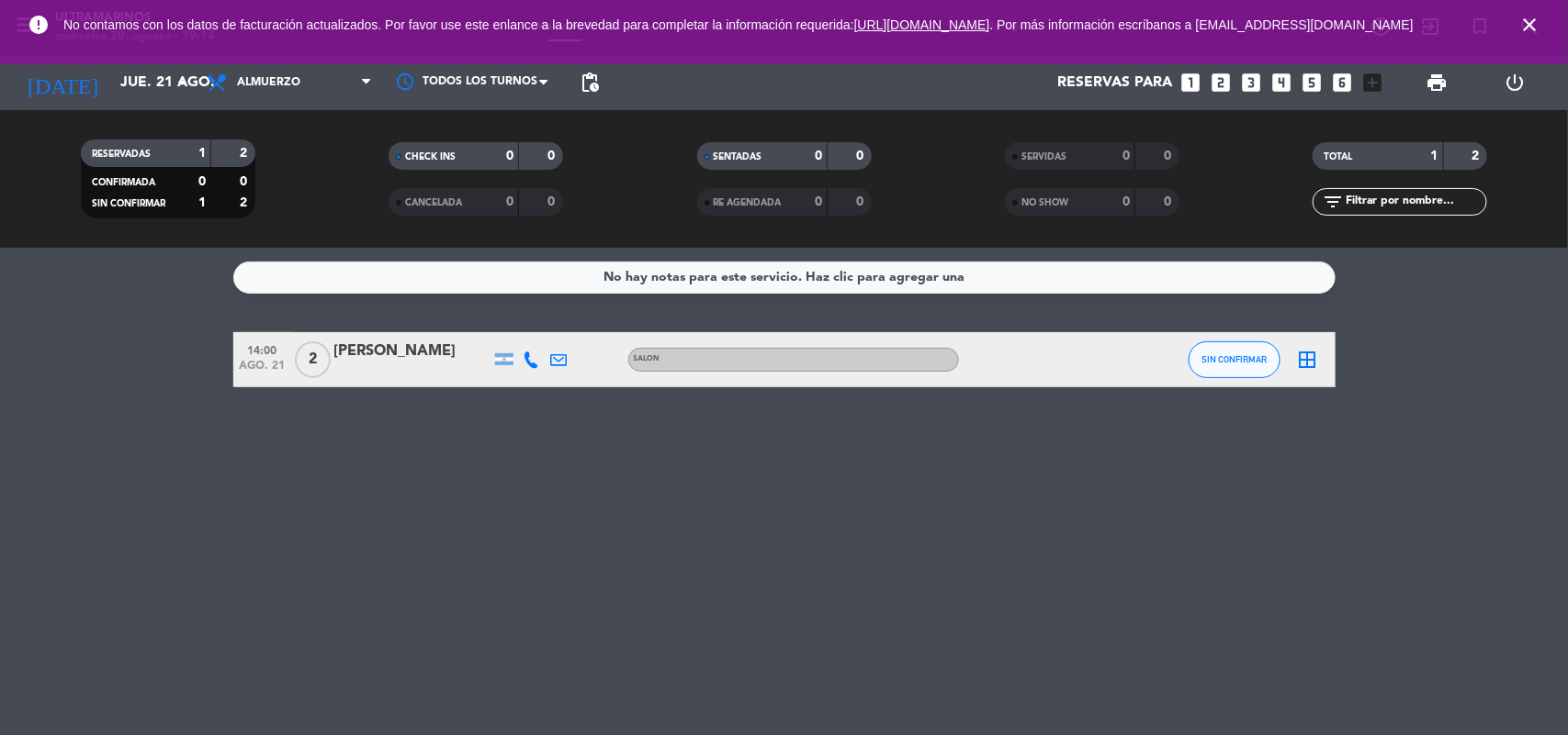
type input "mié. 20 ago."
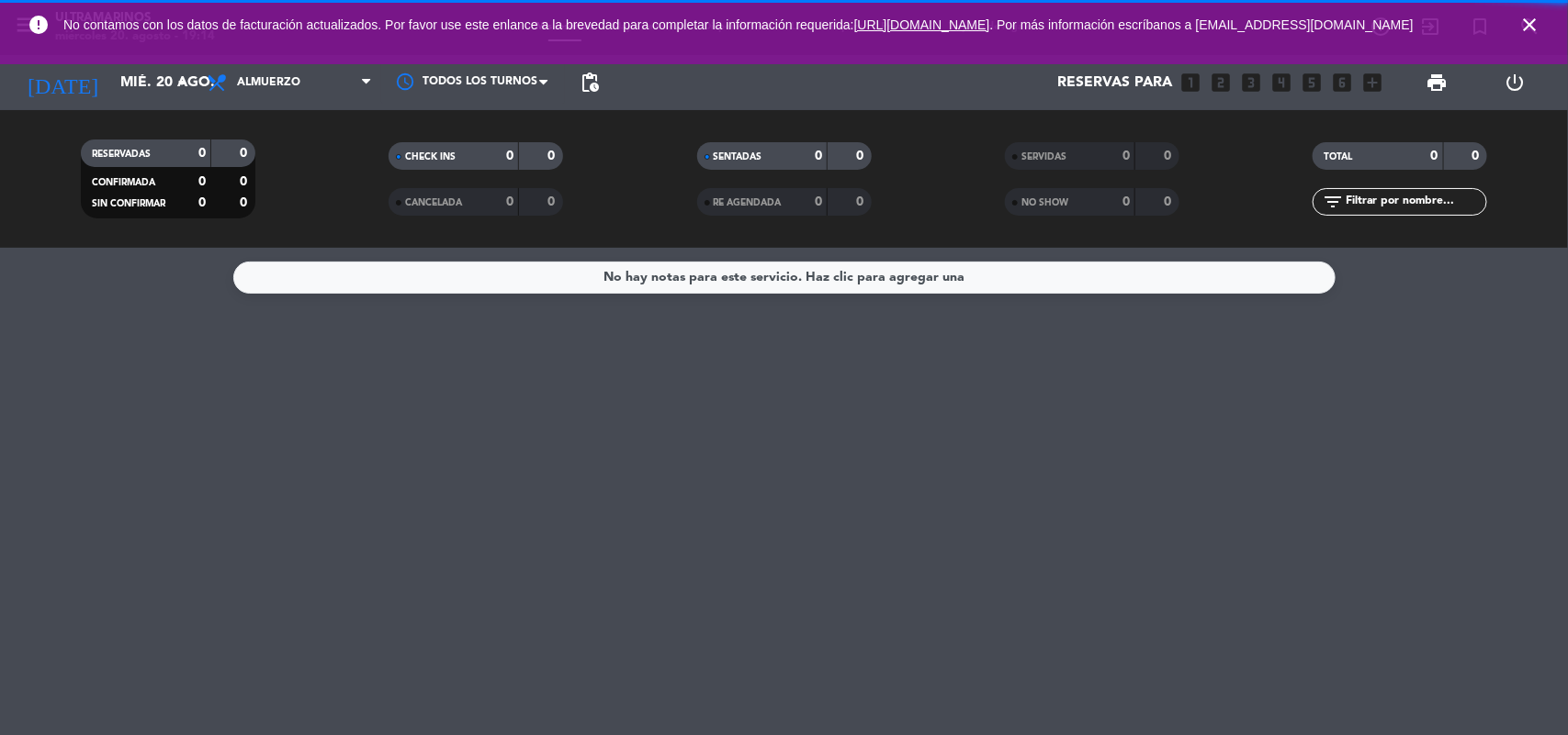
click at [306, 84] on span "Almuerzo" at bounding box center [289, 82] width 184 height 40
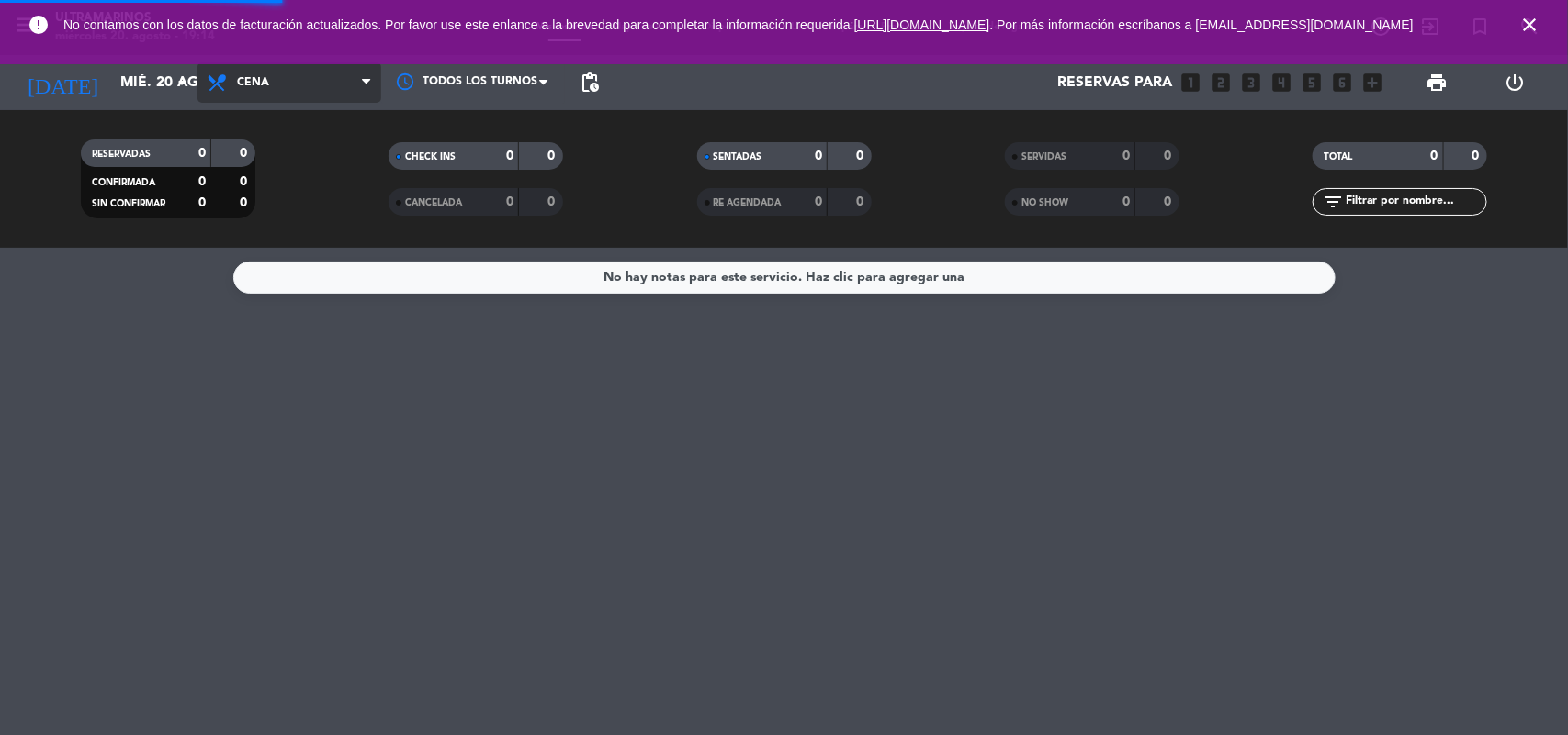
click at [278, 204] on div "menu Ultramarinos miércoles 20. agosto - 19:14 Mis reservas Mapa de mesas Dispo…" at bounding box center [784, 124] width 1568 height 248
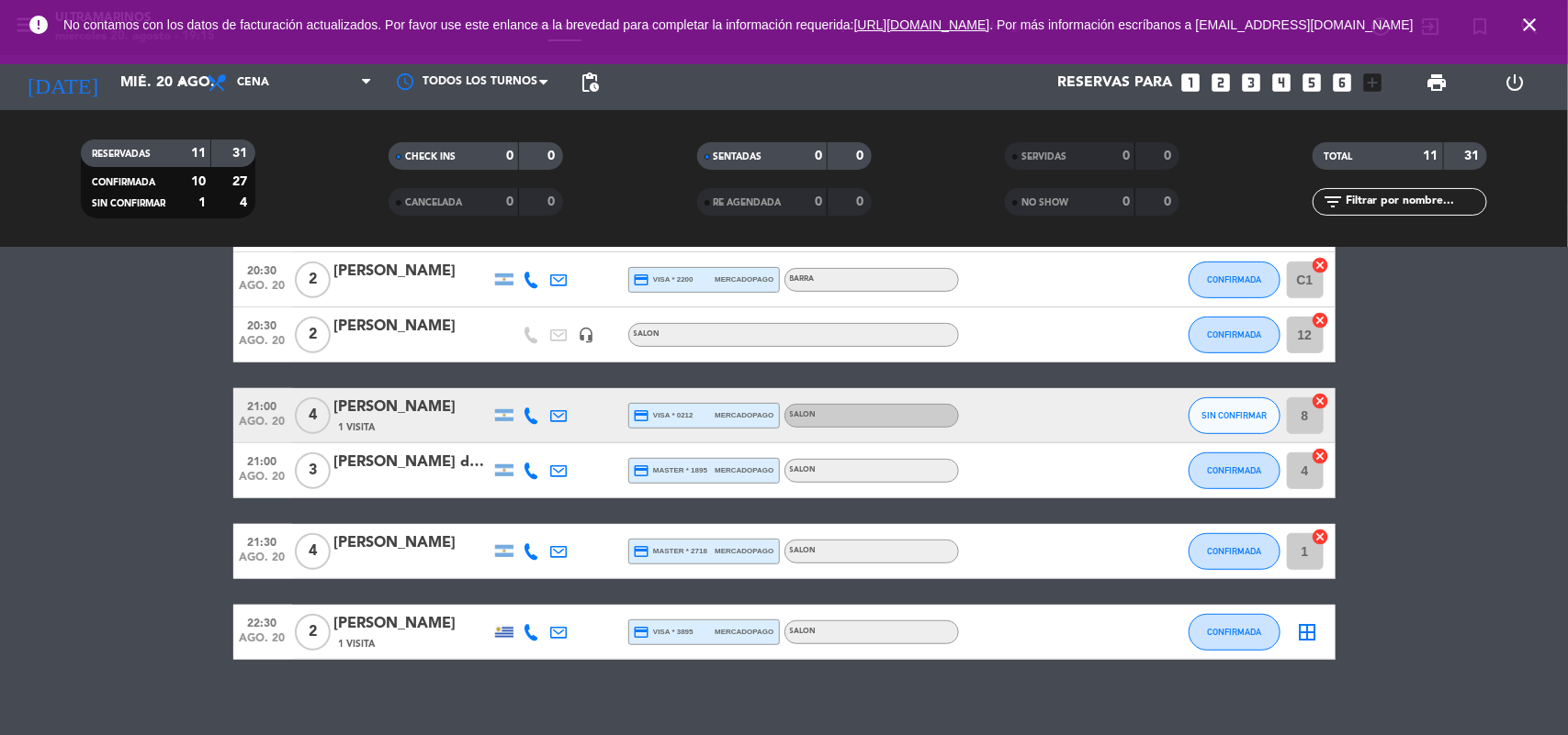
scroll to position [397, 0]
